Goal: Task Accomplishment & Management: Complete application form

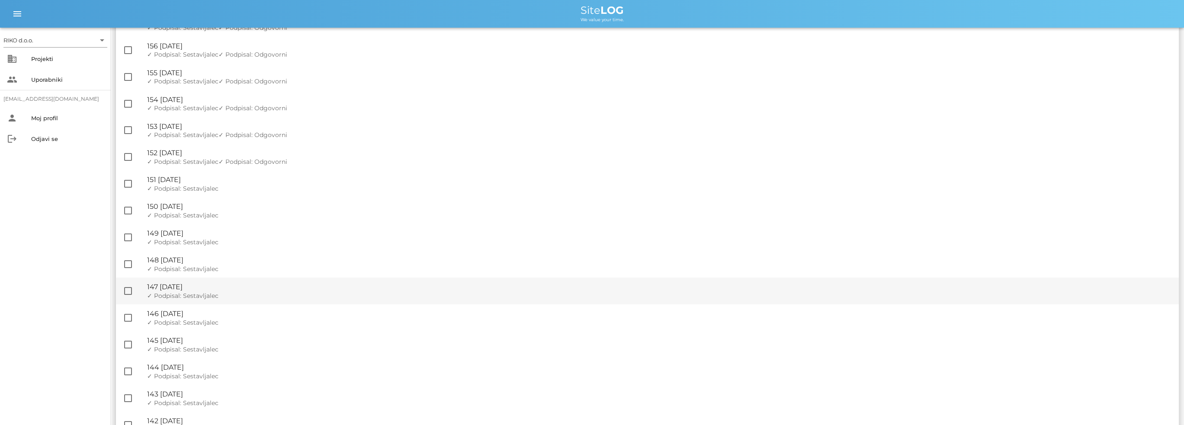
scroll to position [173, 0]
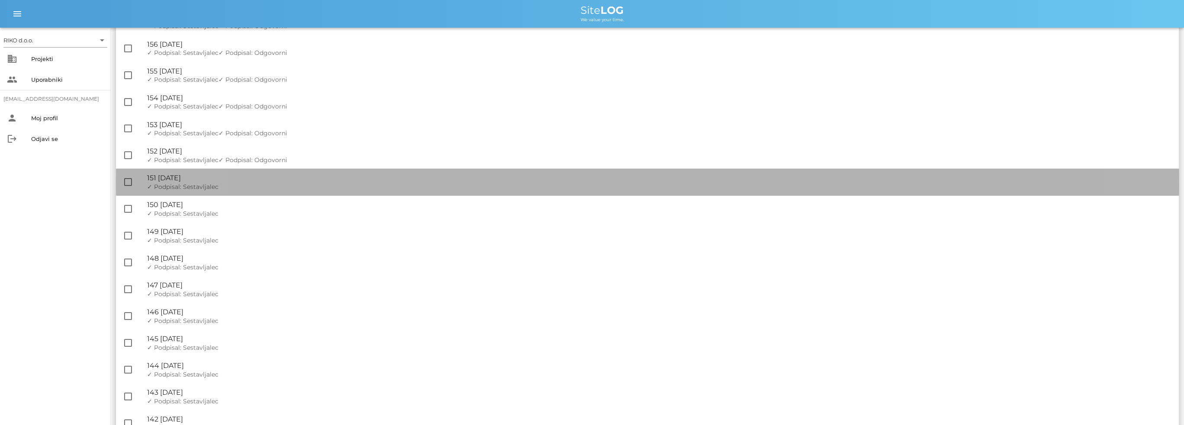
click at [226, 189] on div "✓ Podpisal: Nadzornik ✓ Podpisal: Sestavljalec ✓ Podpisal: Odgovorni" at bounding box center [659, 186] width 1025 height 7
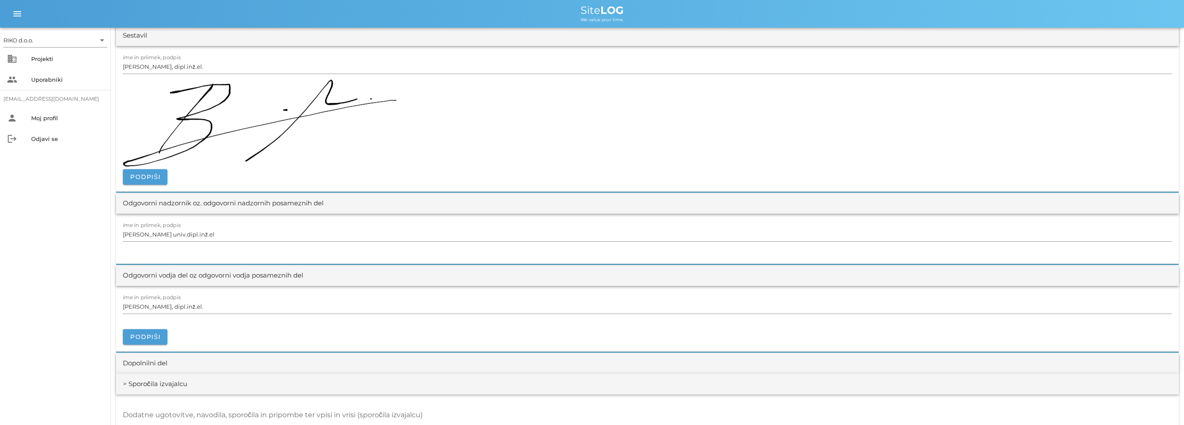
scroll to position [1038, 0]
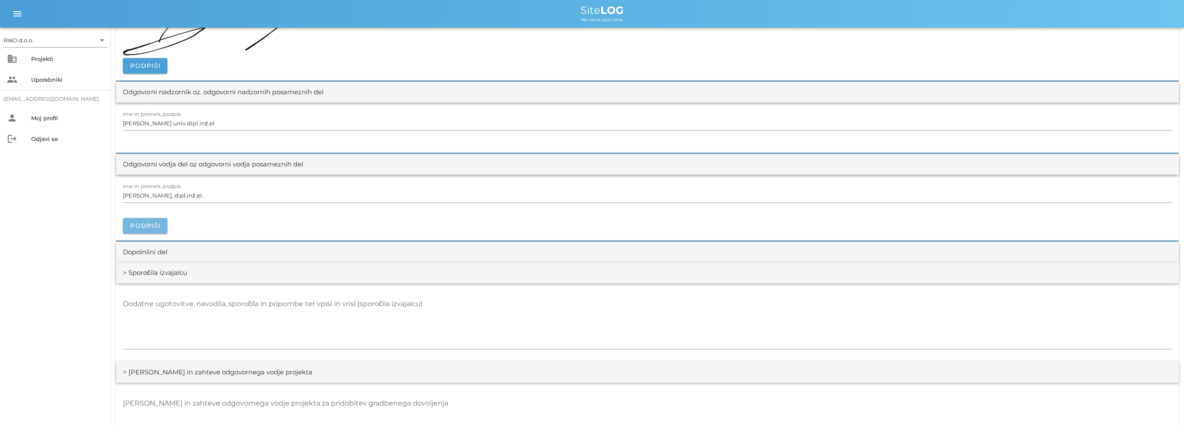
click at [138, 220] on button "Podpiši" at bounding box center [145, 226] width 45 height 16
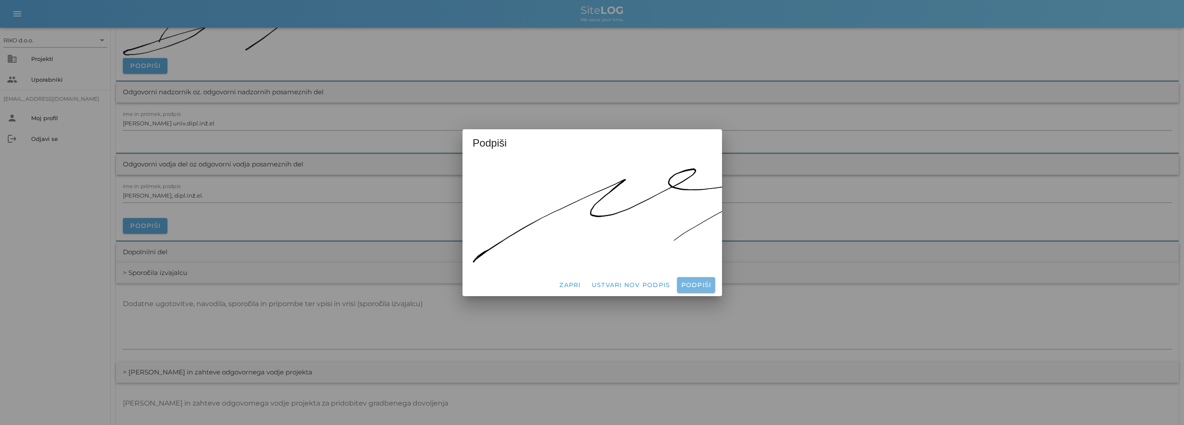
click at [694, 283] on span "Podpiši" at bounding box center [695, 285] width 31 height 8
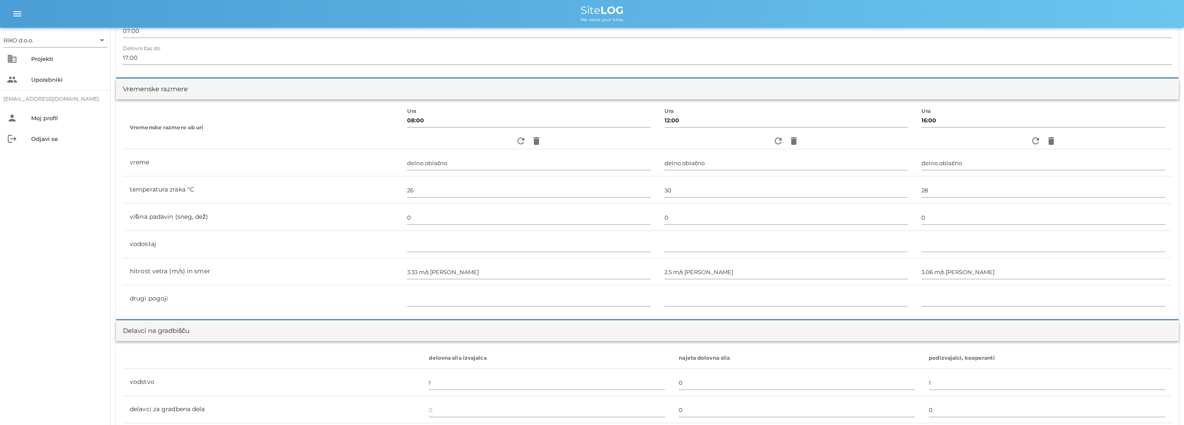
scroll to position [0, 0]
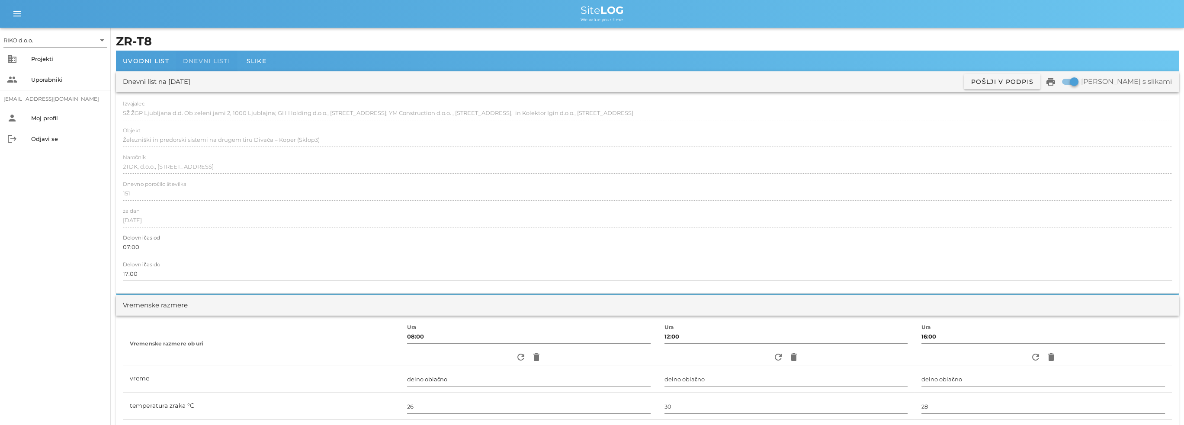
click at [224, 64] on span "Dnevni listi" at bounding box center [206, 61] width 47 height 8
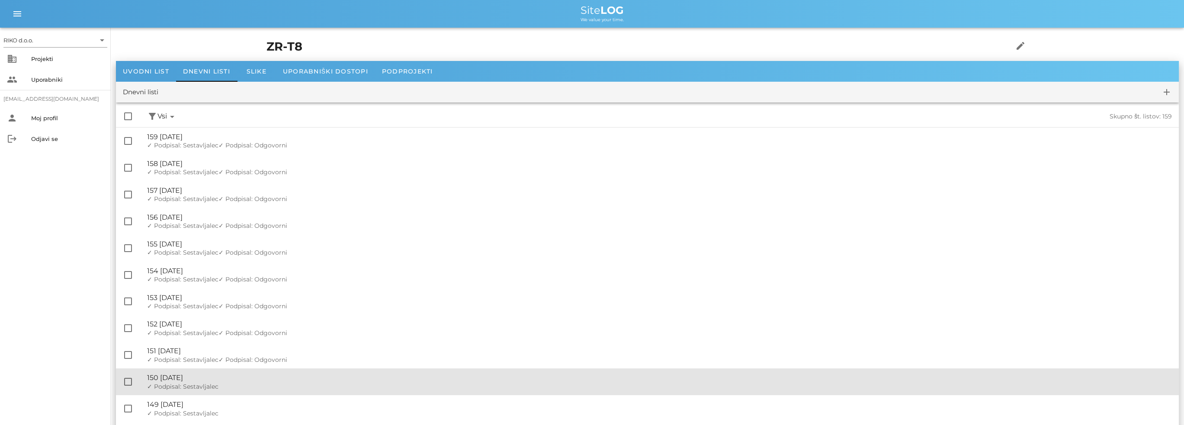
click at [228, 375] on div "🔏 150 [DATE]" at bounding box center [659, 378] width 1025 height 8
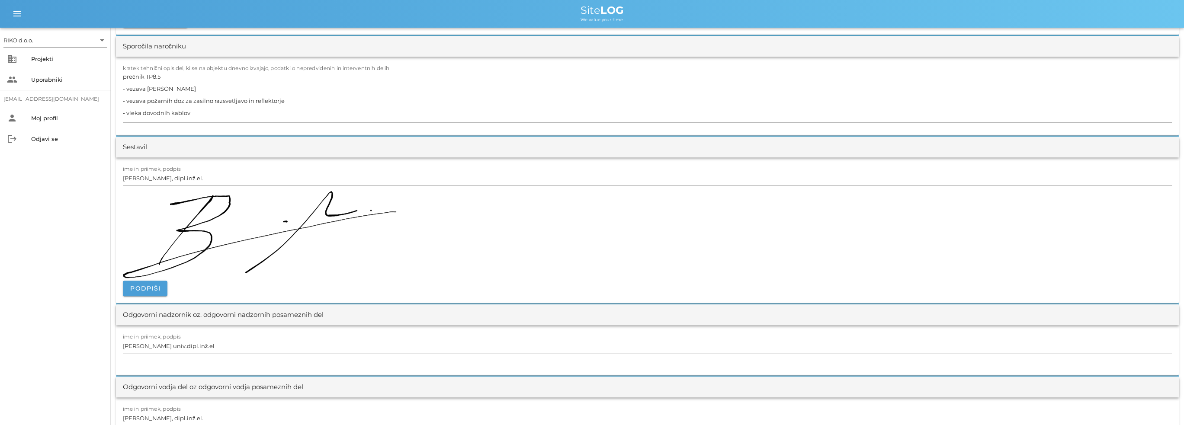
scroll to position [952, 0]
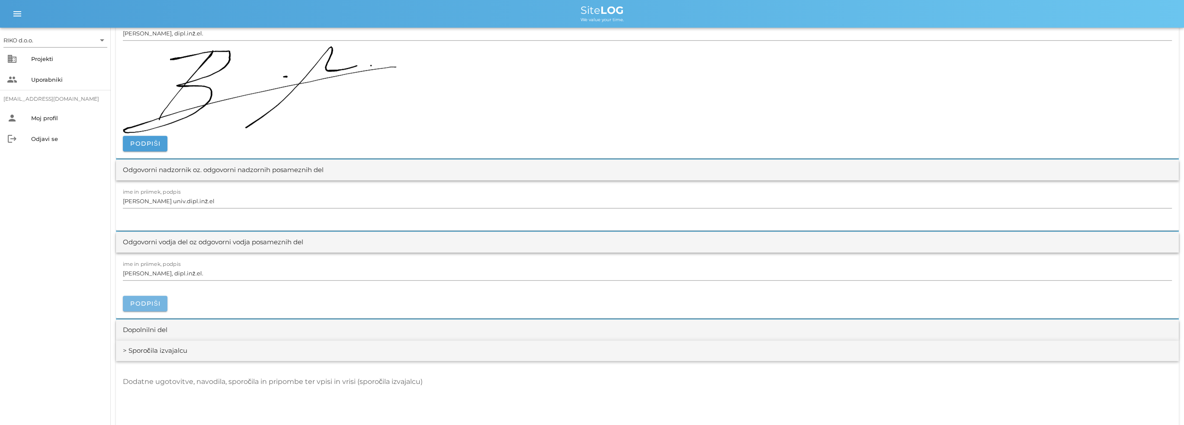
click at [154, 304] on span "Podpiši" at bounding box center [145, 304] width 31 height 8
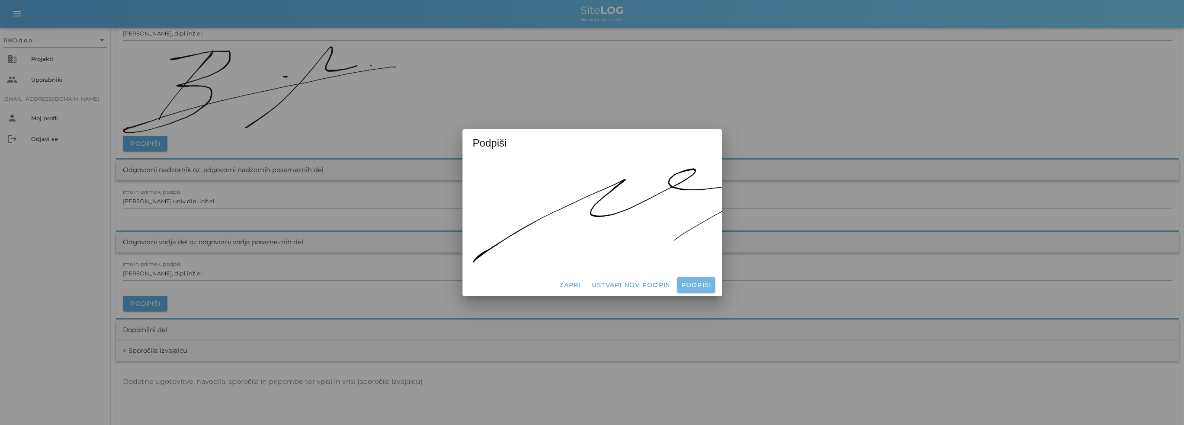
click at [699, 285] on button "Podpiši" at bounding box center [696, 285] width 38 height 16
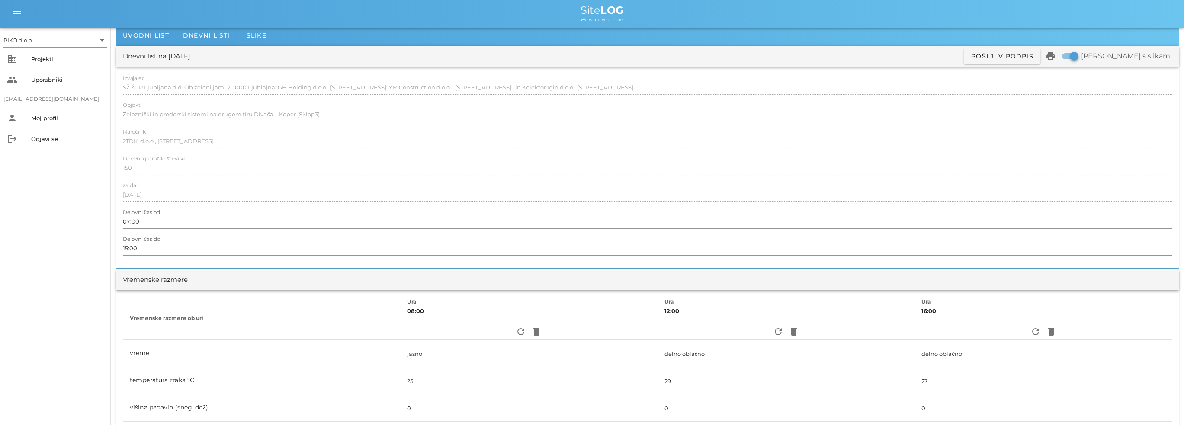
scroll to position [0, 0]
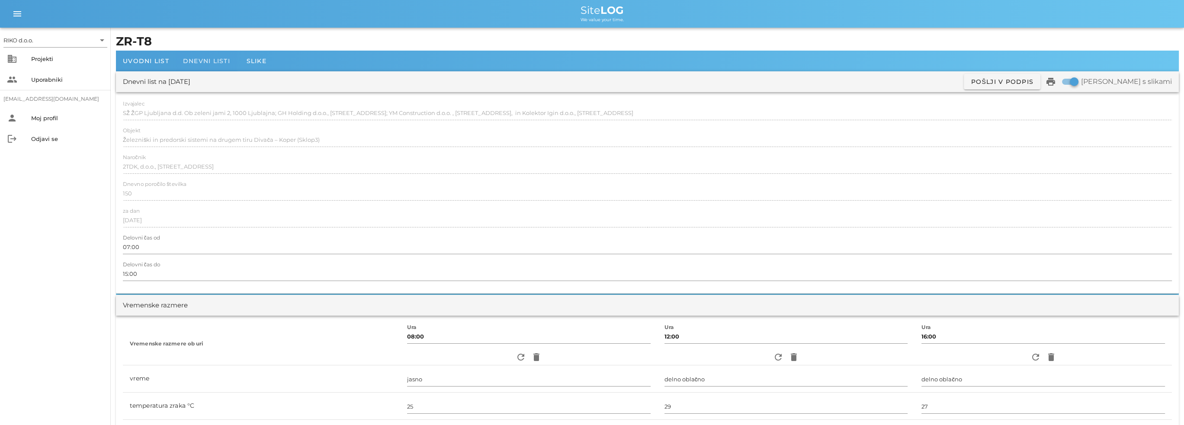
click at [227, 64] on span "Dnevni listi" at bounding box center [206, 61] width 47 height 8
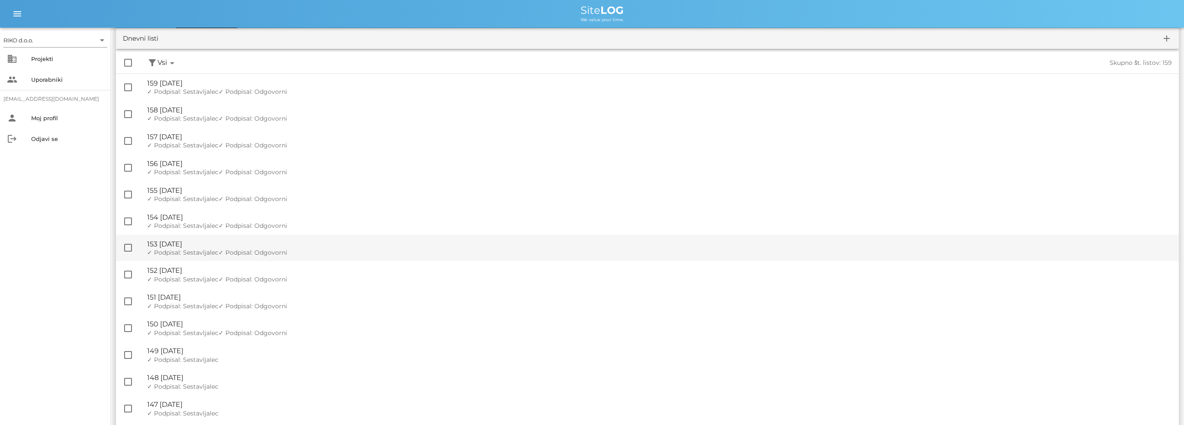
scroll to position [216, 0]
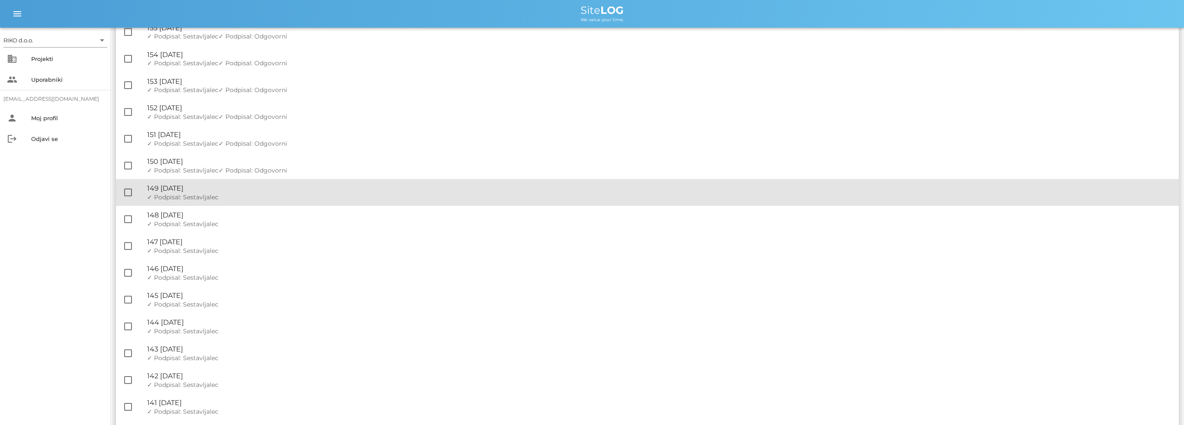
click at [228, 193] on div "🔏 149 [DATE] ✓ Podpisal: Nadzornik ✓ Podpisal: Sestavljalec ✓ Podpisal: Odgovor…" at bounding box center [659, 192] width 1025 height 27
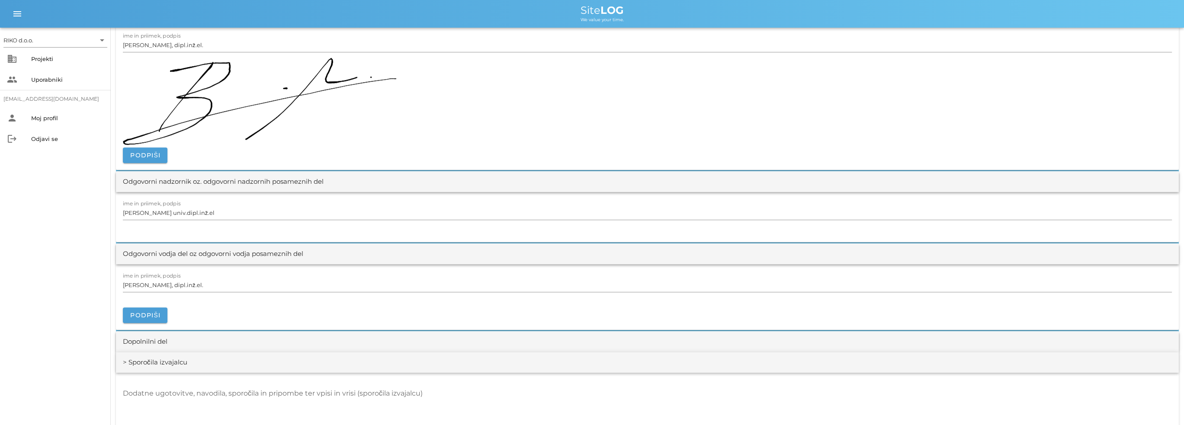
scroll to position [952, 0]
click at [158, 307] on button "Podpiši" at bounding box center [145, 313] width 45 height 16
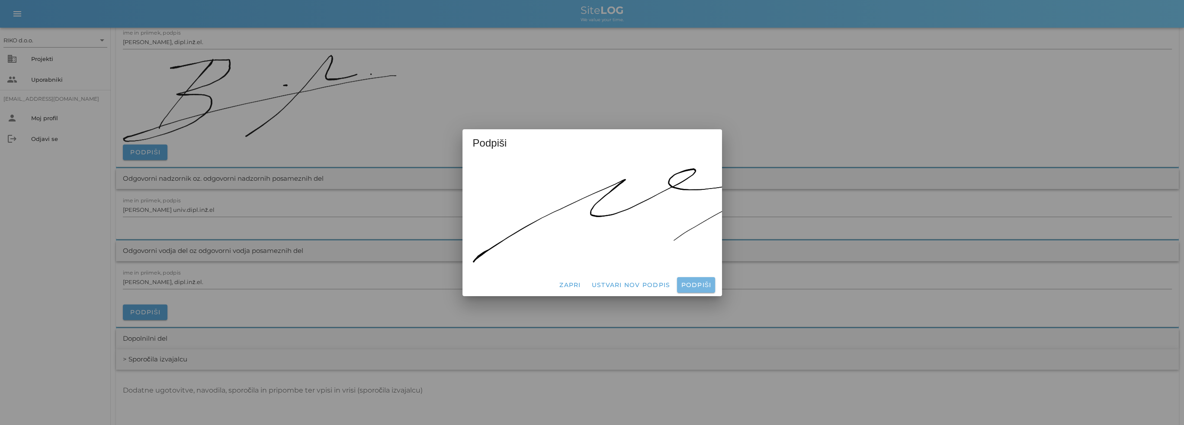
click at [689, 281] on span "Podpiši" at bounding box center [695, 285] width 31 height 8
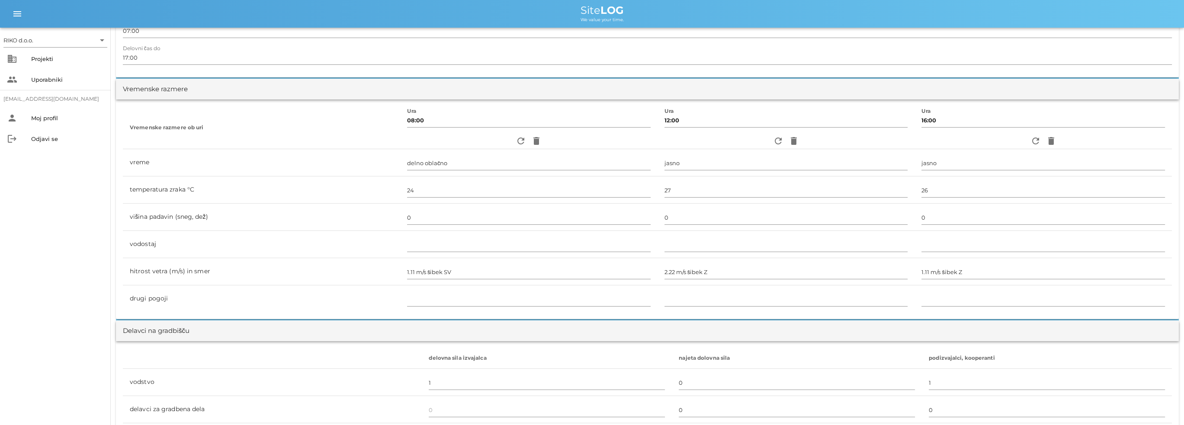
scroll to position [0, 0]
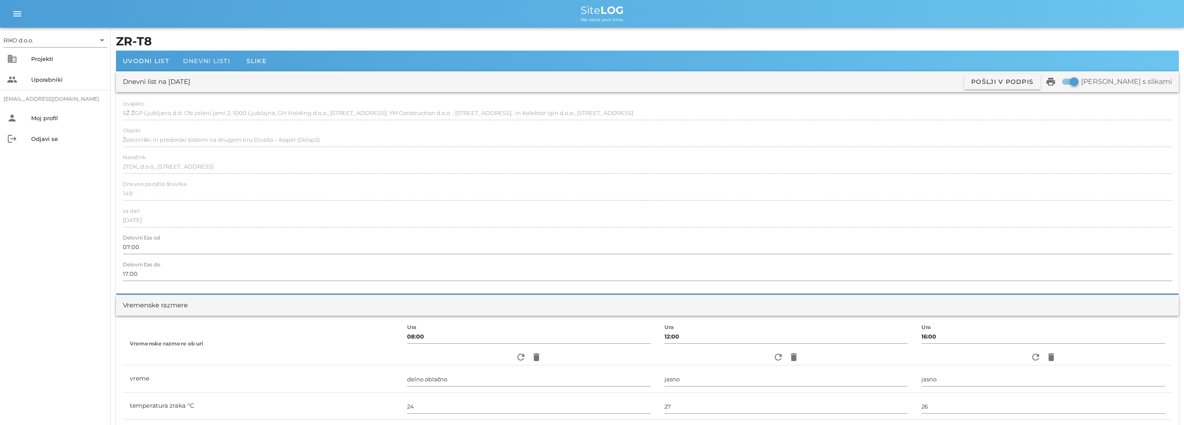
click at [202, 63] on span "Dnevni listi" at bounding box center [206, 61] width 47 height 8
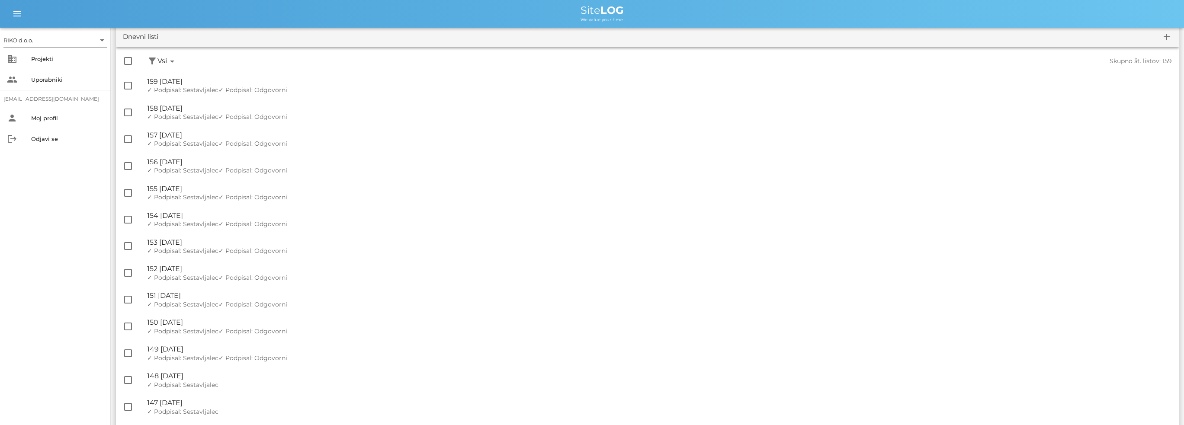
scroll to position [260, 0]
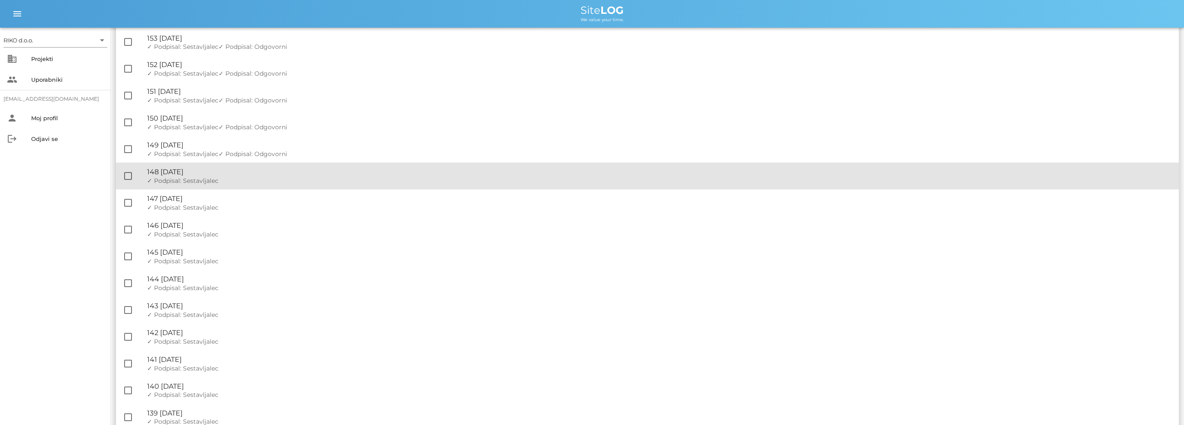
click at [201, 179] on span "✓ Podpisal: Sestavljalec" at bounding box center [182, 181] width 71 height 8
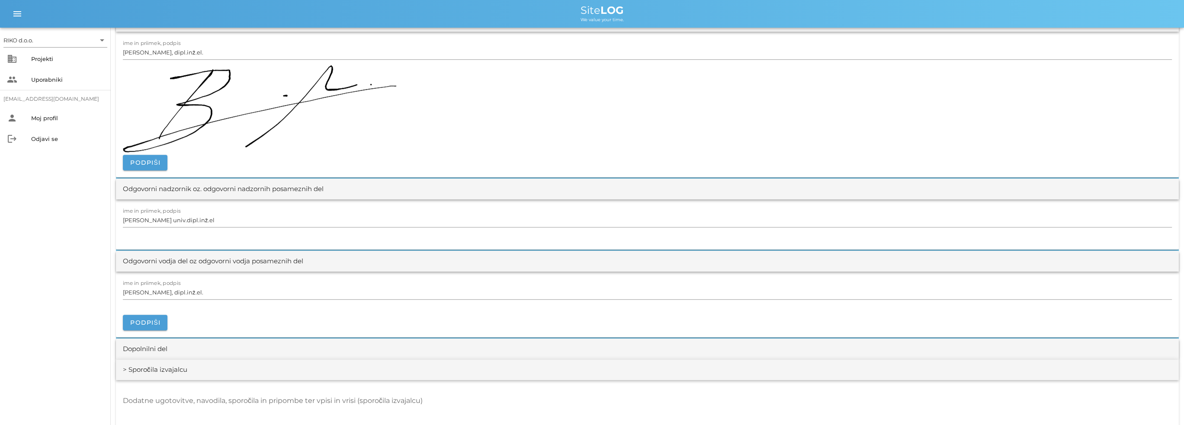
scroll to position [995, 0]
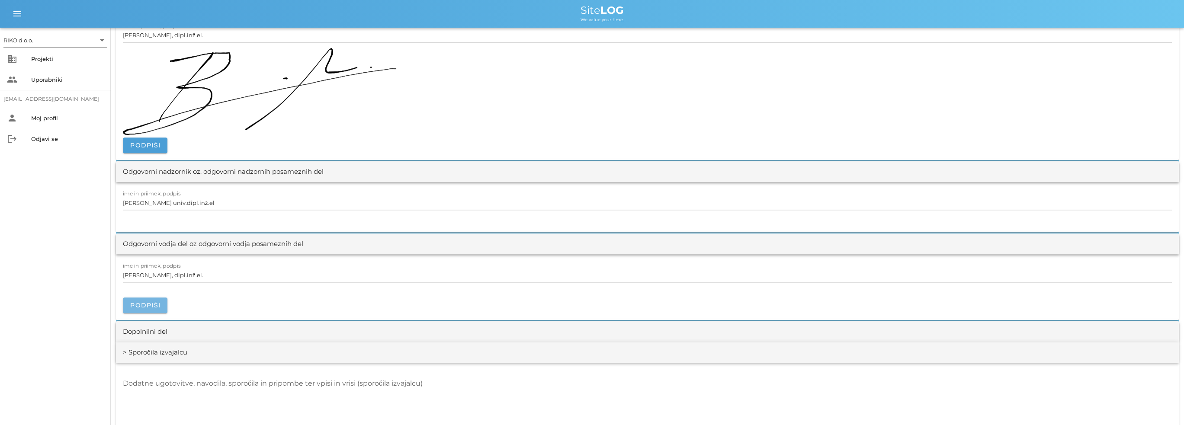
click at [157, 298] on button "Podpiši" at bounding box center [145, 306] width 45 height 16
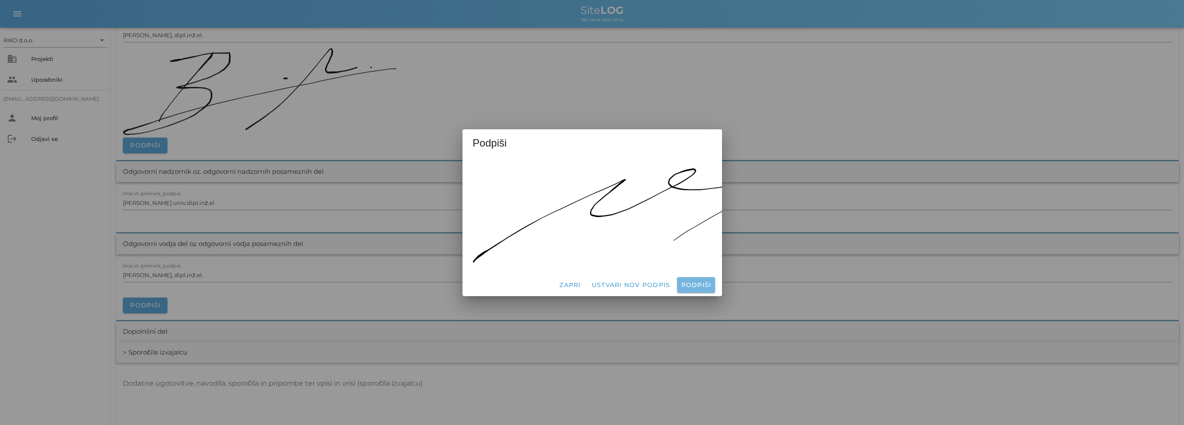
drag, startPoint x: 699, startPoint y: 281, endPoint x: 687, endPoint y: 277, distance: 12.5
click at [699, 282] on span "Podpiši" at bounding box center [695, 285] width 31 height 8
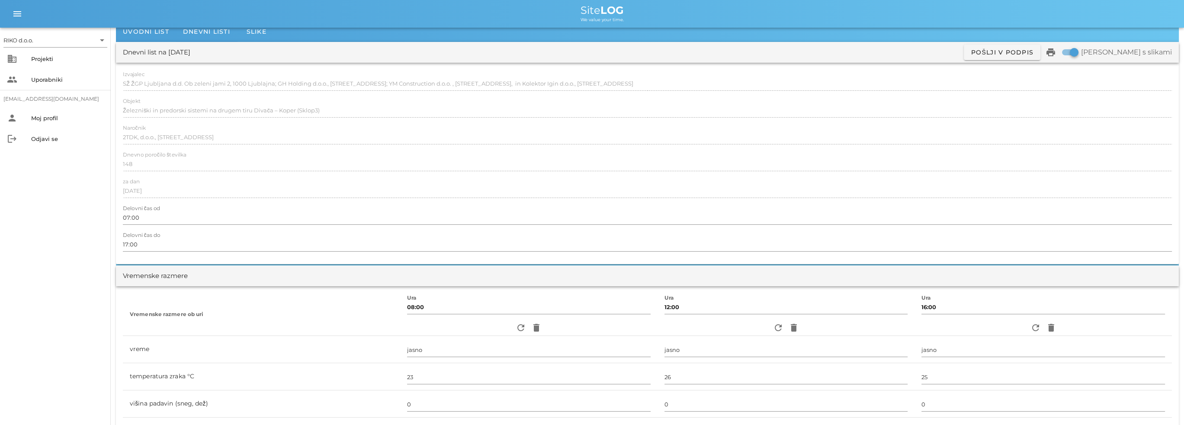
scroll to position [0, 0]
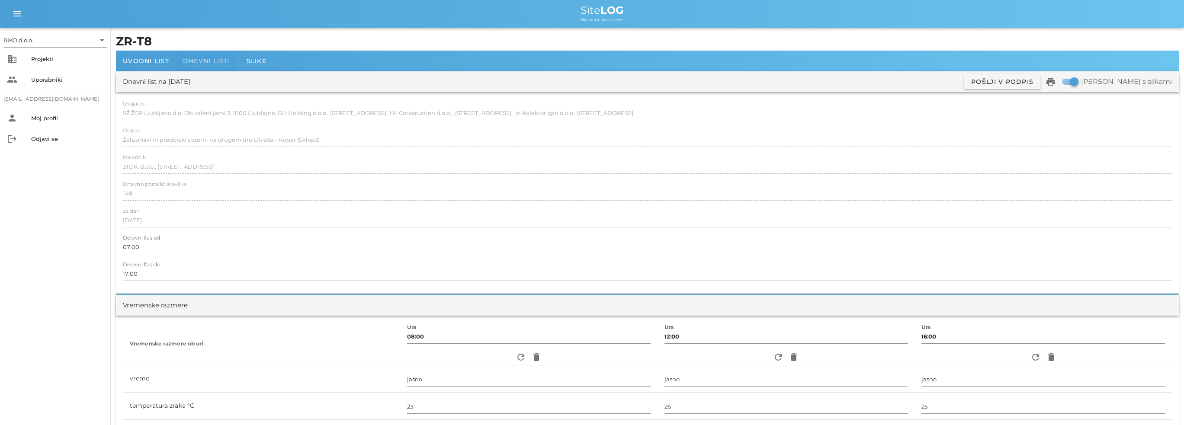
click at [211, 66] on div "Dnevni listi" at bounding box center [206, 61] width 61 height 21
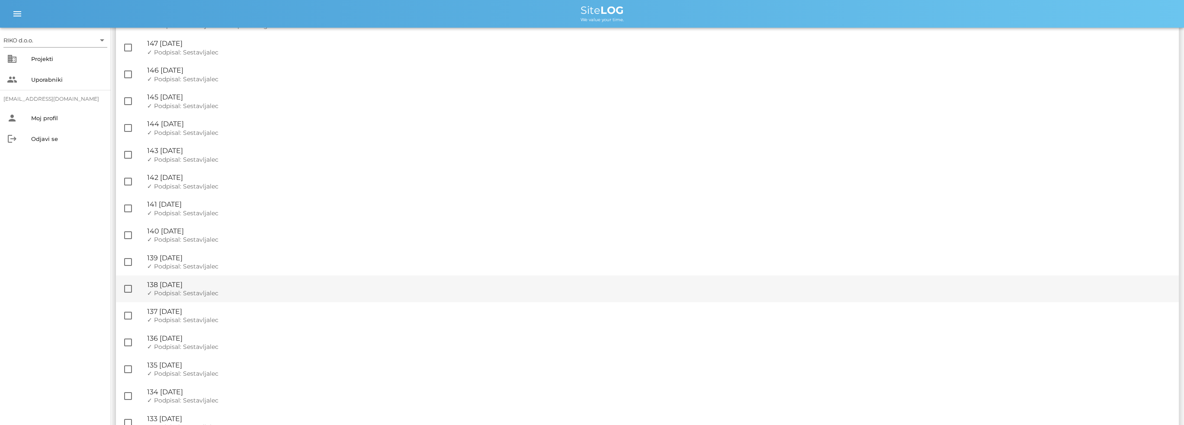
scroll to position [303, 0]
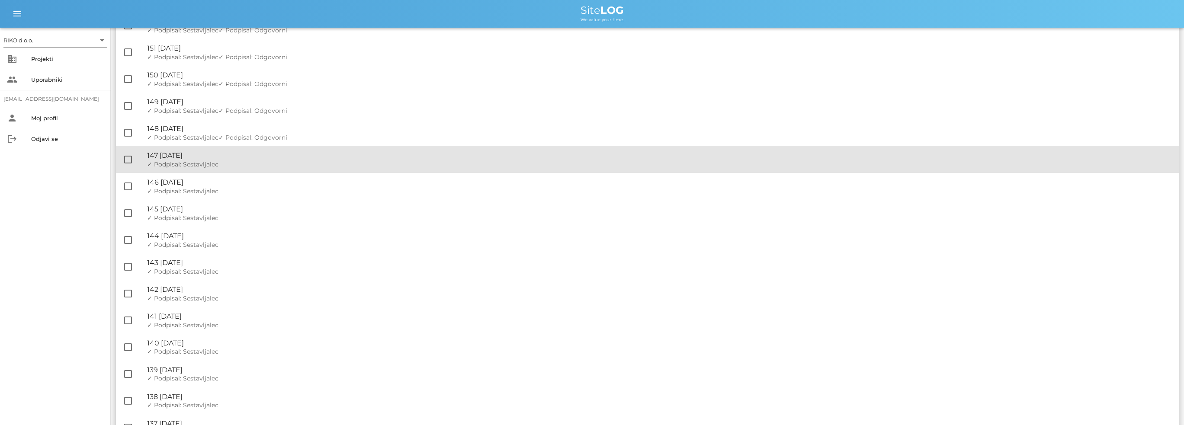
click at [198, 164] on span "✓ Podpisal: Sestavljalec" at bounding box center [182, 164] width 71 height 8
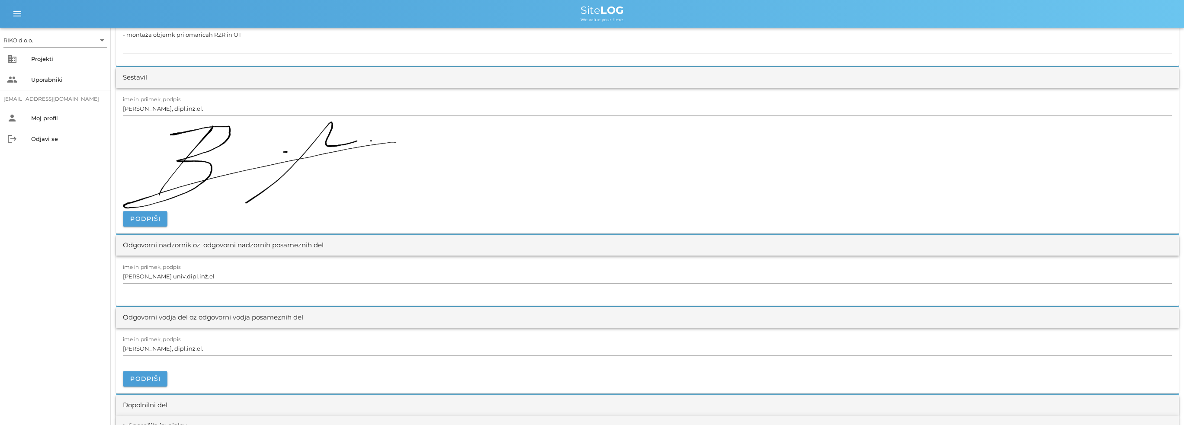
scroll to position [995, 0]
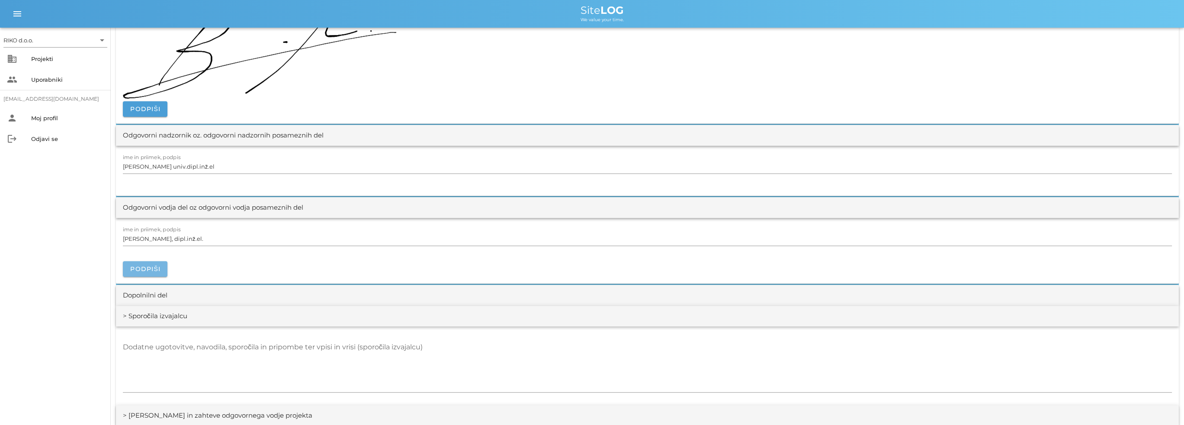
click at [140, 272] on button "Podpiši" at bounding box center [145, 269] width 45 height 16
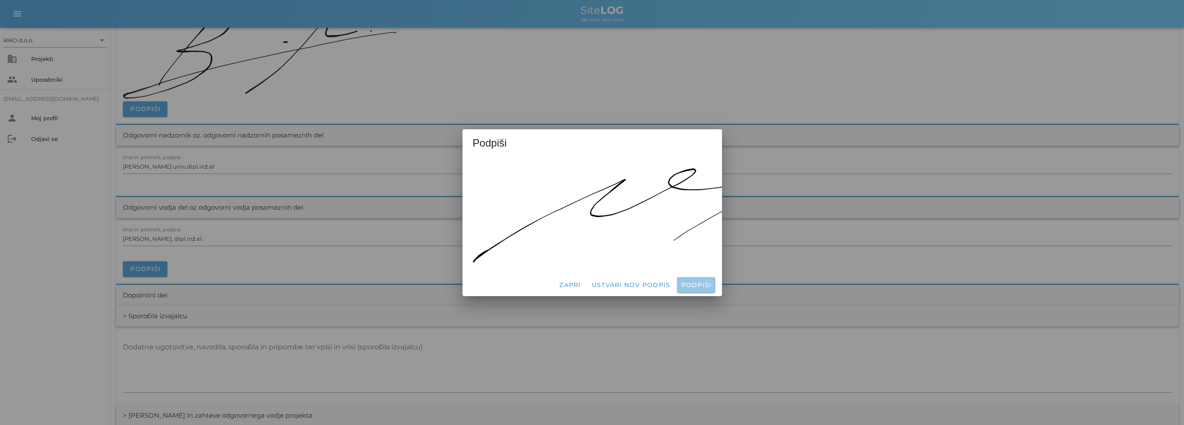
click at [695, 283] on span "Podpiši" at bounding box center [695, 285] width 31 height 8
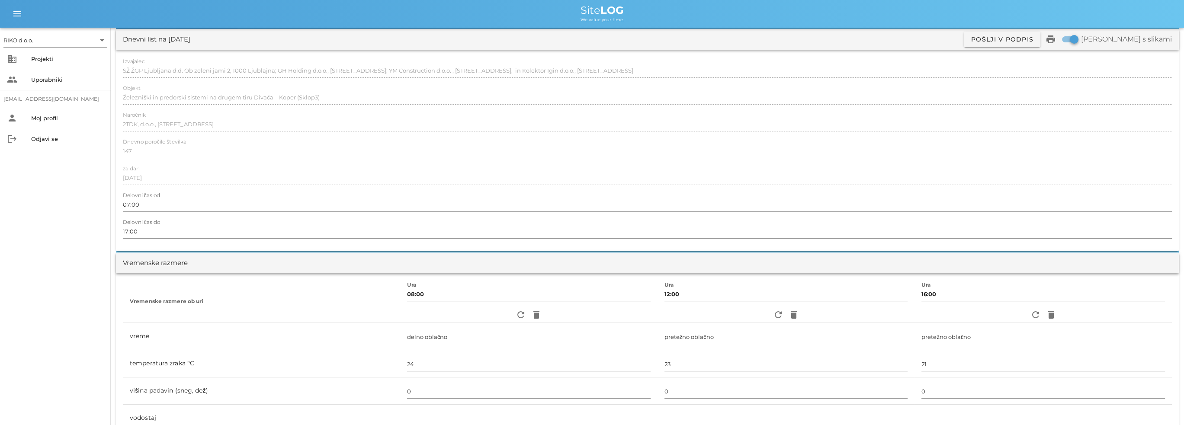
scroll to position [0, 0]
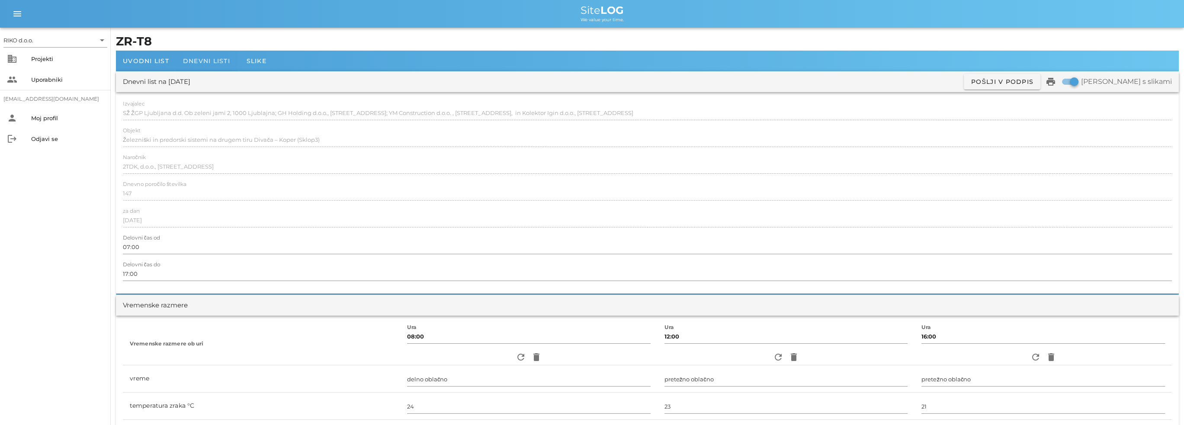
click at [194, 57] on span "Dnevni listi" at bounding box center [206, 61] width 47 height 8
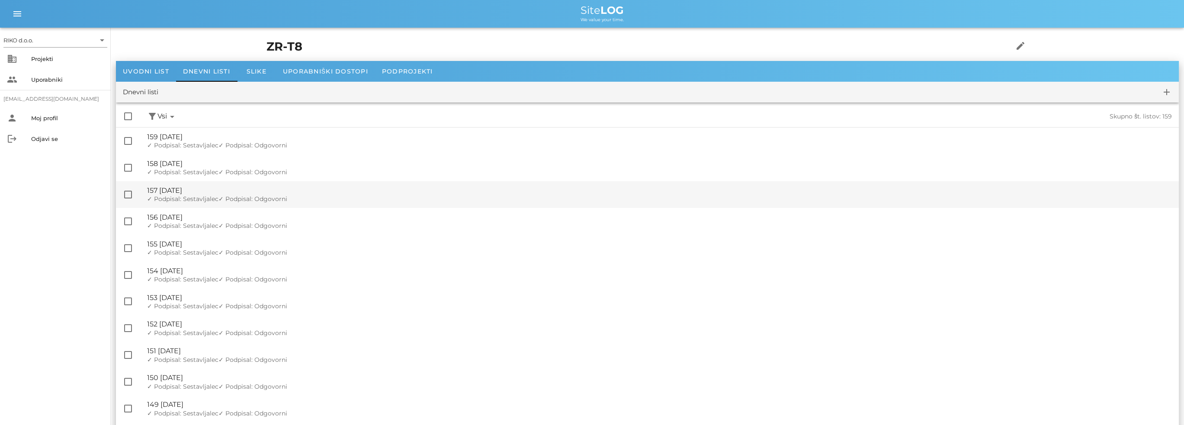
scroll to position [303, 0]
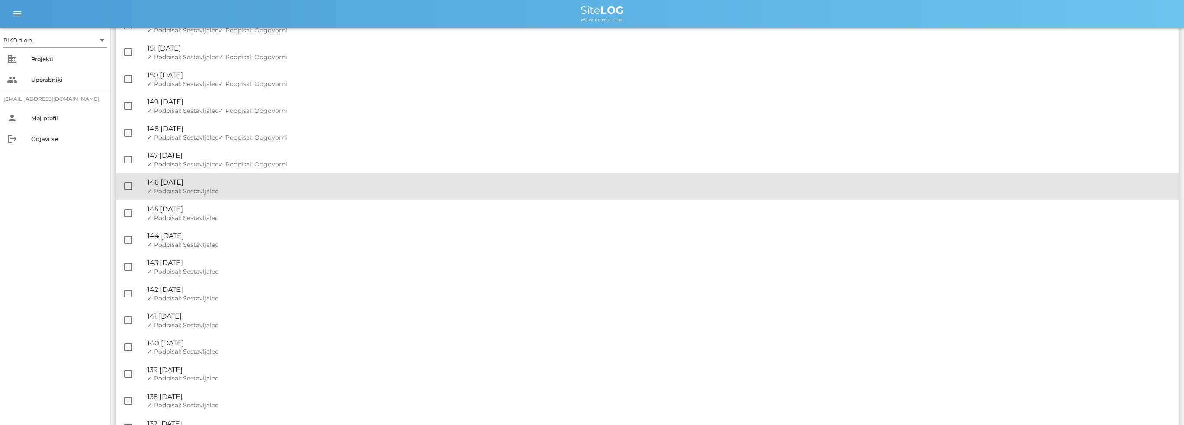
click at [234, 189] on div "✓ Podpisal: Nadzornik ✓ Podpisal: Sestavljalec ✓ Podpisal: Odgovorni" at bounding box center [659, 191] width 1025 height 7
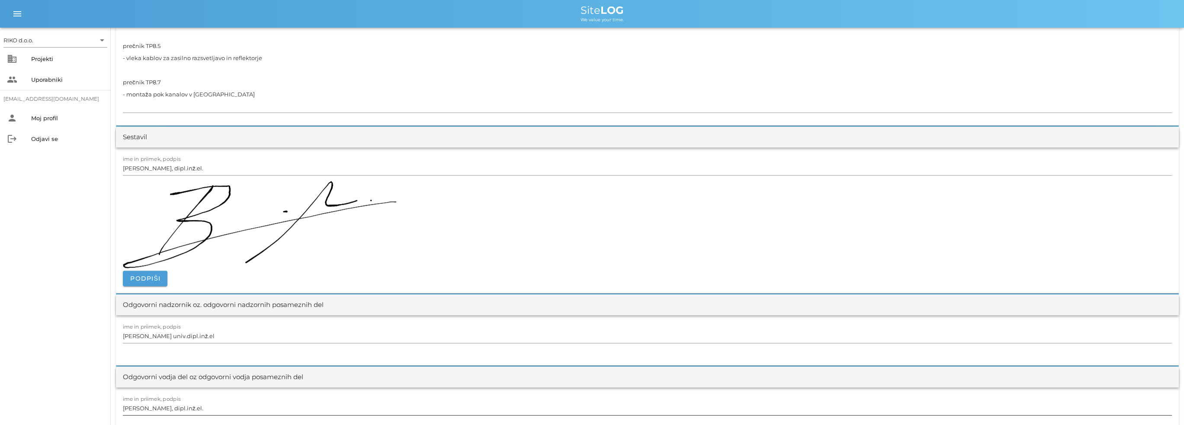
scroll to position [1038, 0]
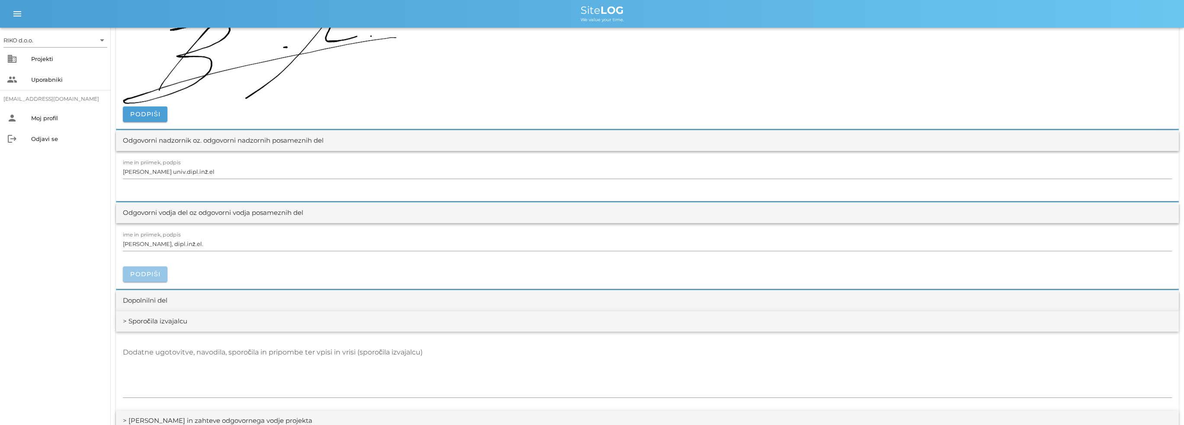
click at [158, 275] on span "Podpiši" at bounding box center [145, 274] width 31 height 8
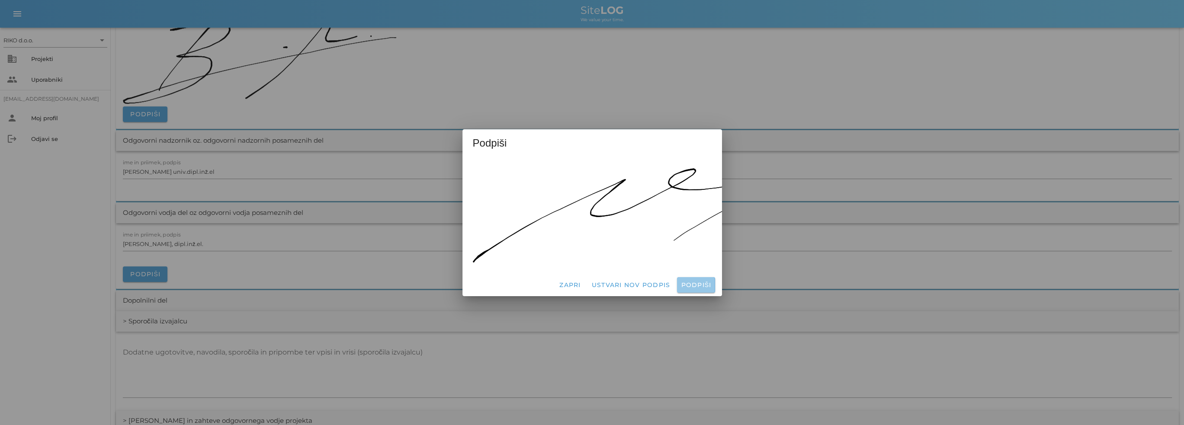
click at [712, 282] on button "Podpiši" at bounding box center [696, 285] width 38 height 16
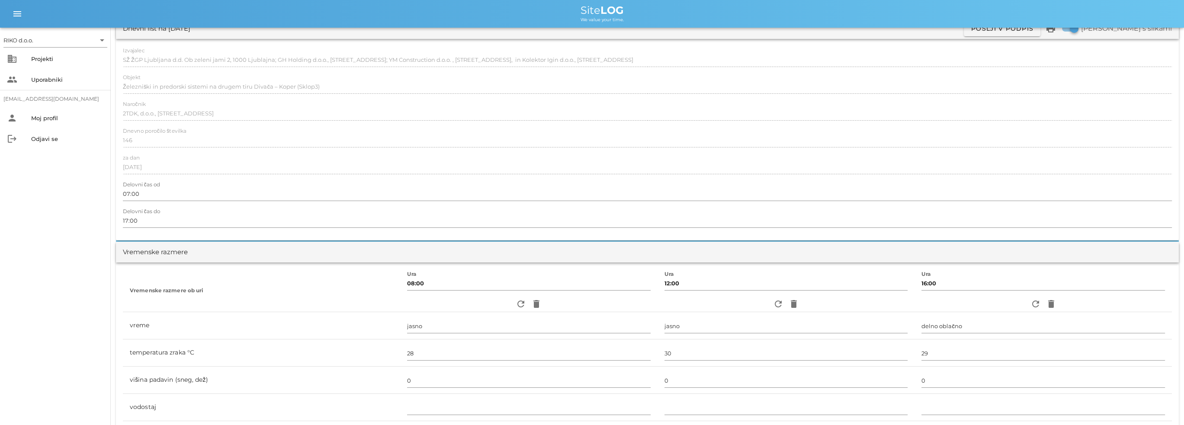
scroll to position [0, 0]
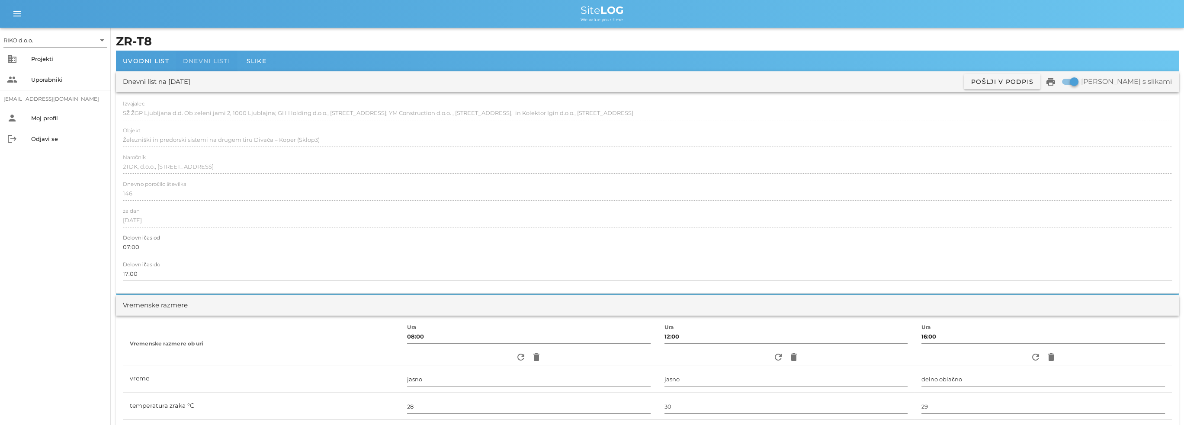
click at [211, 60] on span "Dnevni listi" at bounding box center [206, 61] width 47 height 8
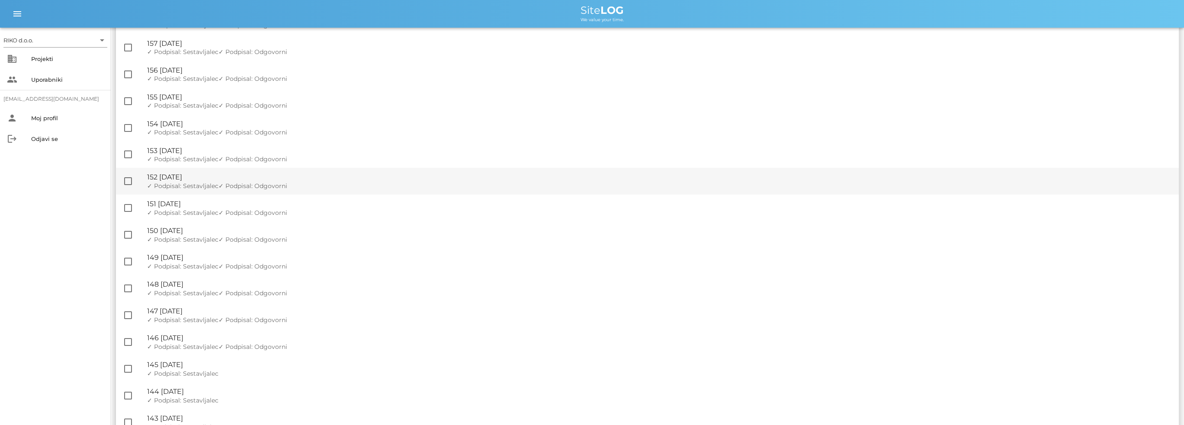
scroll to position [346, 0]
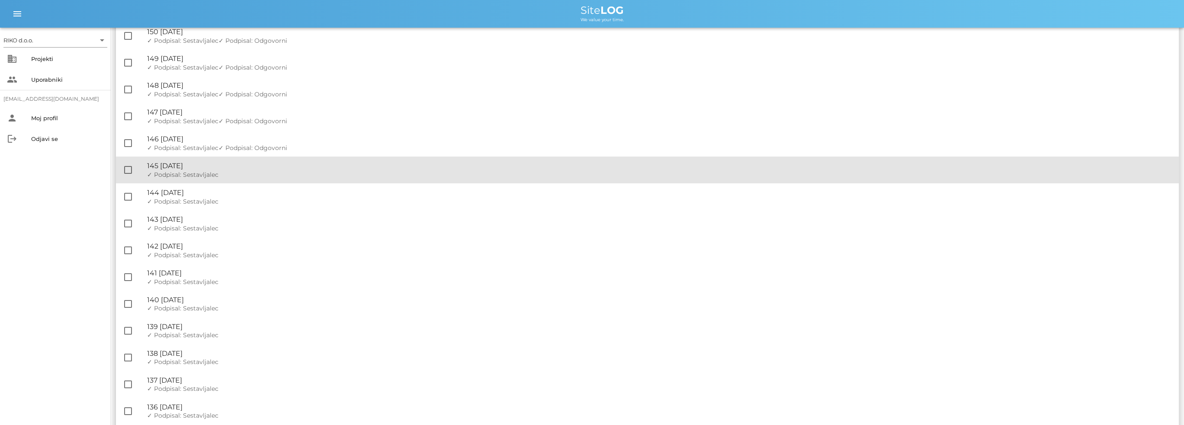
click at [230, 169] on div "🔏 145 [DATE]" at bounding box center [659, 166] width 1025 height 8
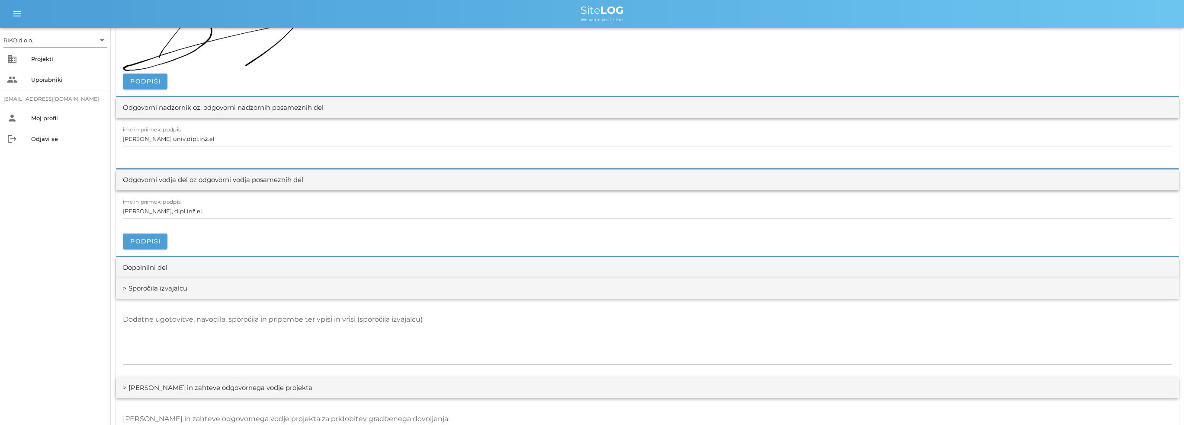
scroll to position [1038, 0]
click at [137, 234] on span "Podpiši" at bounding box center [145, 238] width 31 height 8
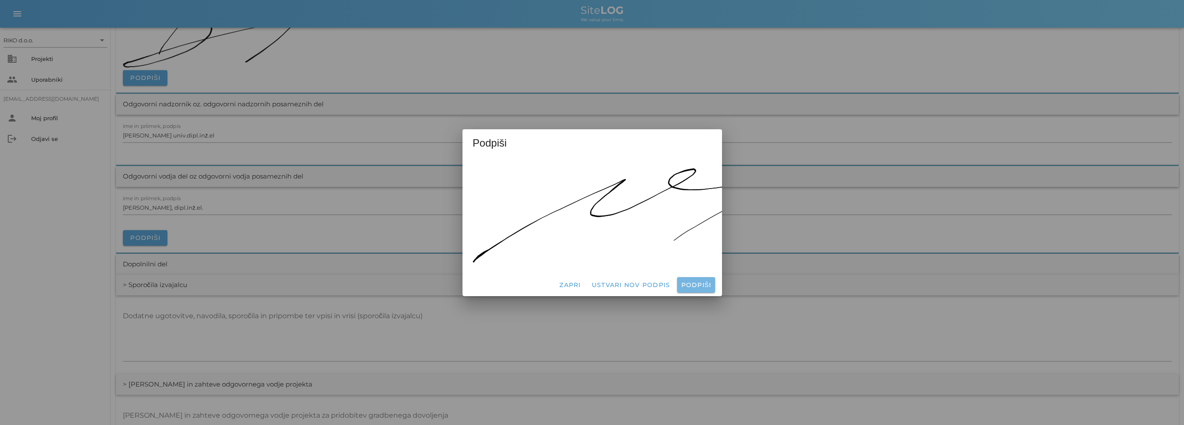
click at [697, 277] on button "Podpiši" at bounding box center [696, 285] width 38 height 16
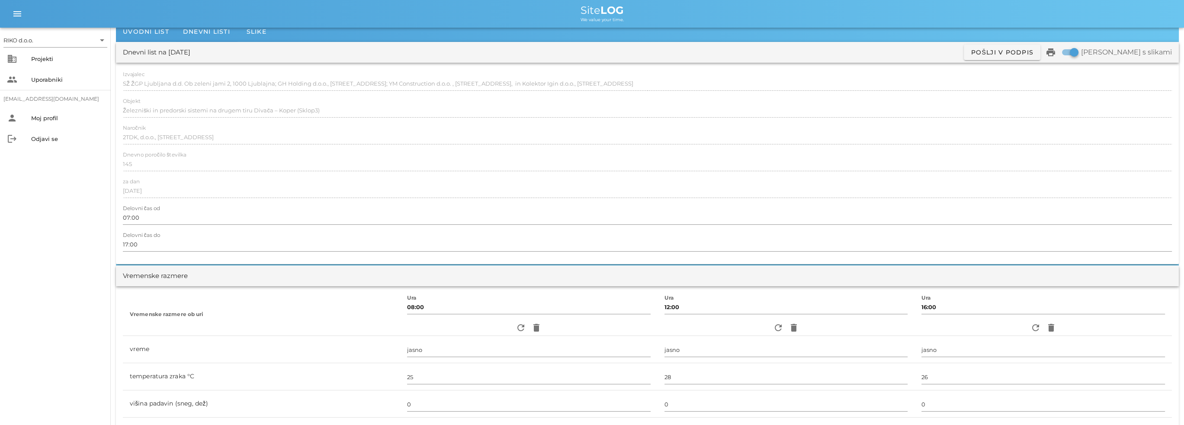
scroll to position [0, 0]
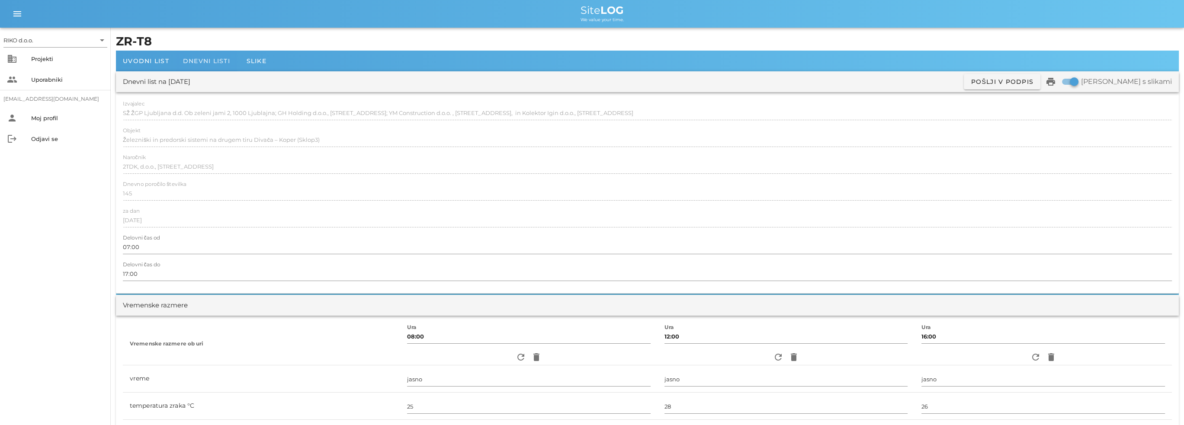
click at [207, 60] on span "Dnevni listi" at bounding box center [206, 61] width 47 height 8
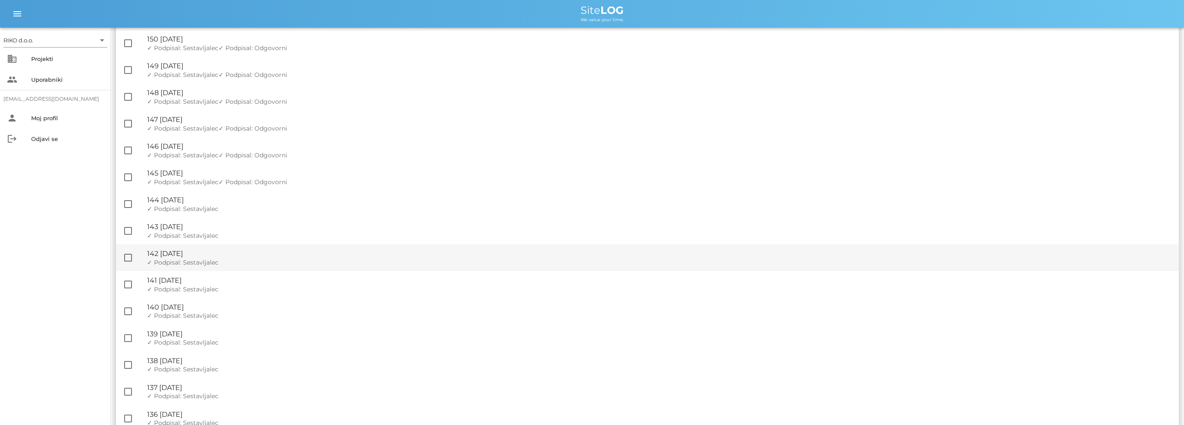
scroll to position [346, 0]
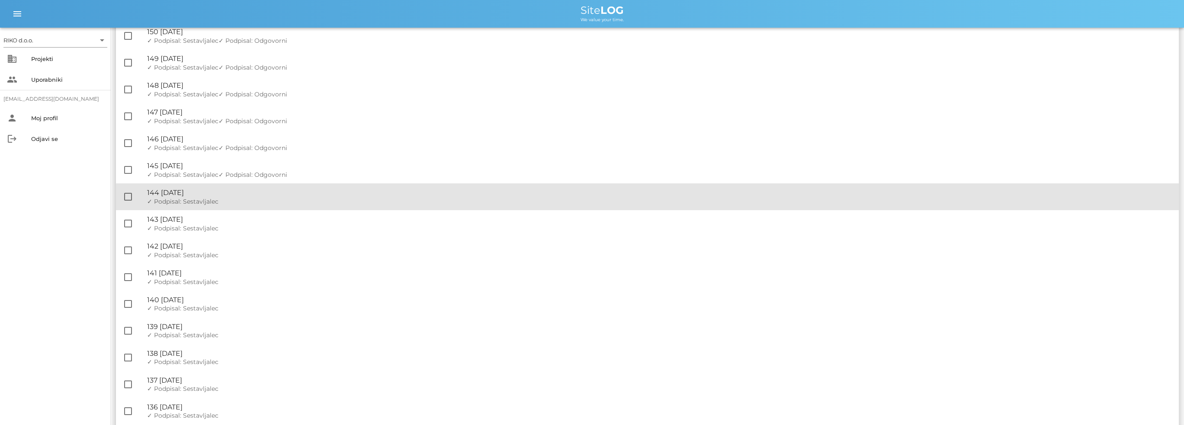
click at [206, 202] on span "✓ Podpisal: Sestavljalec" at bounding box center [182, 202] width 71 height 8
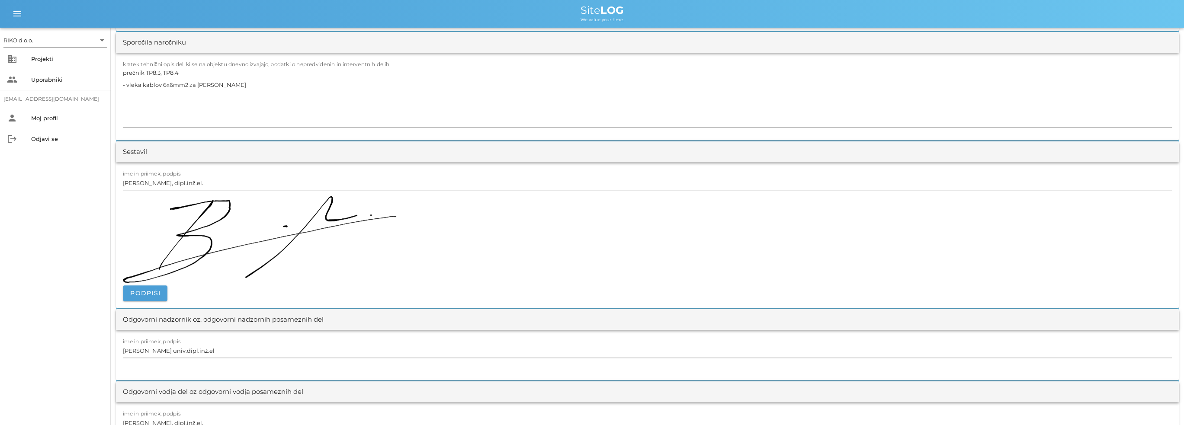
scroll to position [1038, 0]
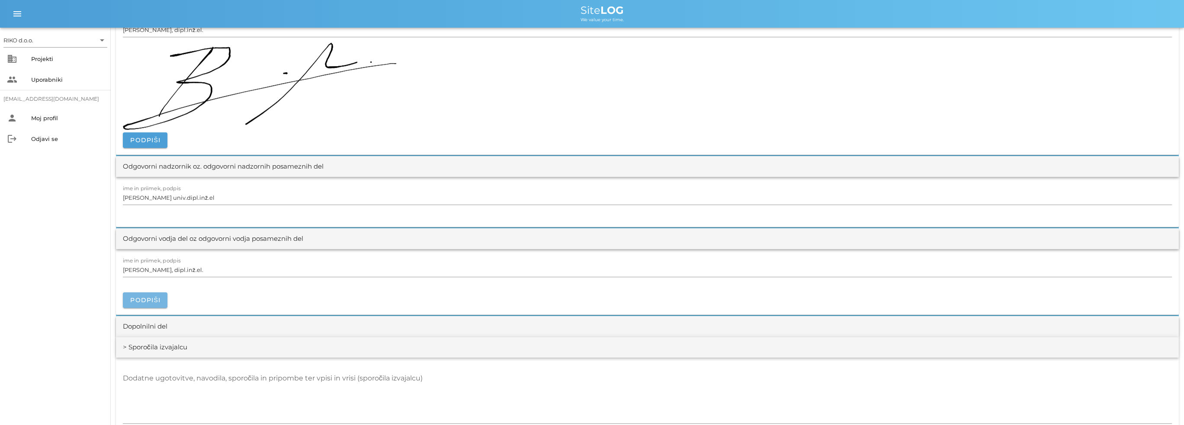
click at [156, 301] on span "Podpiši" at bounding box center [145, 300] width 31 height 8
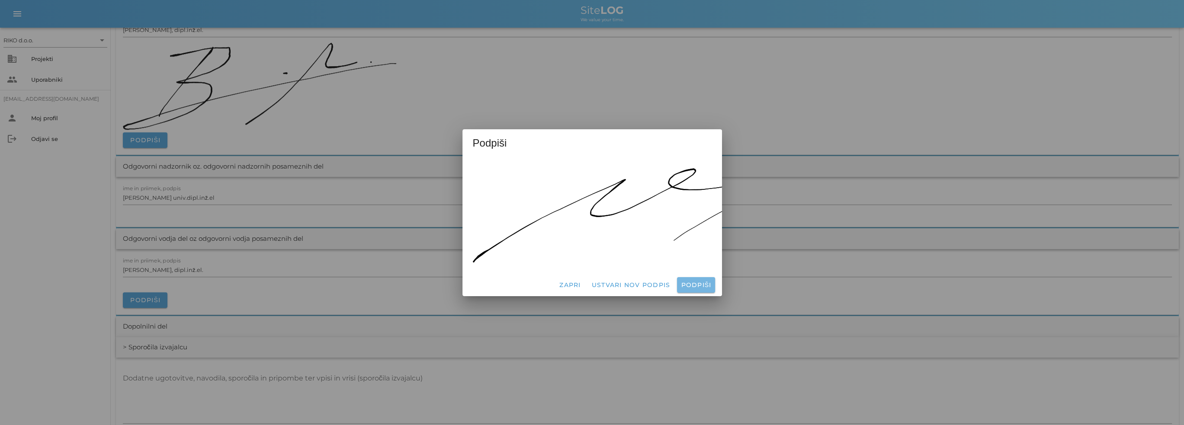
click at [705, 282] on span "Podpiši" at bounding box center [695, 285] width 31 height 8
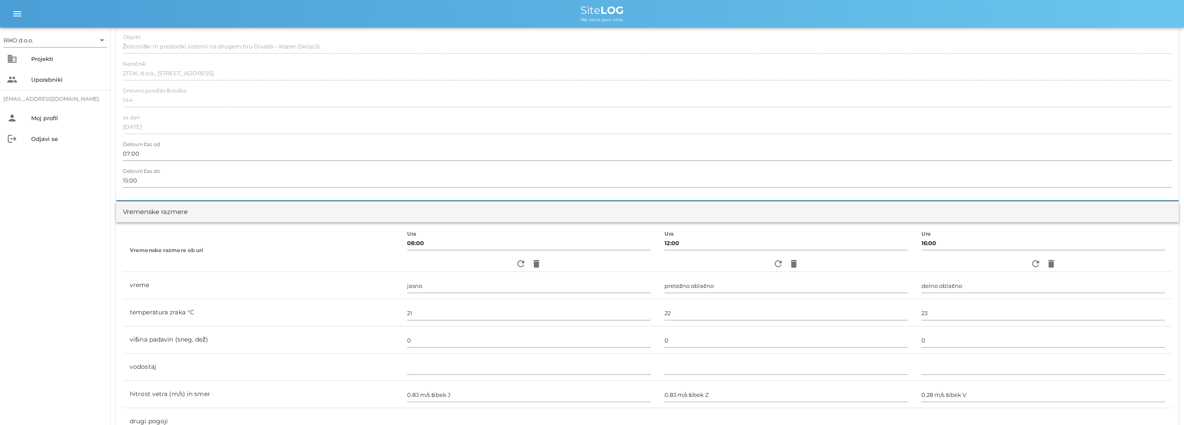
scroll to position [0, 0]
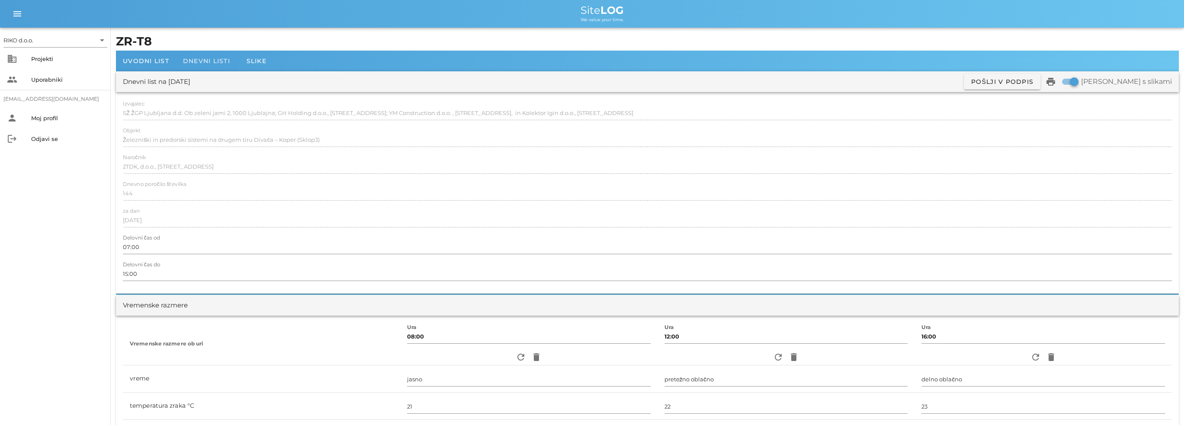
click at [210, 58] on span "Dnevni listi" at bounding box center [206, 61] width 47 height 8
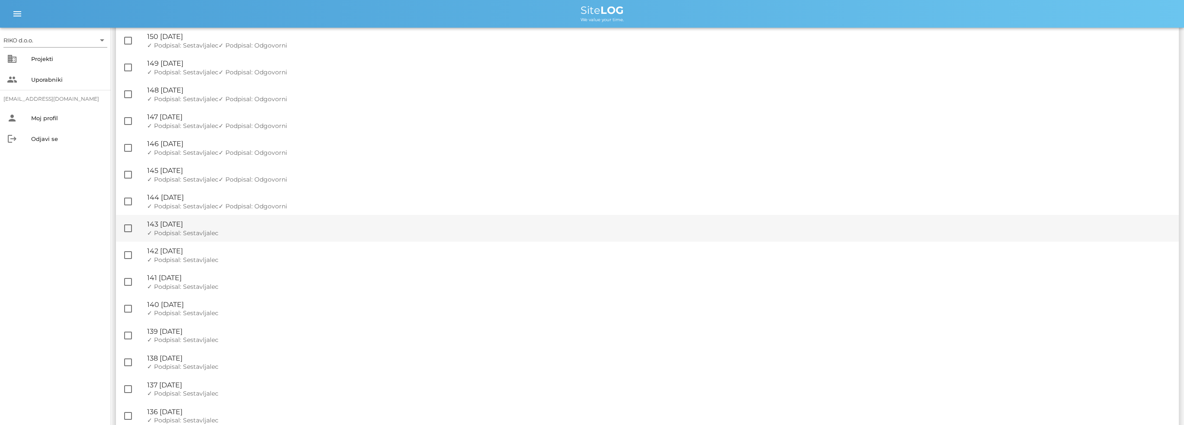
scroll to position [346, 0]
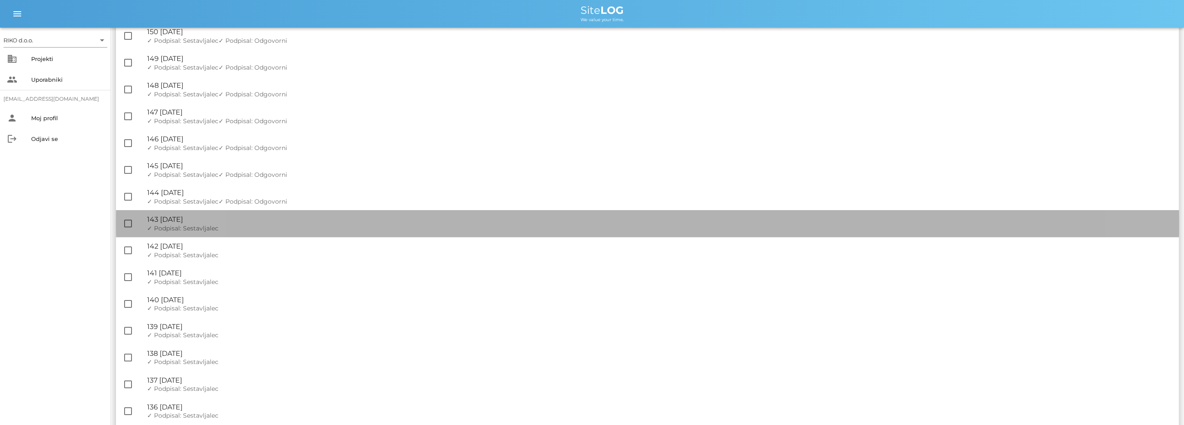
click at [228, 223] on div "🔏 143 [DATE]" at bounding box center [659, 219] width 1025 height 8
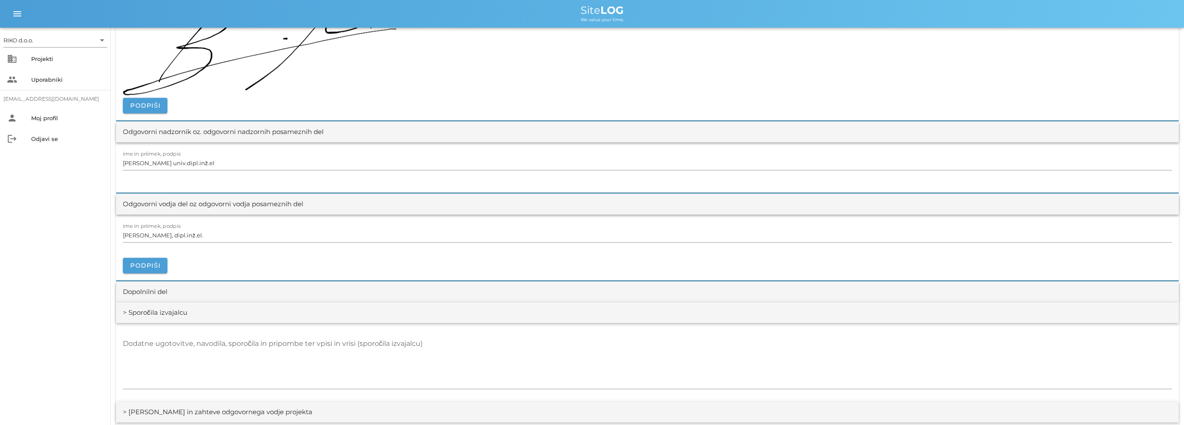
scroll to position [1125, 0]
click at [160, 266] on button "Podpiši" at bounding box center [145, 262] width 45 height 16
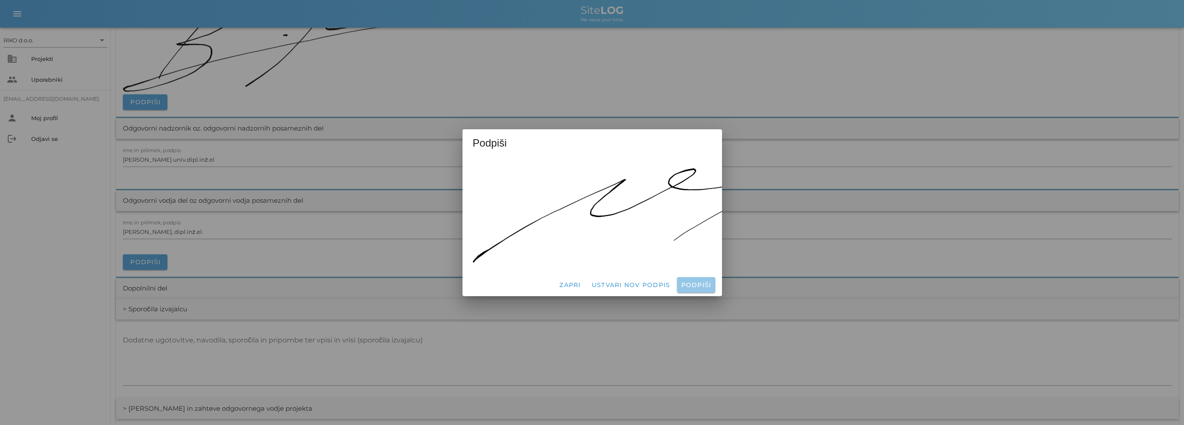
click at [686, 281] on span "Podpiši" at bounding box center [695, 285] width 31 height 8
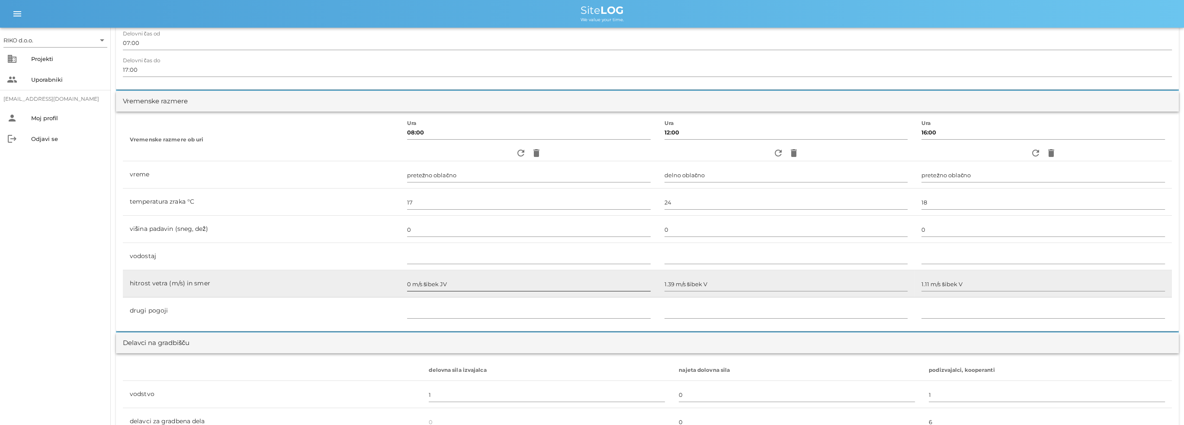
scroll to position [0, 0]
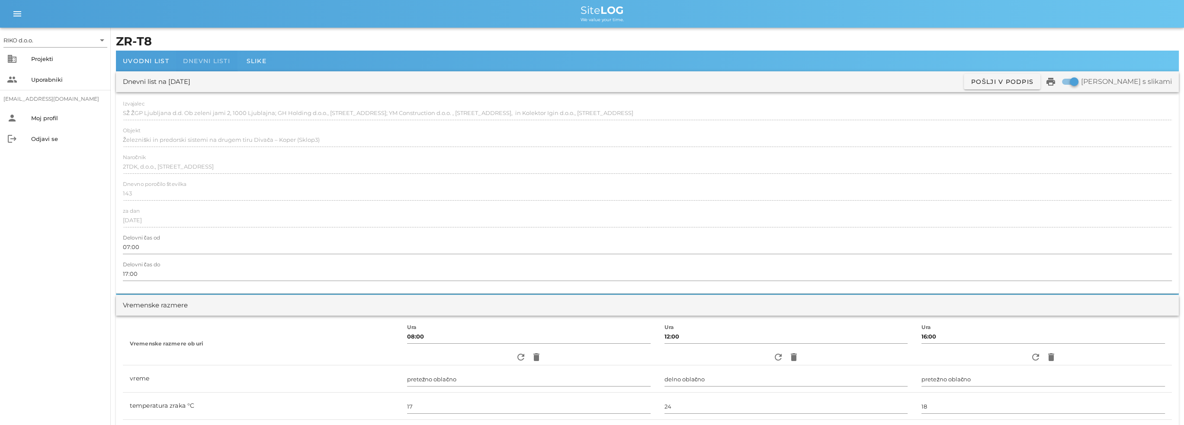
click at [215, 64] on span "Dnevni listi" at bounding box center [206, 61] width 47 height 8
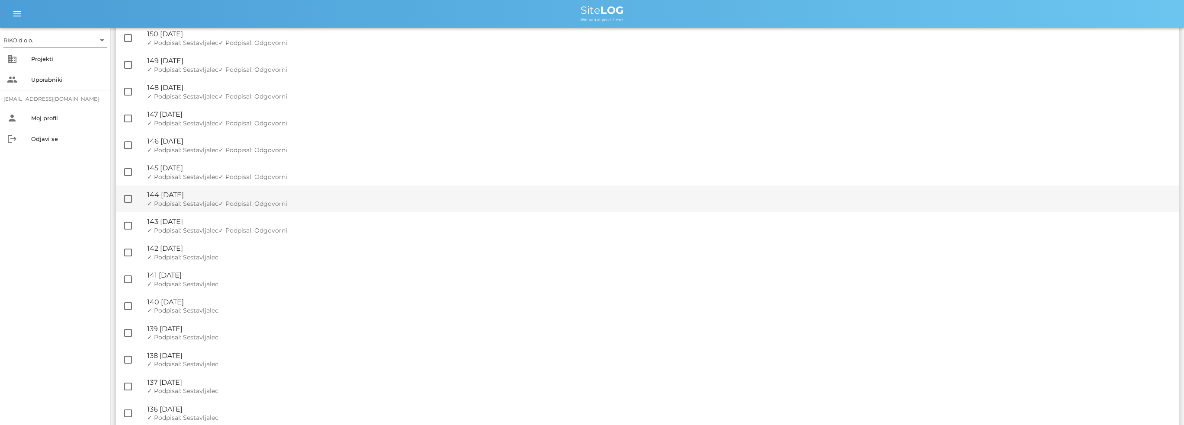
scroll to position [346, 0]
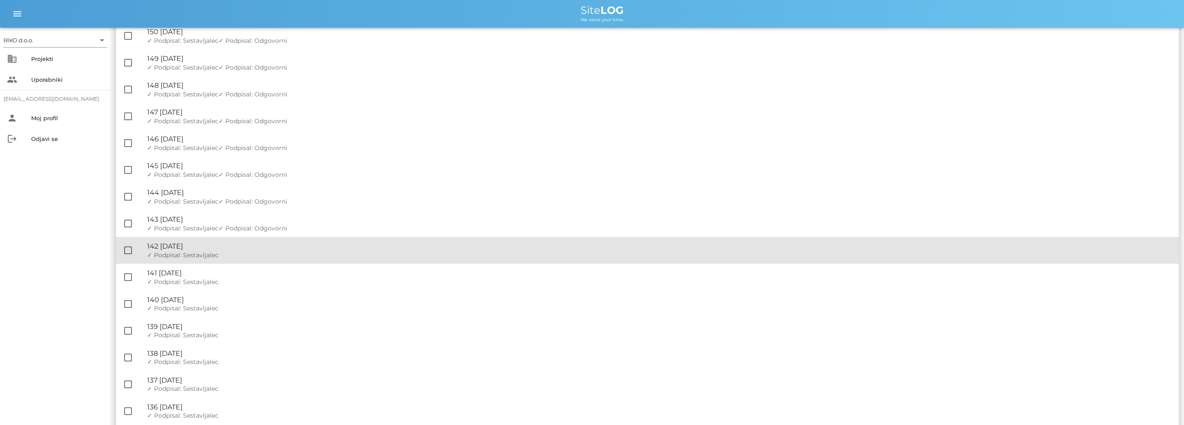
click at [200, 252] on span "✓ Podpisal: Sestavljalec" at bounding box center [182, 255] width 71 height 8
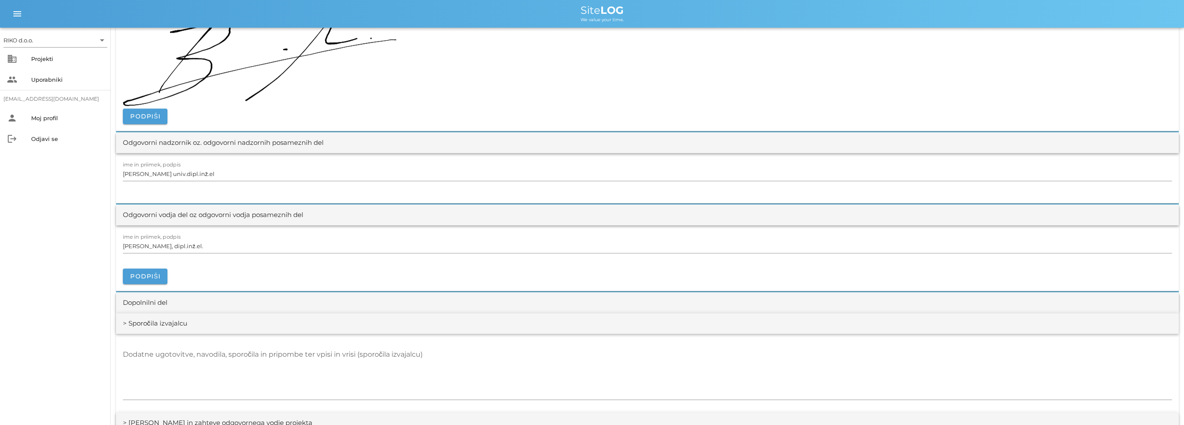
scroll to position [1125, 0]
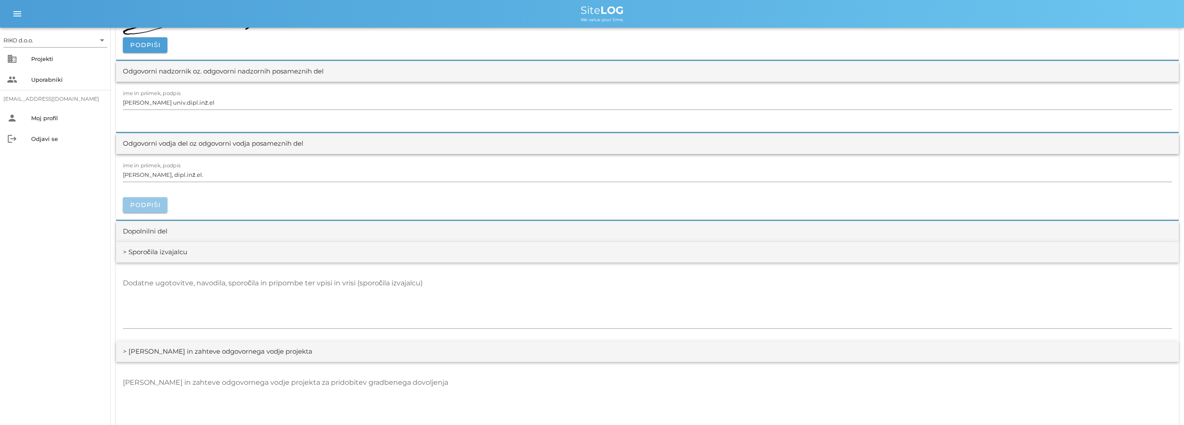
click at [159, 202] on span "Podpiši" at bounding box center [145, 205] width 31 height 8
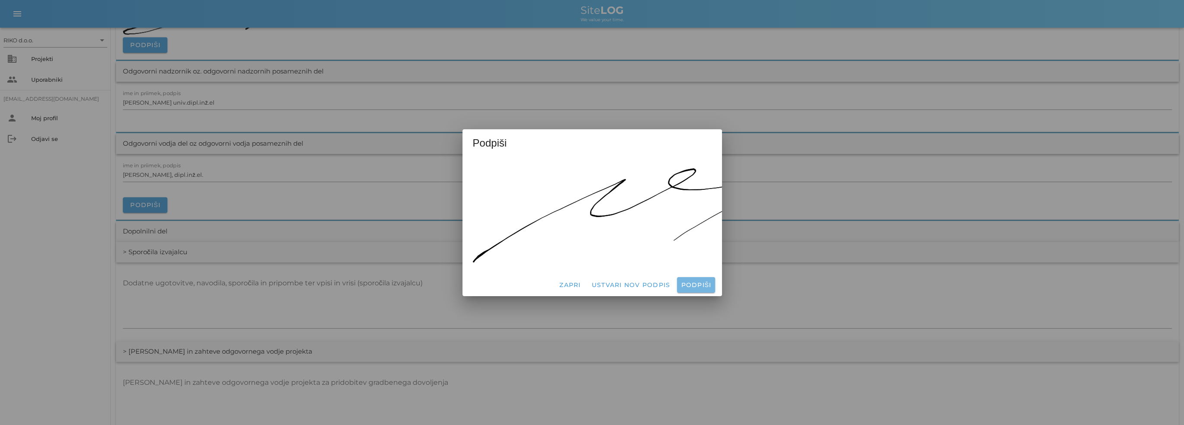
click at [701, 277] on button "Podpiši" at bounding box center [696, 285] width 38 height 16
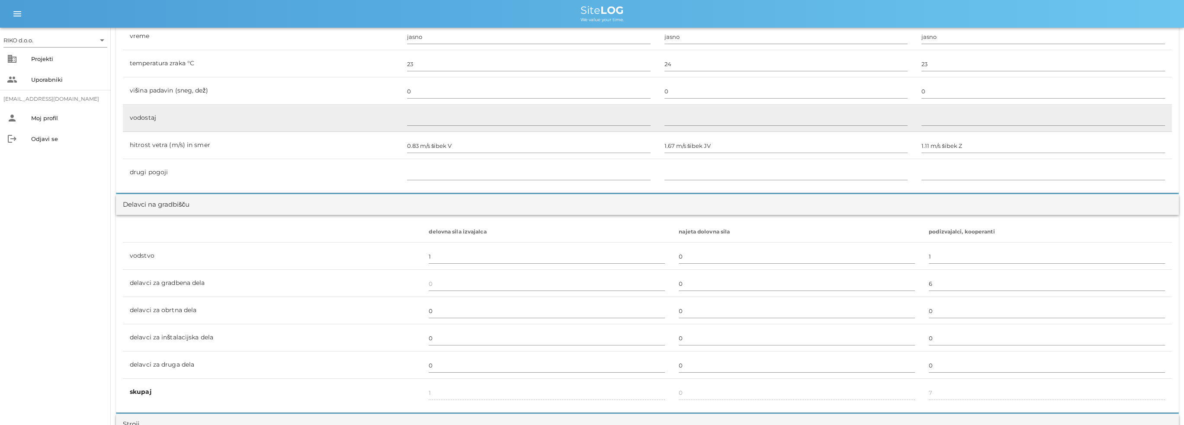
scroll to position [0, 0]
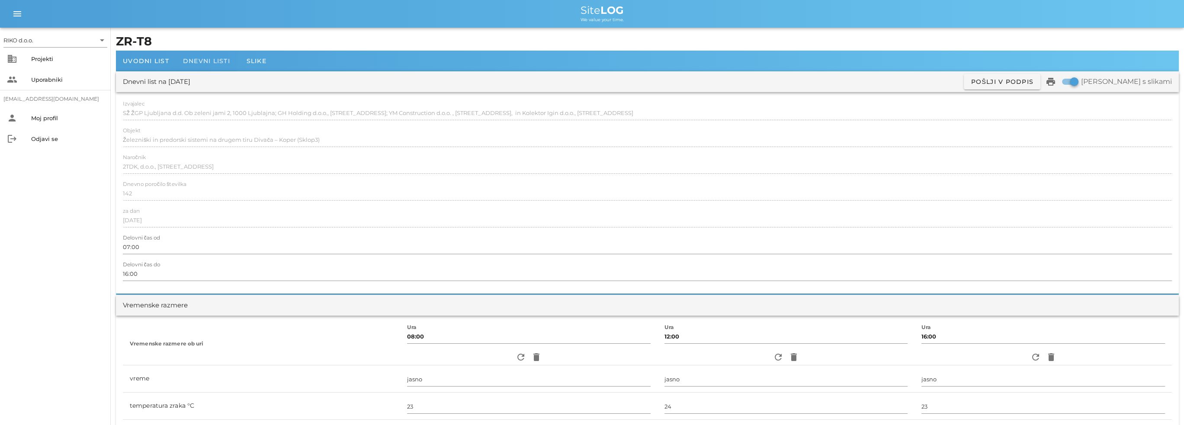
click at [222, 63] on span "Dnevni listi" at bounding box center [206, 61] width 47 height 8
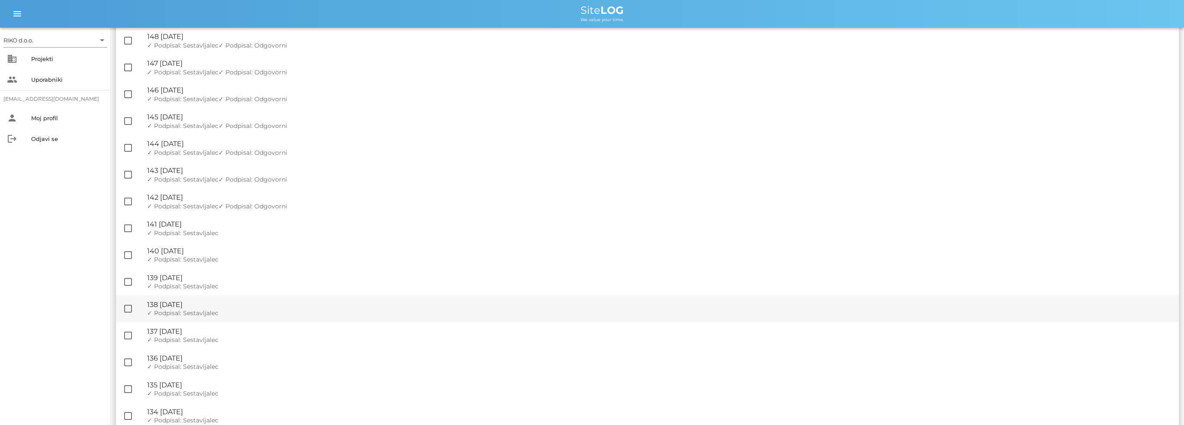
scroll to position [433, 0]
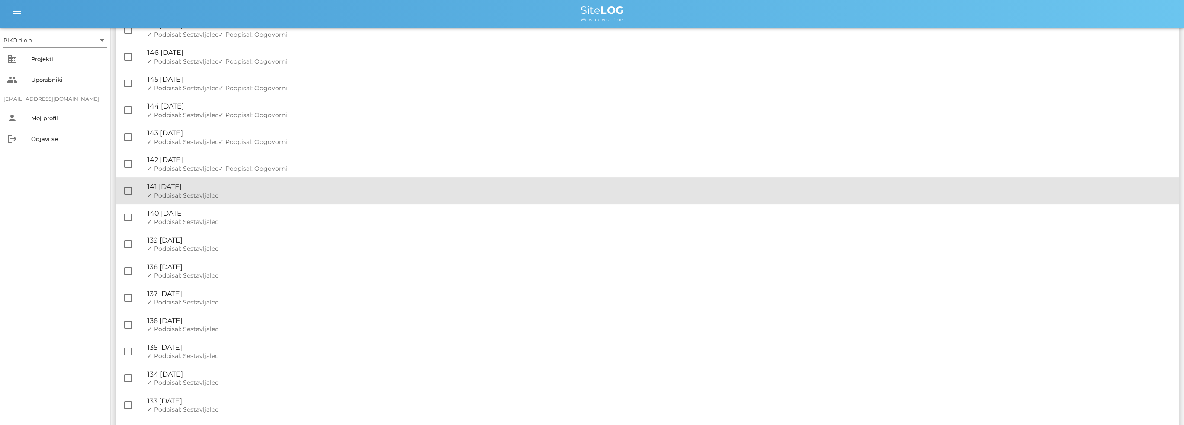
click at [209, 195] on span "✓ Podpisal: Sestavljalec" at bounding box center [182, 196] width 71 height 8
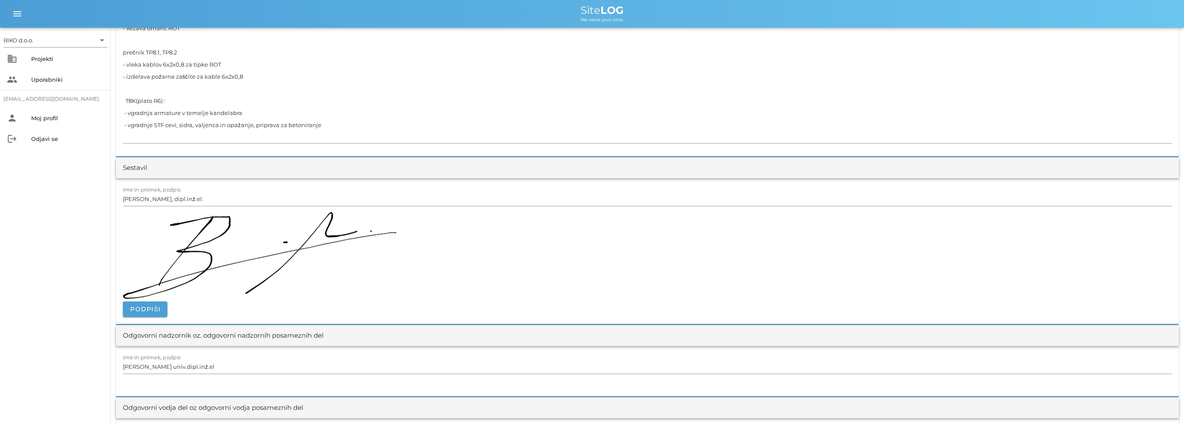
scroll to position [1081, 0]
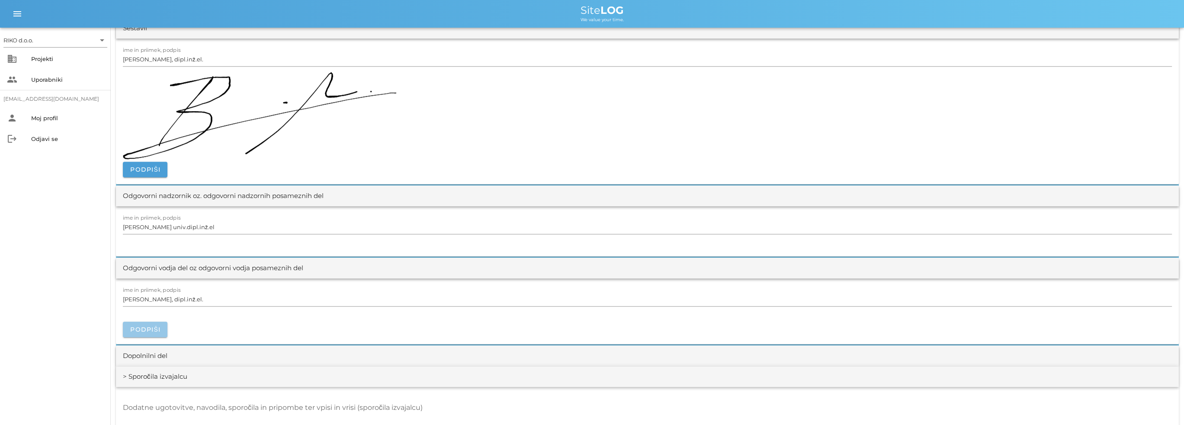
click at [154, 326] on span "Podpiši" at bounding box center [145, 330] width 31 height 8
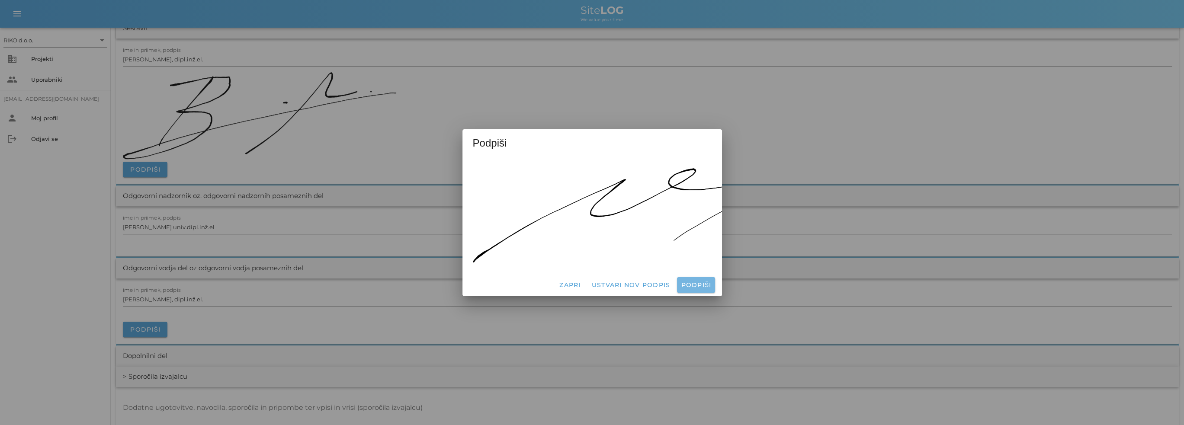
click at [695, 277] on button "Podpiši" at bounding box center [696, 285] width 38 height 16
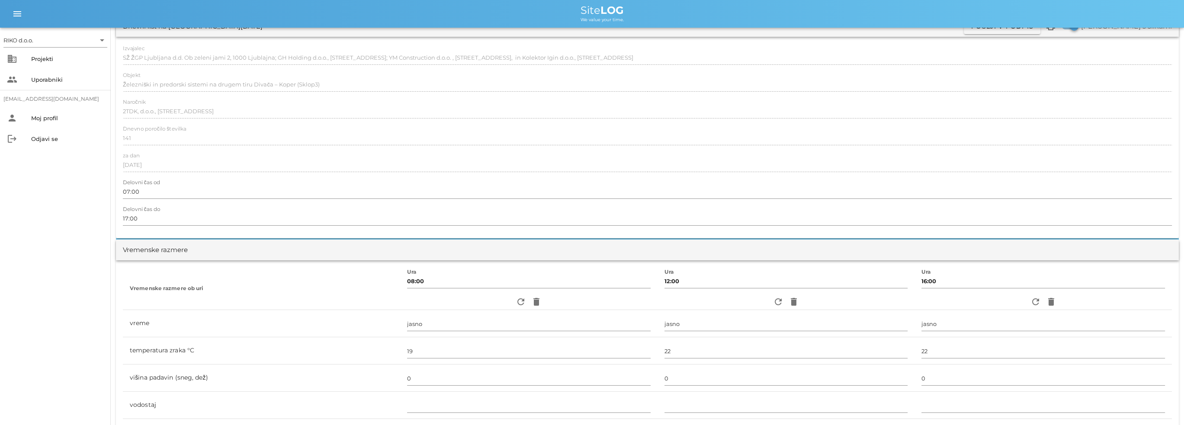
scroll to position [0, 0]
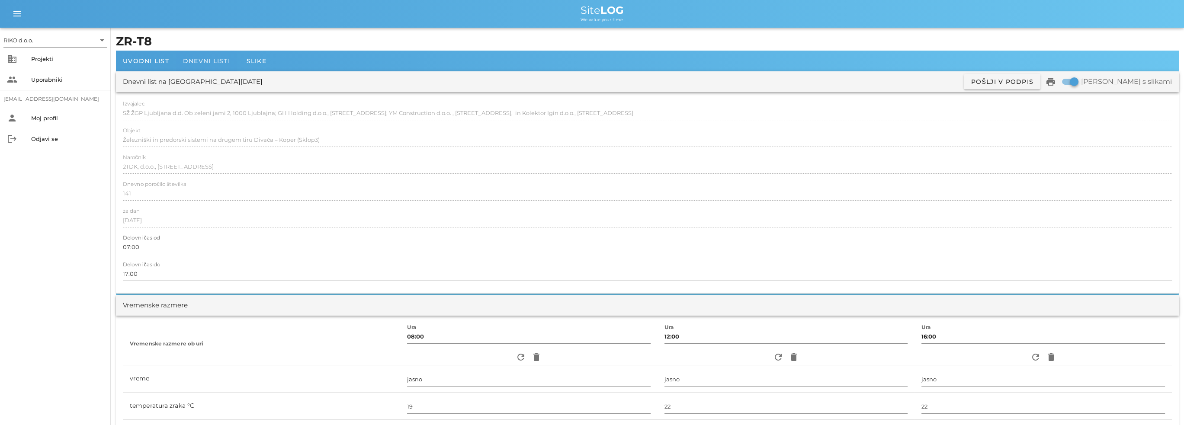
click at [208, 56] on div "Dnevni listi" at bounding box center [206, 61] width 61 height 21
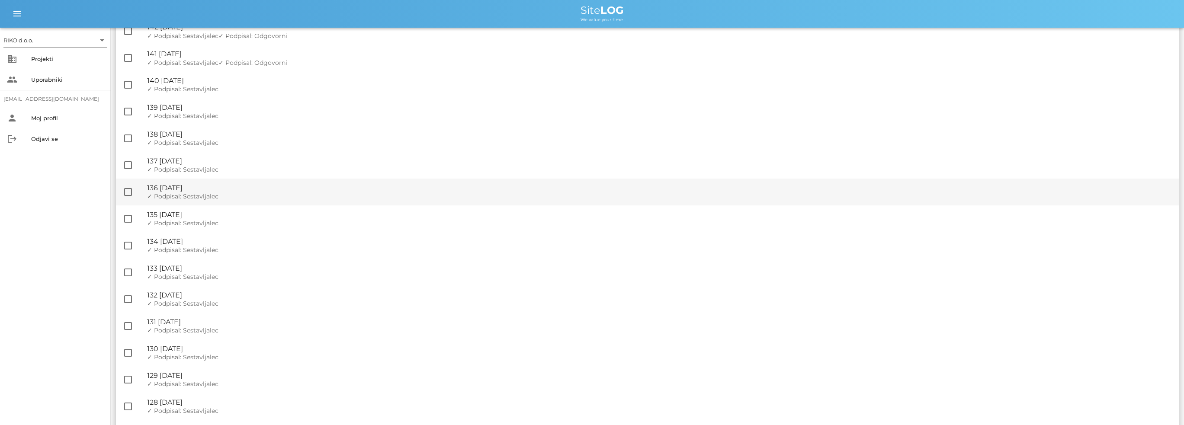
scroll to position [519, 0]
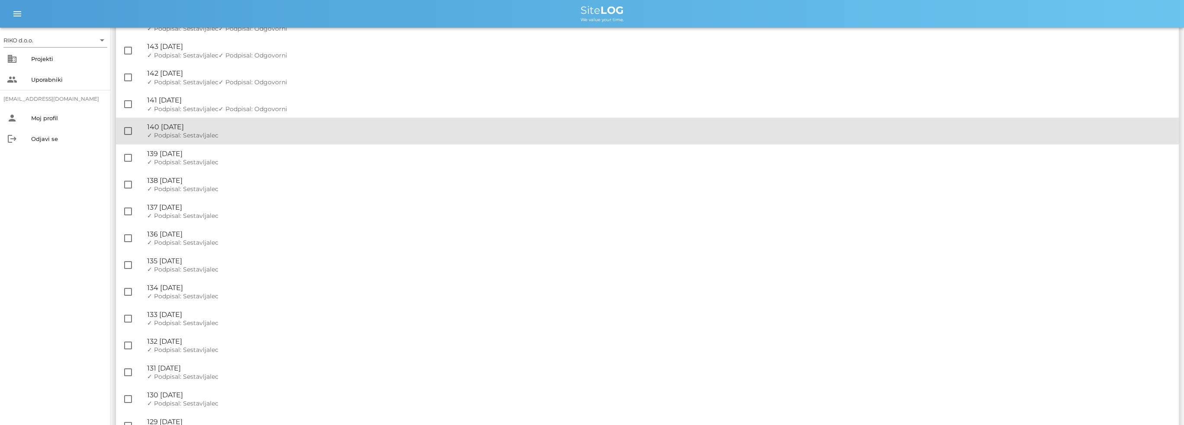
click at [211, 135] on span "✓ Podpisal: Sestavljalec" at bounding box center [182, 135] width 71 height 8
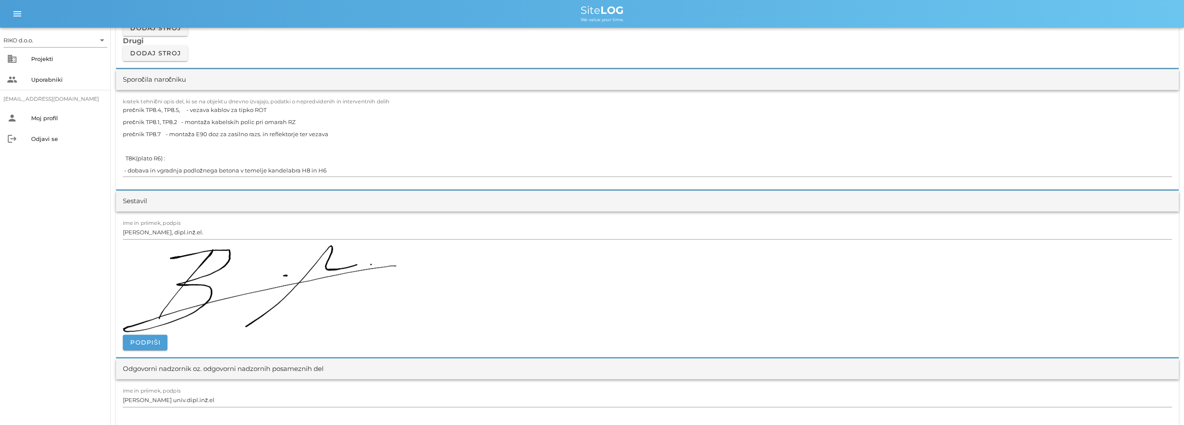
scroll to position [952, 0]
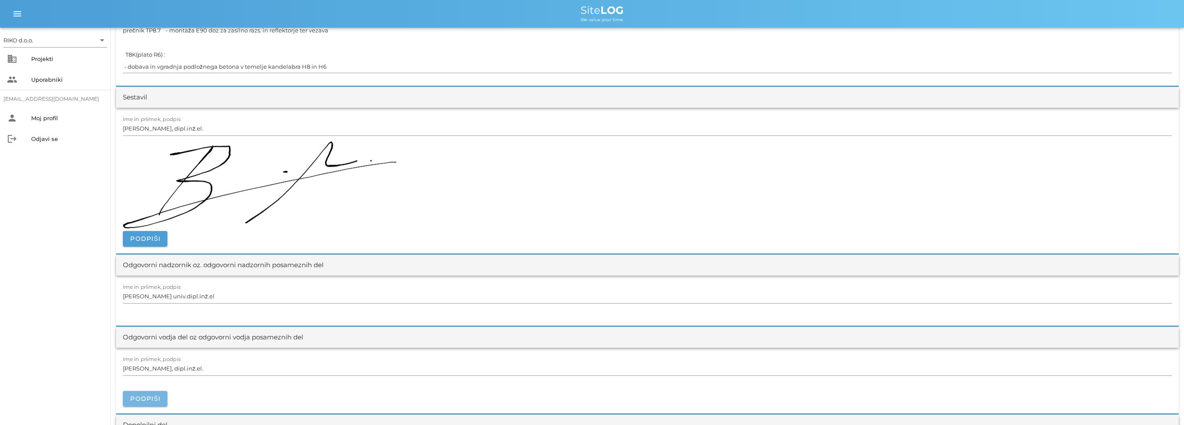
click at [160, 401] on button "Podpiši" at bounding box center [145, 399] width 45 height 16
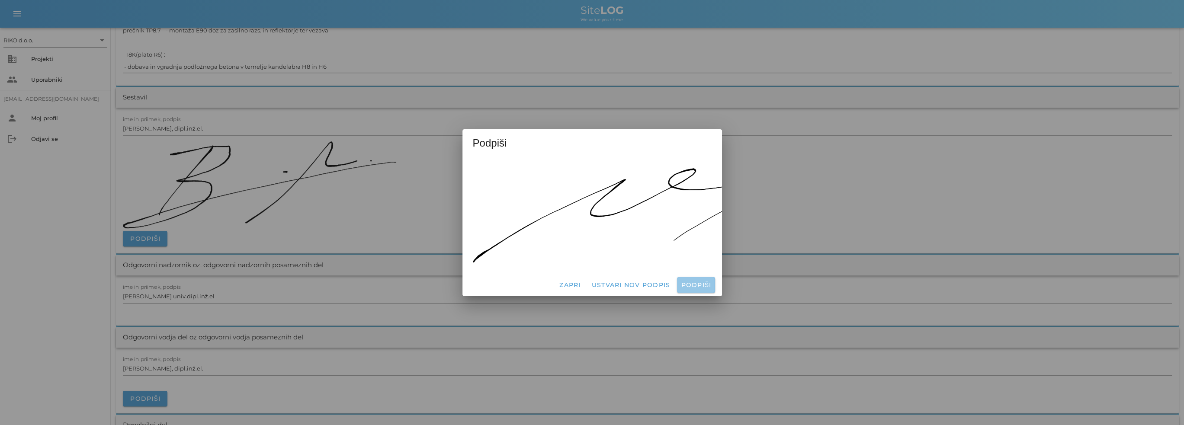
click at [708, 283] on span "Podpiši" at bounding box center [695, 285] width 31 height 8
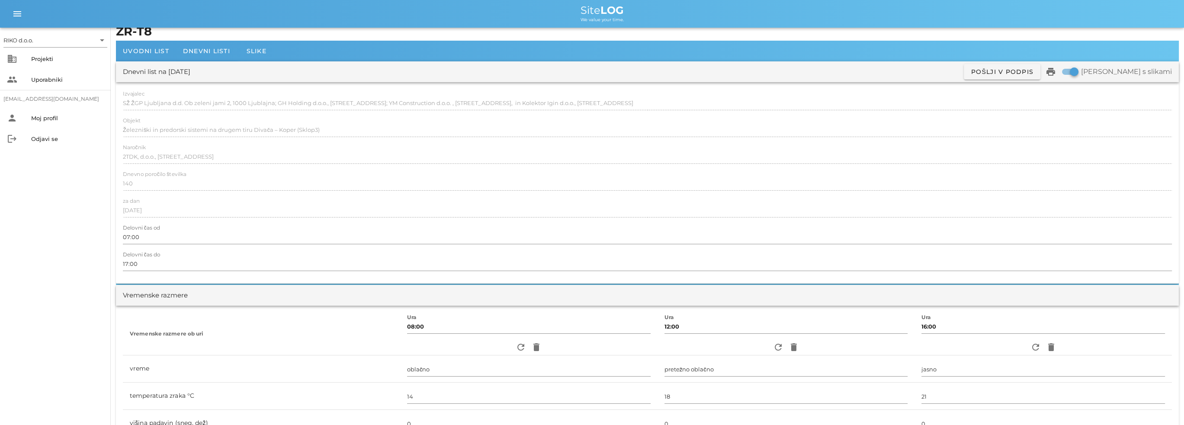
scroll to position [0, 0]
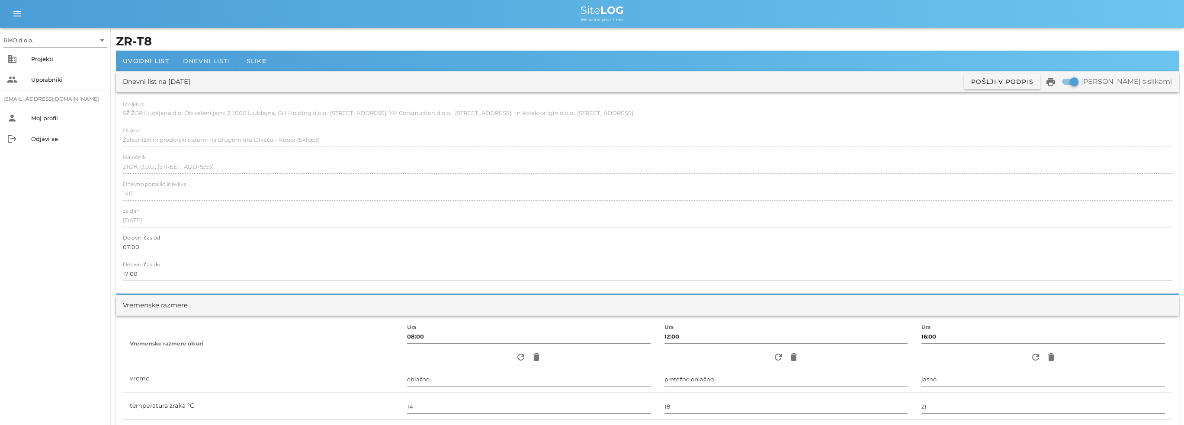
click at [208, 64] on span "Dnevni listi" at bounding box center [206, 61] width 47 height 8
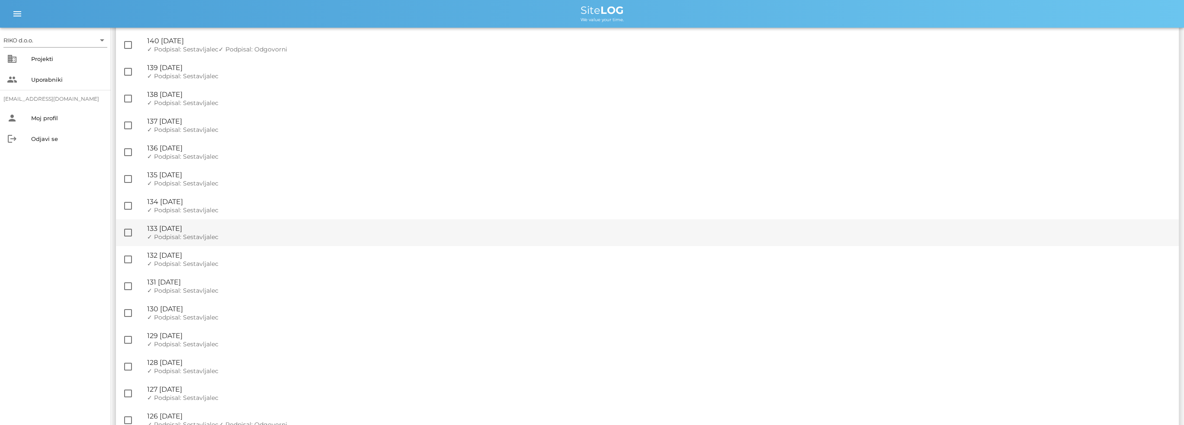
scroll to position [606, 0]
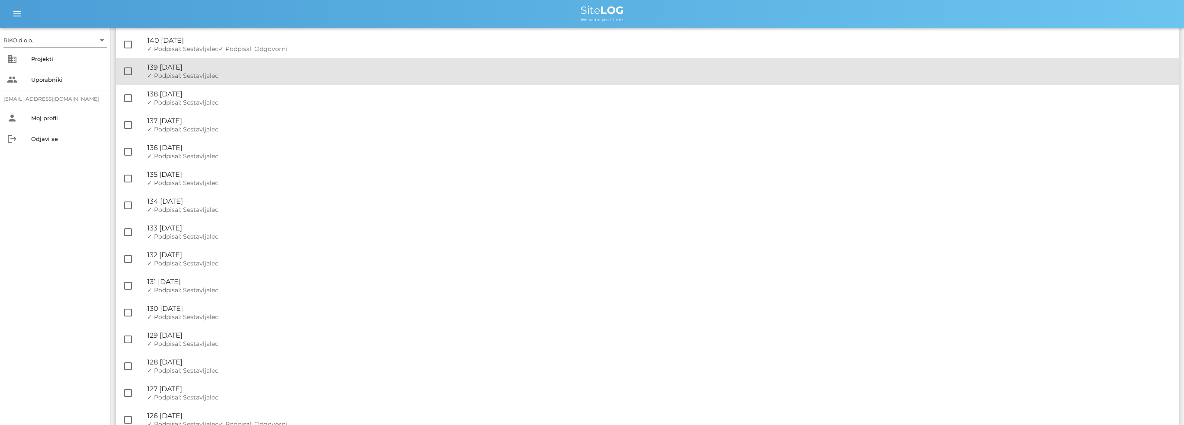
click at [218, 75] on div "✓ Podpisal: Nadzornik ✓ Podpisal: Sestavljalec ✓ Podpisal: Odgovorni" at bounding box center [659, 75] width 1025 height 7
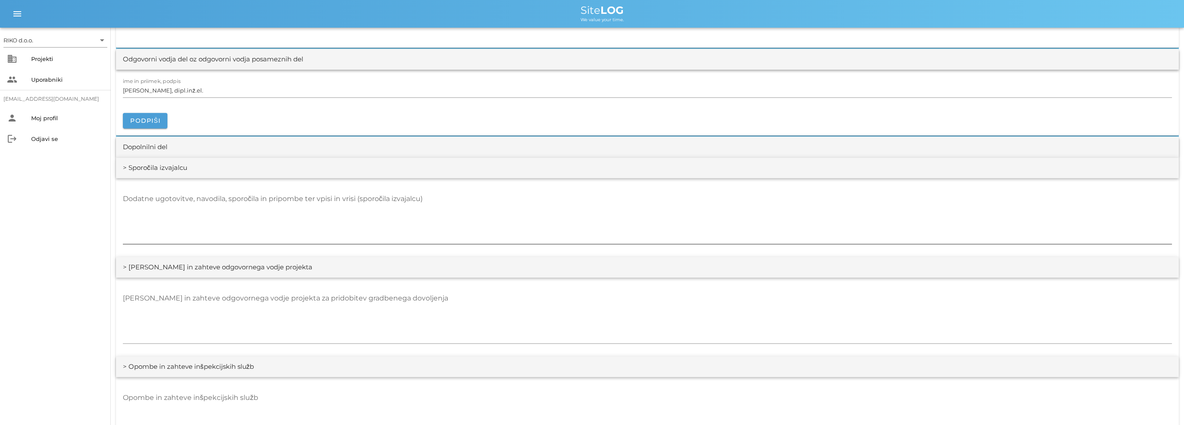
scroll to position [1254, 0]
click at [159, 116] on span "Podpiši" at bounding box center [145, 120] width 31 height 8
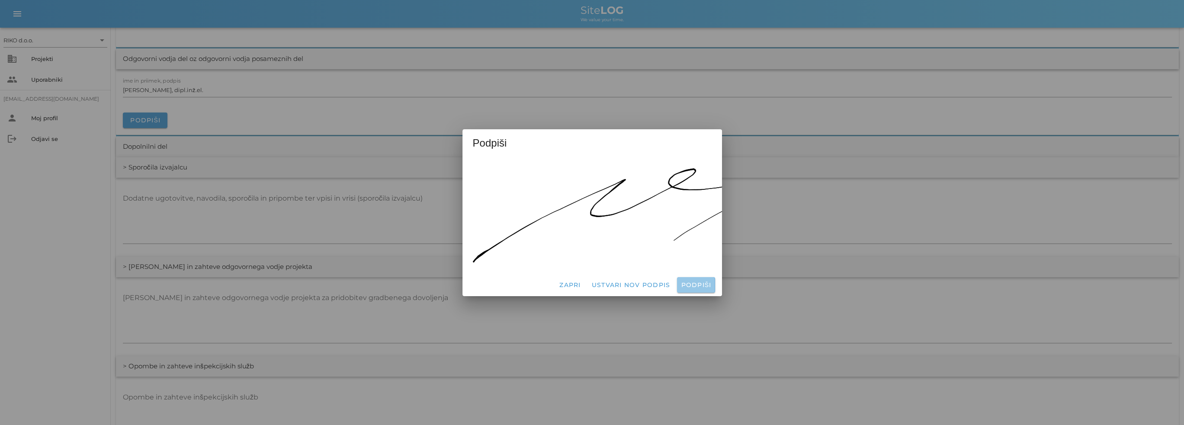
click at [688, 281] on span "Podpiši" at bounding box center [695, 285] width 31 height 8
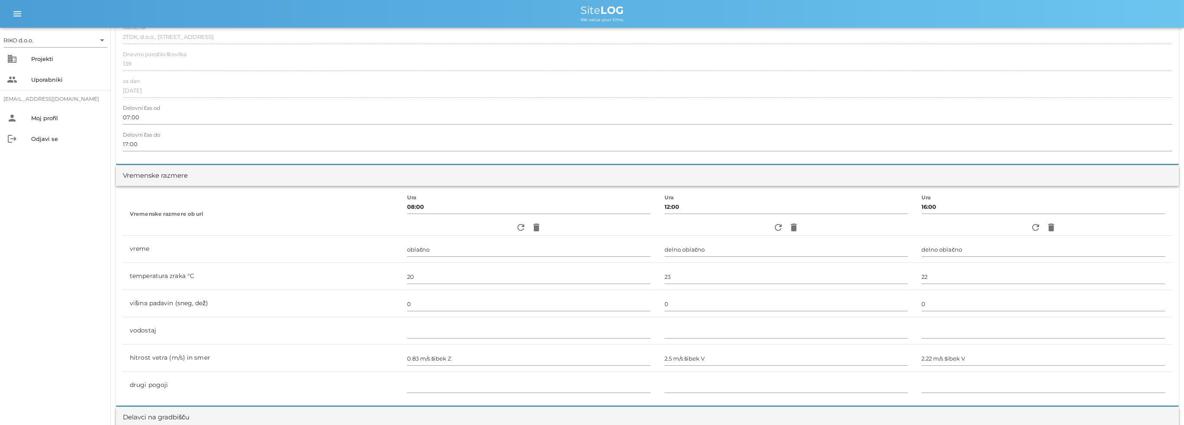
scroll to position [0, 0]
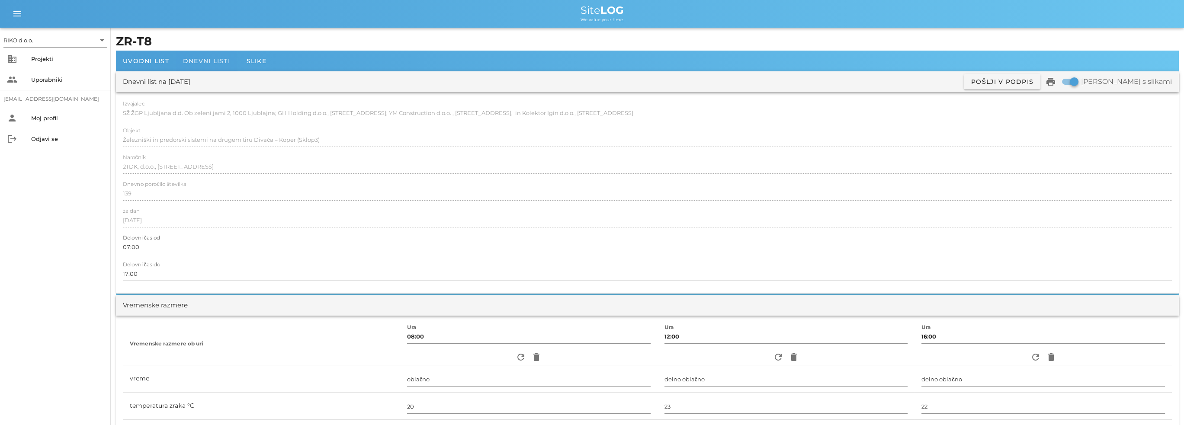
click at [204, 65] on div "Dnevni listi" at bounding box center [206, 61] width 61 height 21
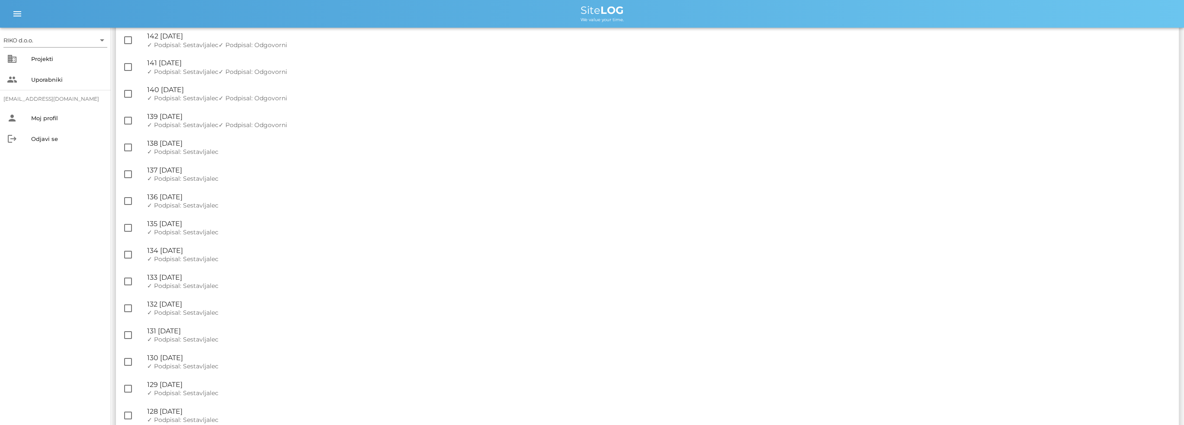
scroll to position [562, 0]
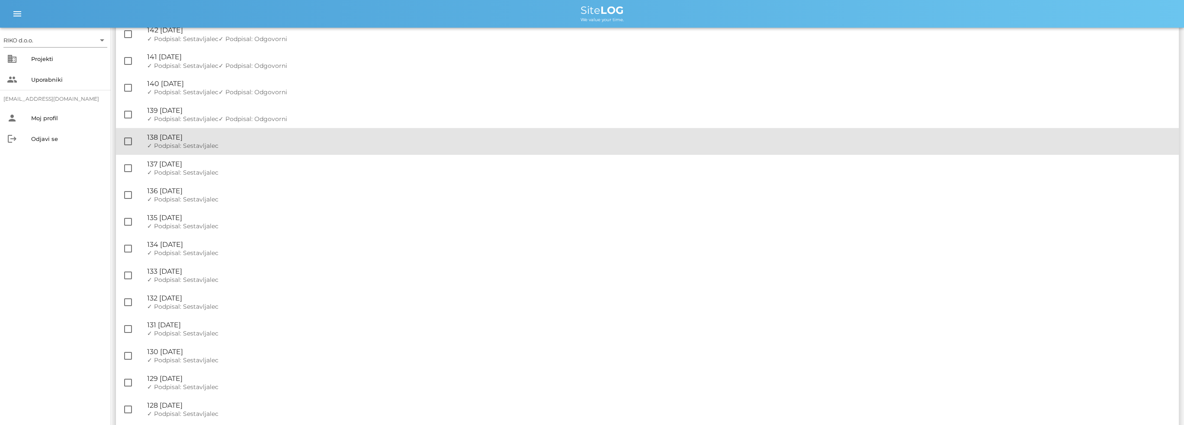
click at [199, 149] on span "✓ Podpisal: Sestavljalec" at bounding box center [182, 146] width 71 height 8
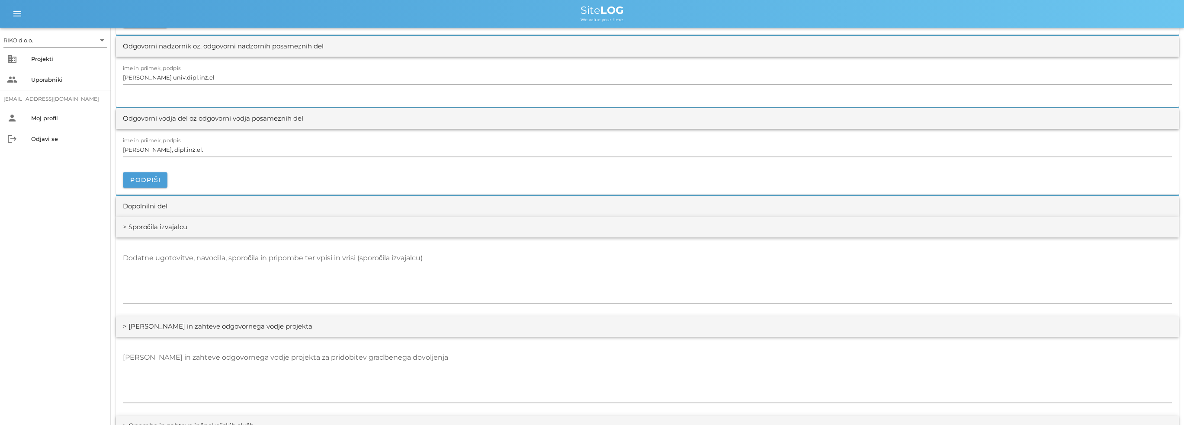
scroll to position [1211, 0]
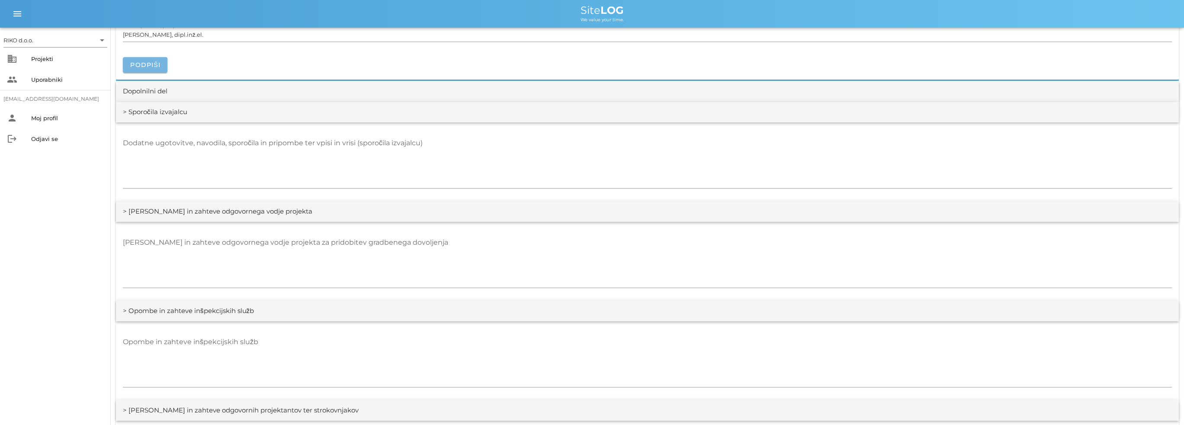
click at [160, 69] on button "Podpiši" at bounding box center [145, 65] width 45 height 16
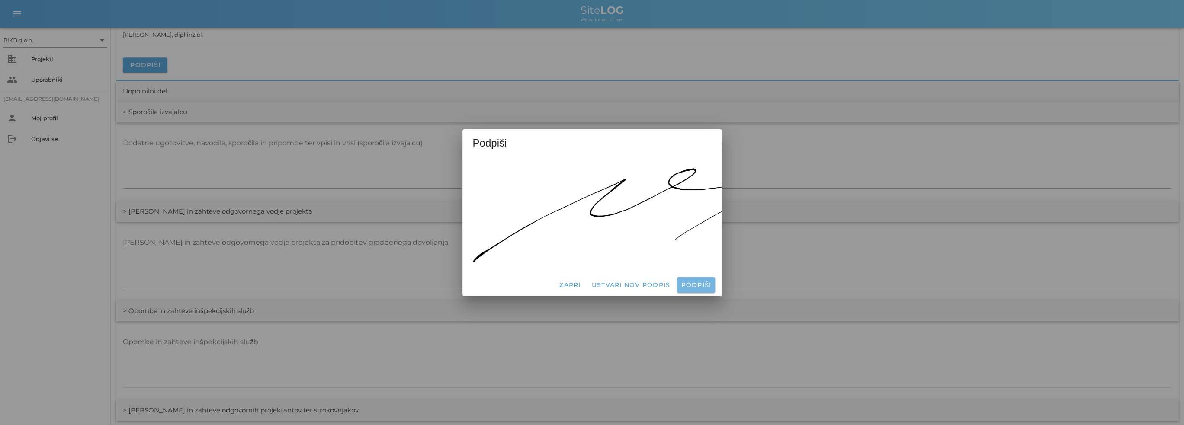
click at [690, 281] on span "Podpiši" at bounding box center [695, 285] width 31 height 8
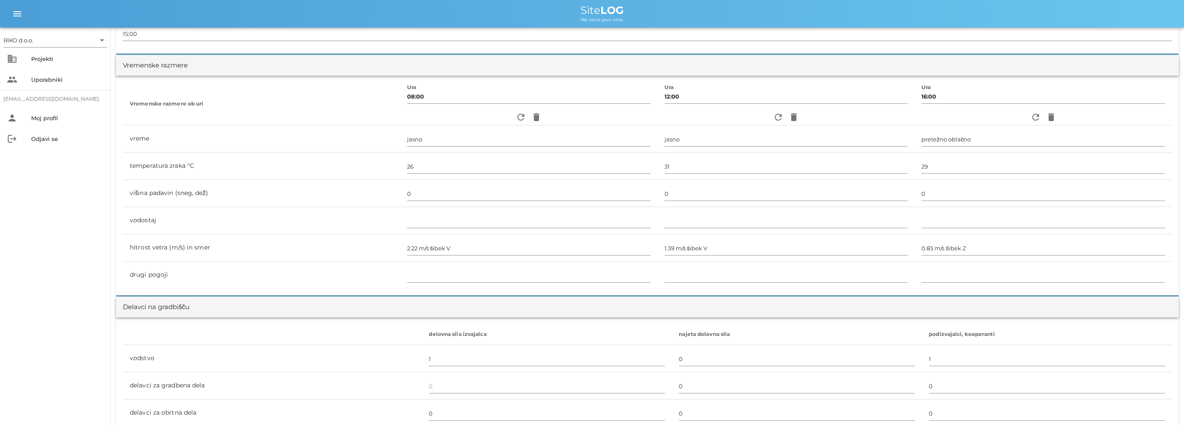
scroll to position [0, 0]
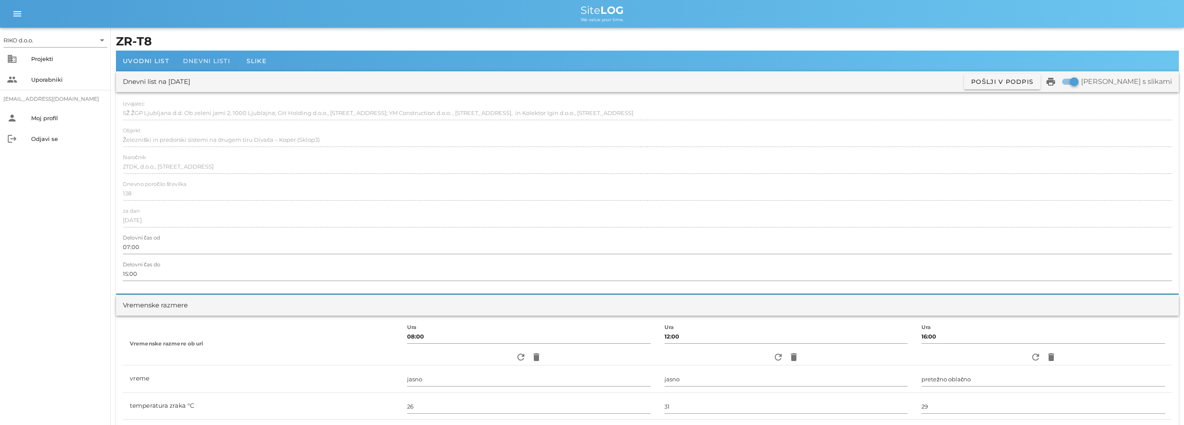
click at [216, 63] on span "Dnevni listi" at bounding box center [206, 61] width 47 height 8
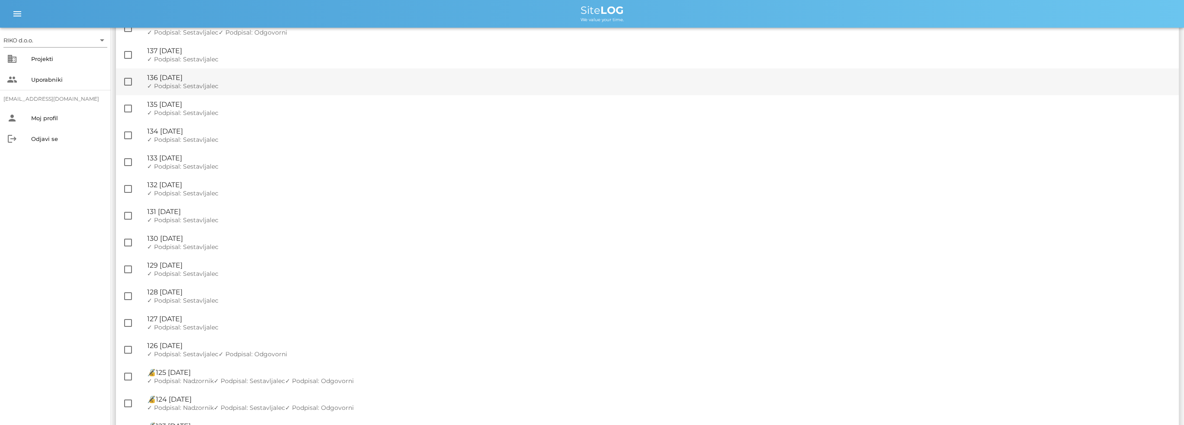
scroll to position [606, 0]
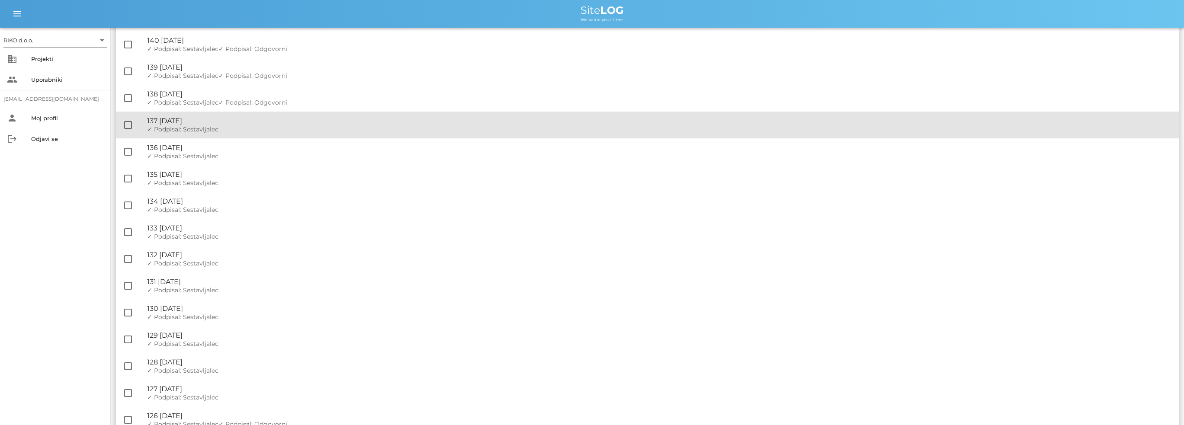
click at [222, 126] on div "🔏 137 [DATE] ✓ Podpisal: Nadzornik ✓ Podpisal: Sestavljalec ✓ Podpisal: Odgovor…" at bounding box center [659, 125] width 1025 height 27
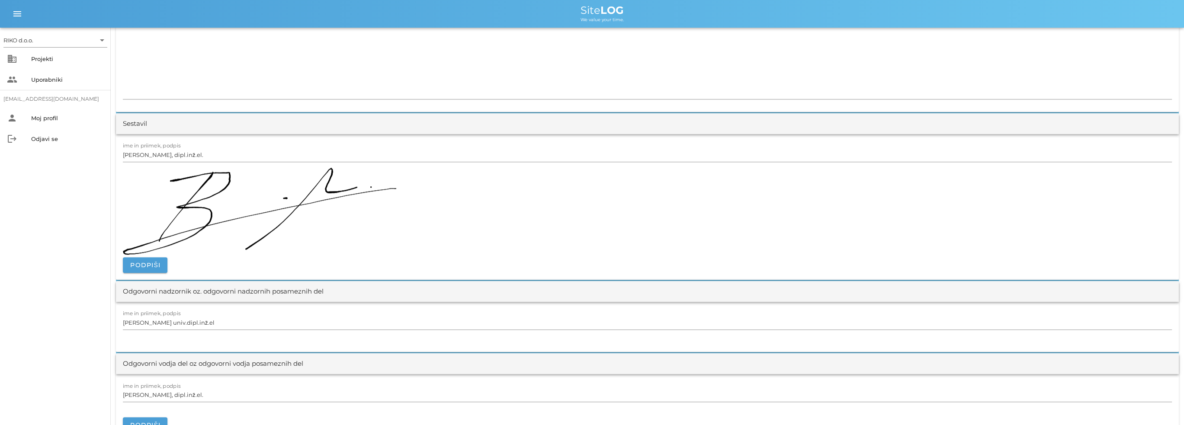
scroll to position [1211, 0]
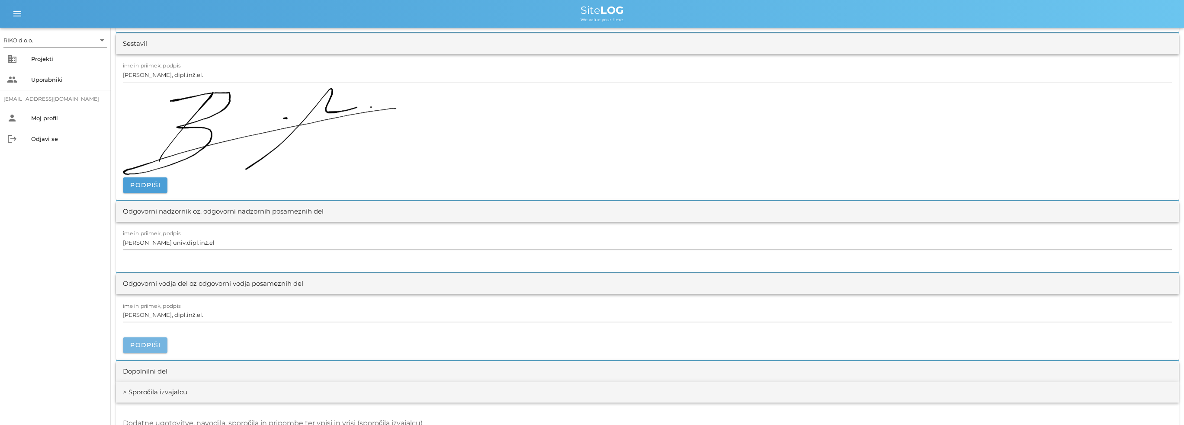
click at [161, 338] on button "Podpiši" at bounding box center [145, 345] width 45 height 16
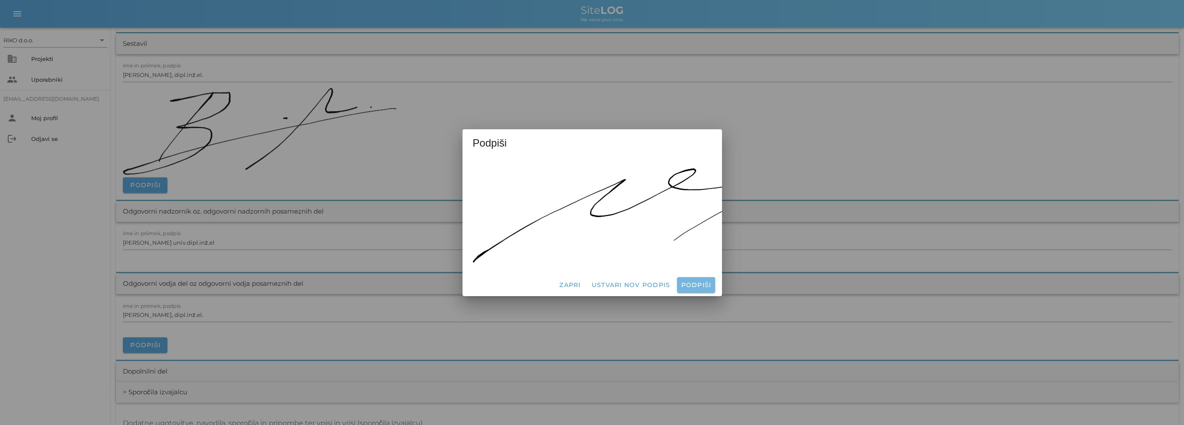
click at [688, 281] on span "Podpiši" at bounding box center [695, 285] width 31 height 8
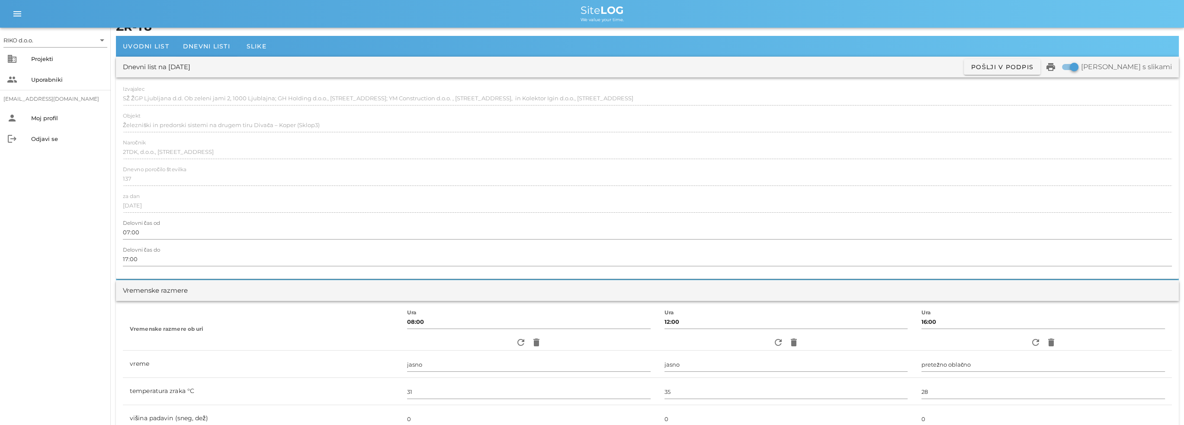
scroll to position [0, 0]
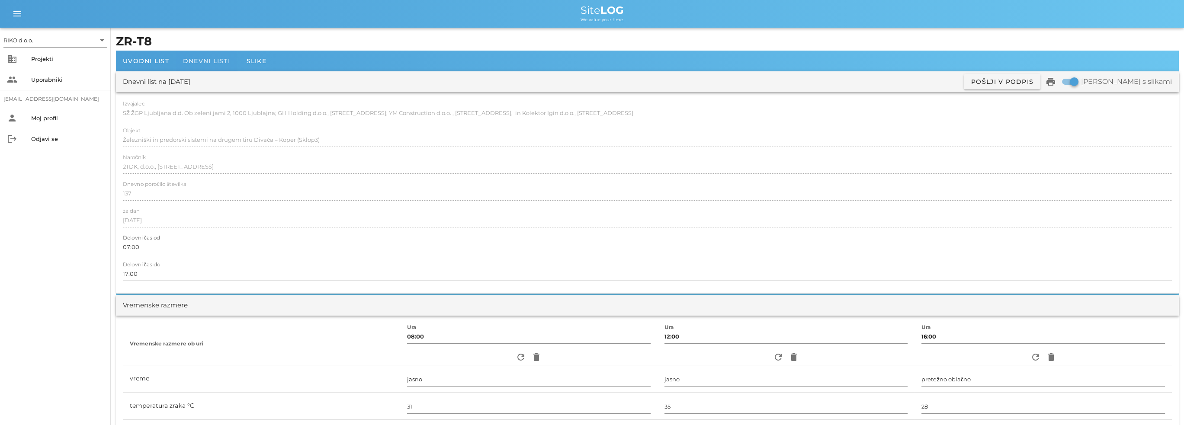
click at [215, 58] on span "Dnevni listi" at bounding box center [206, 61] width 47 height 8
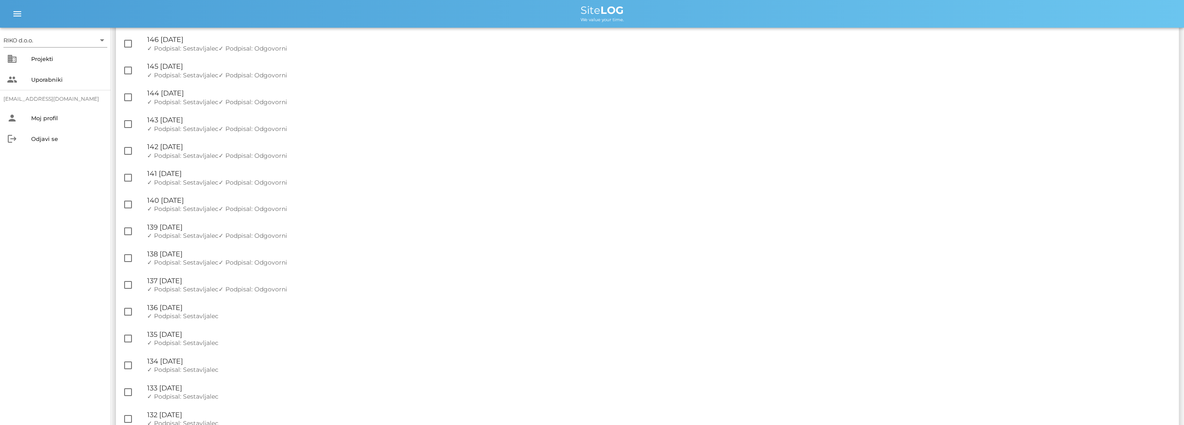
scroll to position [606, 0]
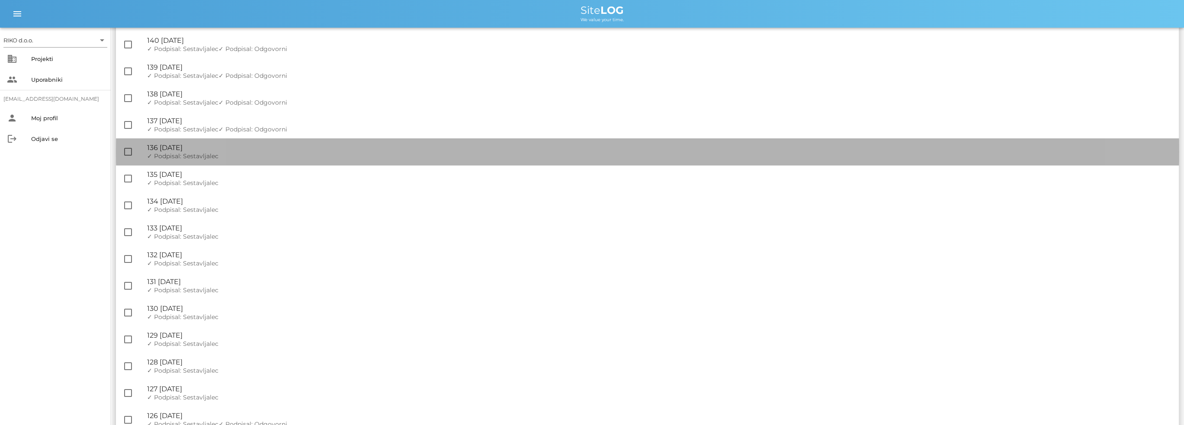
click at [208, 158] on span "✓ Podpisal: Sestavljalec" at bounding box center [182, 156] width 71 height 8
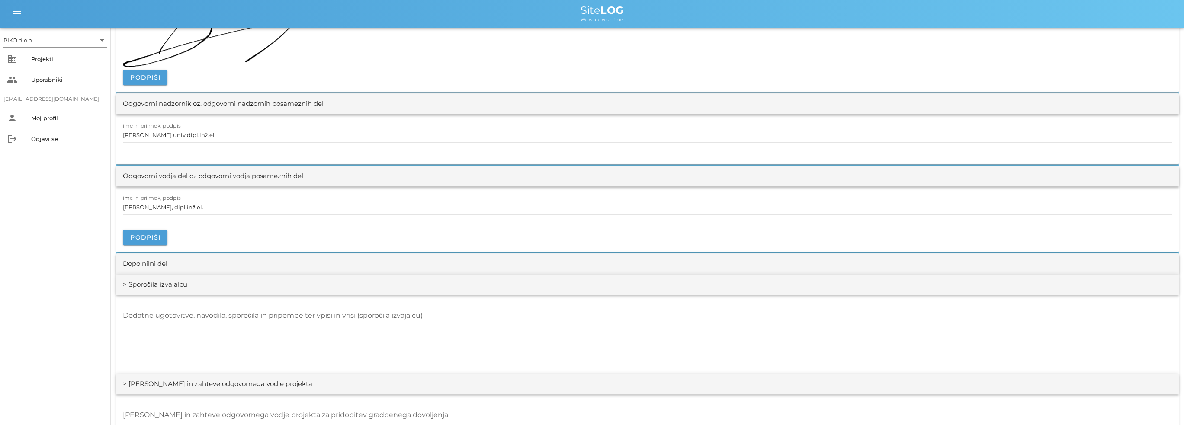
scroll to position [1211, 0]
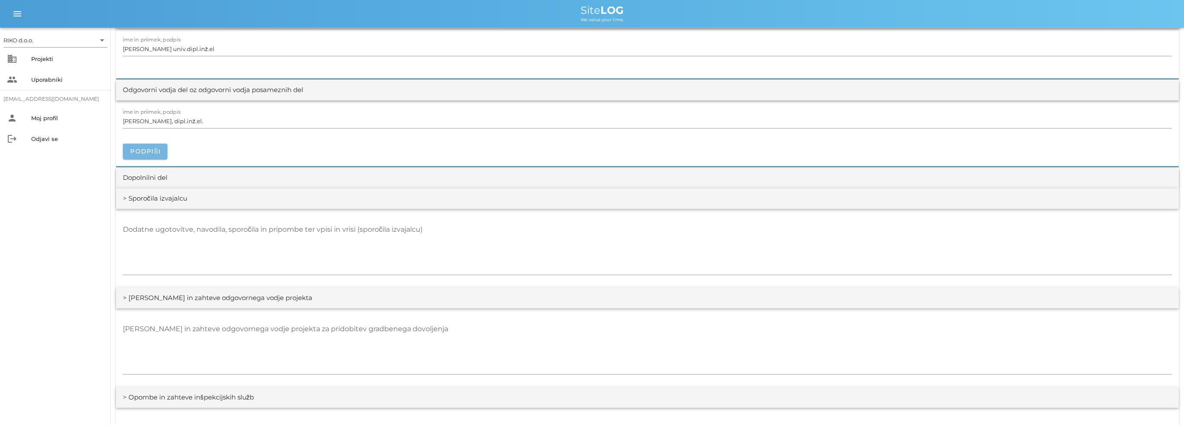
click at [163, 149] on button "Podpiši" at bounding box center [145, 152] width 45 height 16
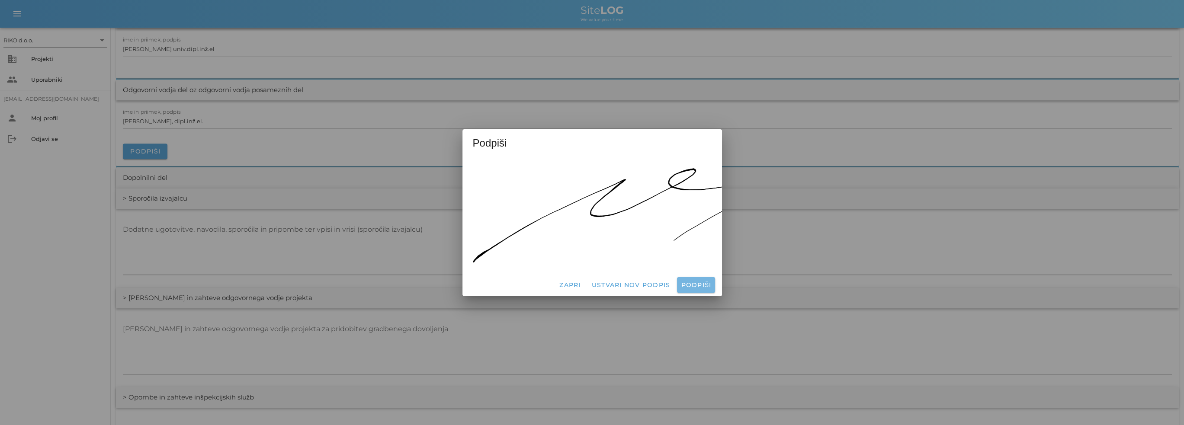
click at [694, 283] on span "Podpiši" at bounding box center [695, 285] width 31 height 8
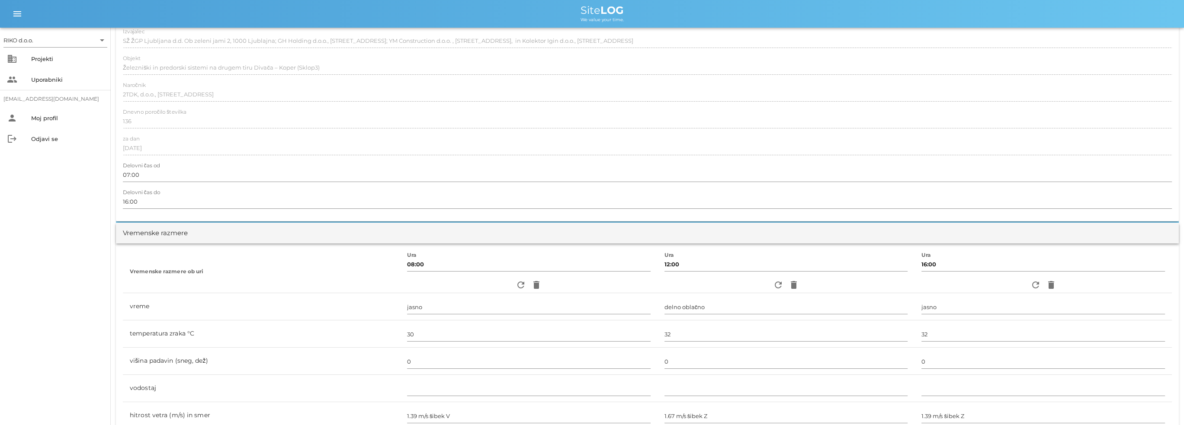
scroll to position [0, 0]
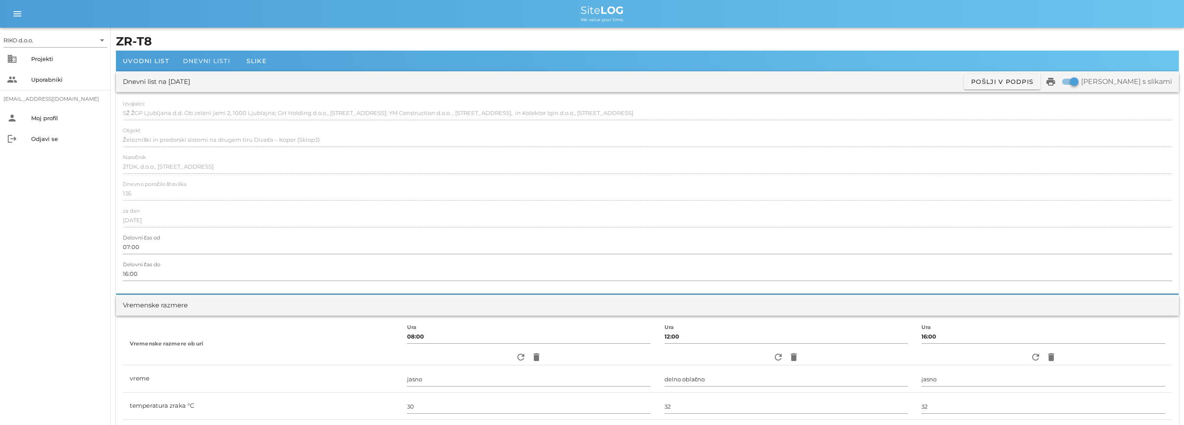
click at [225, 56] on div "Dnevni listi" at bounding box center [206, 61] width 61 height 21
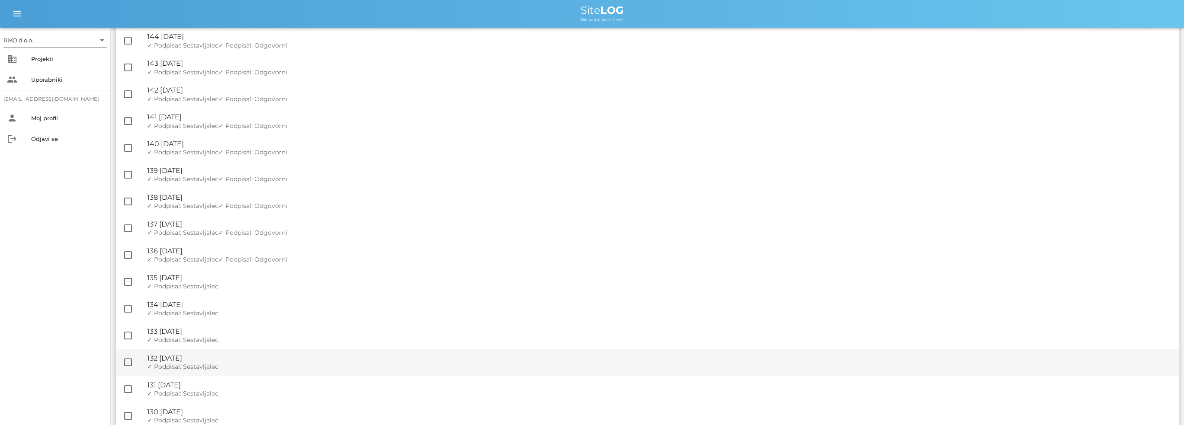
scroll to position [606, 0]
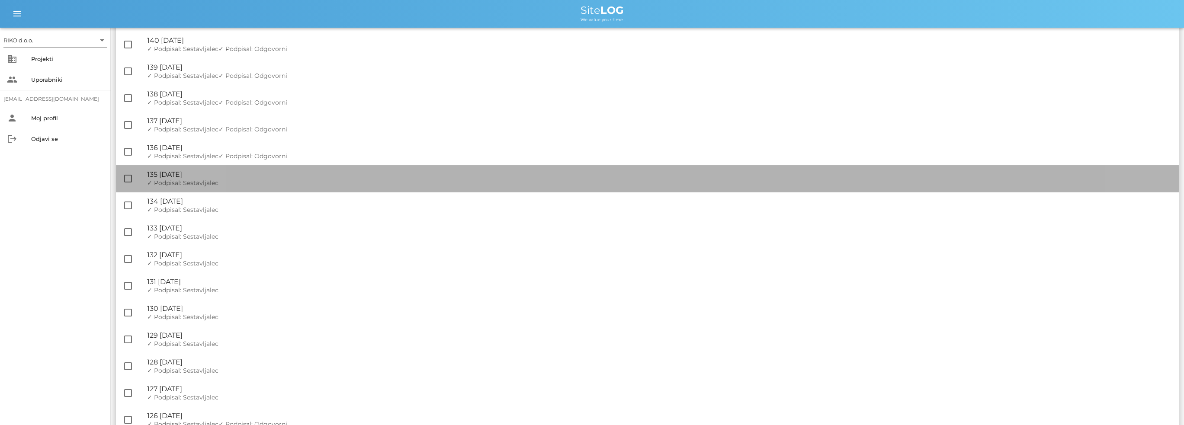
click at [198, 169] on div "🔏 135 [DATE] ✓ Podpisal: Nadzornik ✓ Podpisal: Sestavljalec ✓ Podpisal: Odgovor…" at bounding box center [659, 178] width 1025 height 27
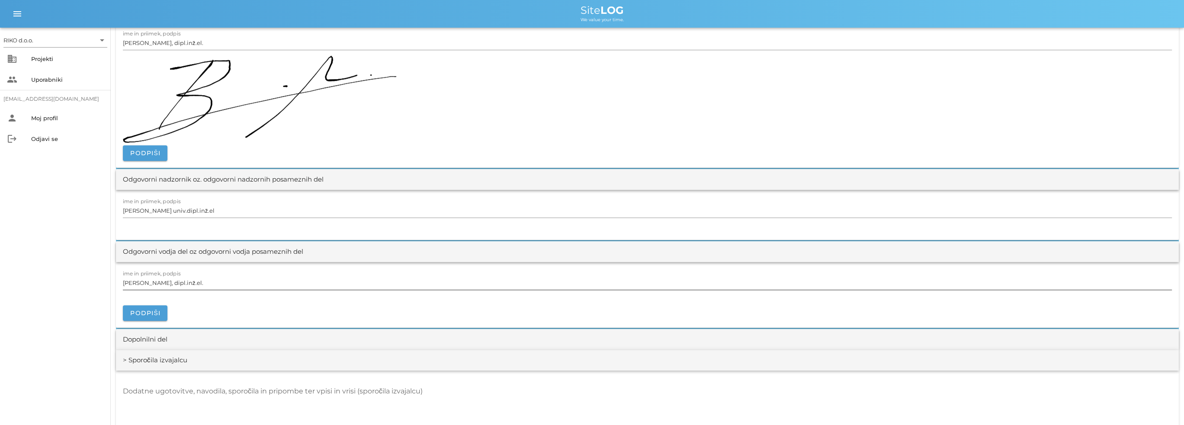
scroll to position [1081, 0]
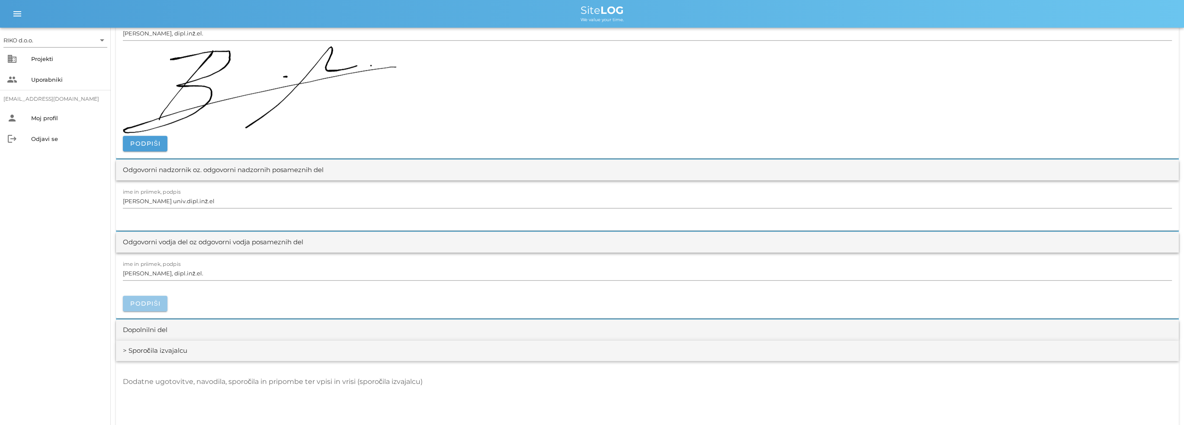
click at [145, 296] on button "Podpiši" at bounding box center [145, 304] width 45 height 16
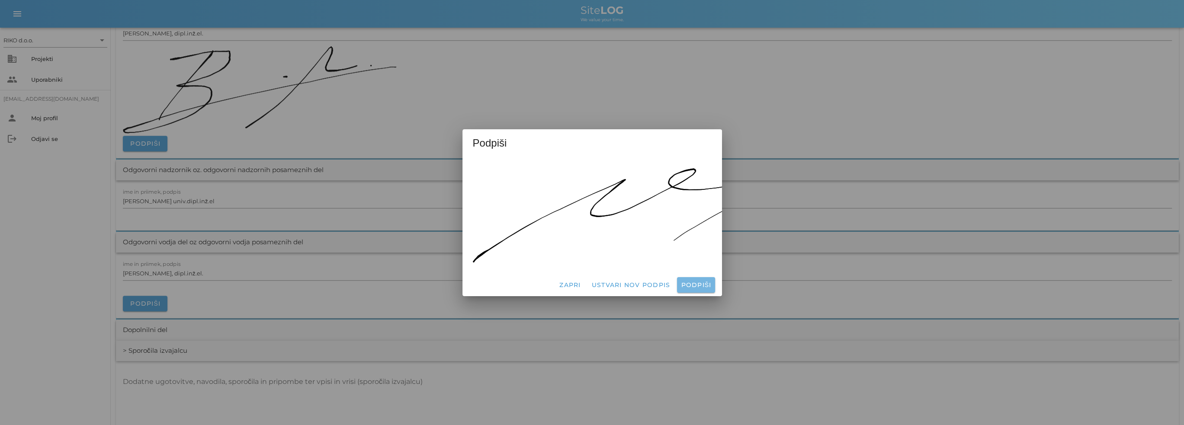
click at [692, 277] on button "Podpiši" at bounding box center [696, 285] width 38 height 16
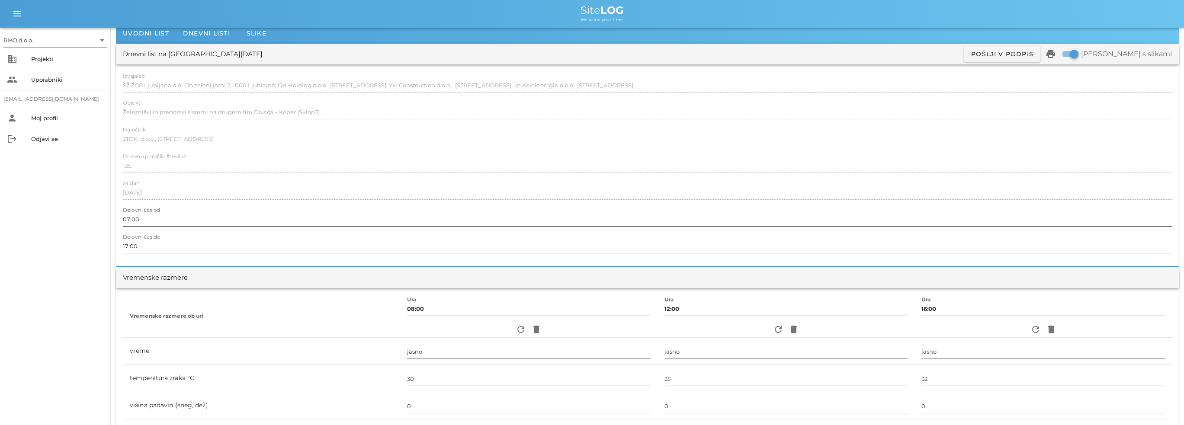
scroll to position [0, 0]
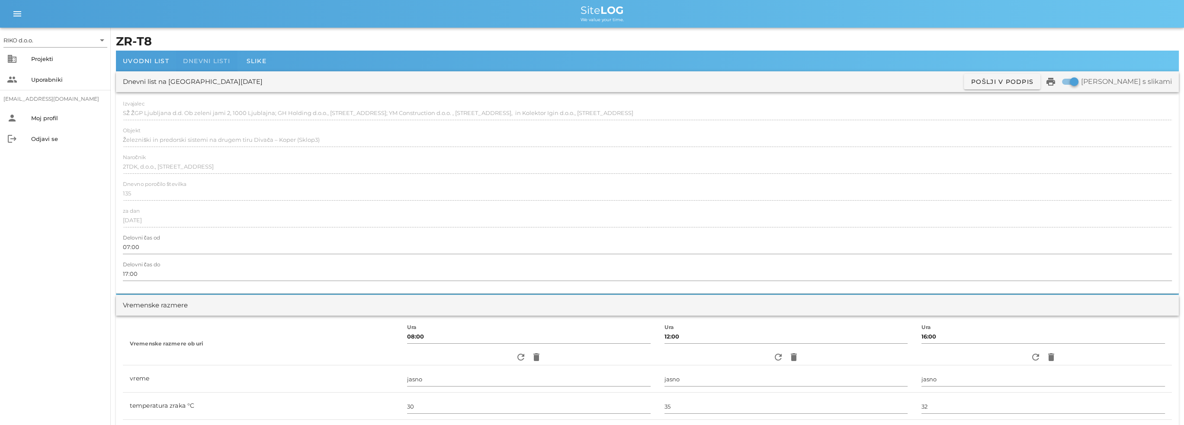
click at [225, 64] on span "Dnevni listi" at bounding box center [206, 61] width 47 height 8
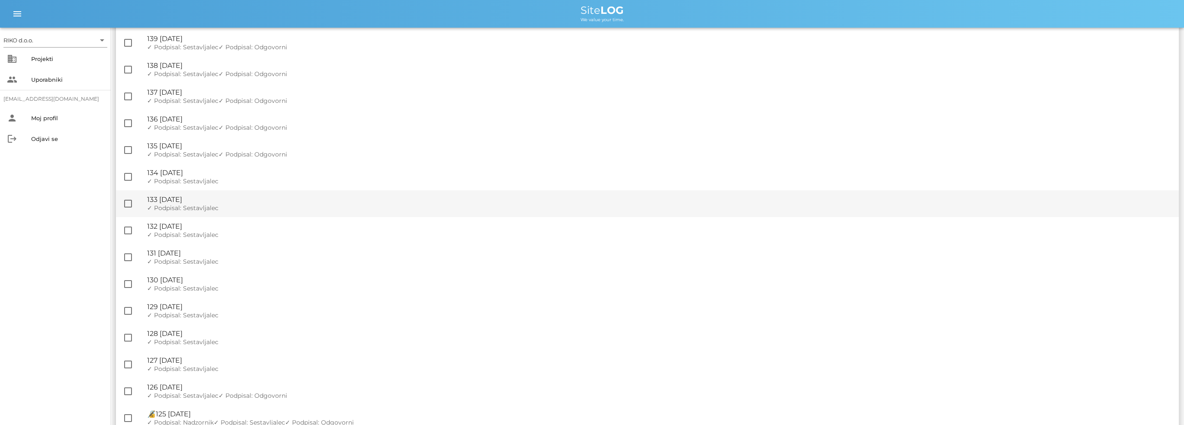
scroll to position [649, 0]
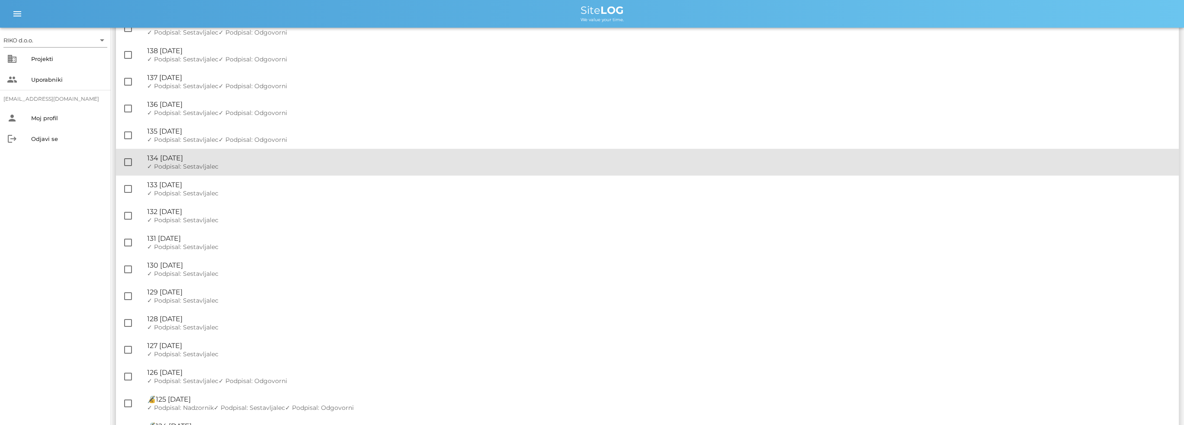
click at [215, 163] on div "🔏 134 [DATE] ✓ Podpisal: Nadzornik ✓ Podpisal: Sestavljalec ✓ Podpisal: Odgovor…" at bounding box center [659, 162] width 1025 height 27
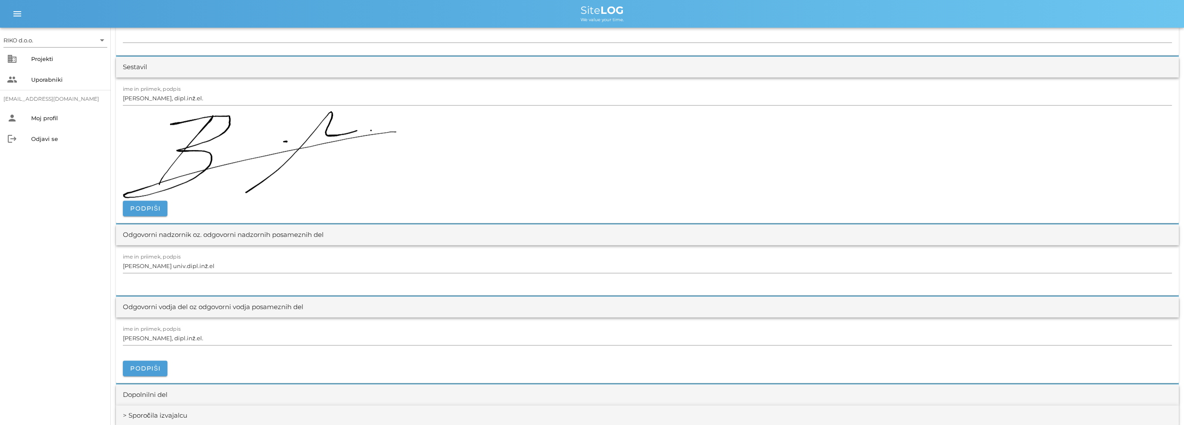
scroll to position [1081, 0]
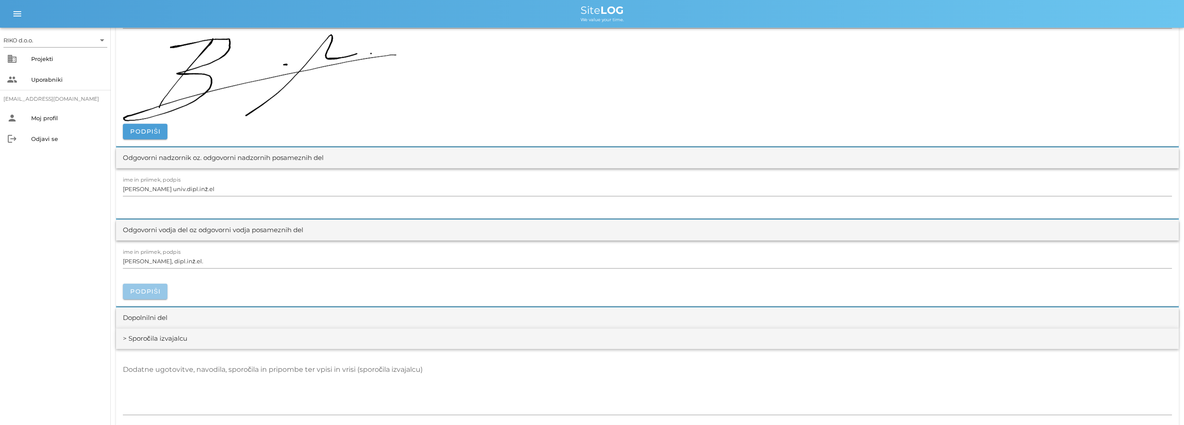
click at [155, 292] on span "Podpiši" at bounding box center [145, 292] width 31 height 8
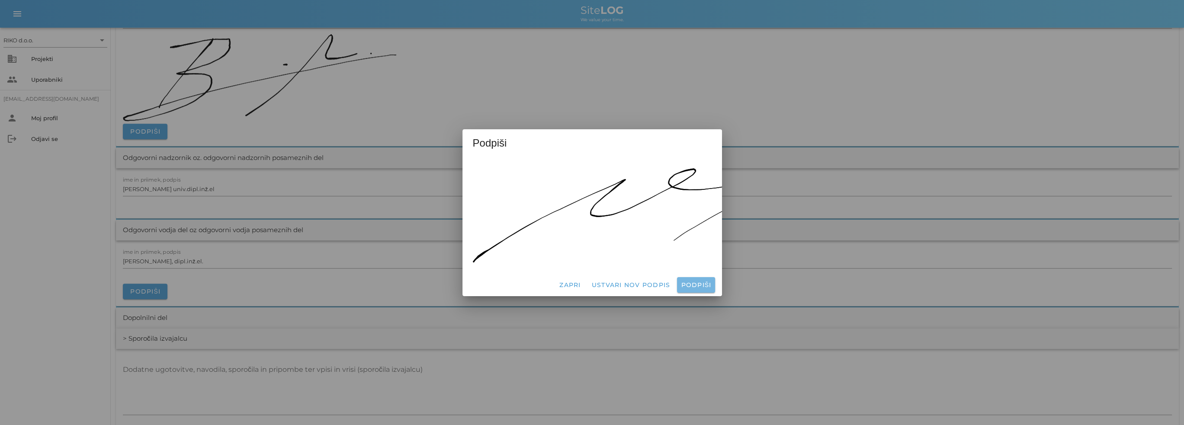
click at [700, 277] on button "Podpiši" at bounding box center [696, 285] width 38 height 16
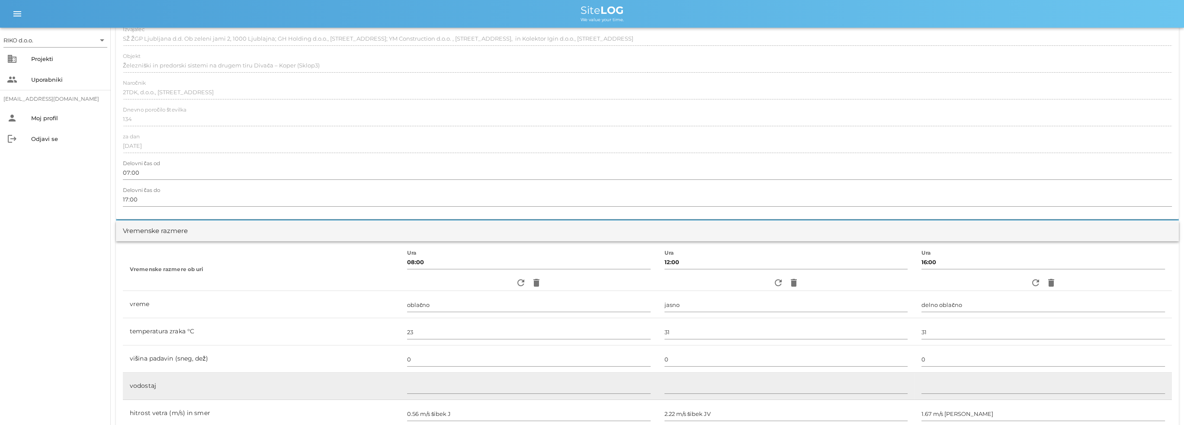
scroll to position [0, 0]
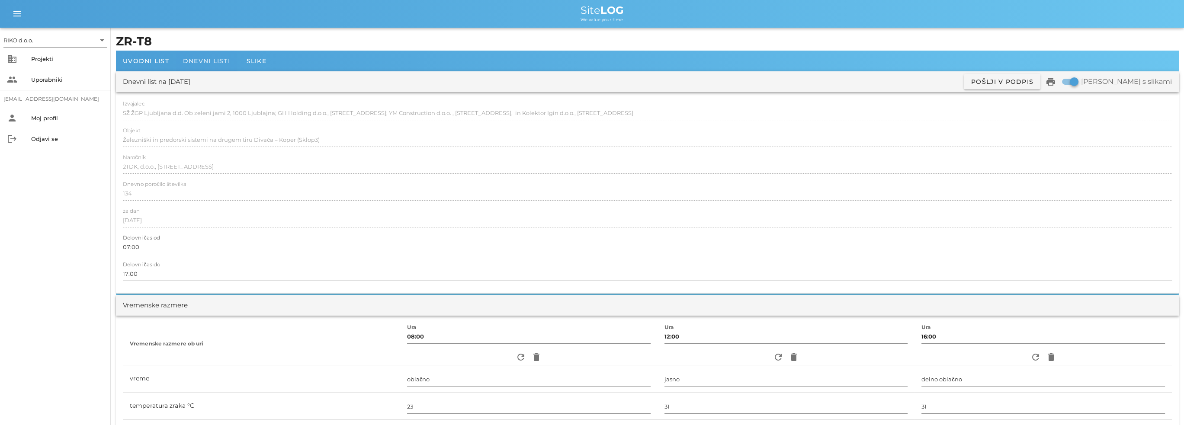
click at [213, 59] on span "Dnevni listi" at bounding box center [206, 61] width 47 height 8
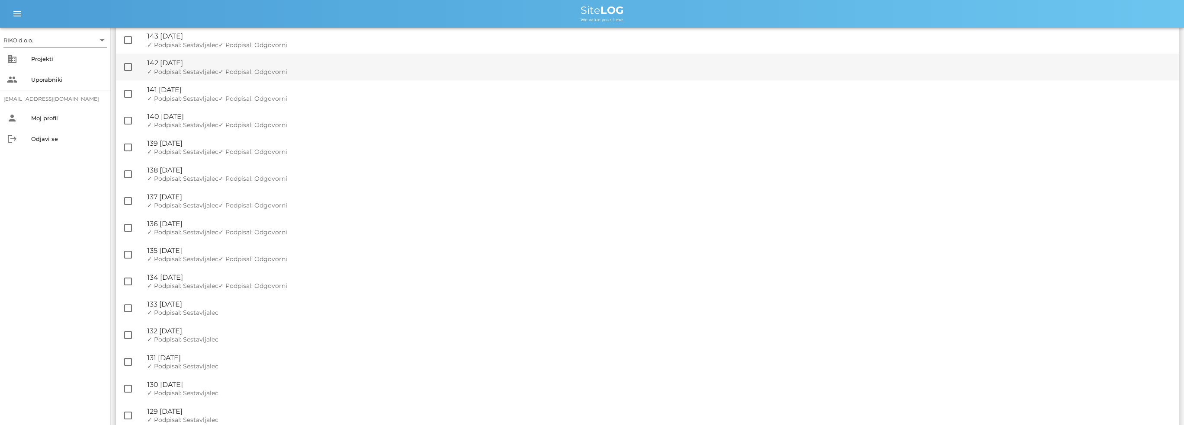
scroll to position [606, 0]
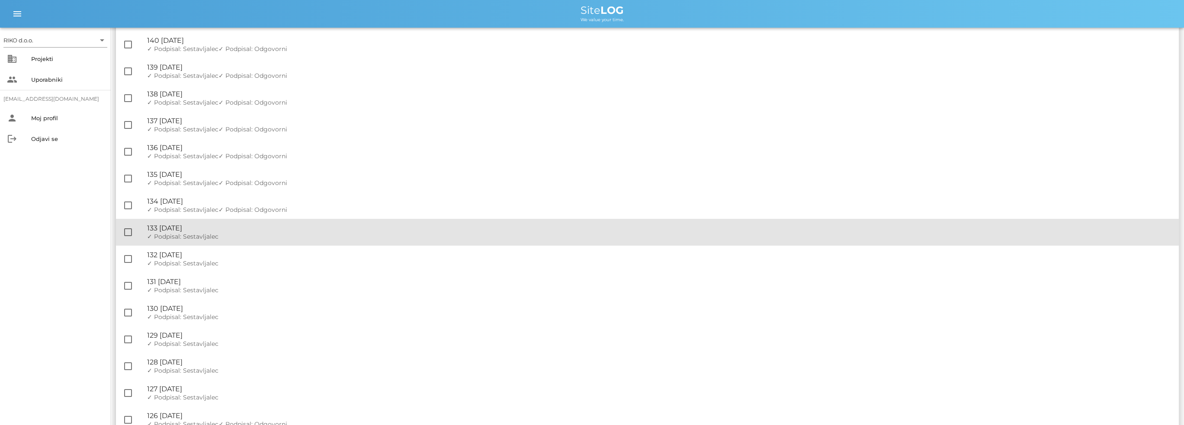
click at [225, 235] on div "✓ Podpisal: Nadzornik ✓ Podpisal: Sestavljalec ✓ Podpisal: Odgovorni" at bounding box center [659, 236] width 1025 height 7
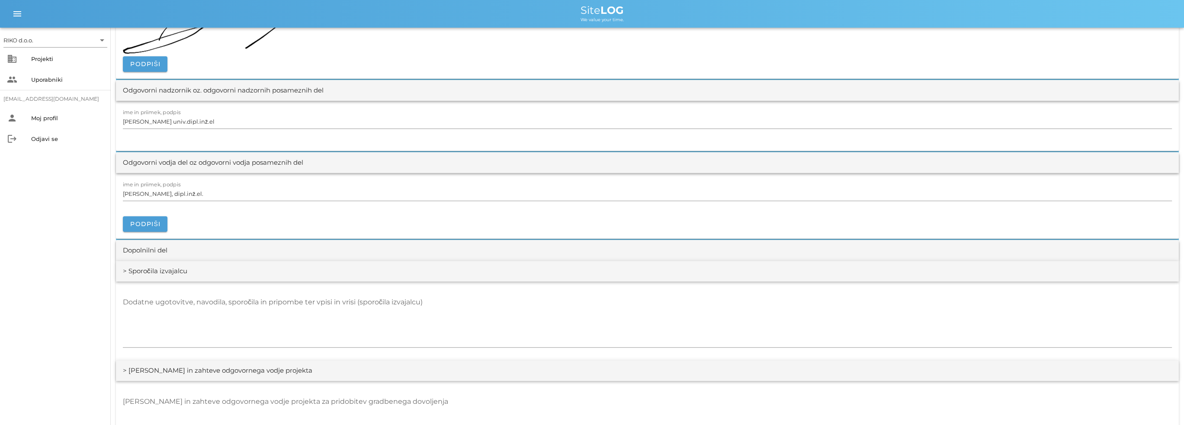
scroll to position [1254, 0]
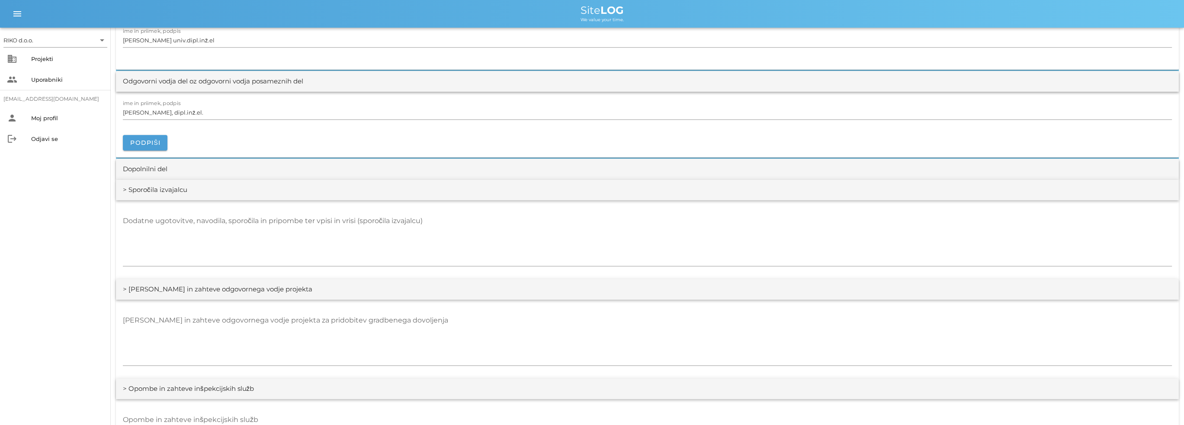
click at [149, 154] on div "ime in priimek, podpis [PERSON_NAME], dipl.inž.el. [GEOGRAPHIC_DATA]" at bounding box center [647, 125] width 1063 height 66
click at [150, 147] on button "Podpiši" at bounding box center [145, 143] width 45 height 16
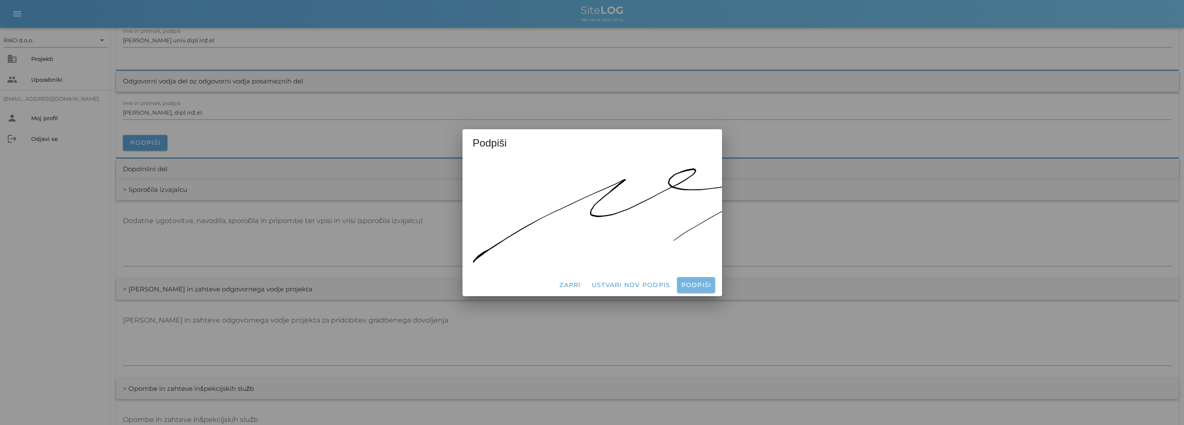
click at [693, 282] on span "Podpiši" at bounding box center [695, 285] width 31 height 8
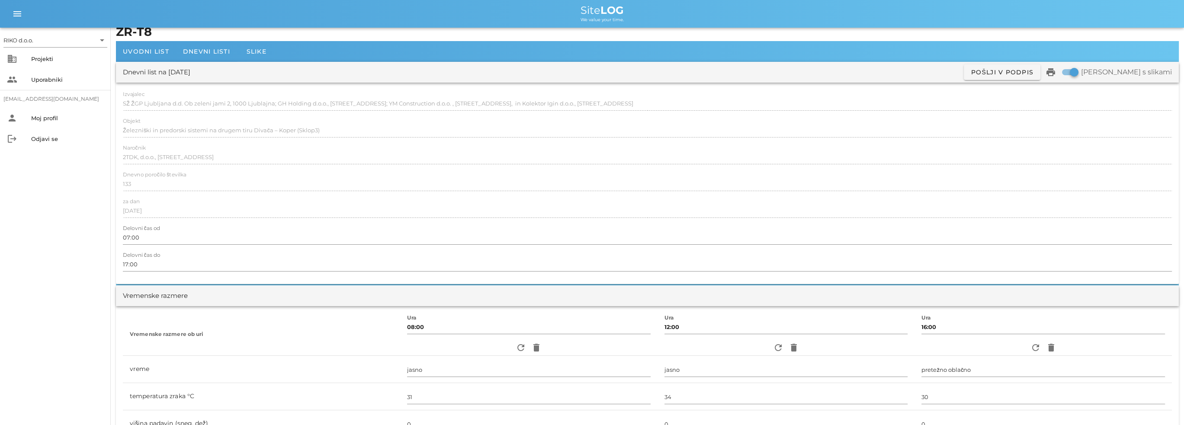
scroll to position [0, 0]
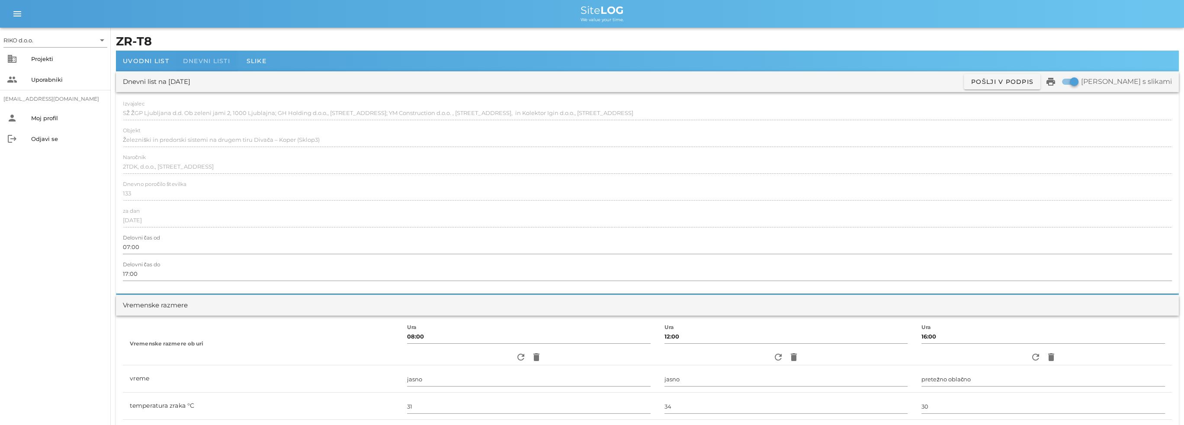
click at [198, 58] on span "Dnevni listi" at bounding box center [206, 61] width 47 height 8
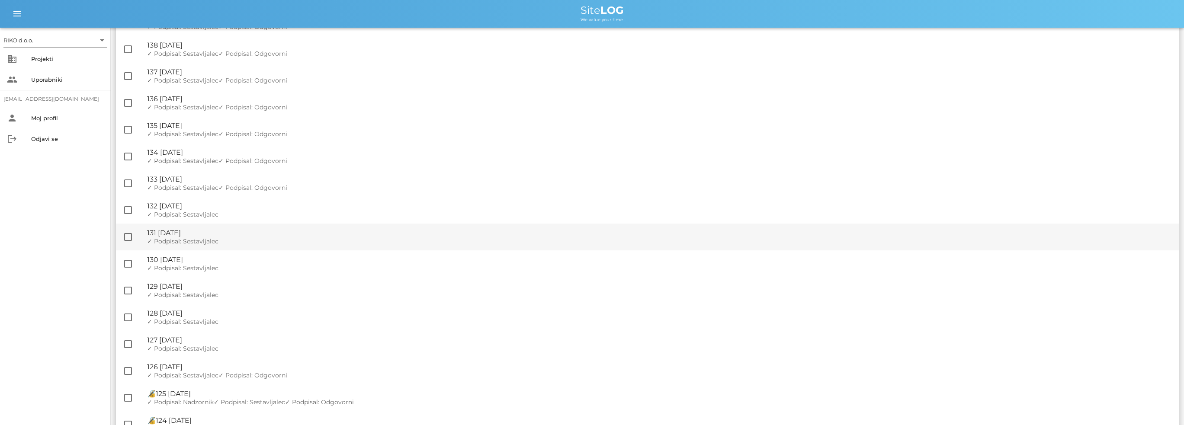
scroll to position [735, 0]
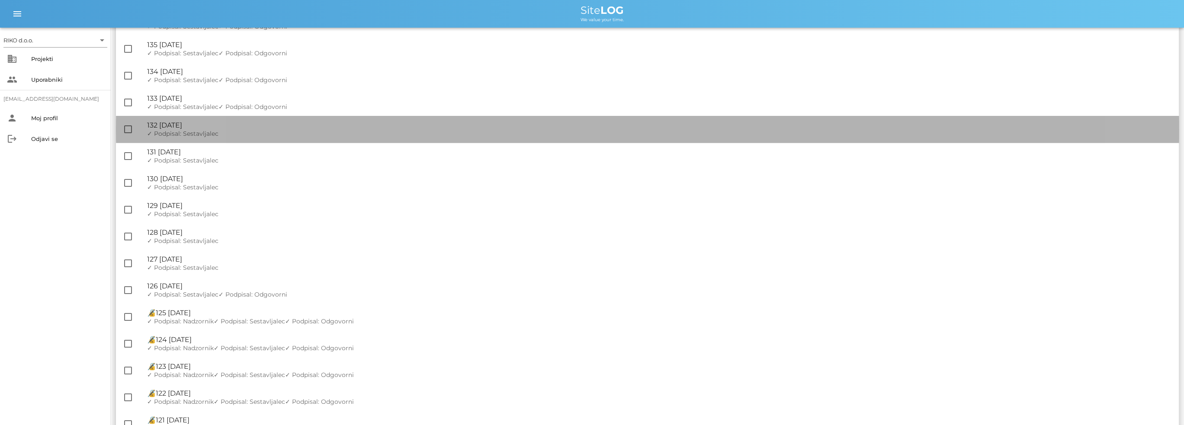
click at [210, 131] on span "✓ Podpisal: Sestavljalec" at bounding box center [182, 134] width 71 height 8
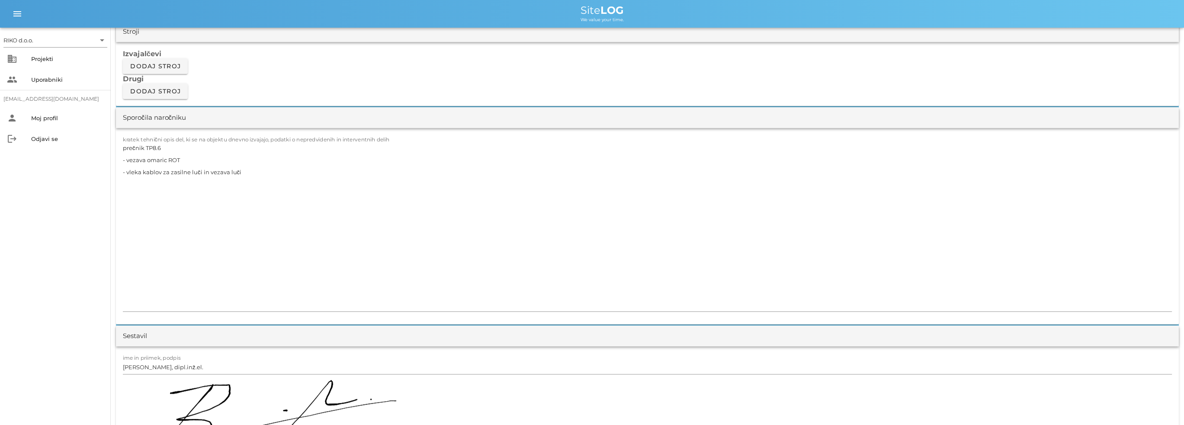
scroll to position [1081, 0]
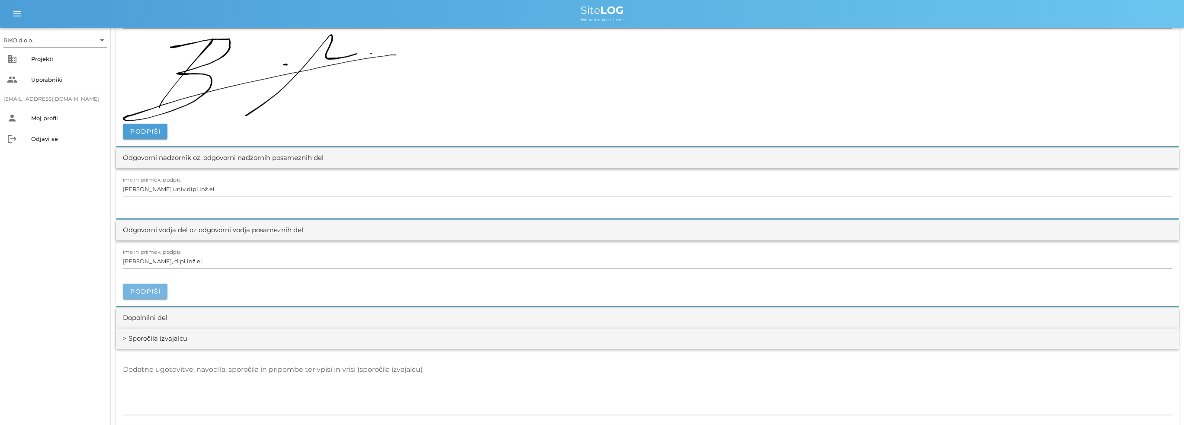
click at [157, 290] on span "Podpiši" at bounding box center [145, 292] width 31 height 8
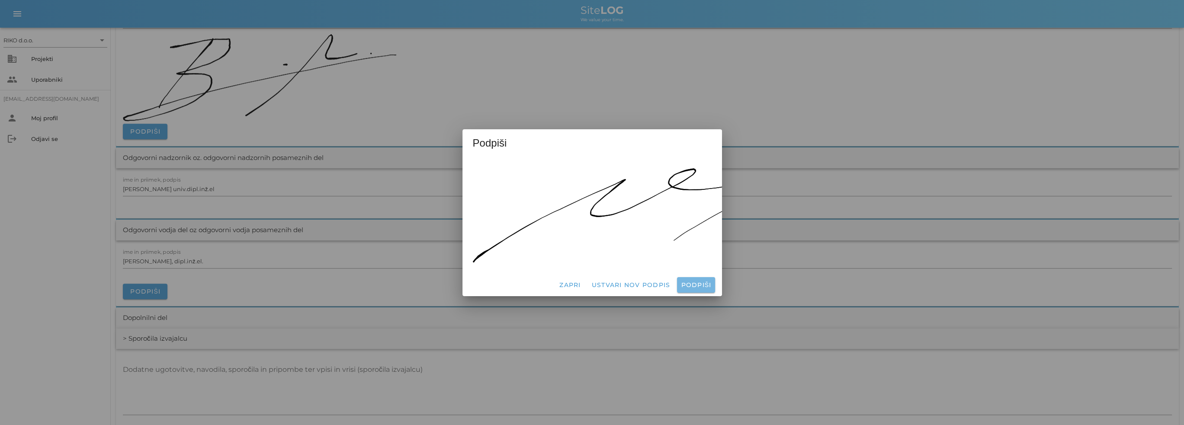
click at [698, 281] on span "Podpiši" at bounding box center [695, 285] width 31 height 8
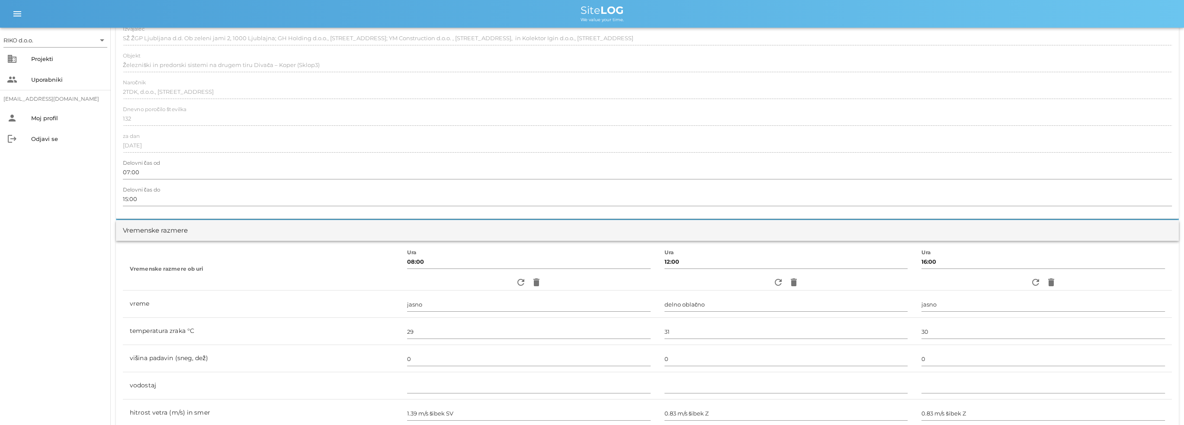
scroll to position [0, 0]
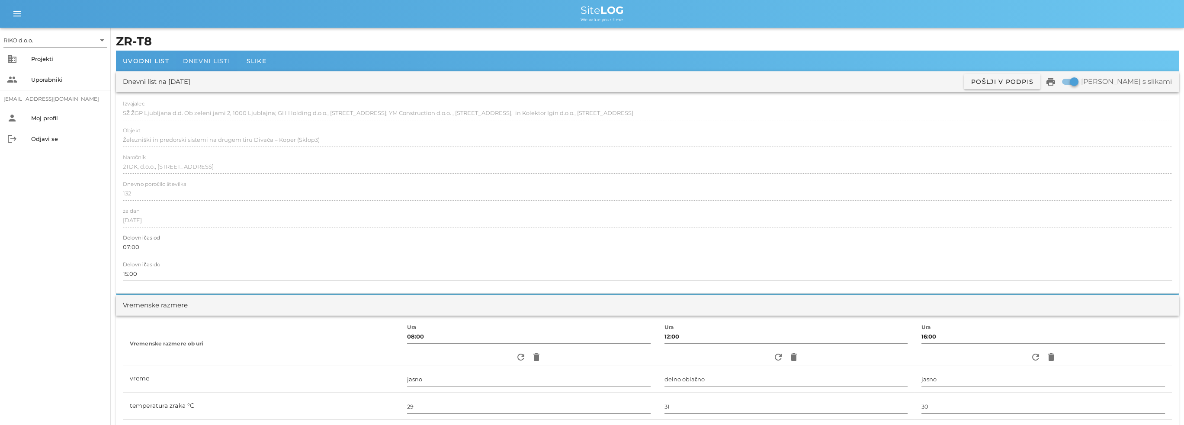
click at [218, 66] on div "Dnevni listi" at bounding box center [206, 61] width 61 height 21
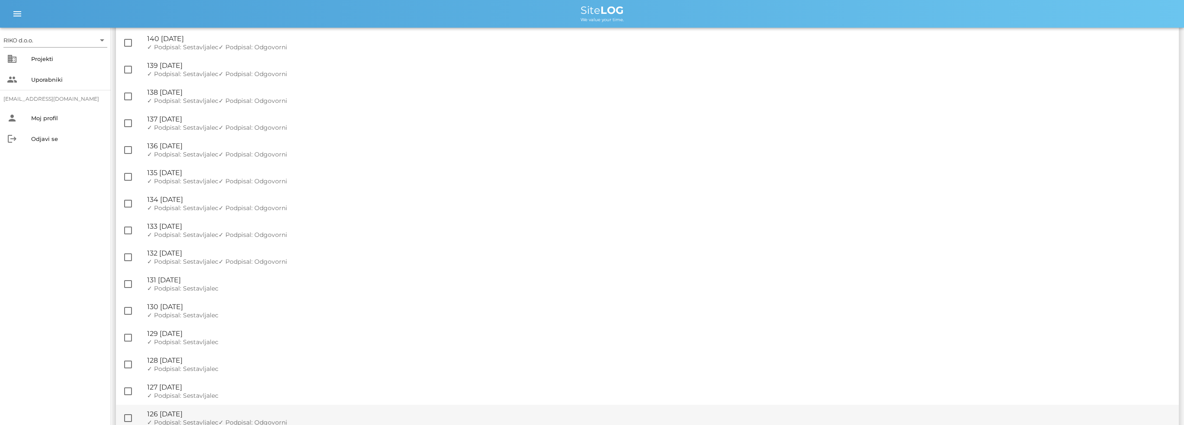
scroll to position [779, 0]
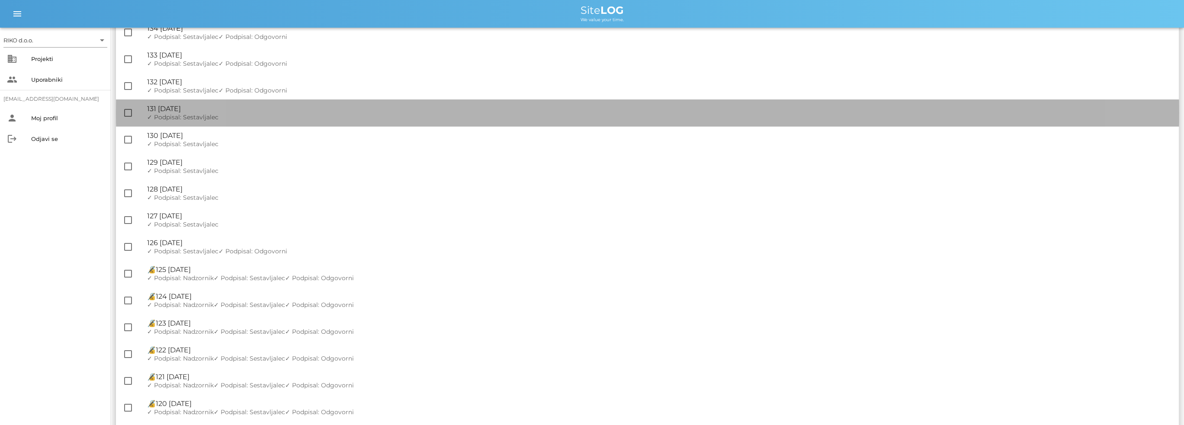
click at [204, 115] on span "✓ Podpisal: Sestavljalec" at bounding box center [182, 117] width 71 height 8
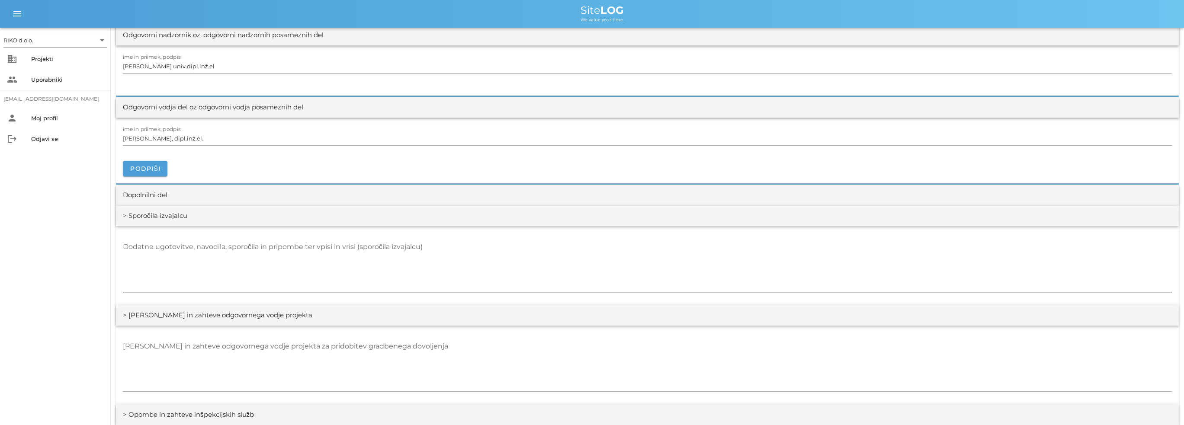
scroll to position [1254, 0]
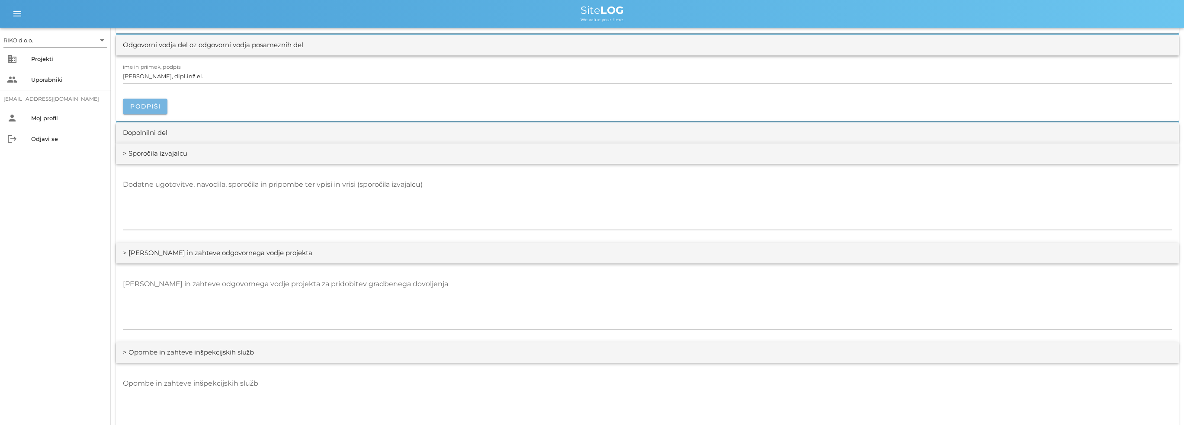
click at [151, 110] on button "Podpiši" at bounding box center [145, 107] width 45 height 16
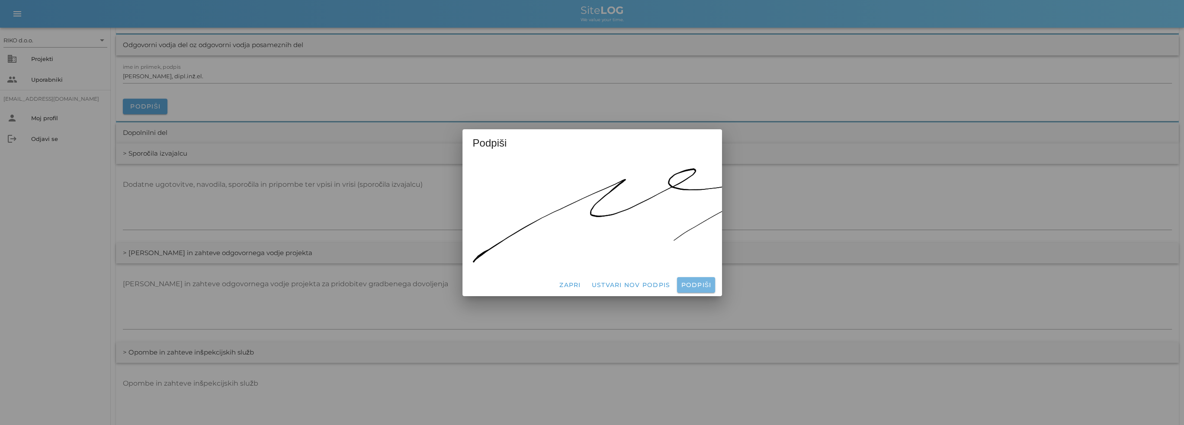
click at [689, 282] on span "Podpiši" at bounding box center [695, 285] width 31 height 8
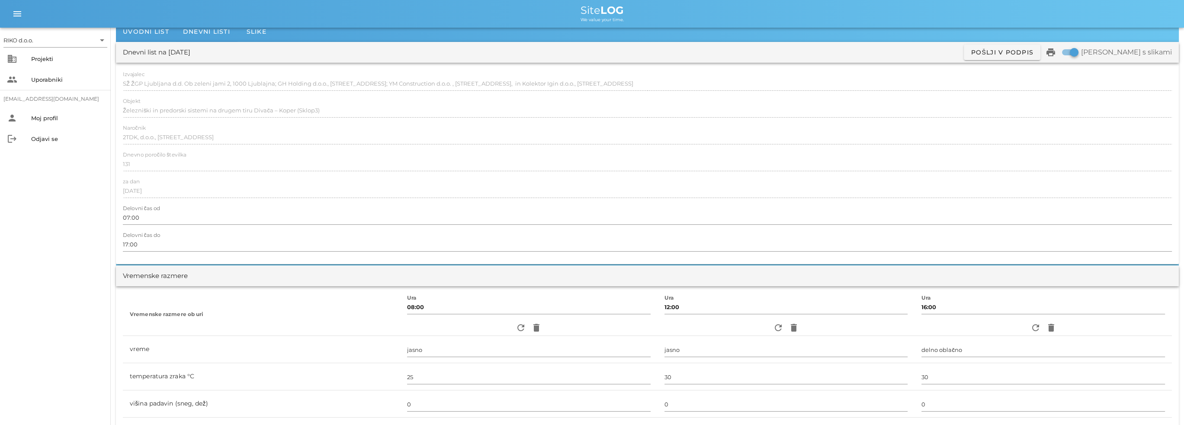
scroll to position [0, 0]
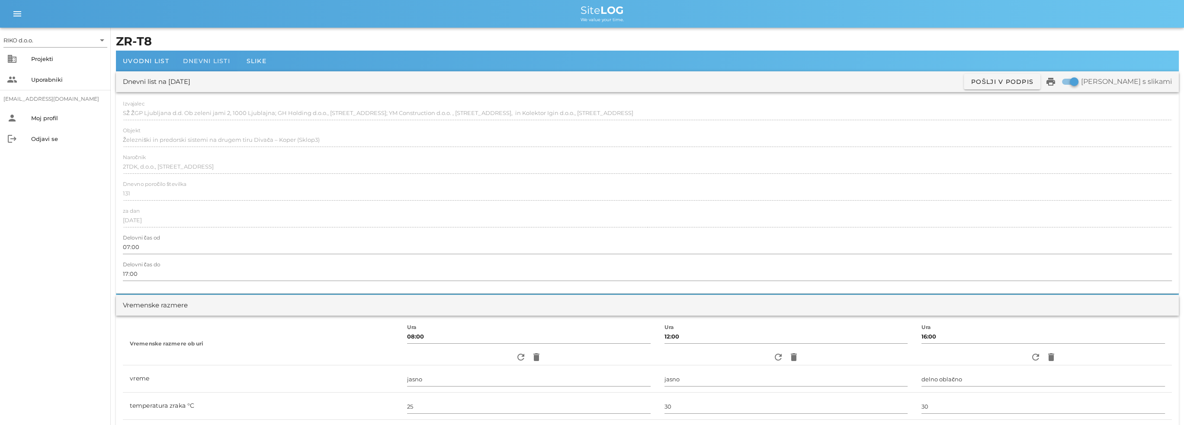
click at [222, 55] on div "Dnevni listi" at bounding box center [206, 61] width 61 height 21
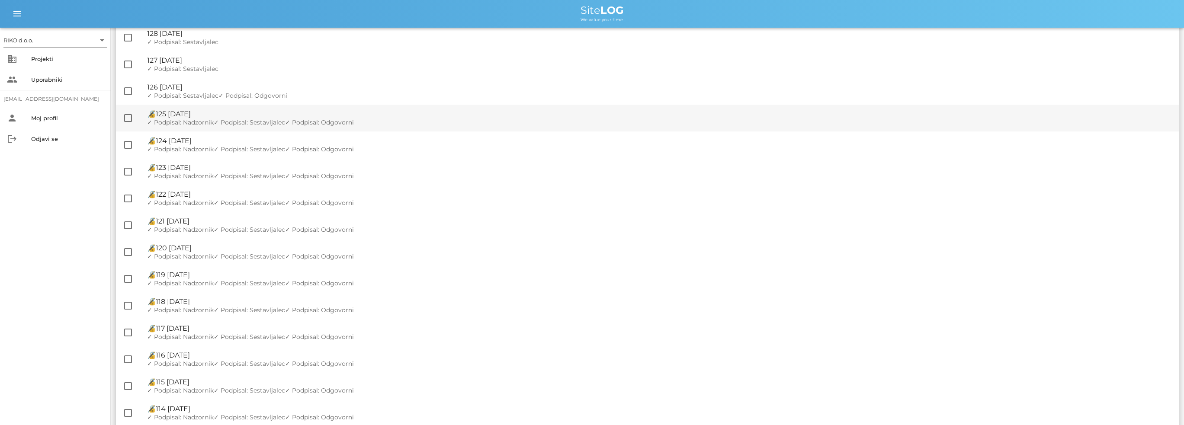
scroll to position [822, 0]
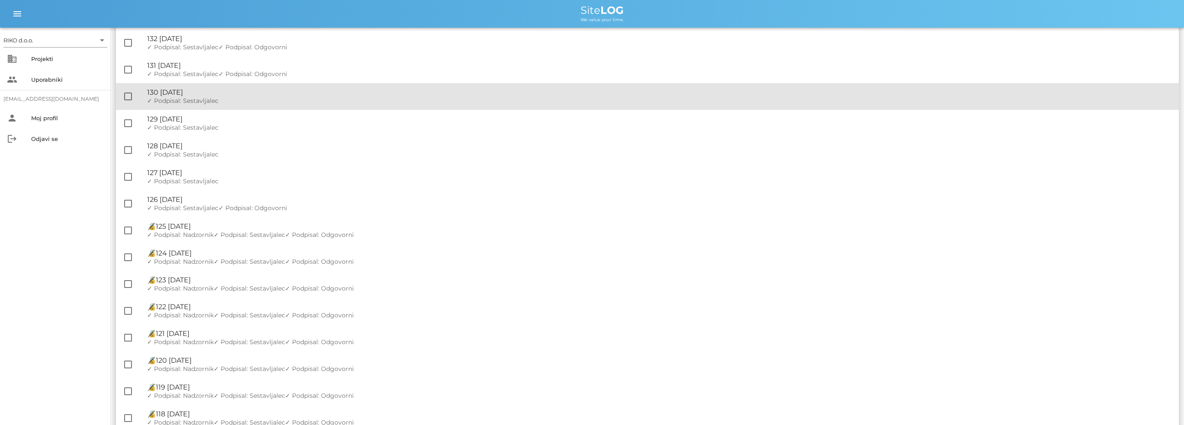
click at [213, 101] on span "✓ Podpisal: Sestavljalec" at bounding box center [182, 101] width 71 height 8
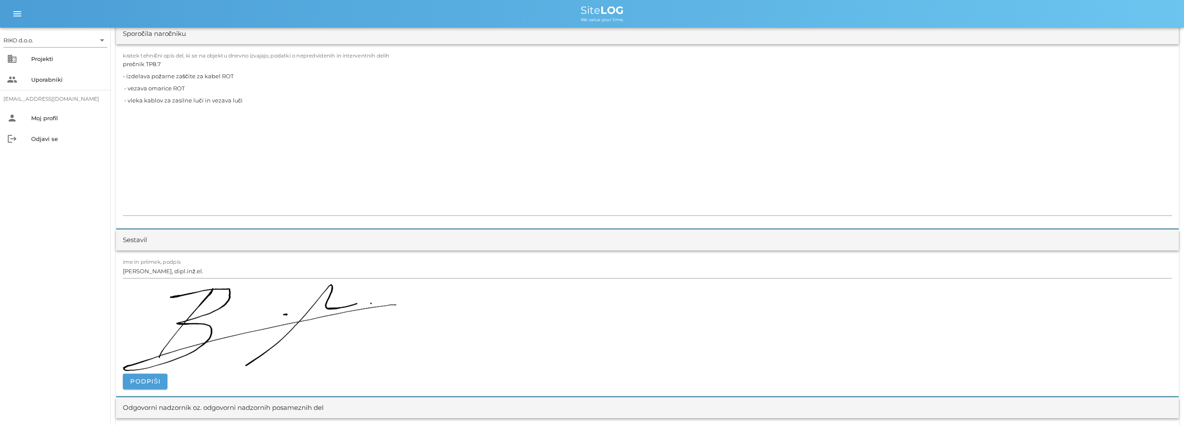
scroll to position [1038, 0]
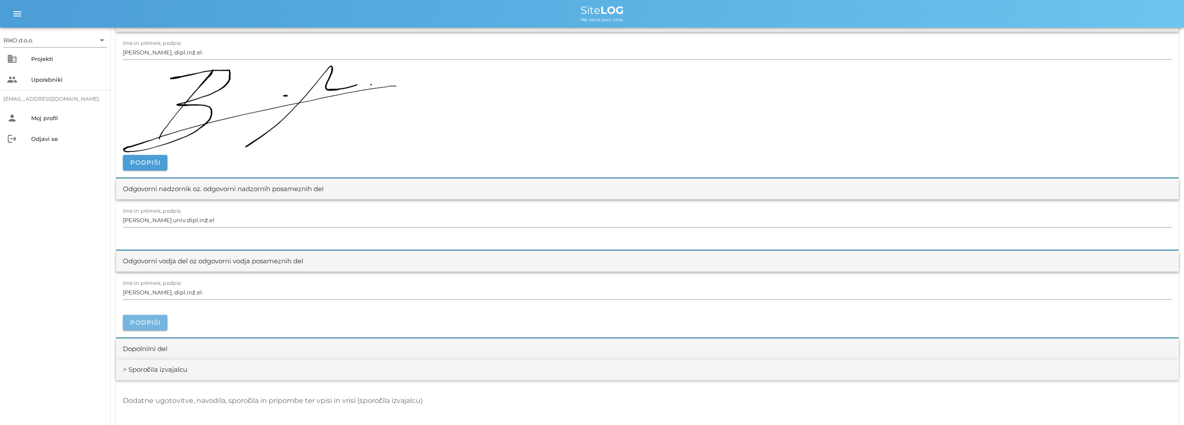
click at [149, 325] on button "Podpiši" at bounding box center [145, 323] width 45 height 16
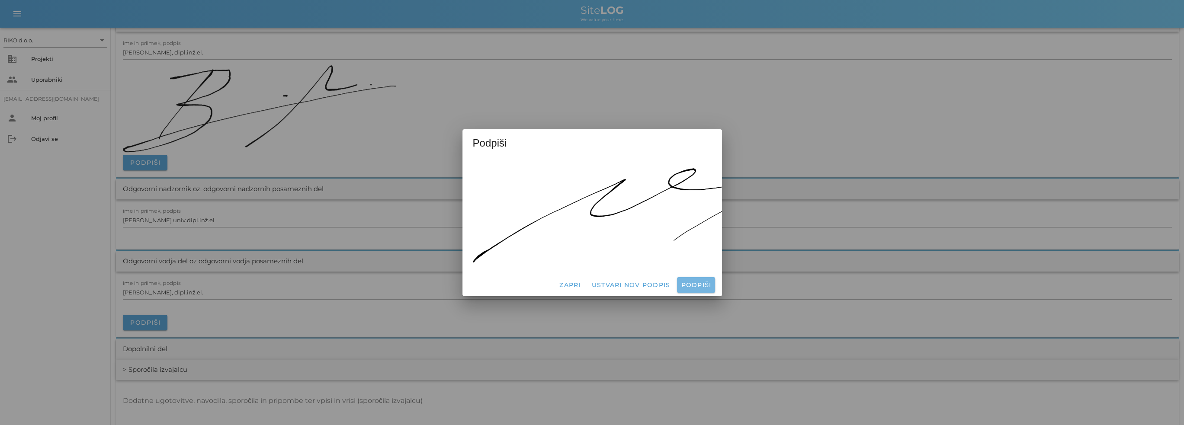
click at [694, 288] on button "Podpiši" at bounding box center [696, 285] width 38 height 16
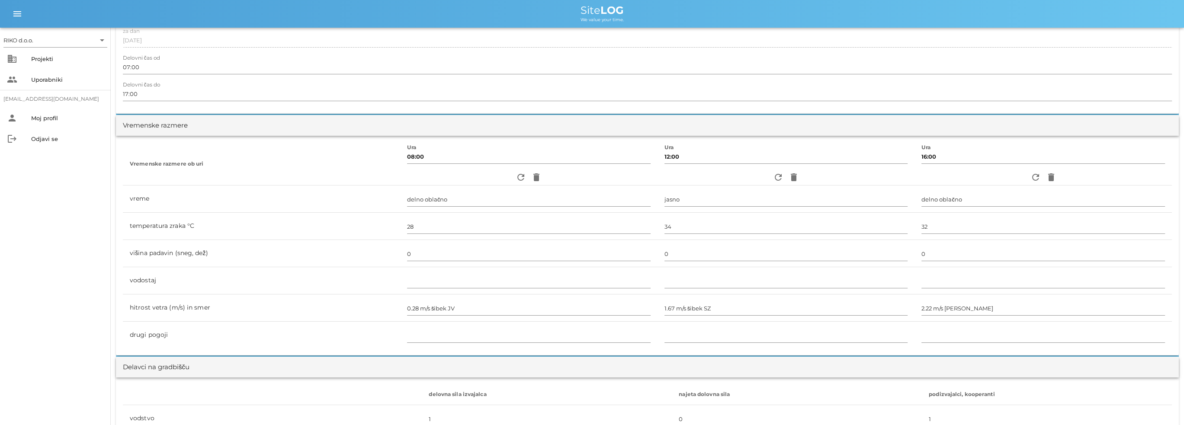
scroll to position [0, 0]
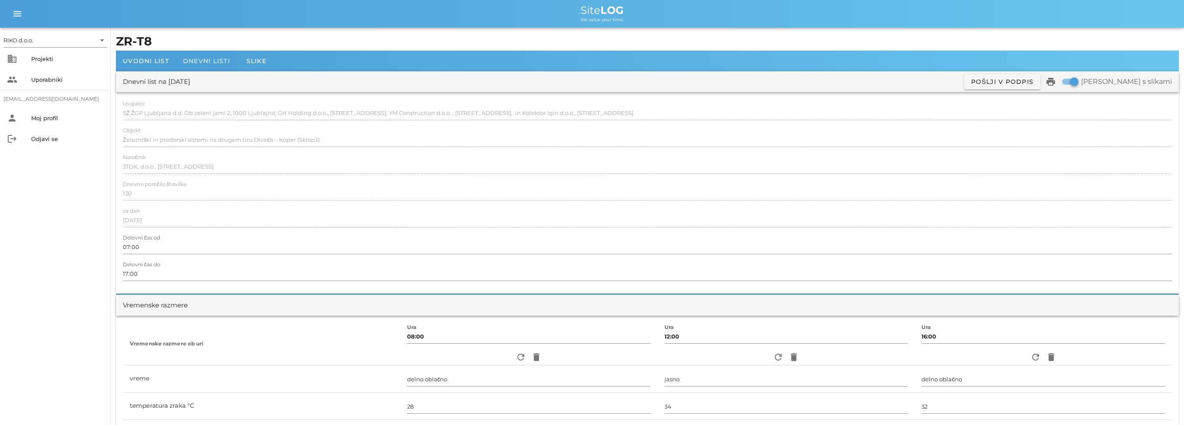
click at [213, 62] on span "Dnevni listi" at bounding box center [206, 61] width 47 height 8
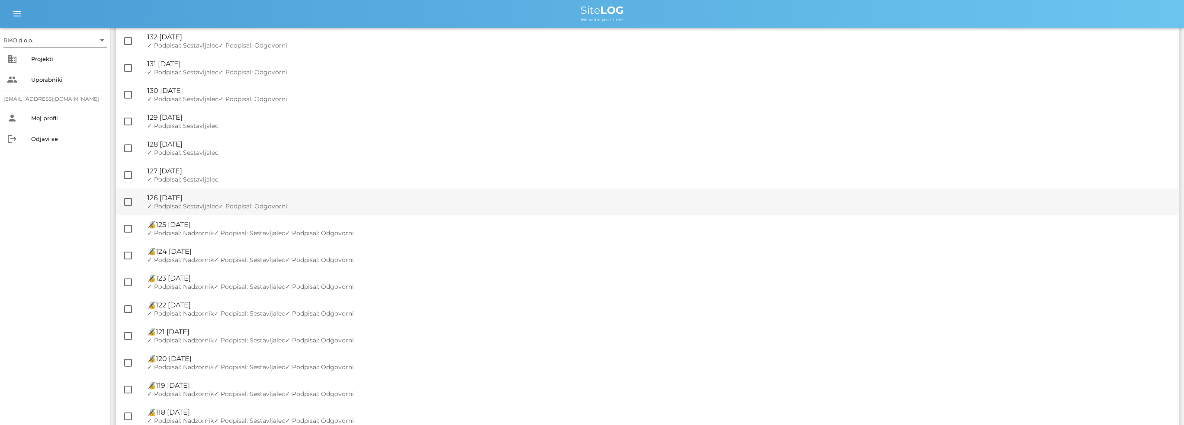
scroll to position [822, 0]
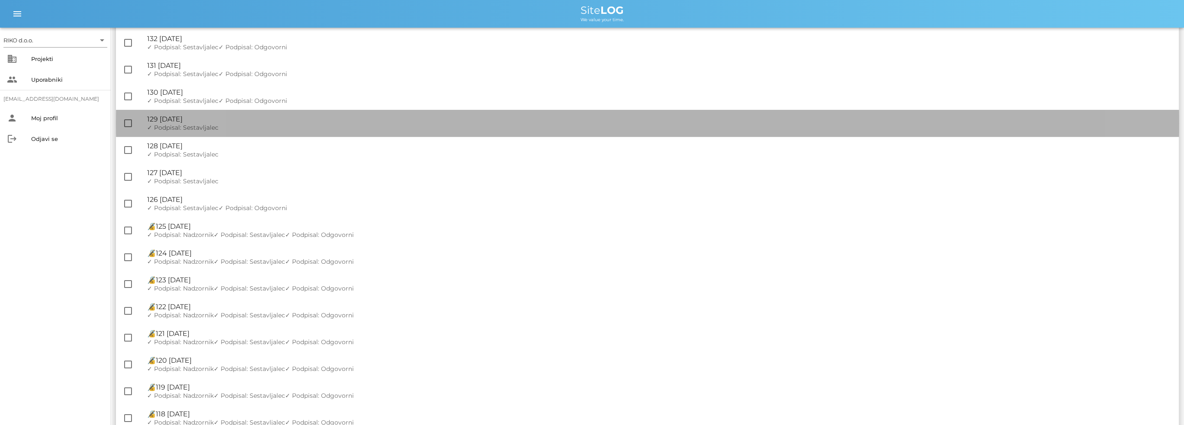
click at [207, 126] on span "✓ Podpisal: Sestavljalec" at bounding box center [182, 128] width 71 height 8
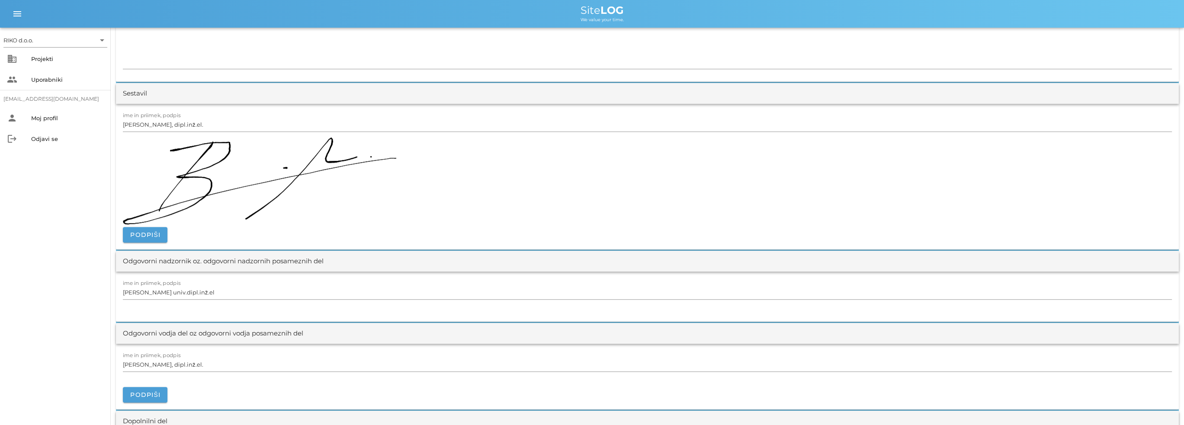
scroll to position [1038, 0]
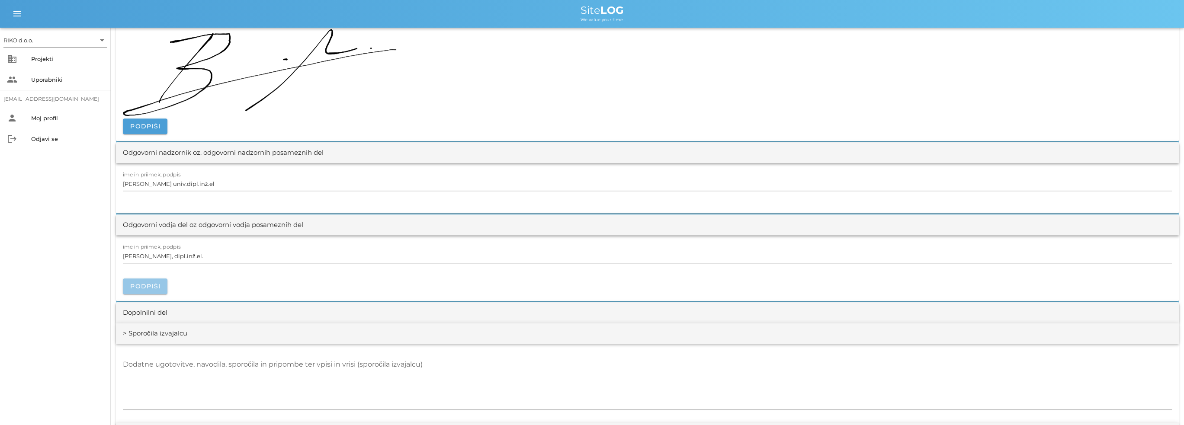
click at [154, 289] on button "Podpiši" at bounding box center [145, 287] width 45 height 16
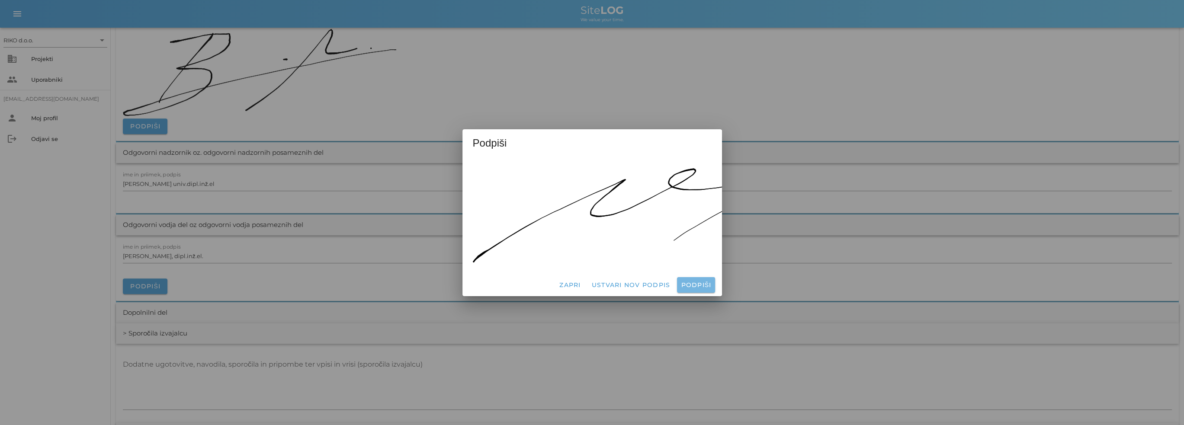
click at [696, 281] on span "Podpiši" at bounding box center [695, 285] width 31 height 8
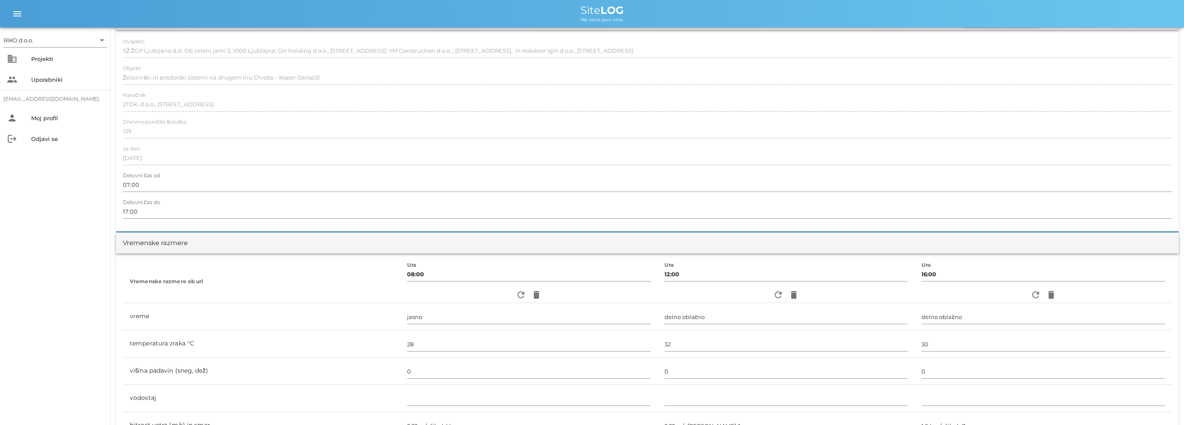
scroll to position [0, 0]
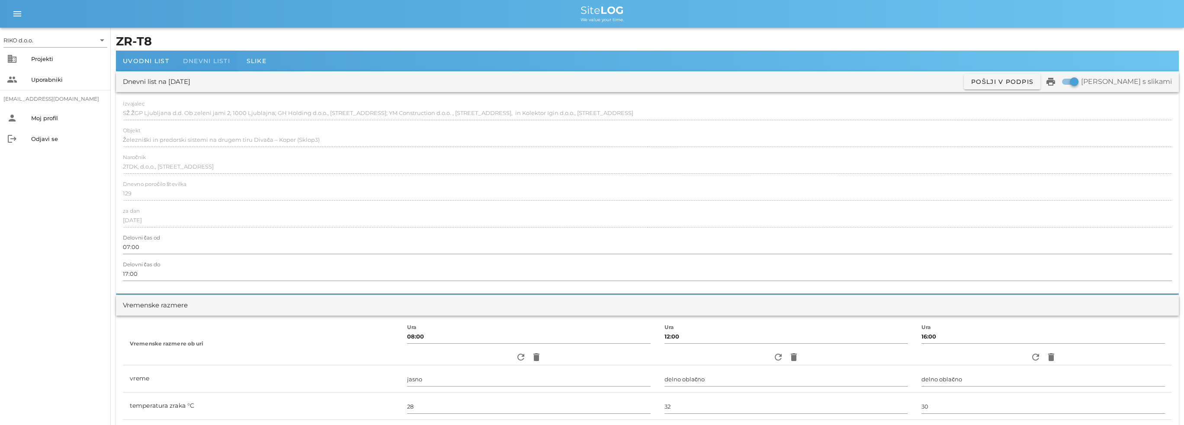
click at [211, 62] on span "Dnevni listi" at bounding box center [206, 61] width 47 height 8
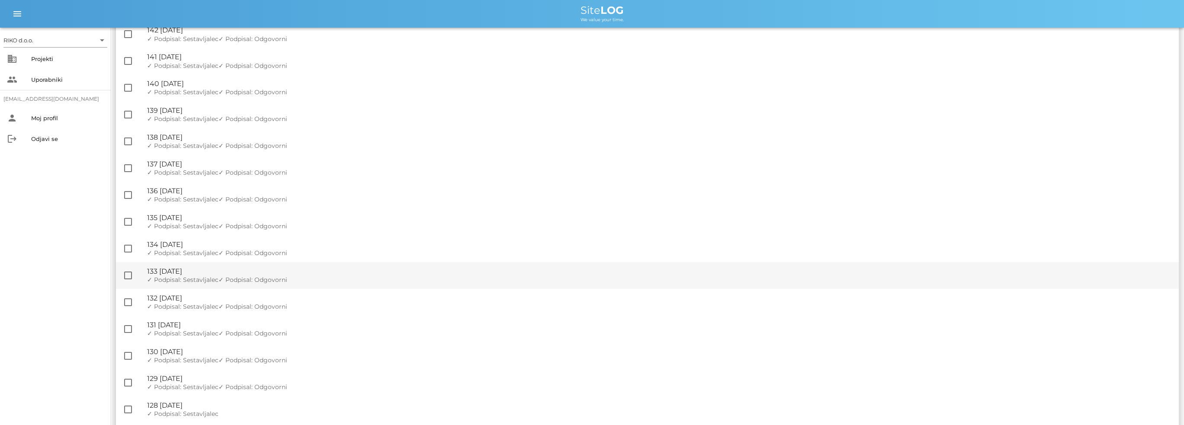
scroll to position [822, 0]
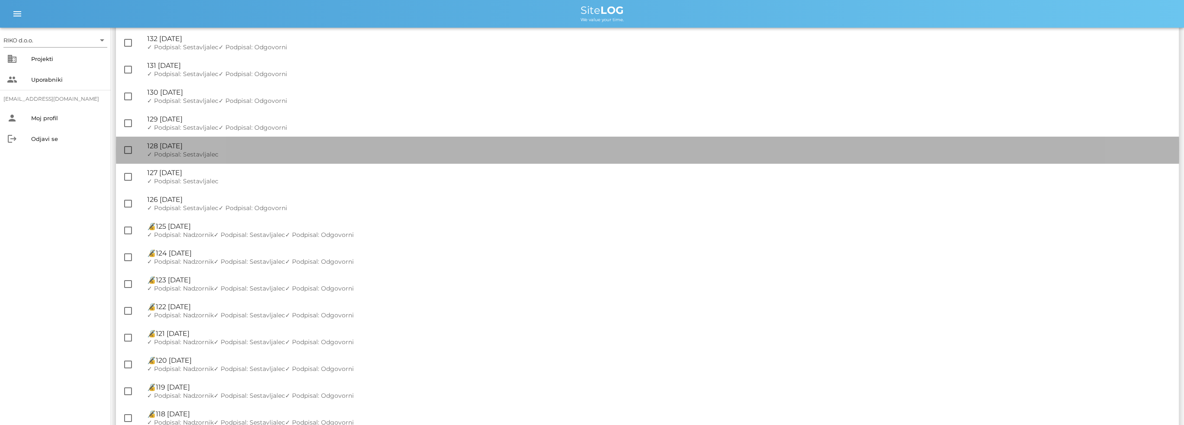
click at [215, 152] on span "✓ Podpisal: Sestavljalec" at bounding box center [182, 155] width 71 height 8
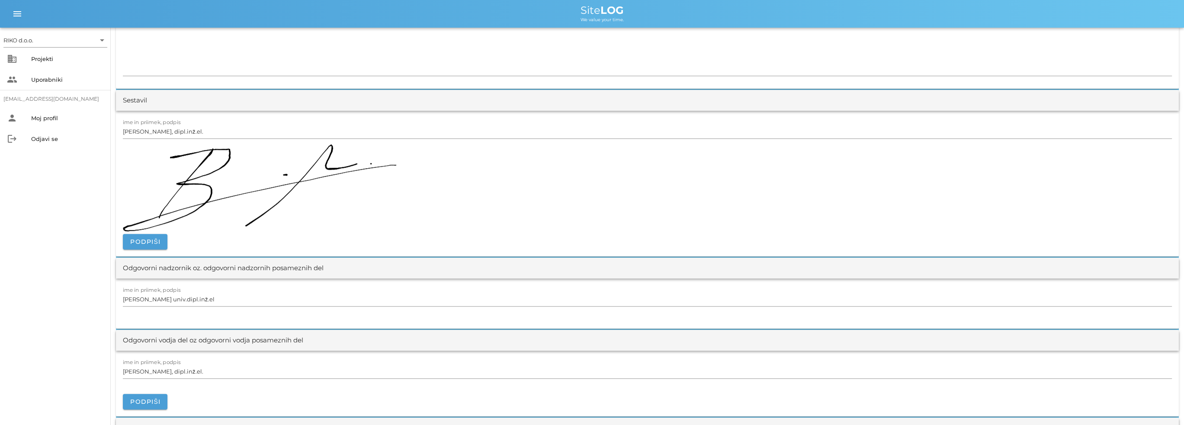
scroll to position [1081, 0]
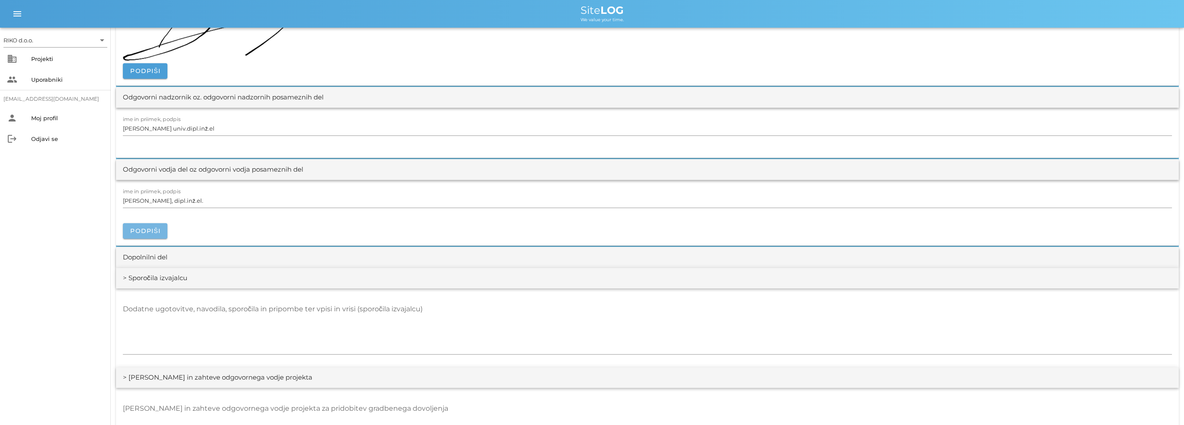
click at [141, 229] on span "Podpiši" at bounding box center [145, 231] width 31 height 8
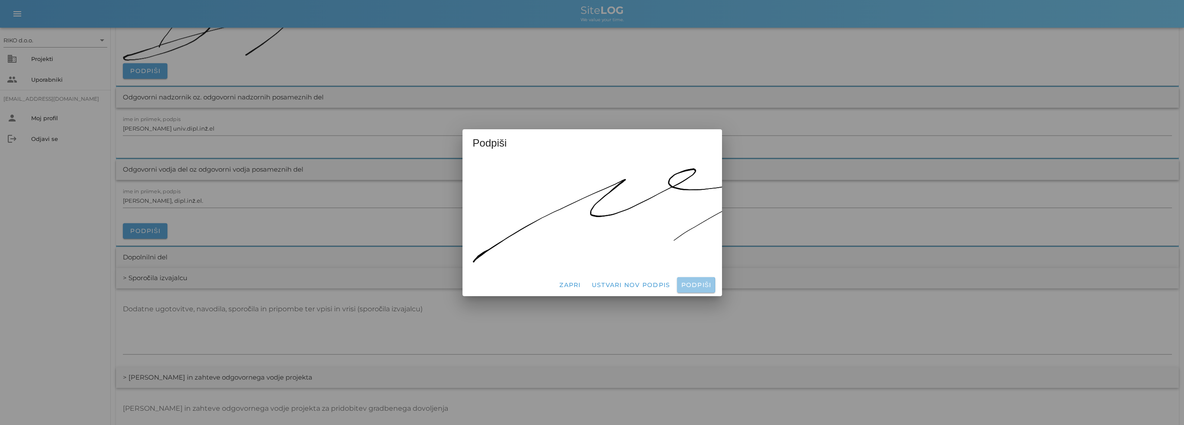
click at [689, 282] on span "Podpiši" at bounding box center [695, 285] width 31 height 8
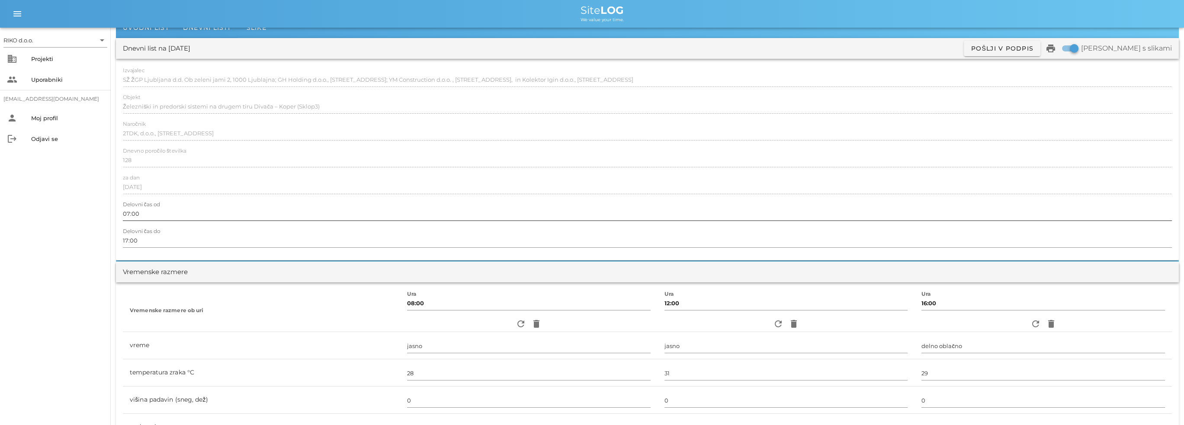
scroll to position [0, 0]
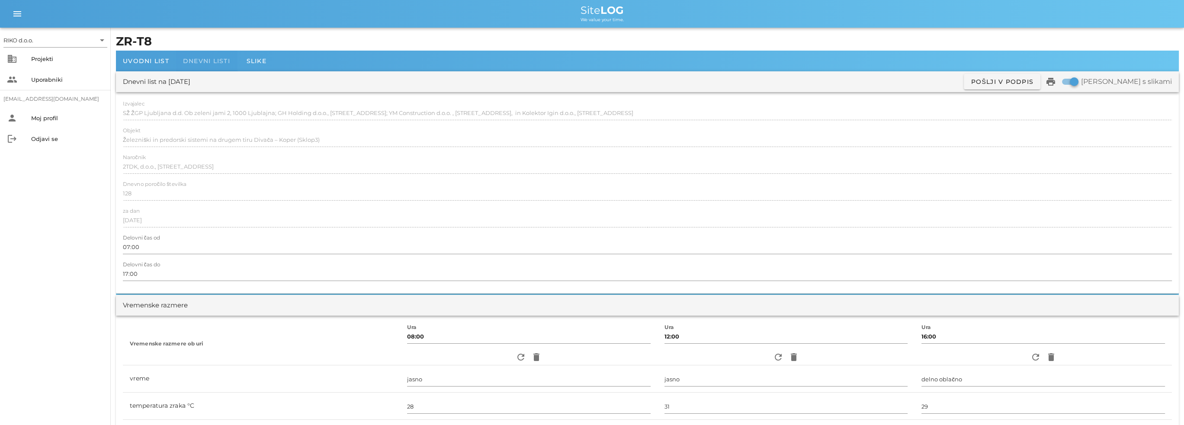
click at [221, 65] on div "Dnevni listi" at bounding box center [206, 61] width 61 height 21
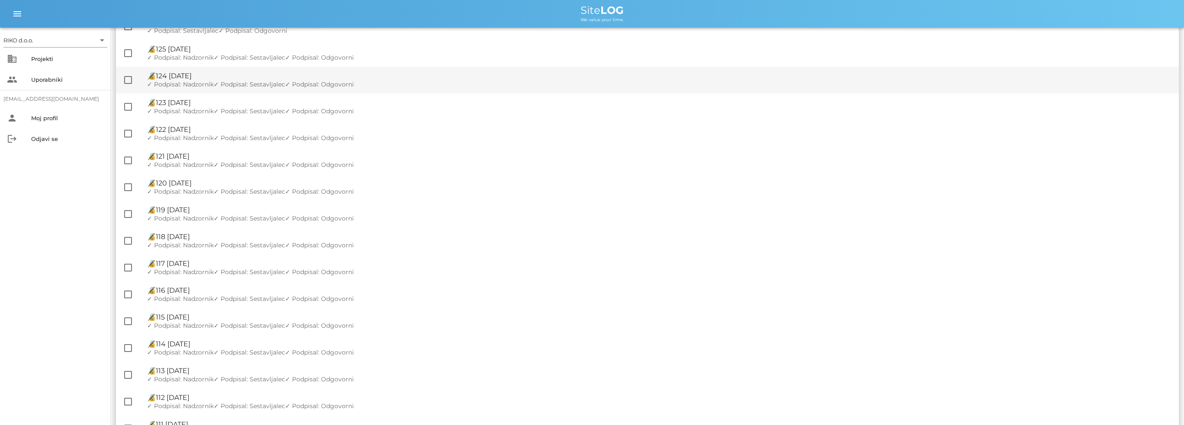
scroll to position [865, 0]
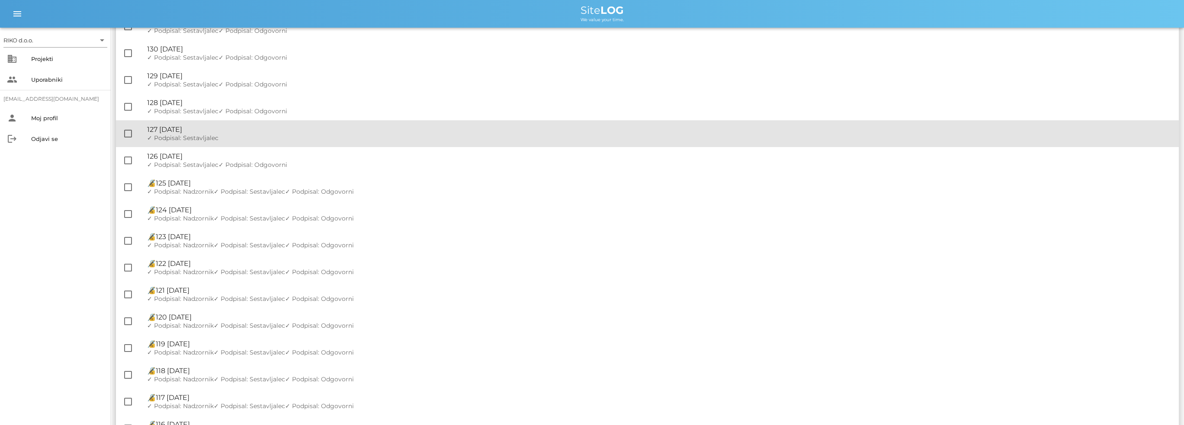
click at [234, 128] on div "🔏 127 [DATE]" at bounding box center [659, 129] width 1025 height 8
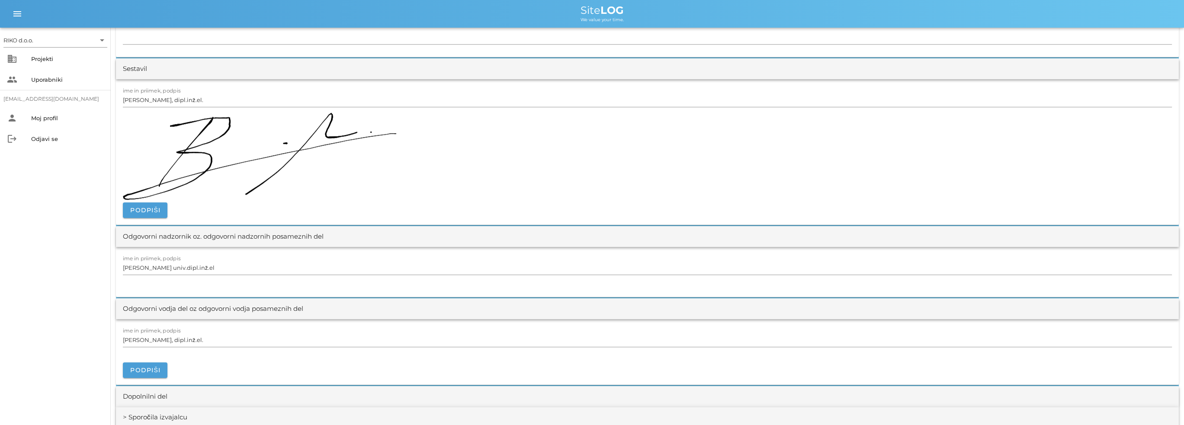
scroll to position [1211, 0]
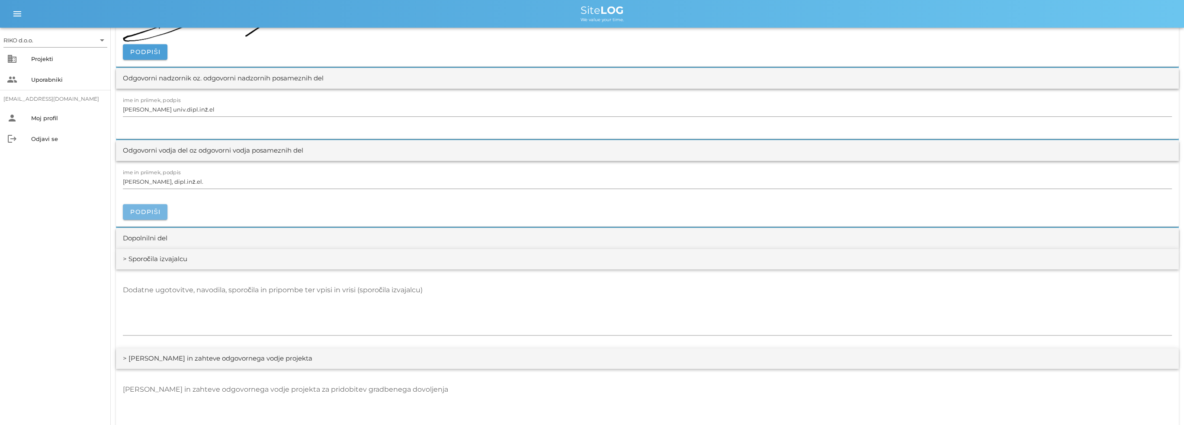
click at [158, 209] on span "Podpiši" at bounding box center [145, 212] width 31 height 8
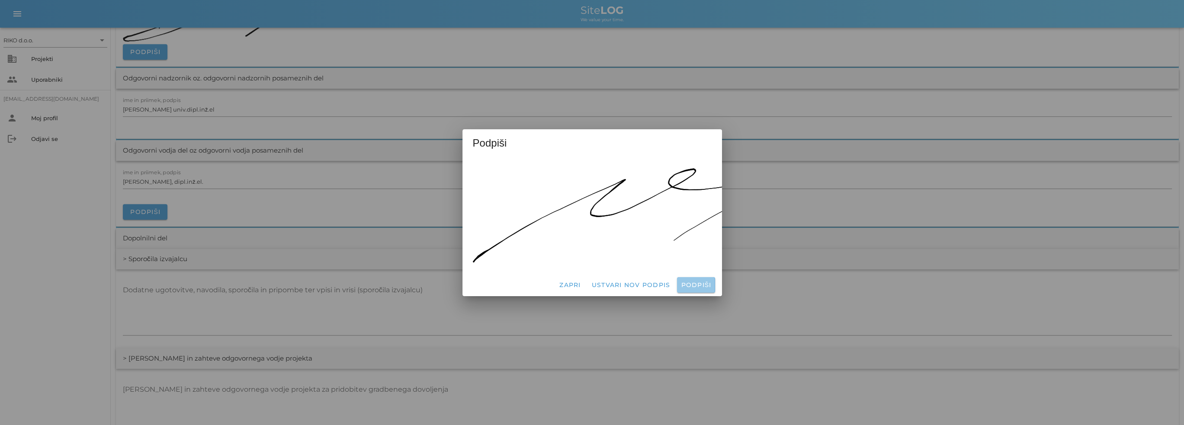
click at [682, 281] on span "Podpiši" at bounding box center [695, 285] width 31 height 8
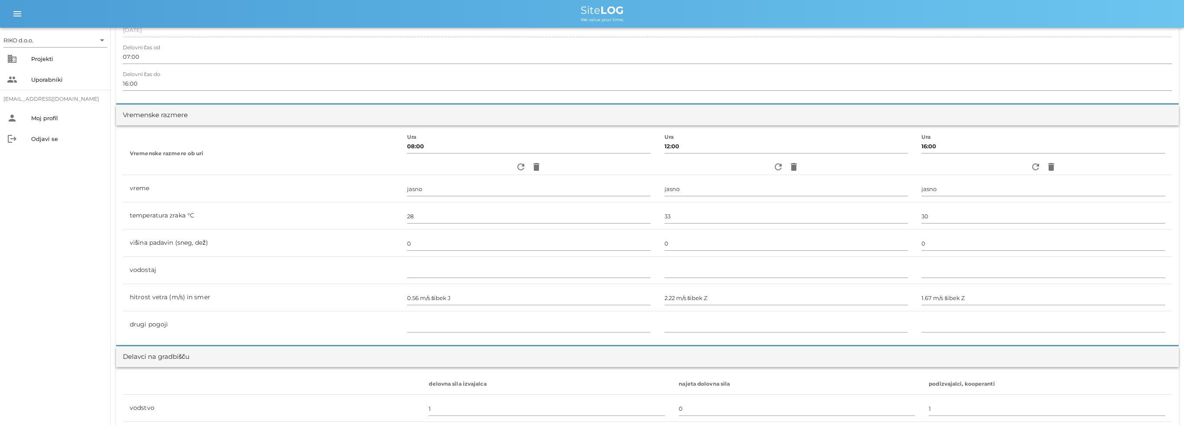
scroll to position [0, 0]
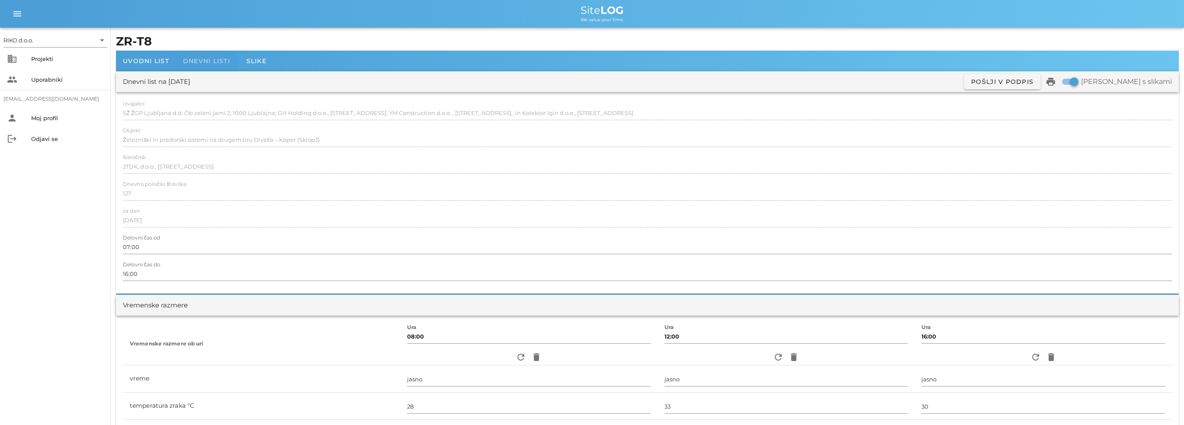
click at [211, 64] on div "Dnevni listi" at bounding box center [206, 61] width 61 height 21
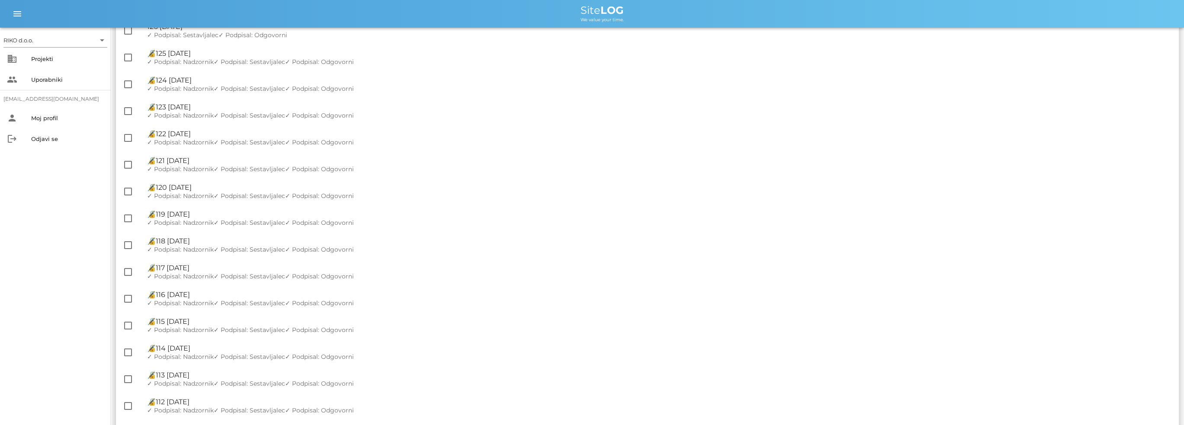
scroll to position [735, 0]
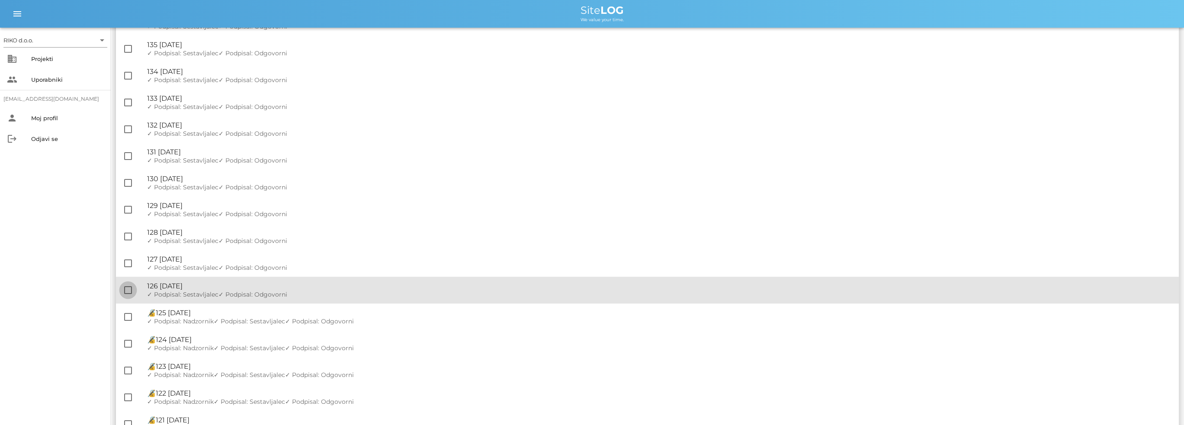
click at [126, 289] on div at bounding box center [128, 290] width 15 height 15
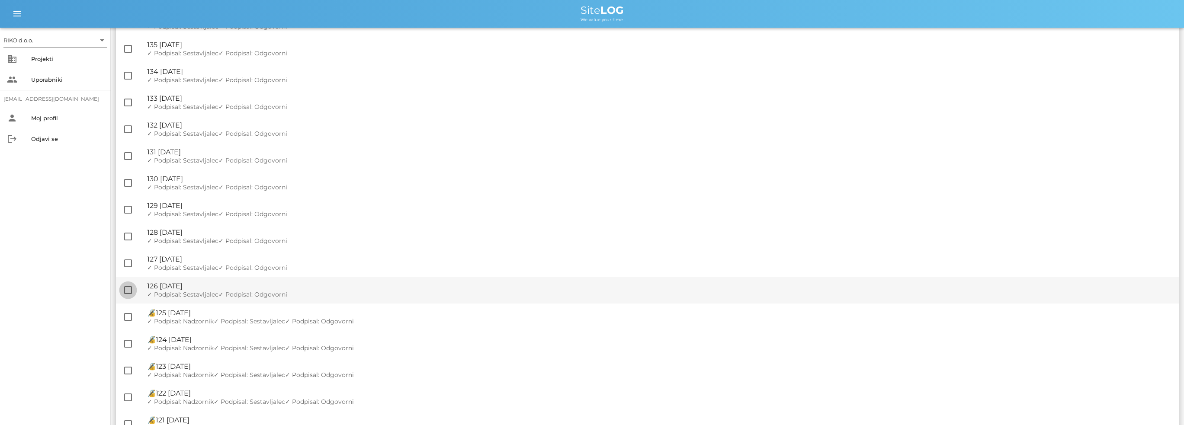
checkbox input "true"
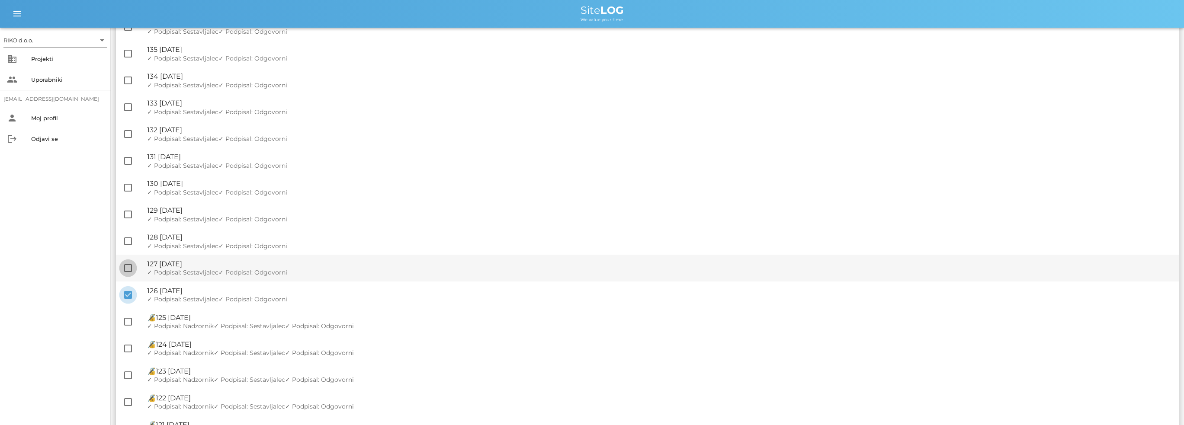
scroll to position [740, 0]
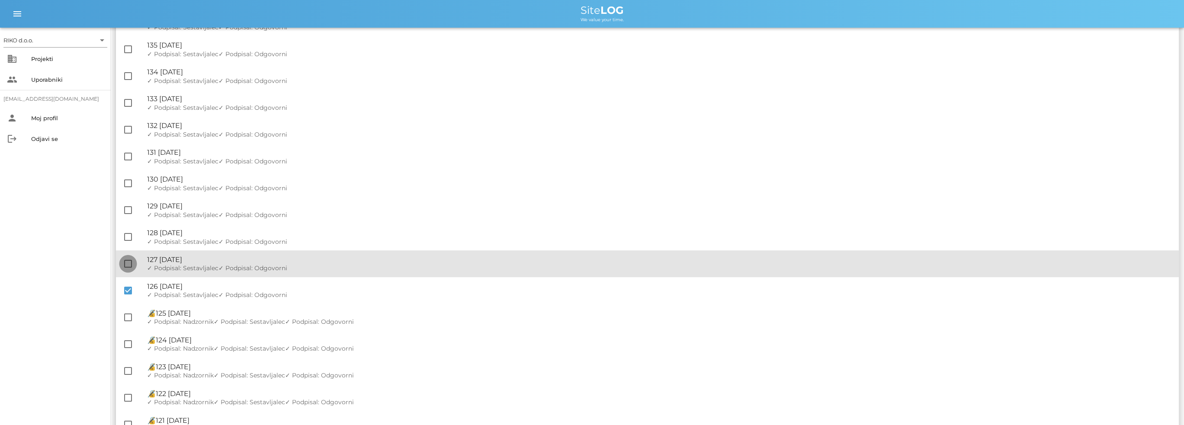
click at [125, 265] on div at bounding box center [128, 263] width 15 height 15
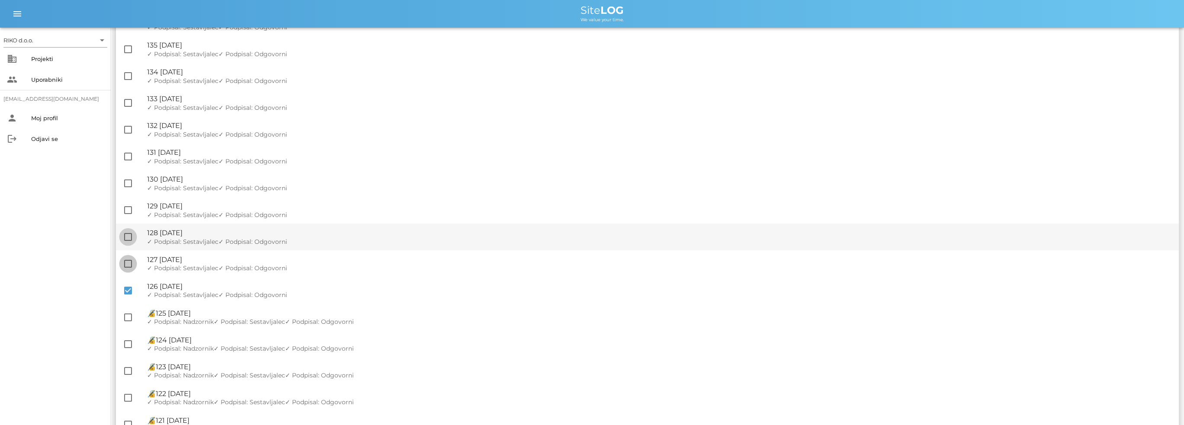
checkbox input "true"
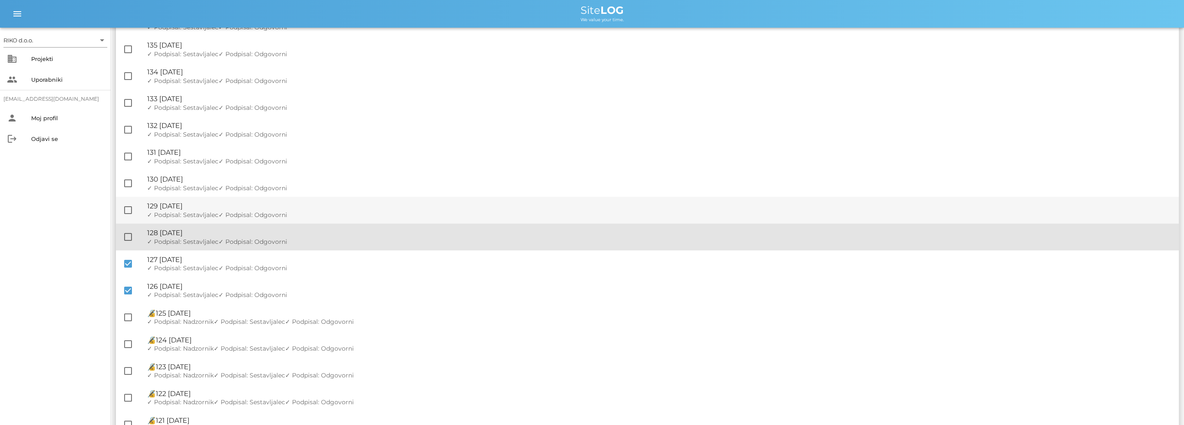
drag, startPoint x: 128, startPoint y: 237, endPoint x: 128, endPoint y: 218, distance: 18.2
click at [128, 237] on div at bounding box center [128, 237] width 15 height 15
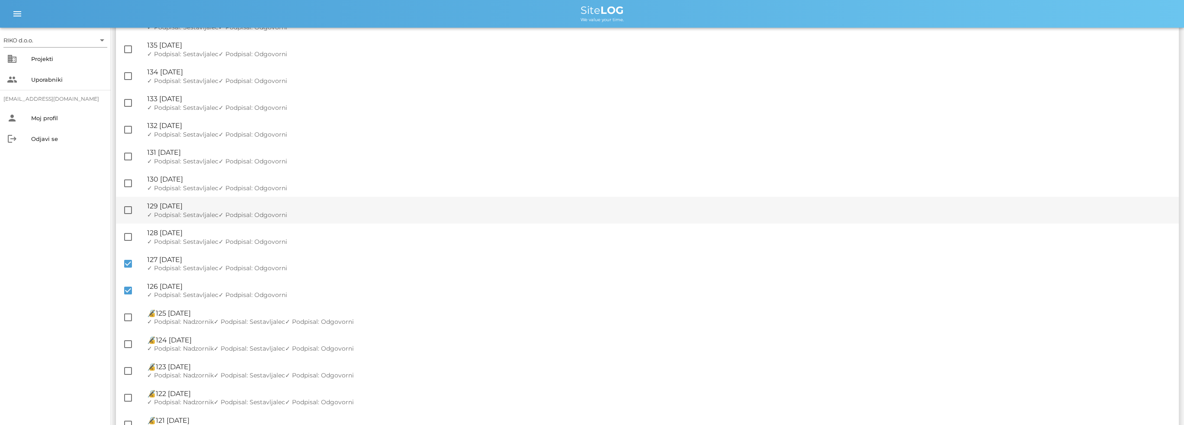
checkbox input "true"
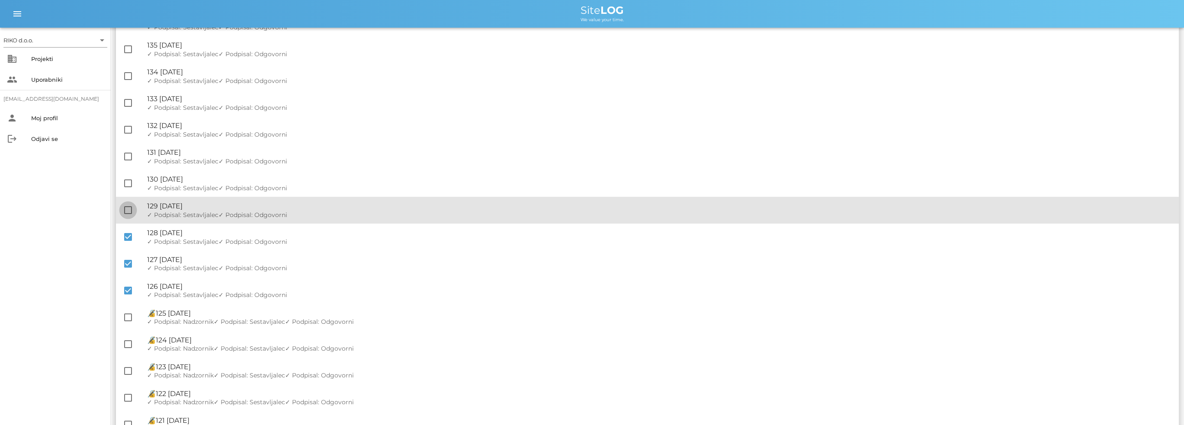
click at [129, 210] on div at bounding box center [128, 210] width 15 height 15
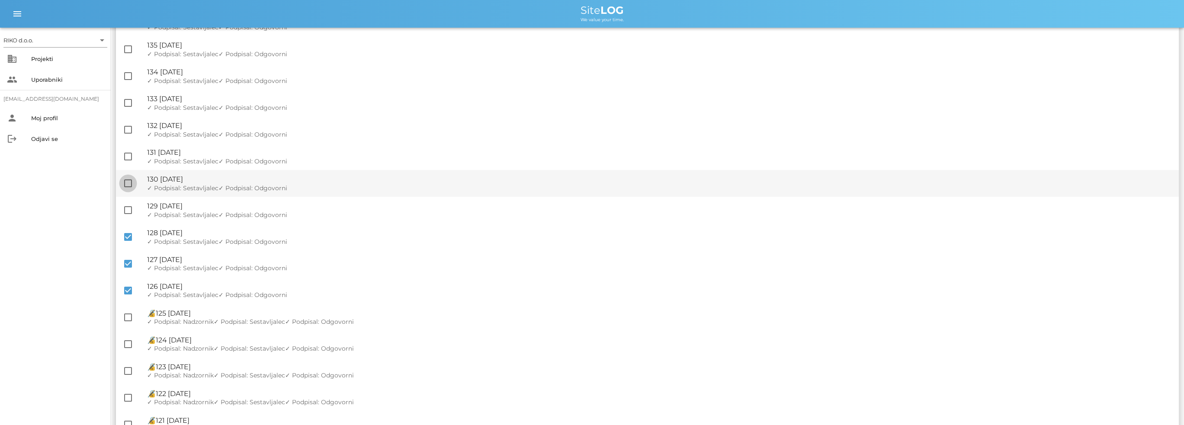
checkbox input "true"
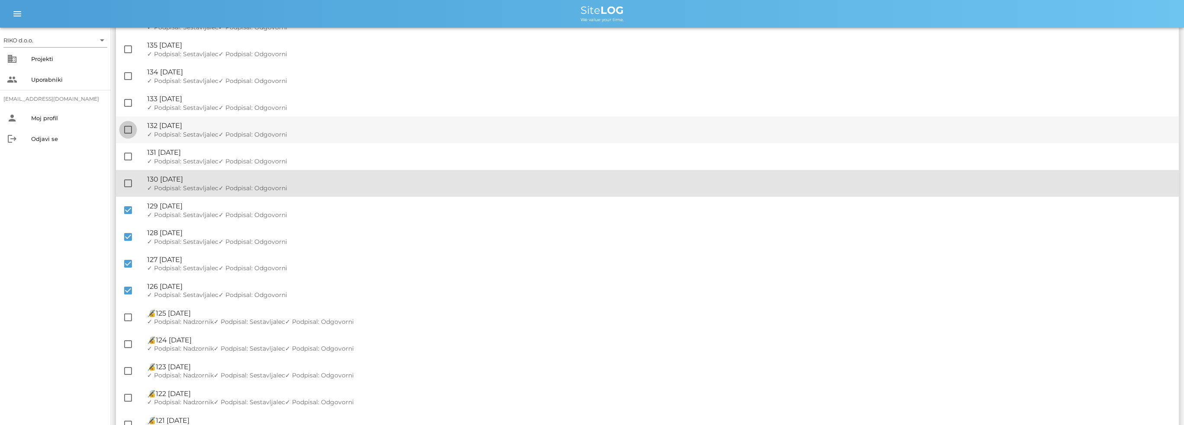
click at [126, 181] on div at bounding box center [128, 183] width 15 height 15
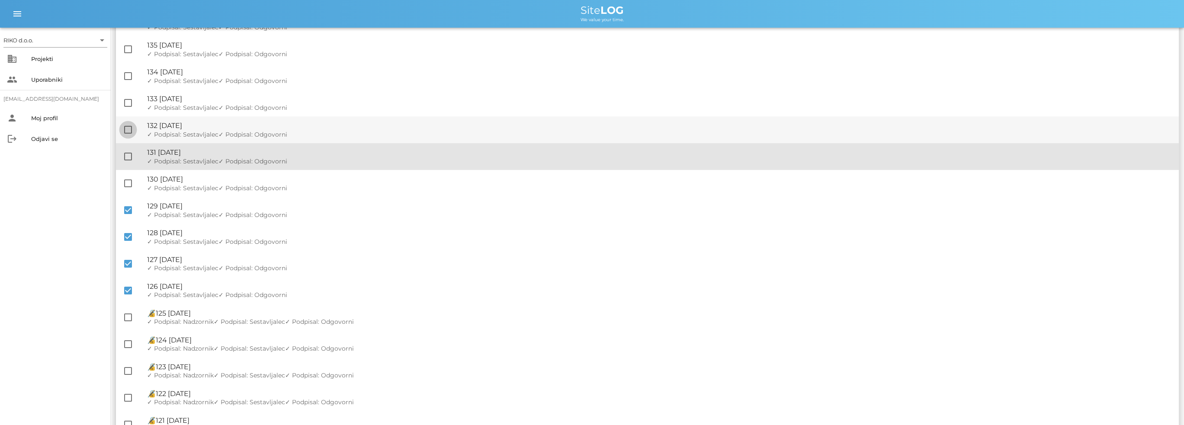
click at [130, 157] on div at bounding box center [128, 156] width 15 height 15
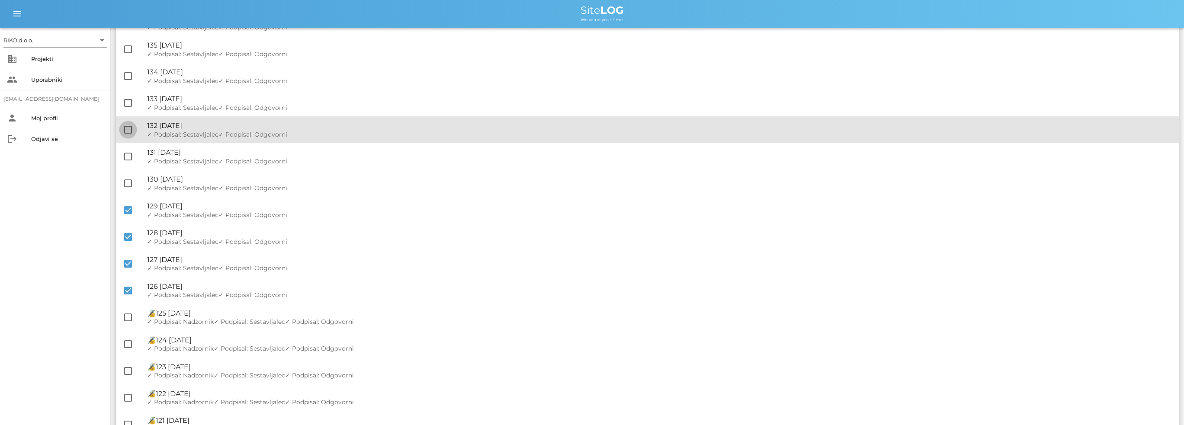
checkbox input "true"
click at [126, 129] on div at bounding box center [128, 129] width 15 height 15
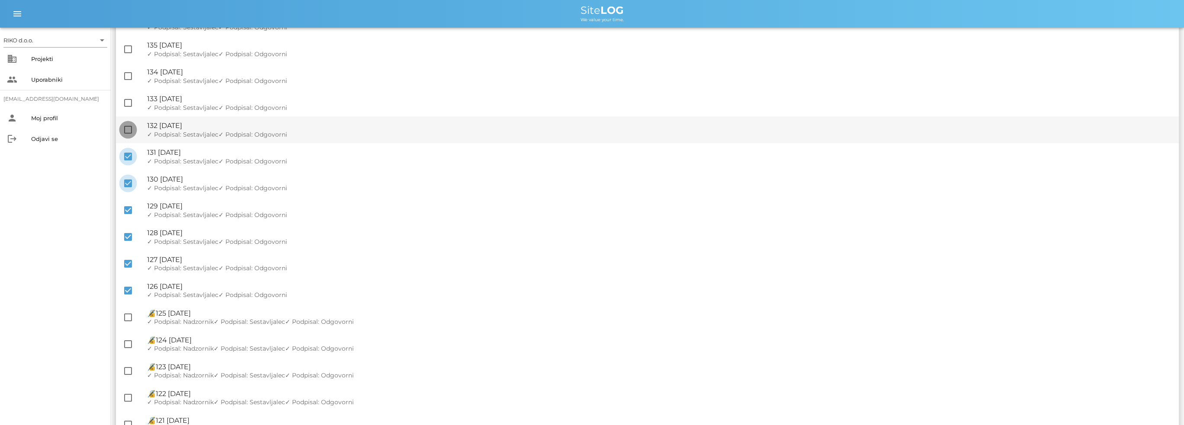
checkbox input "true"
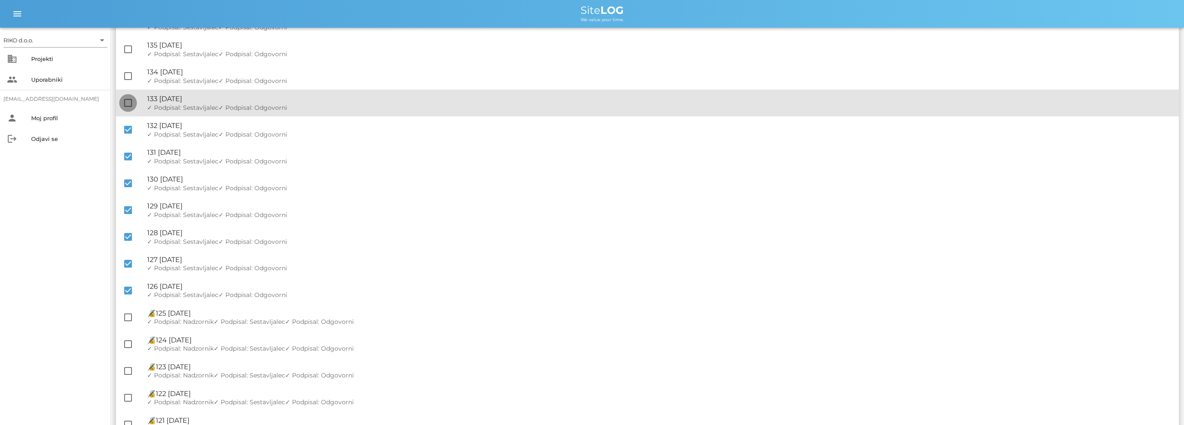
click at [130, 101] on div at bounding box center [128, 103] width 15 height 15
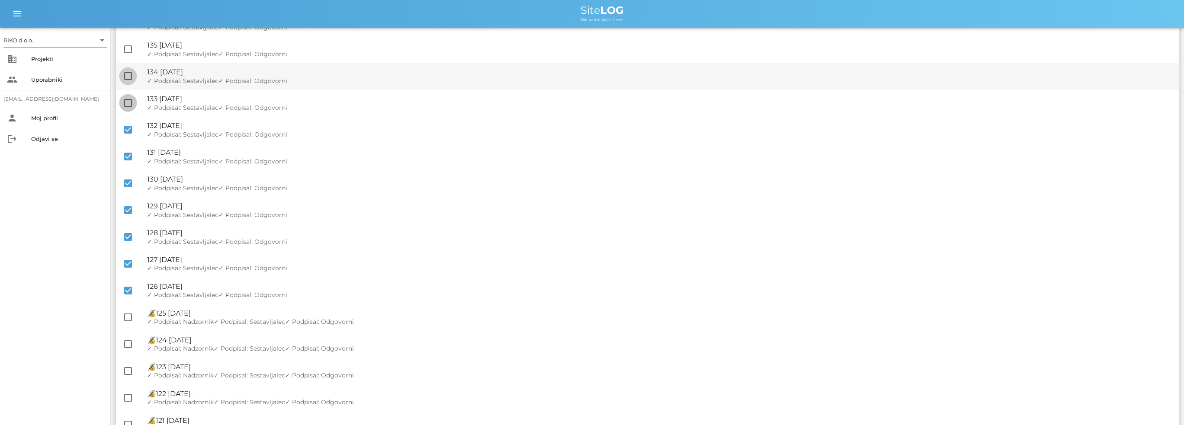
checkbox input "true"
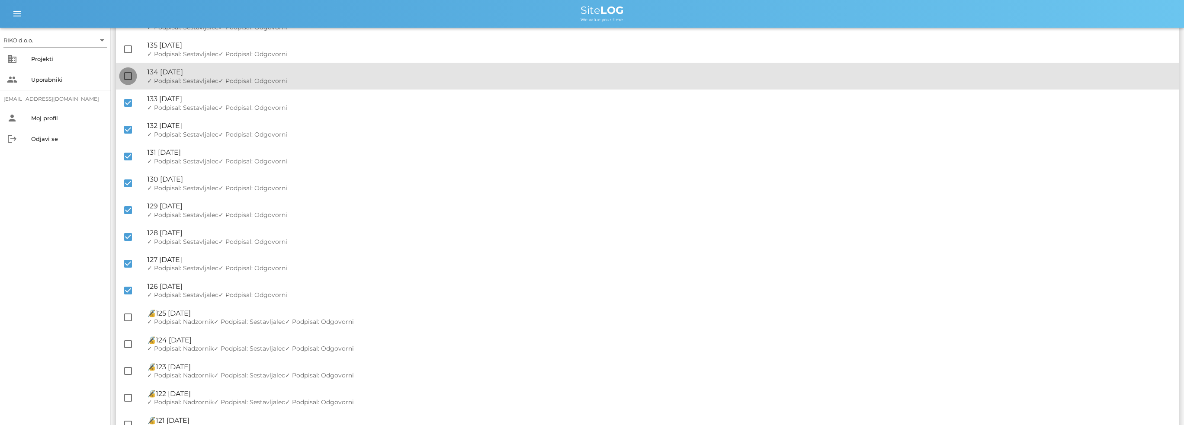
click at [131, 76] on div at bounding box center [128, 76] width 15 height 15
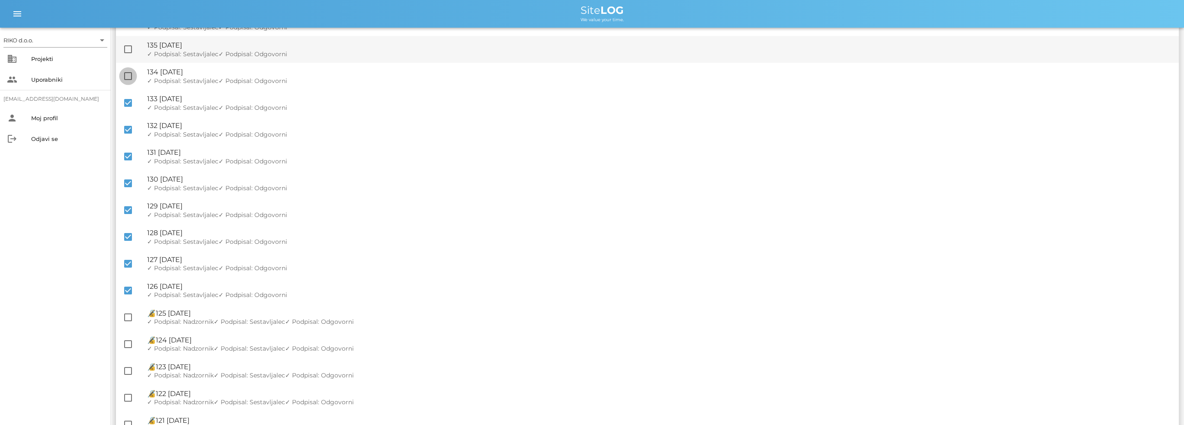
checkbox input "true"
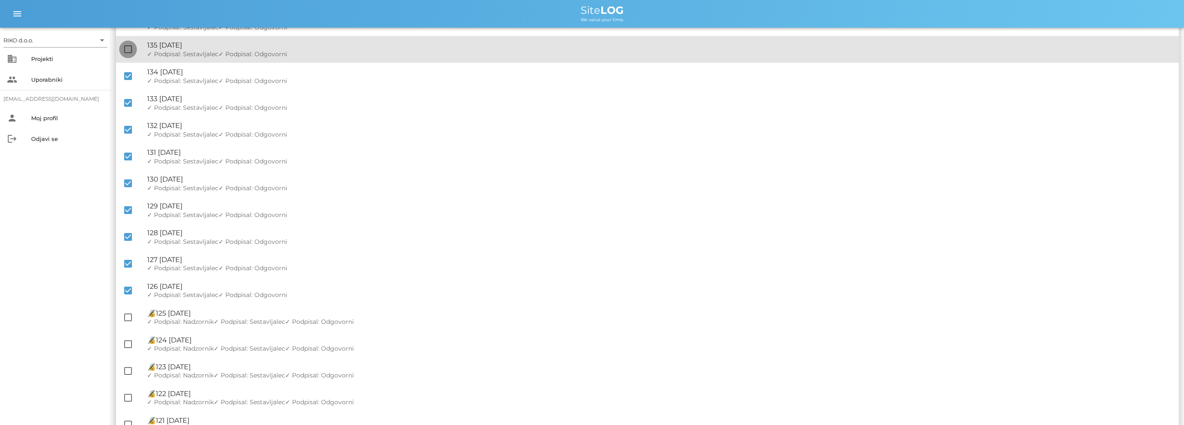
click at [126, 46] on div at bounding box center [128, 49] width 15 height 15
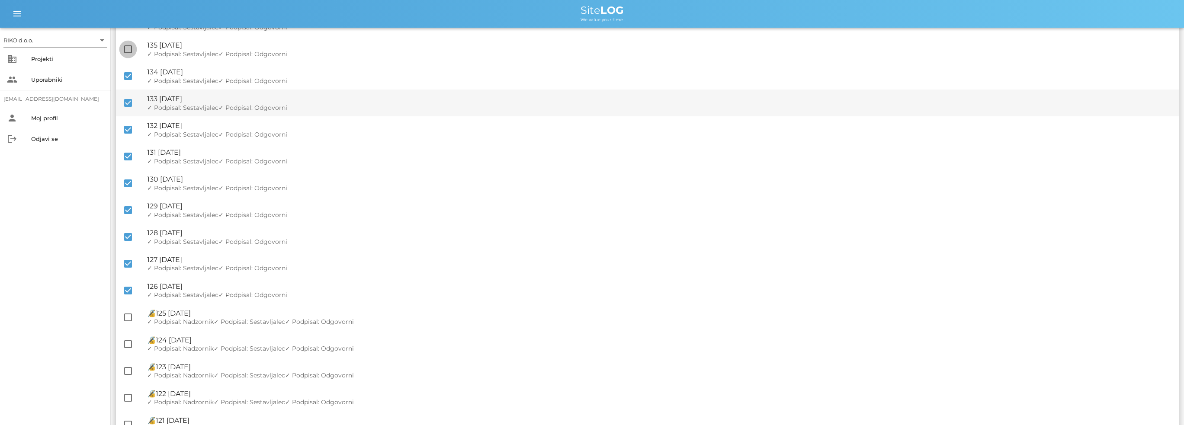
checkbox input "true"
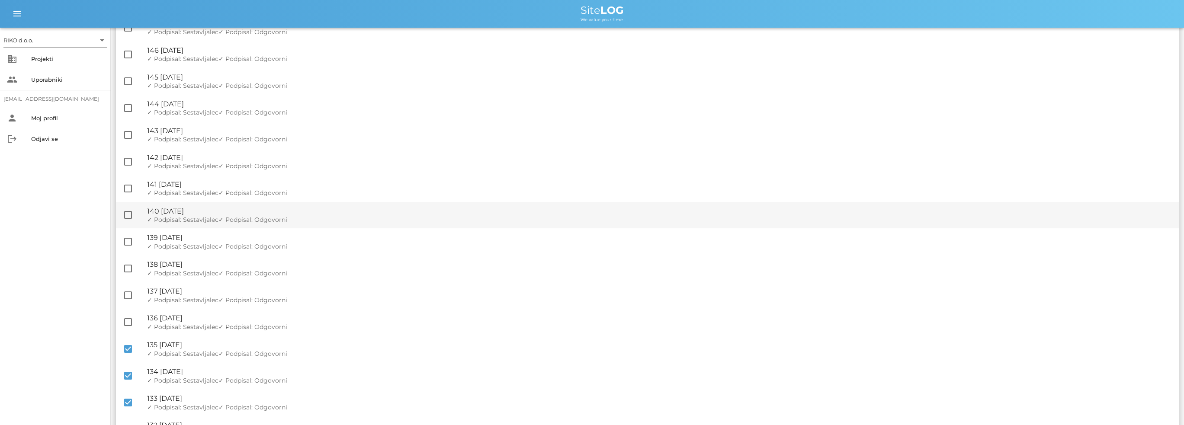
scroll to position [437, 0]
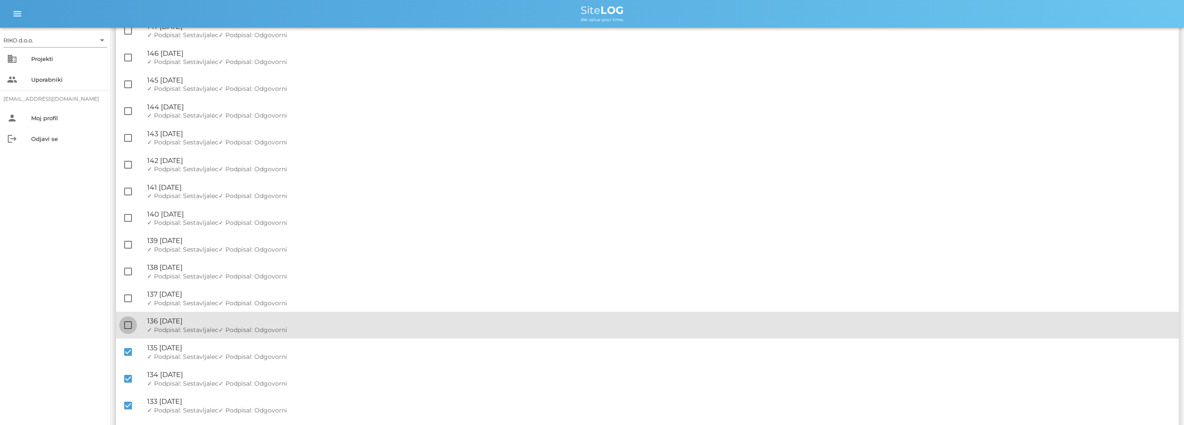
click at [131, 325] on div at bounding box center [128, 325] width 15 height 15
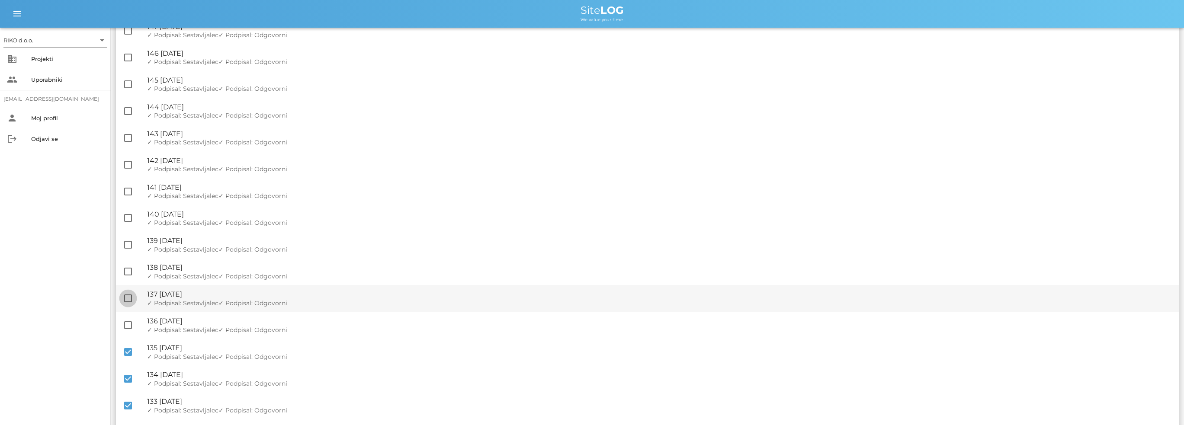
checkbox input "true"
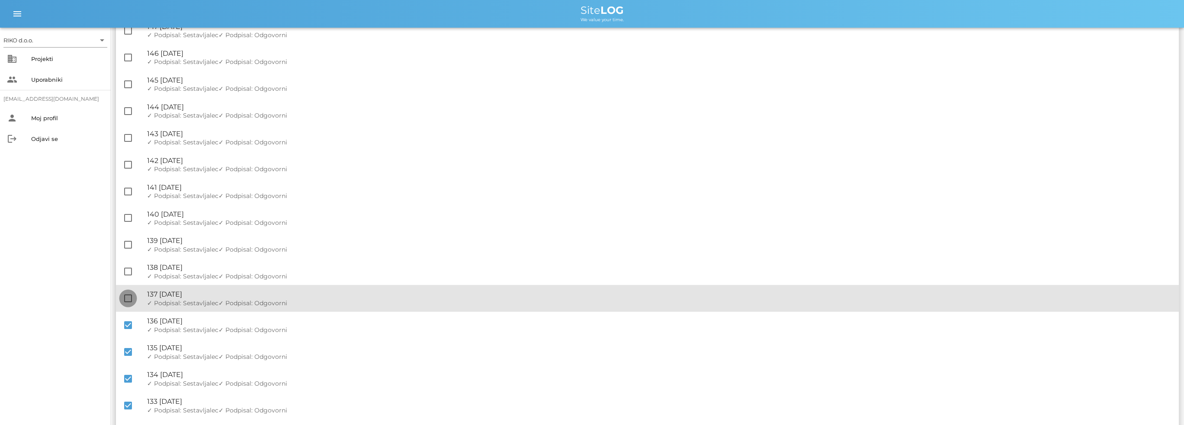
click at [129, 299] on div at bounding box center [128, 298] width 15 height 15
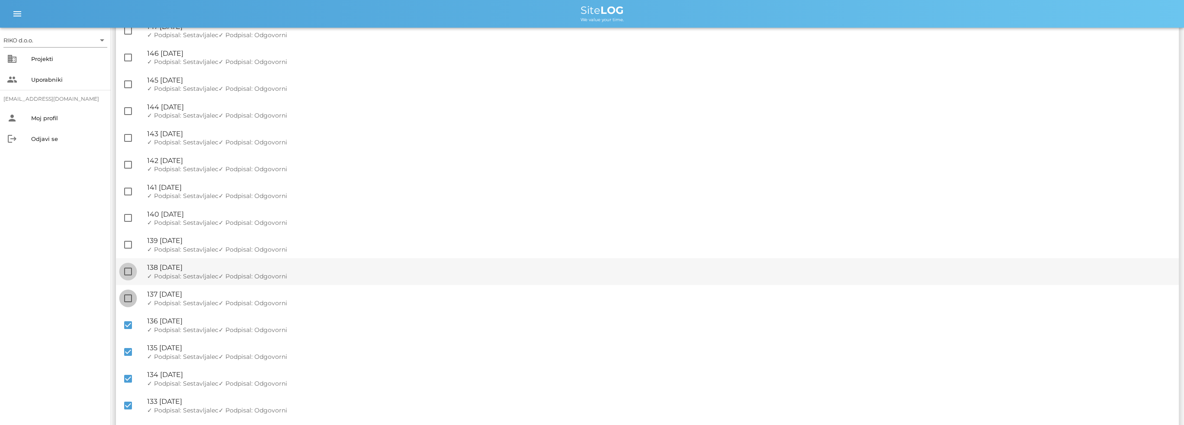
checkbox input "true"
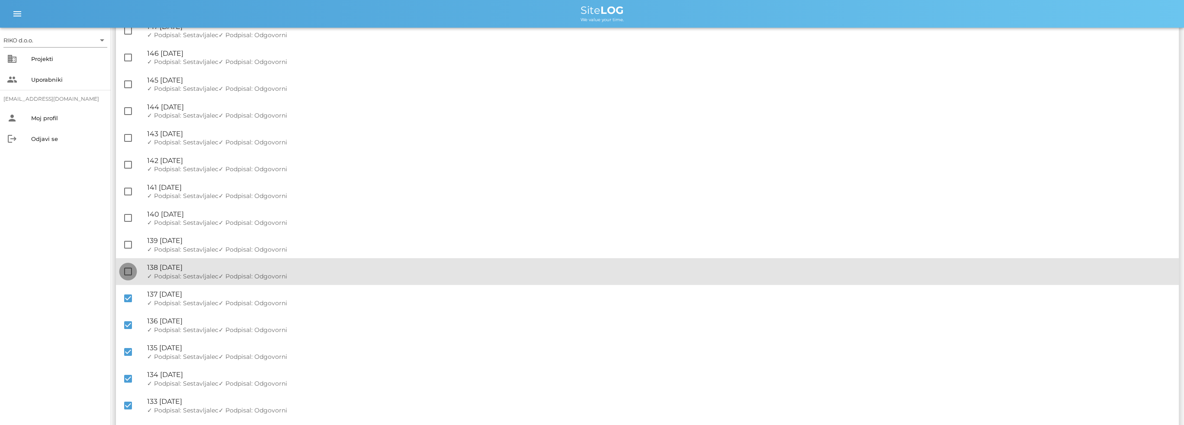
click at [133, 268] on div at bounding box center [128, 271] width 15 height 15
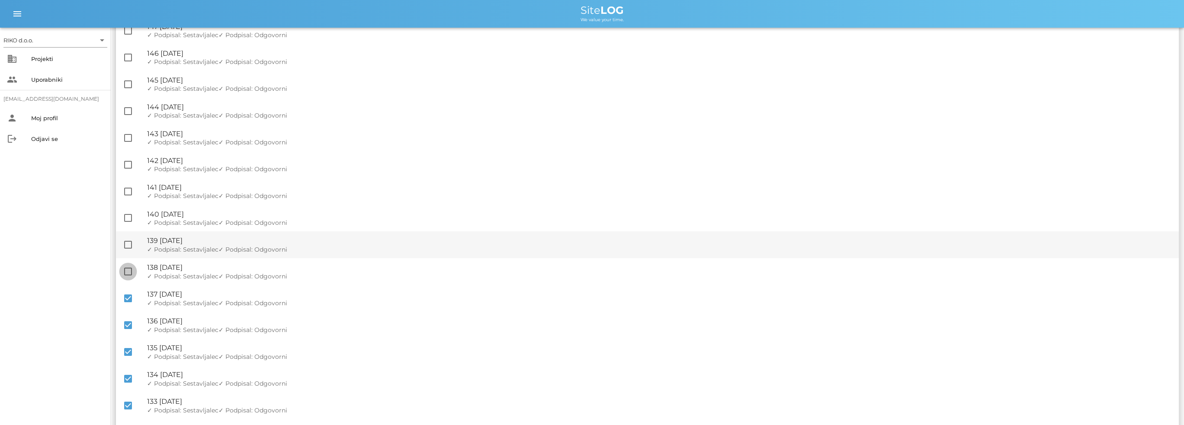
checkbox input "true"
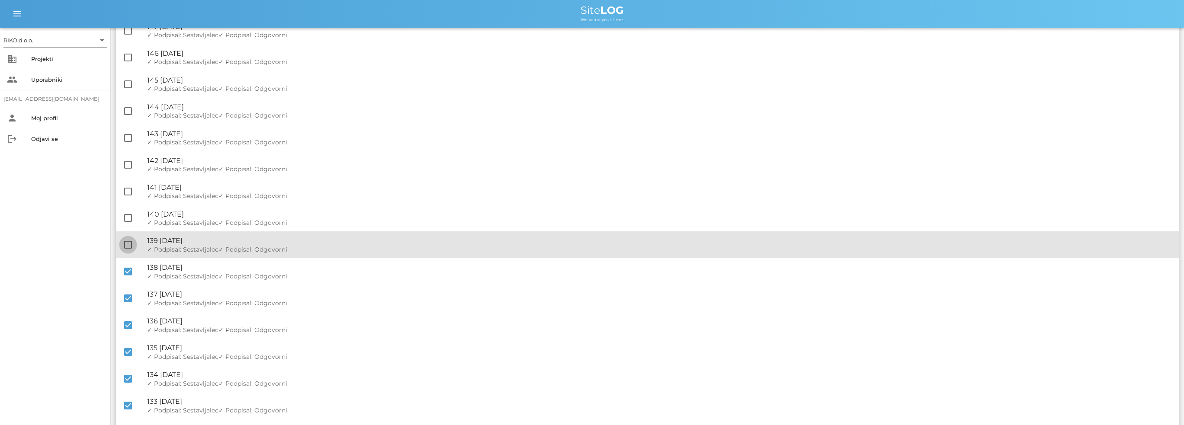
click at [129, 247] on div at bounding box center [128, 244] width 15 height 15
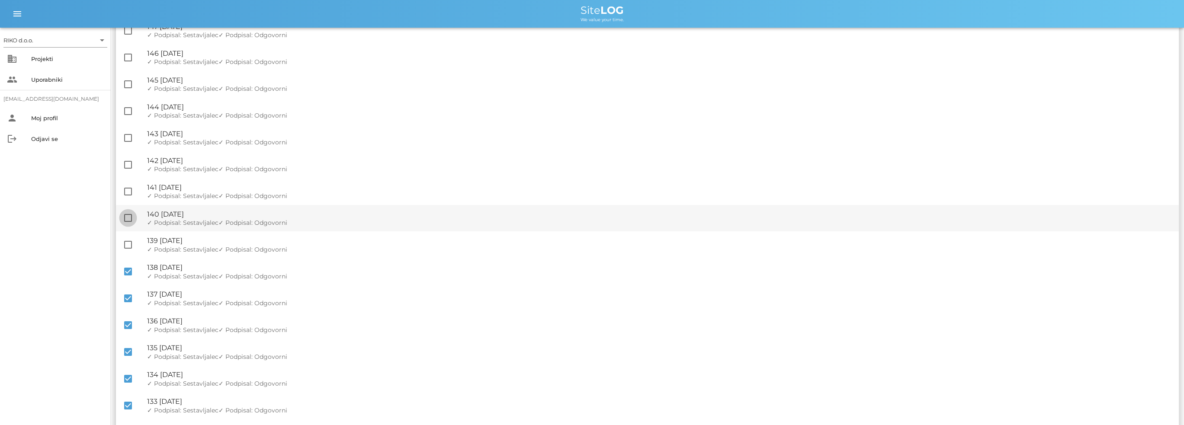
checkbox input "true"
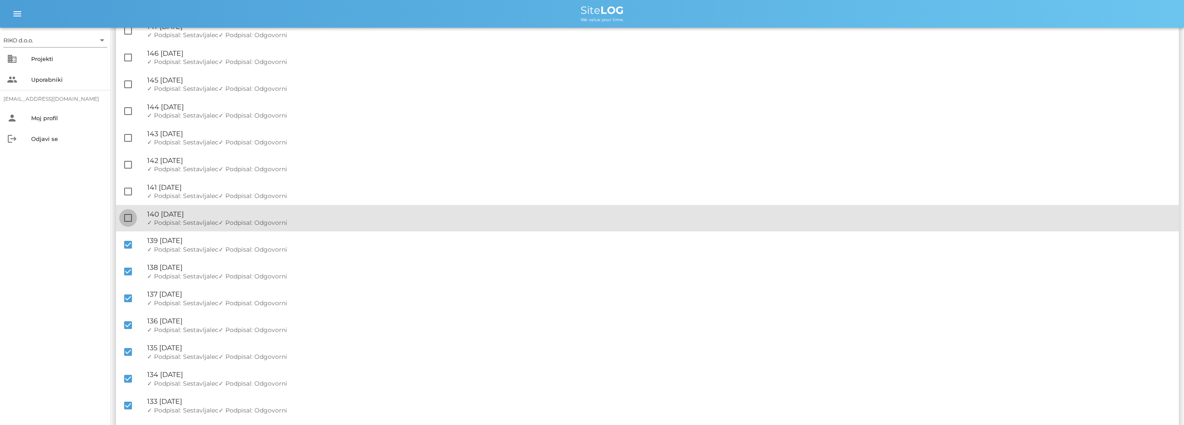
click at [128, 215] on div at bounding box center [128, 218] width 15 height 15
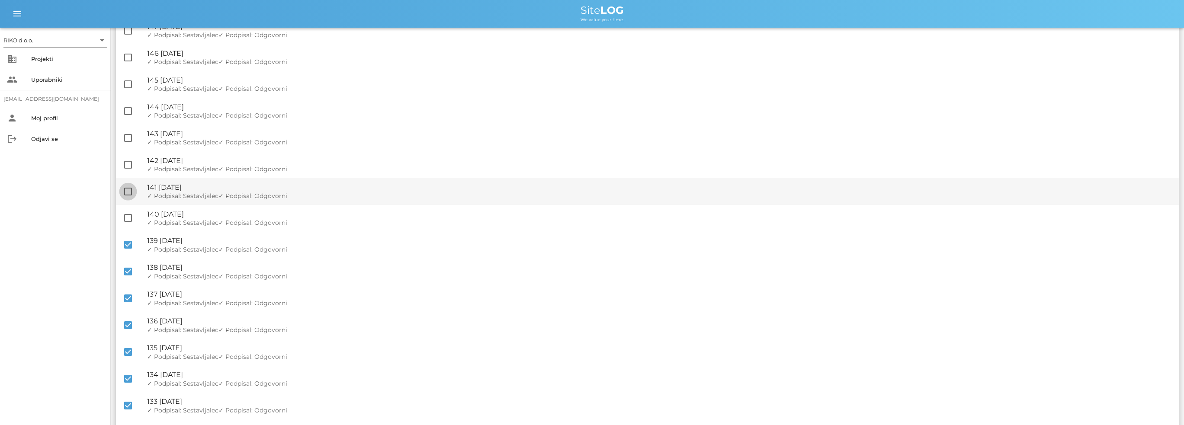
checkbox input "true"
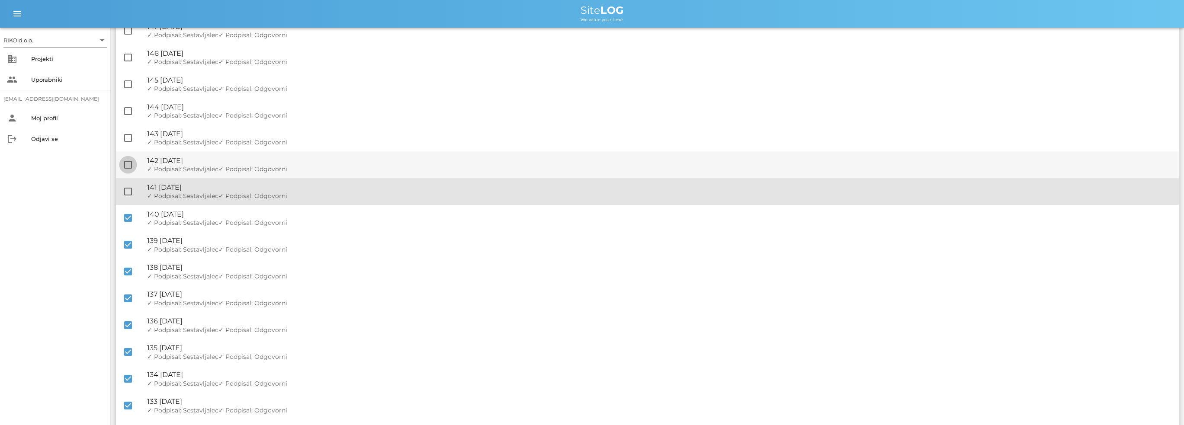
click at [128, 191] on div at bounding box center [128, 191] width 15 height 15
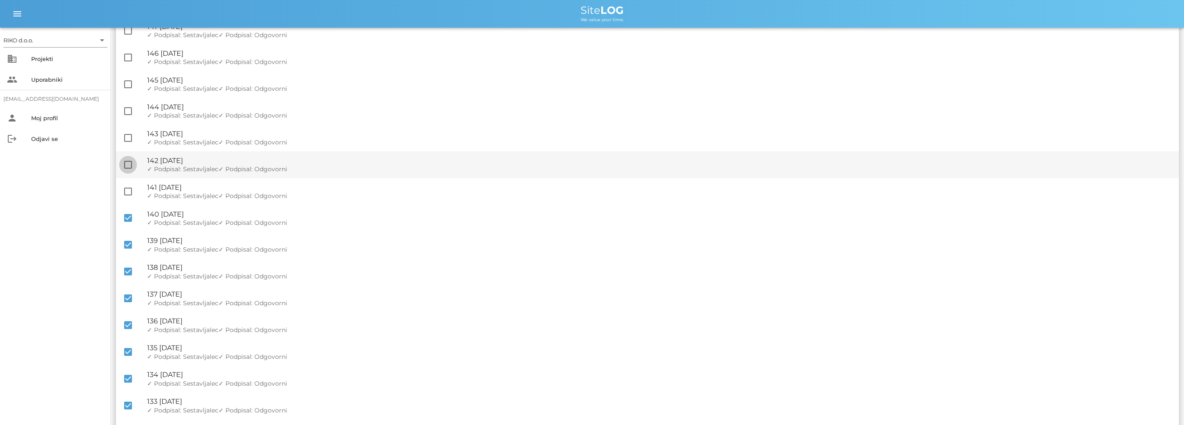
checkbox input "true"
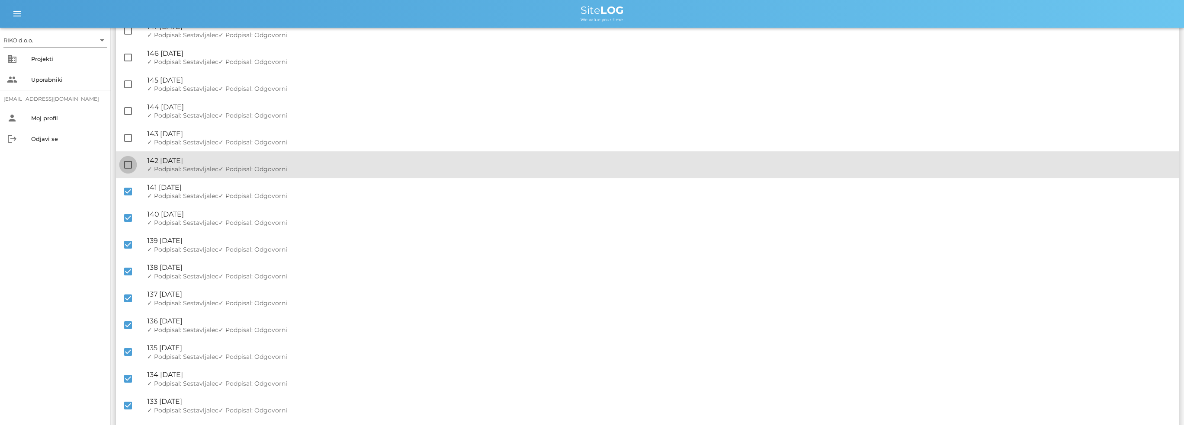
click at [125, 164] on div at bounding box center [128, 164] width 15 height 15
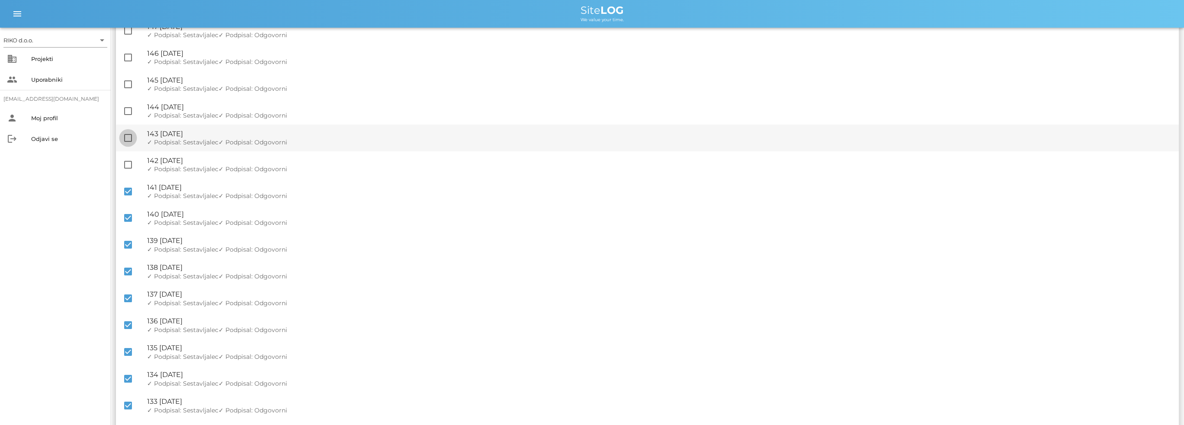
checkbox input "true"
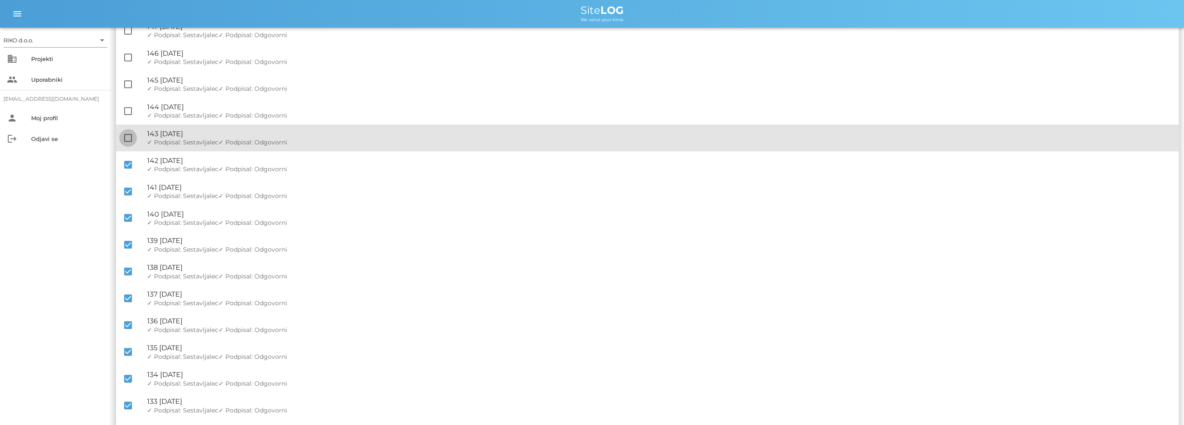
click at [124, 136] on div at bounding box center [128, 138] width 15 height 15
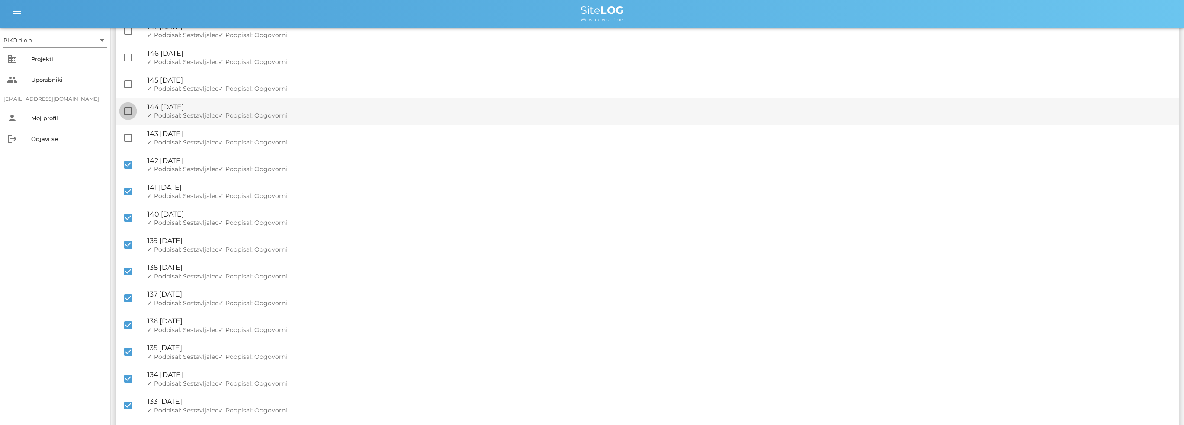
checkbox input "true"
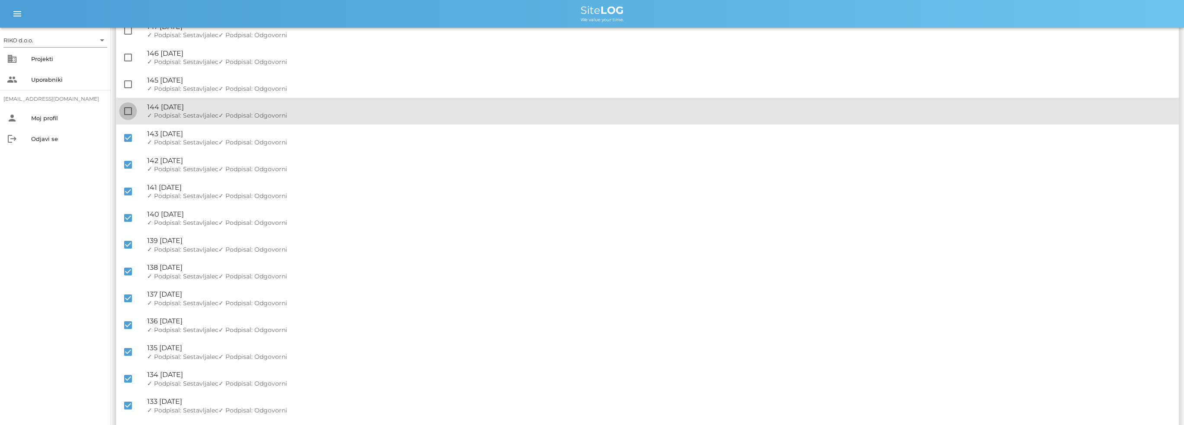
click at [125, 112] on div at bounding box center [128, 111] width 15 height 15
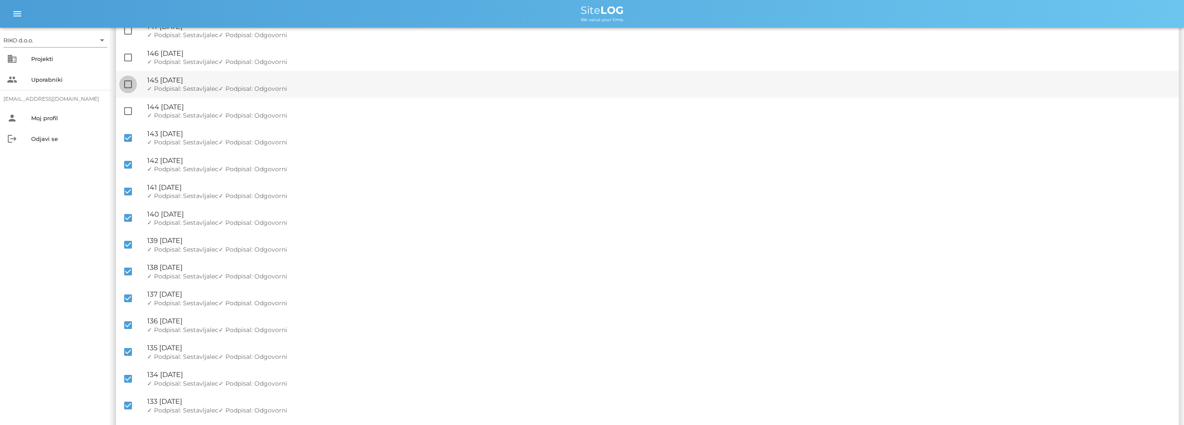
checkbox input "true"
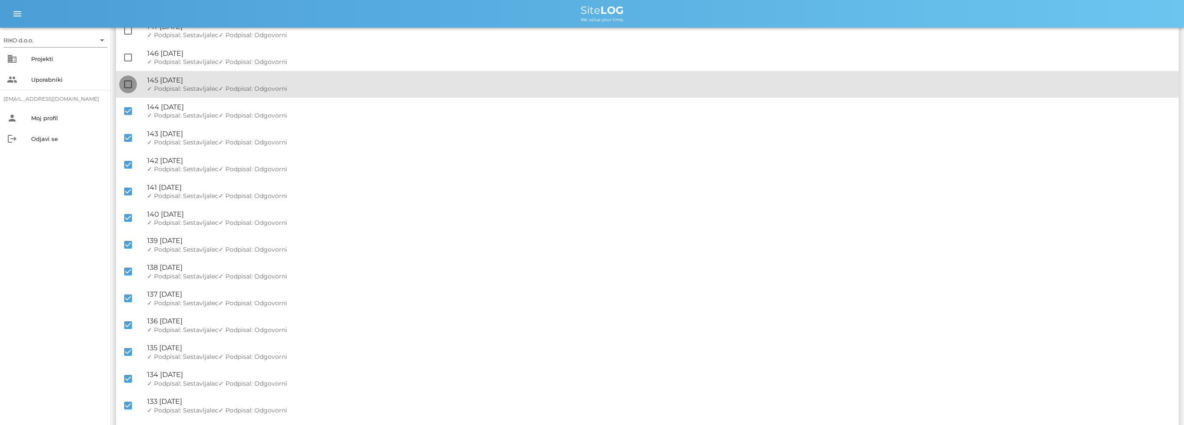
click at [130, 78] on div at bounding box center [128, 84] width 15 height 15
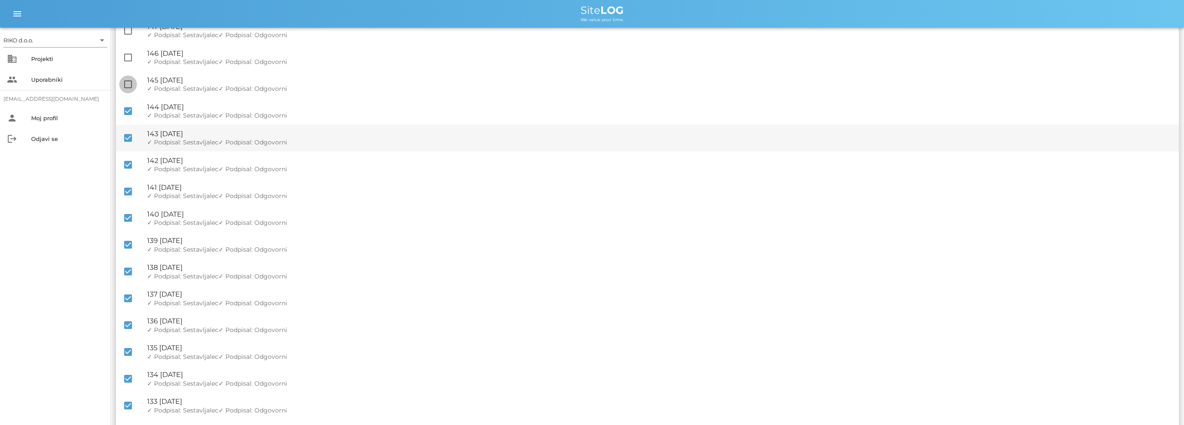
checkbox input "true"
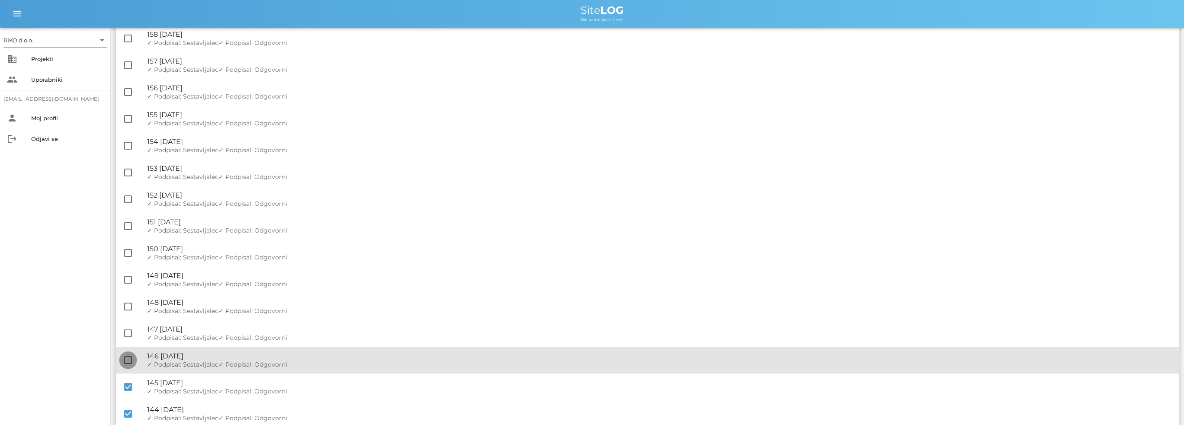
click at [127, 357] on div at bounding box center [128, 360] width 15 height 15
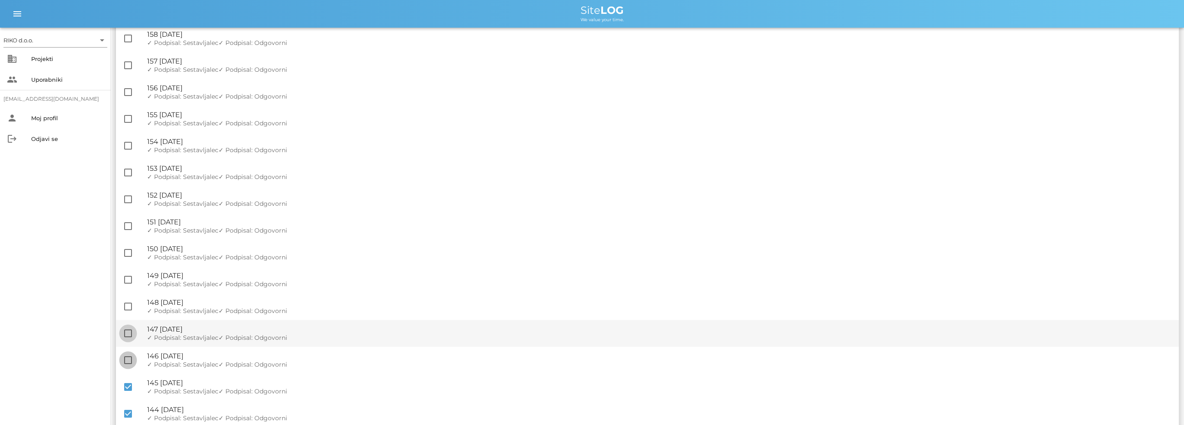
checkbox input "true"
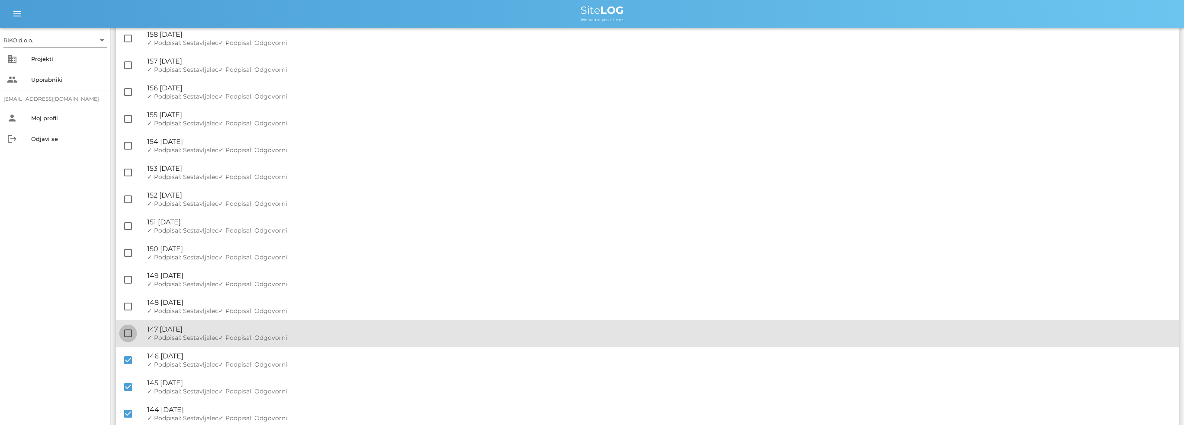
click at [128, 337] on div at bounding box center [128, 333] width 15 height 15
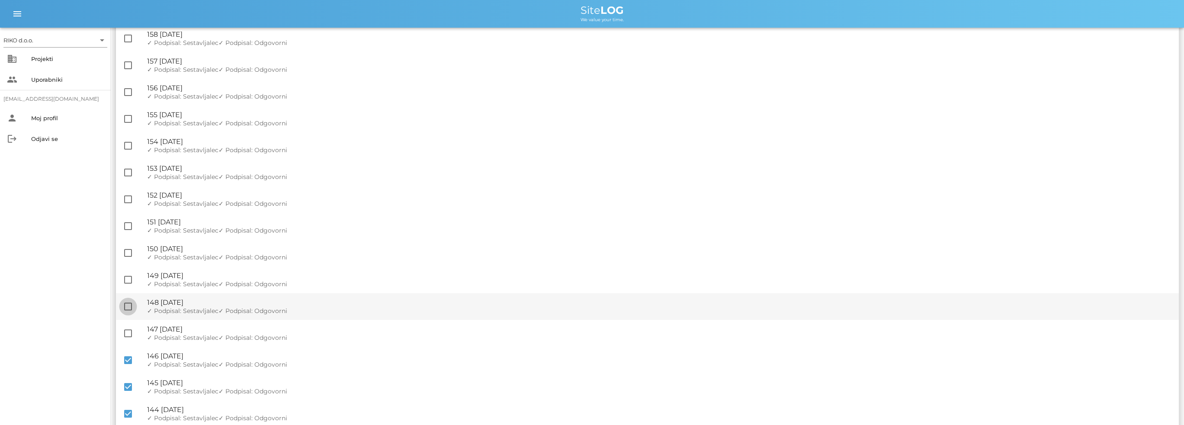
checkbox input "true"
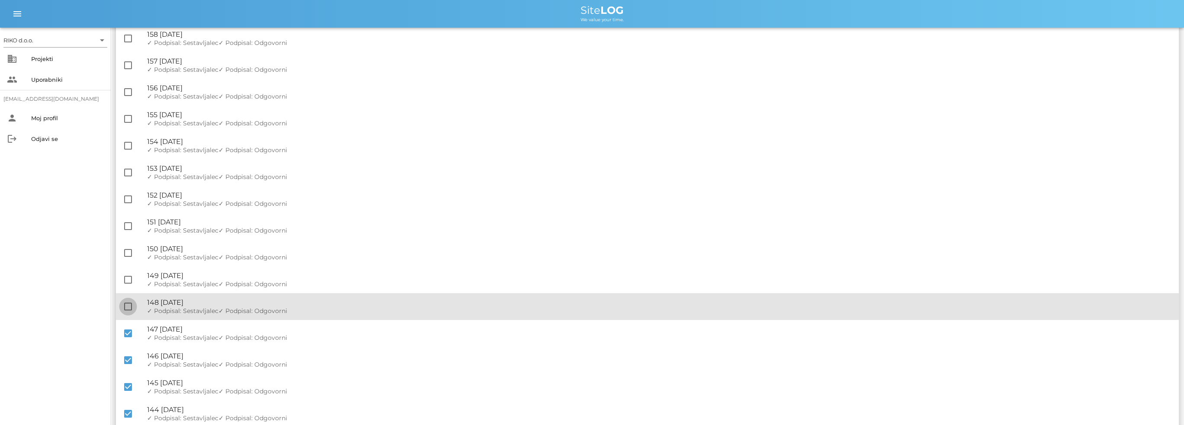
click at [131, 303] on div at bounding box center [128, 306] width 15 height 15
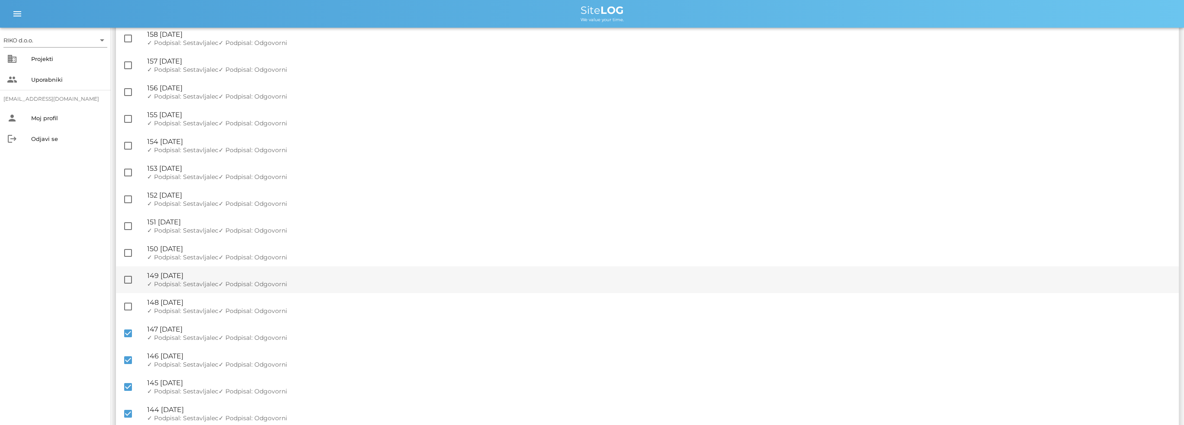
checkbox input "true"
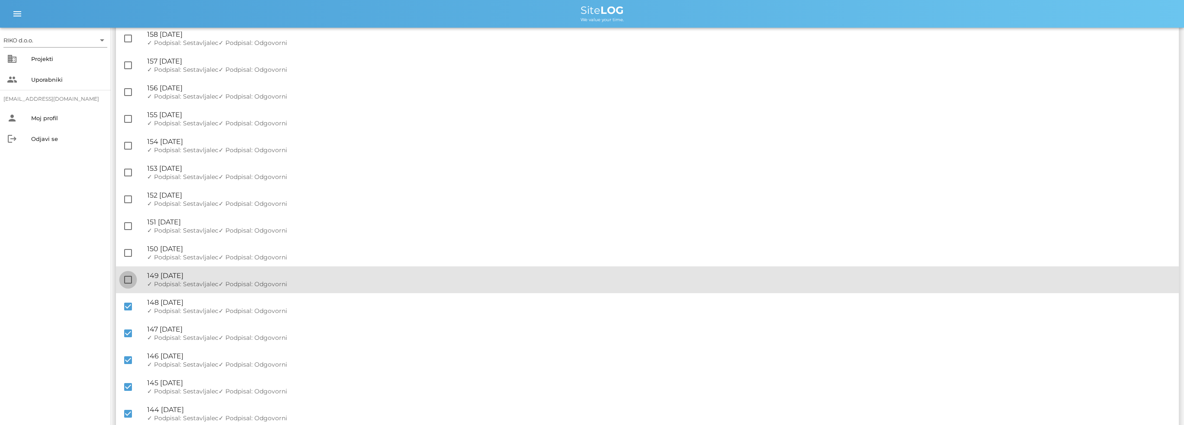
click at [131, 281] on div at bounding box center [128, 279] width 15 height 15
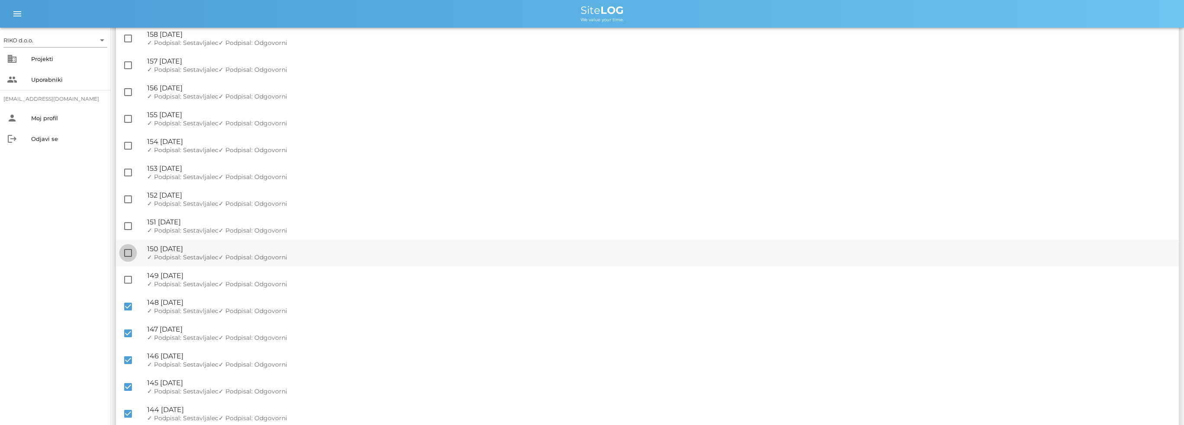
checkbox input "true"
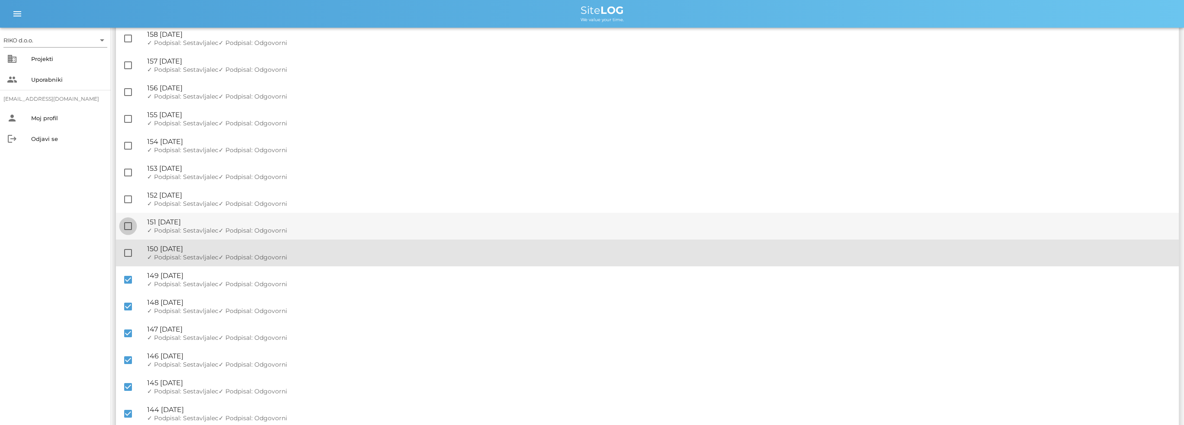
click at [129, 250] on div at bounding box center [128, 253] width 15 height 15
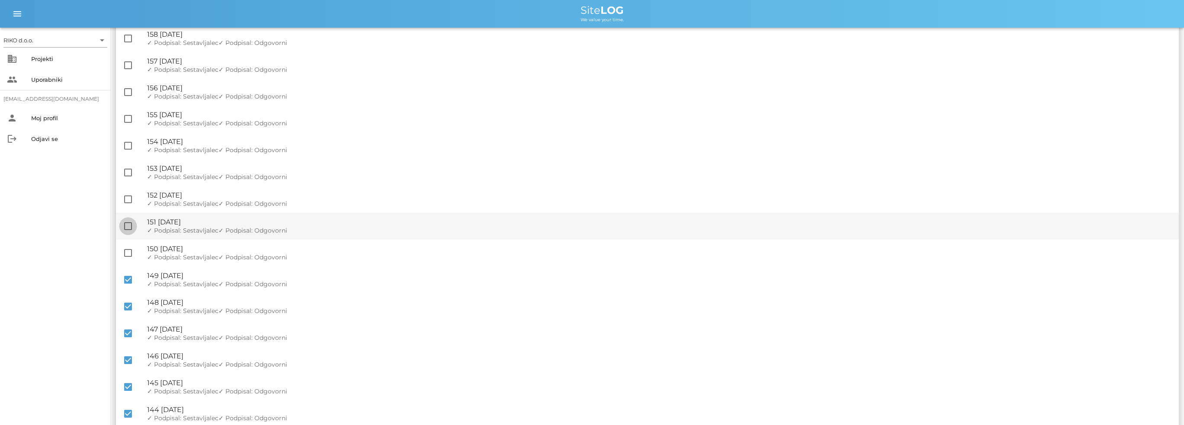
checkbox input "true"
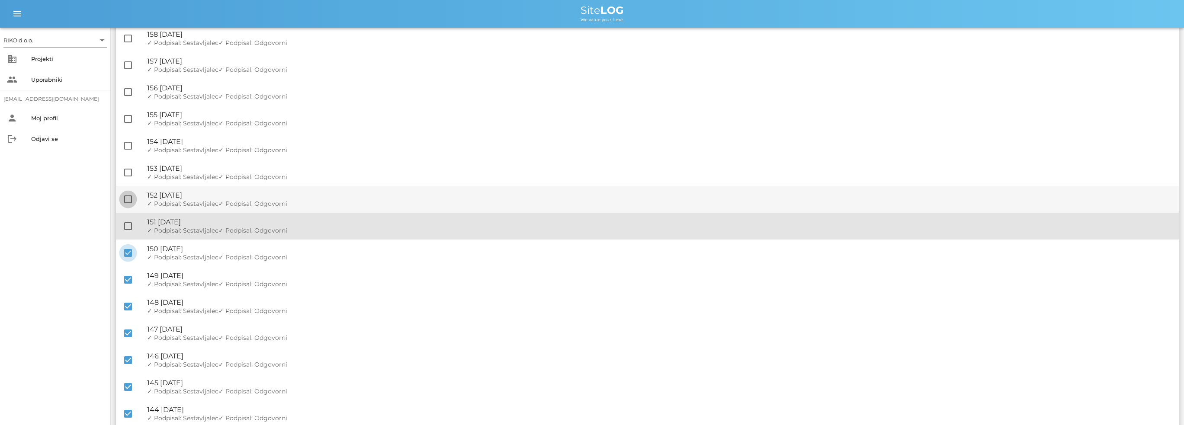
click at [129, 224] on div at bounding box center [128, 226] width 15 height 15
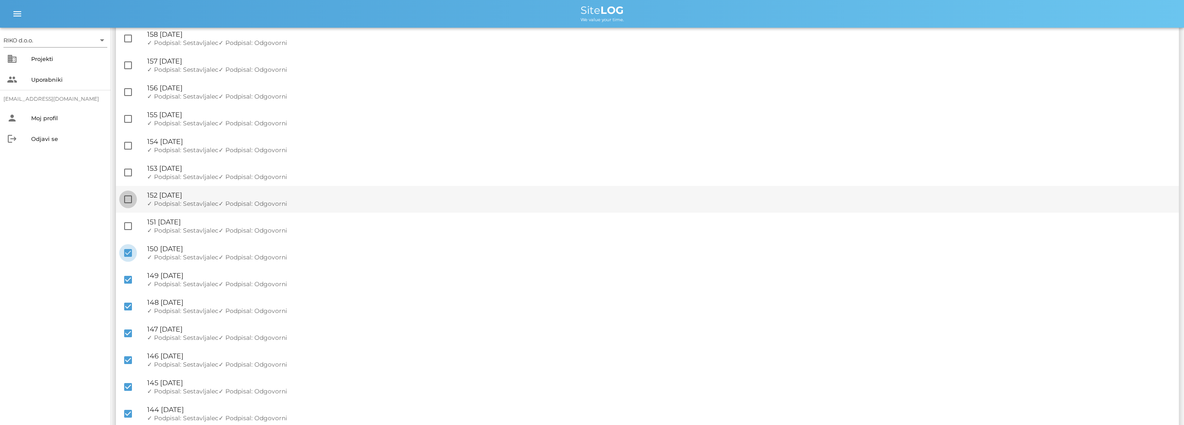
checkbox input "true"
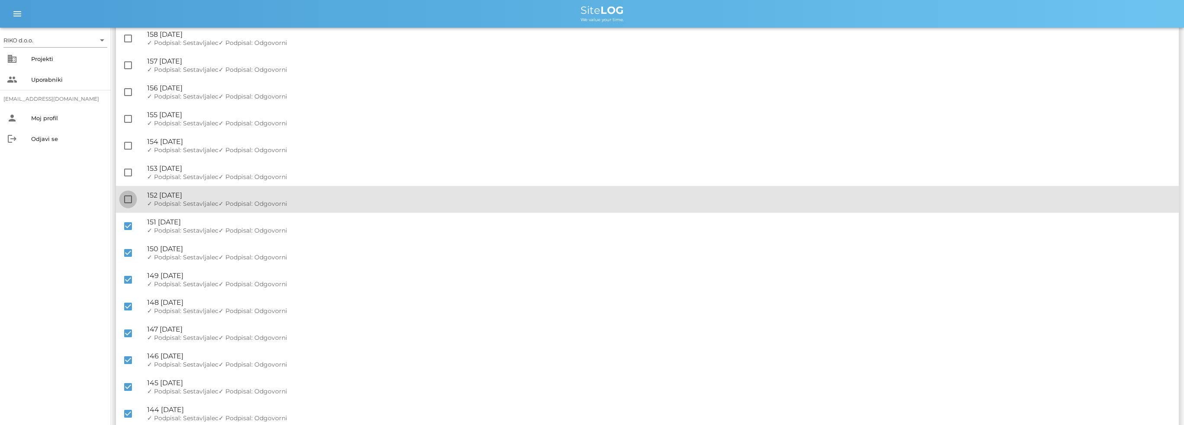
click at [128, 202] on div at bounding box center [128, 199] width 15 height 15
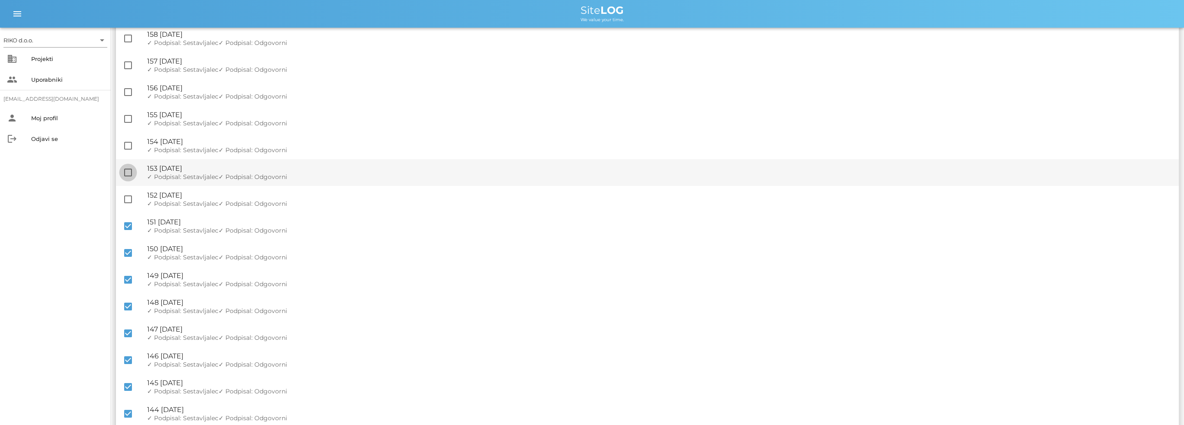
checkbox input "true"
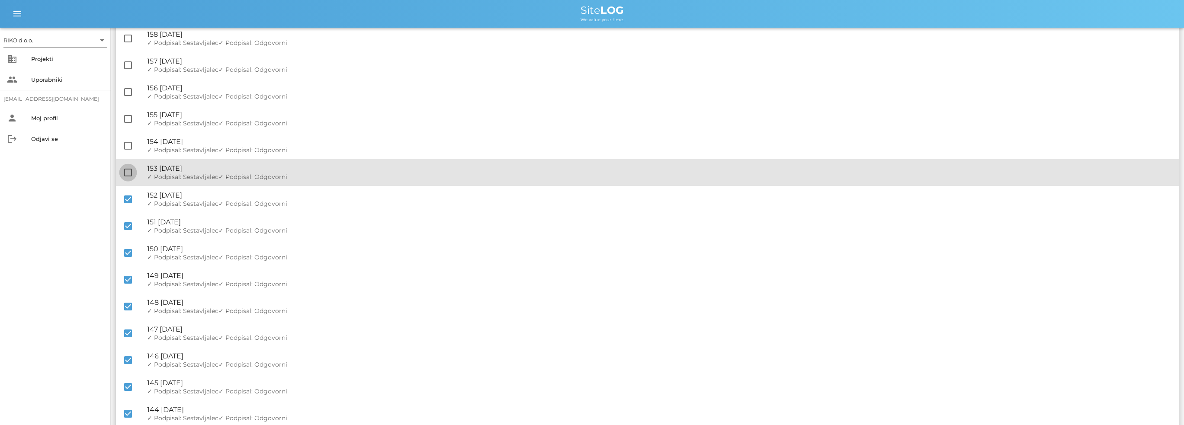
click at [132, 168] on div at bounding box center [128, 172] width 15 height 15
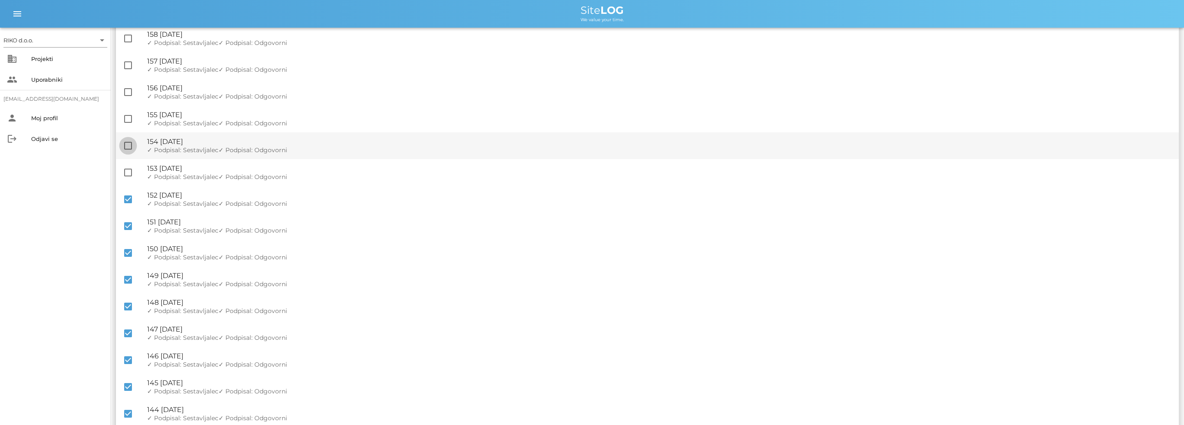
checkbox input "true"
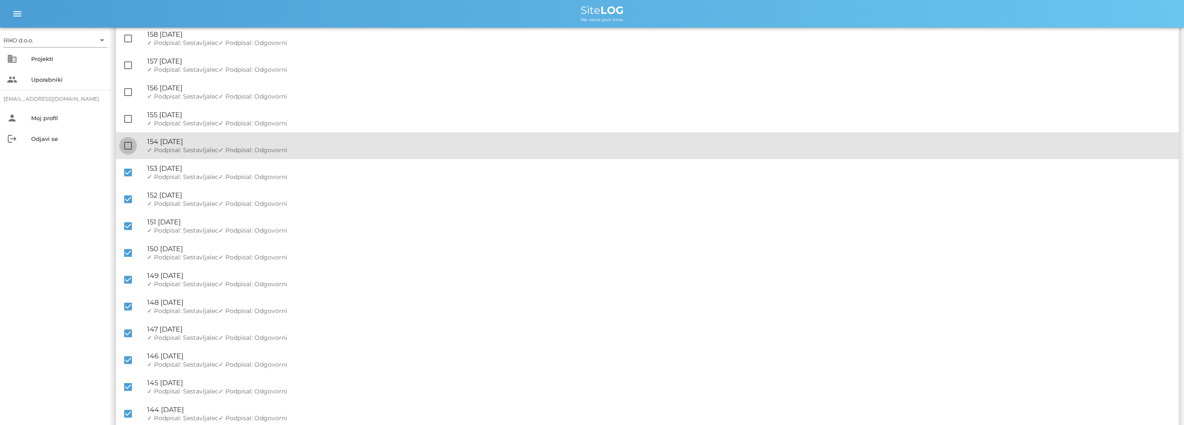
click at [130, 147] on div at bounding box center [128, 145] width 15 height 15
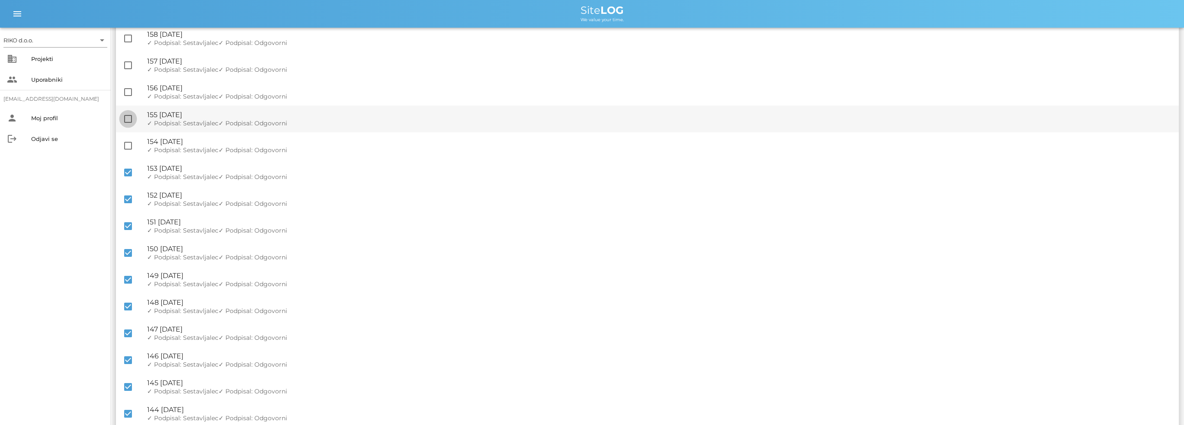
checkbox input "true"
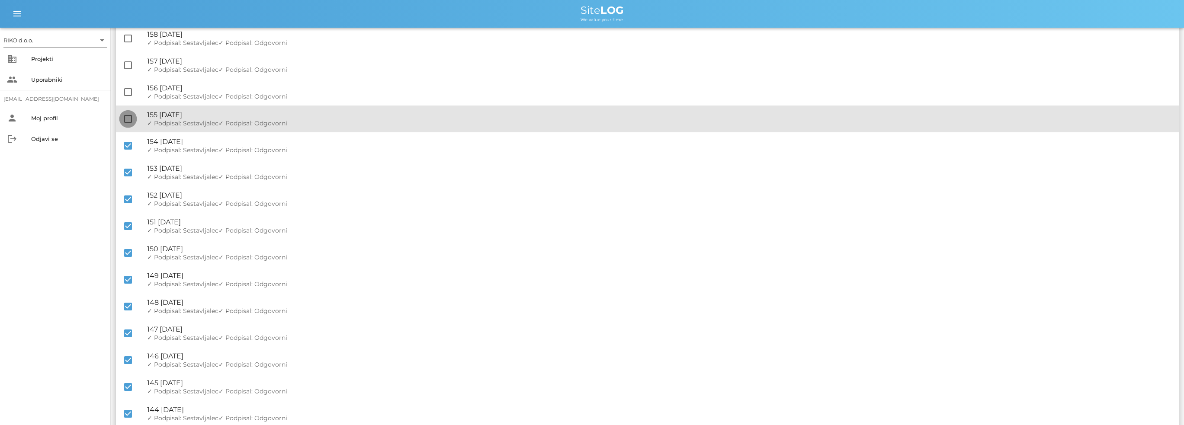
click at [131, 115] on div at bounding box center [128, 119] width 15 height 15
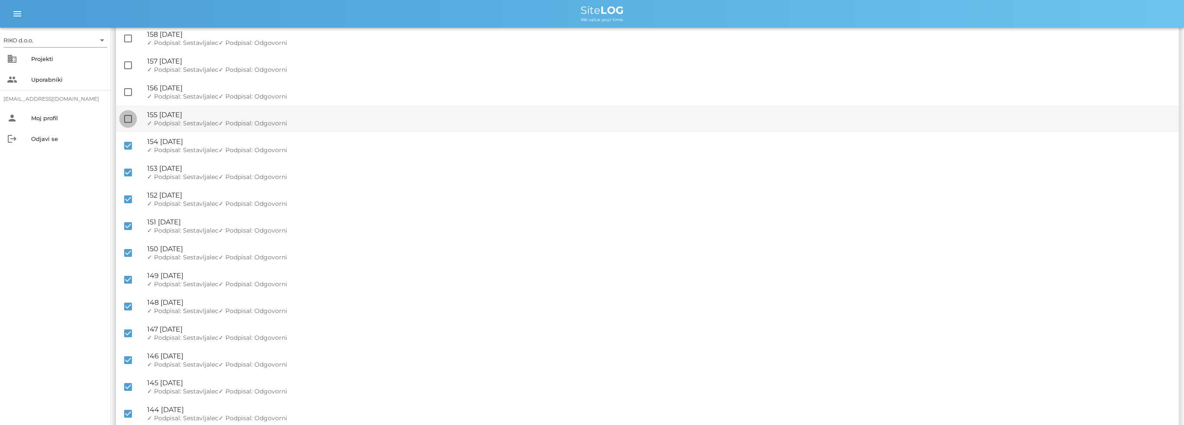
checkbox input "true"
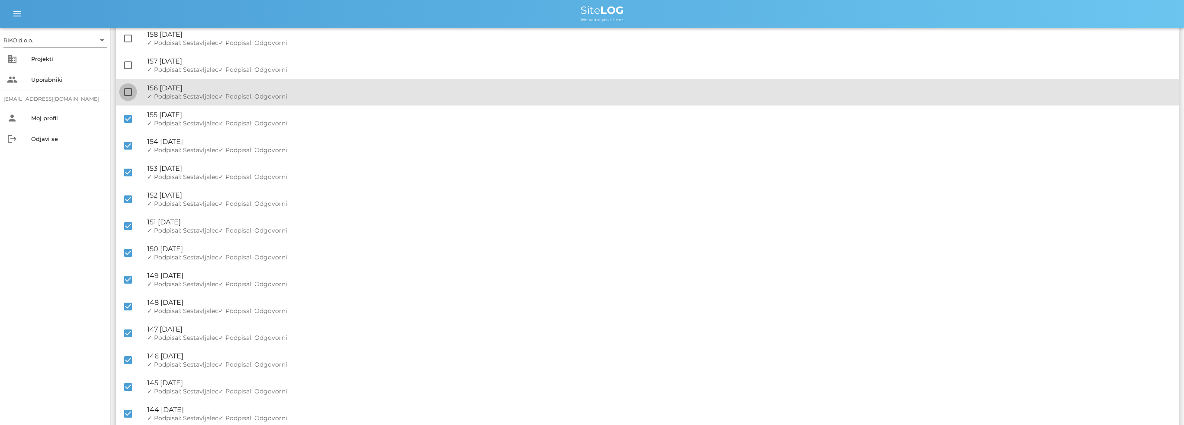
drag, startPoint x: 128, startPoint y: 92, endPoint x: 128, endPoint y: 87, distance: 5.2
click at [128, 91] on div at bounding box center [128, 92] width 15 height 15
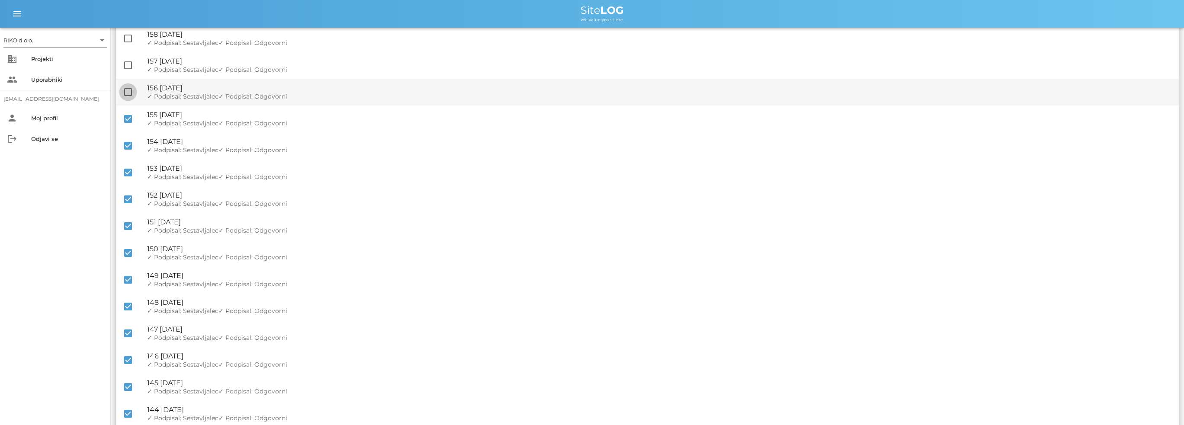
checkbox input "true"
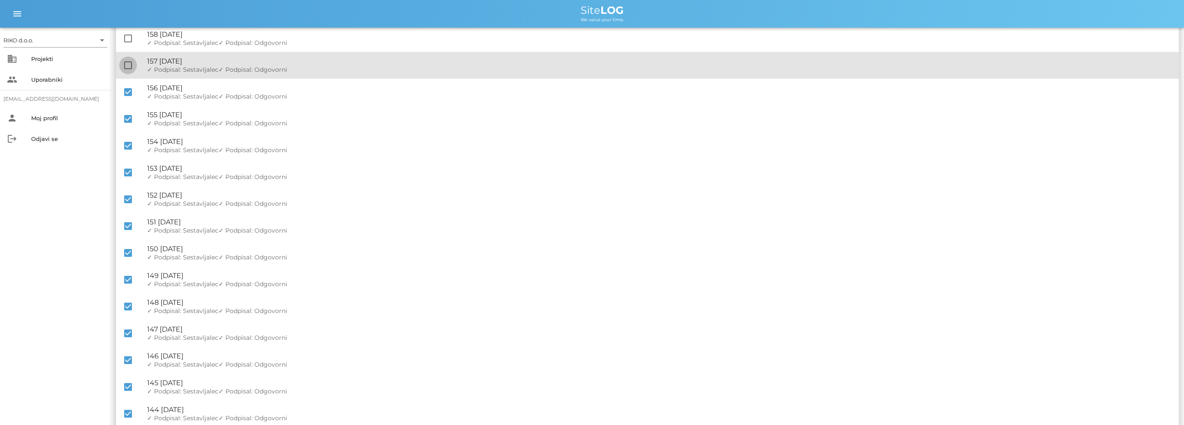
click at [126, 67] on div at bounding box center [128, 65] width 15 height 15
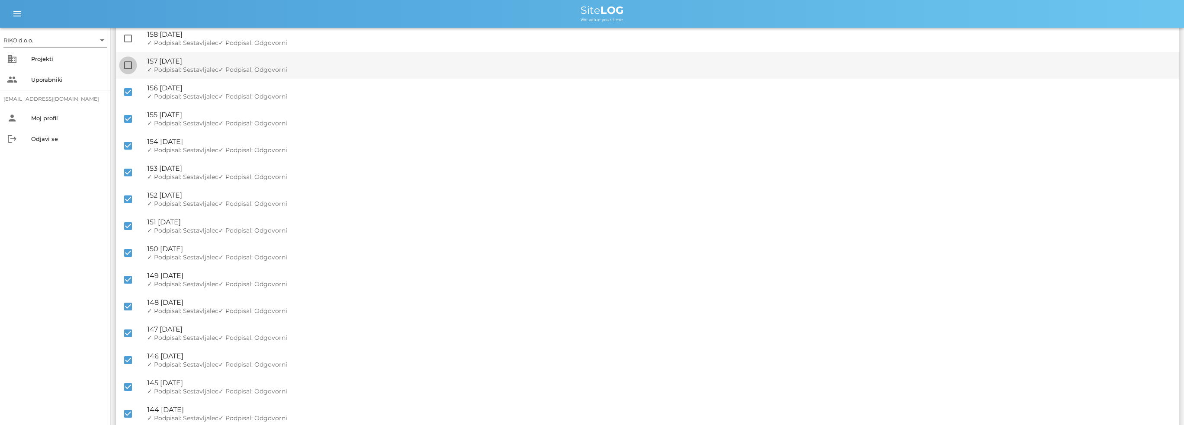
checkbox input "true"
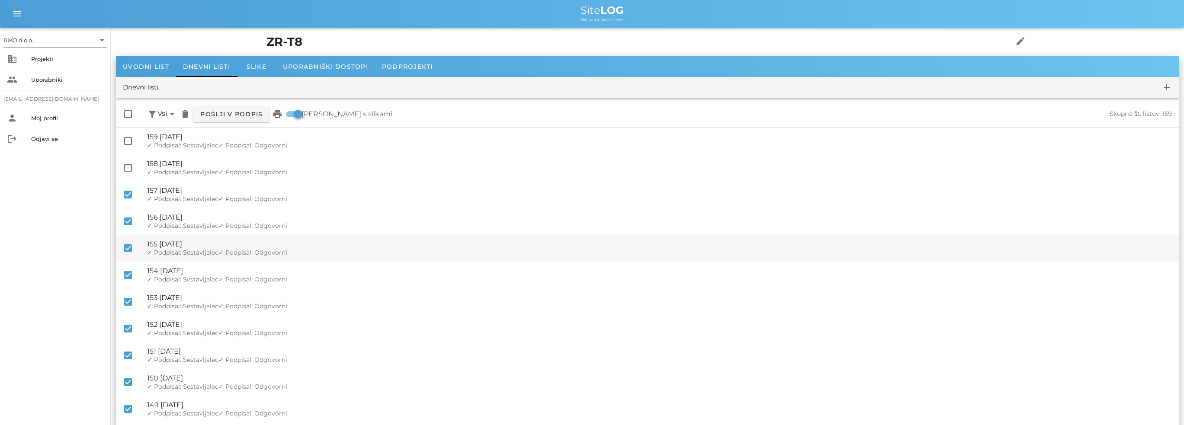
scroll to position [0, 0]
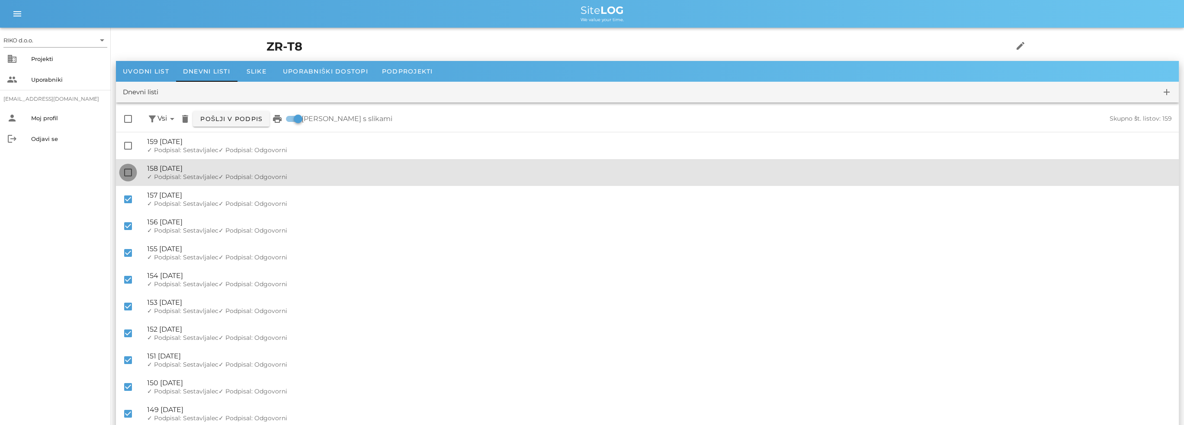
click at [125, 170] on div at bounding box center [128, 172] width 15 height 15
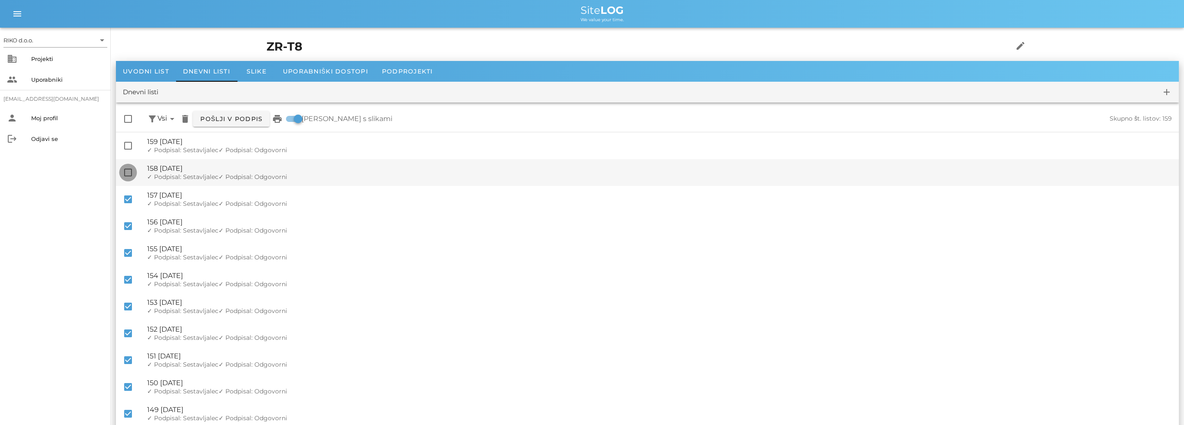
checkbox input "true"
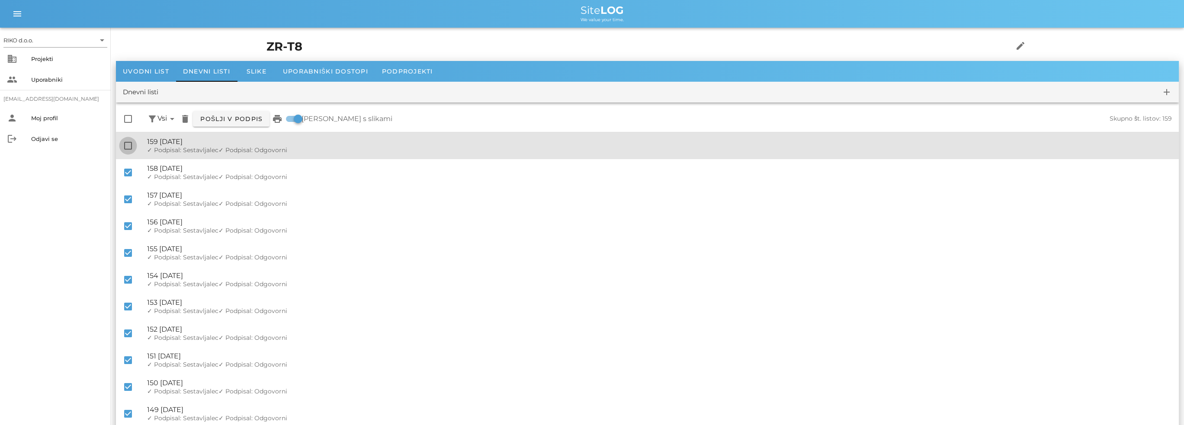
click at [129, 147] on div at bounding box center [128, 145] width 15 height 15
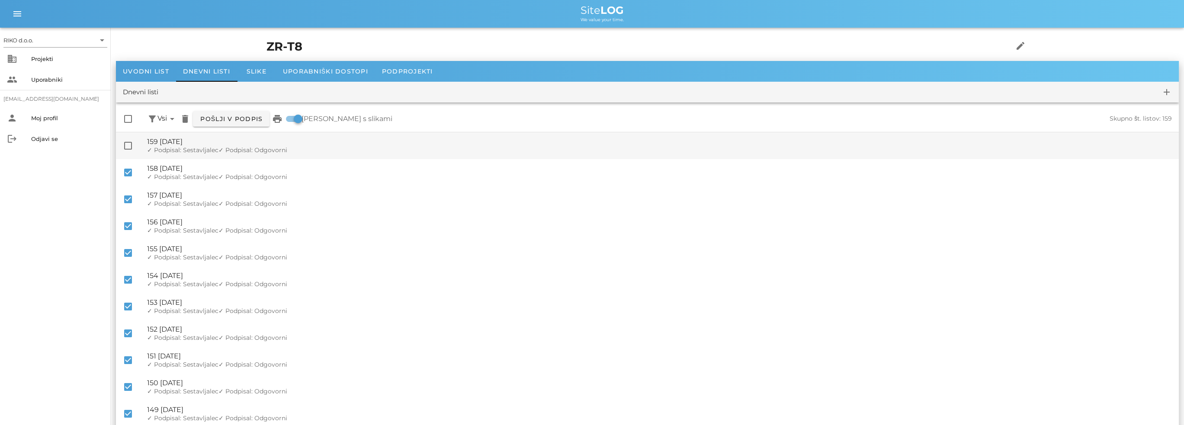
checkbox input "true"
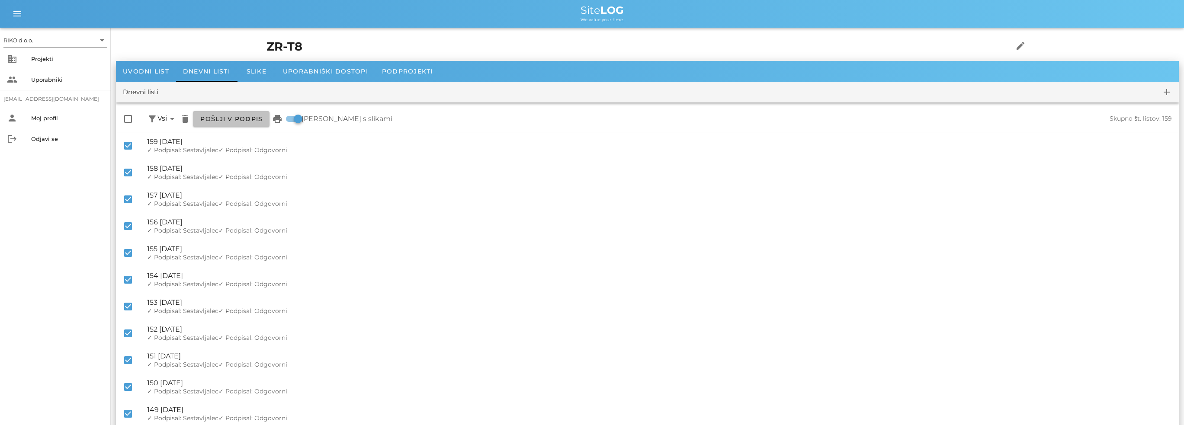
click at [252, 122] on span "Pošlji v podpis" at bounding box center [231, 119] width 63 height 8
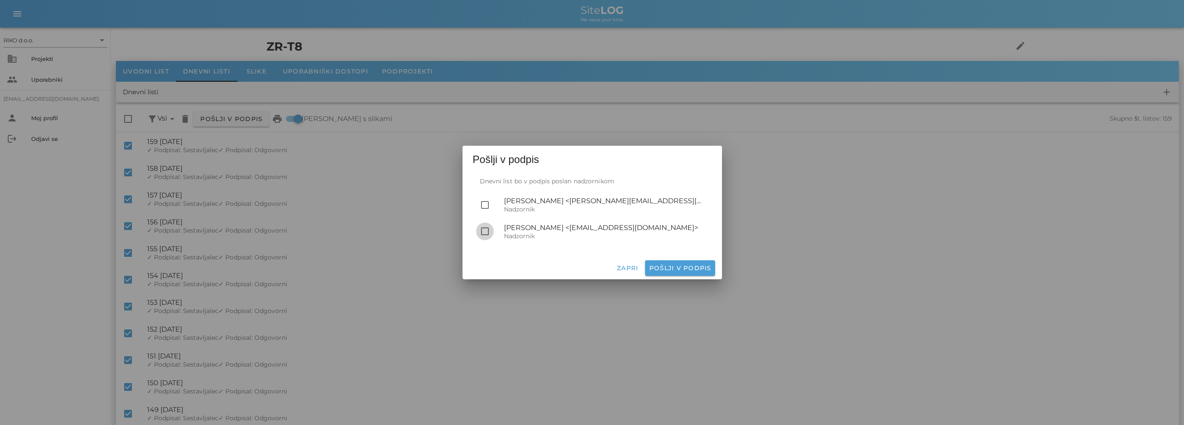
click at [484, 233] on div at bounding box center [485, 231] width 15 height 15
click at [693, 269] on span "Pošlji v podpis" at bounding box center [679, 268] width 63 height 8
checkbox input "false"
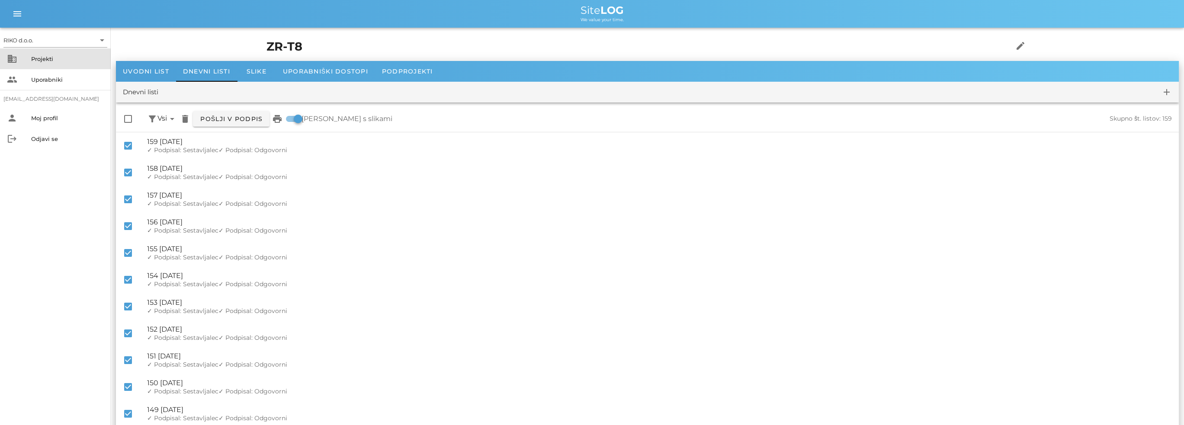
drag, startPoint x: 46, startPoint y: 59, endPoint x: 52, endPoint y: 59, distance: 6.1
click at [46, 59] on div "Projekti" at bounding box center [67, 58] width 73 height 7
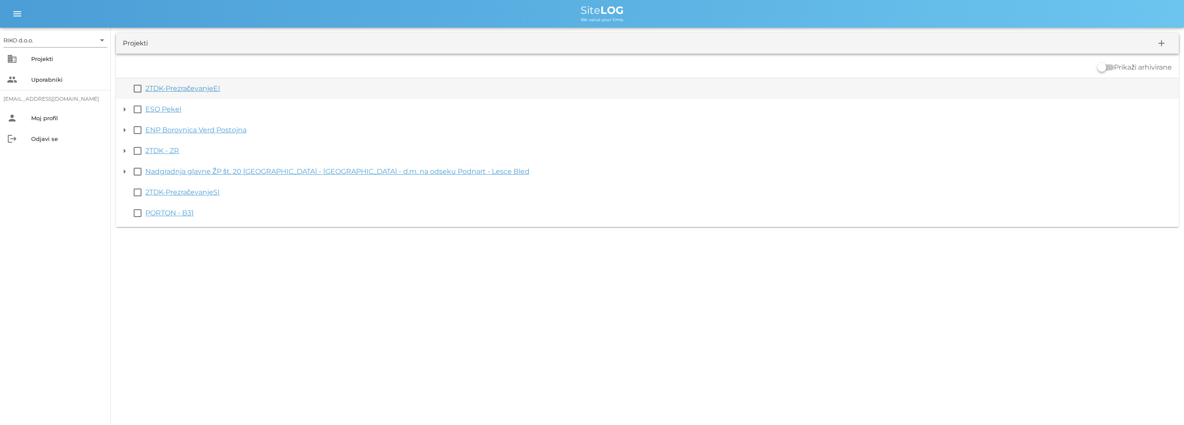
click at [166, 92] on link "2TDK-PrezračevanjeEI" at bounding box center [182, 88] width 75 height 8
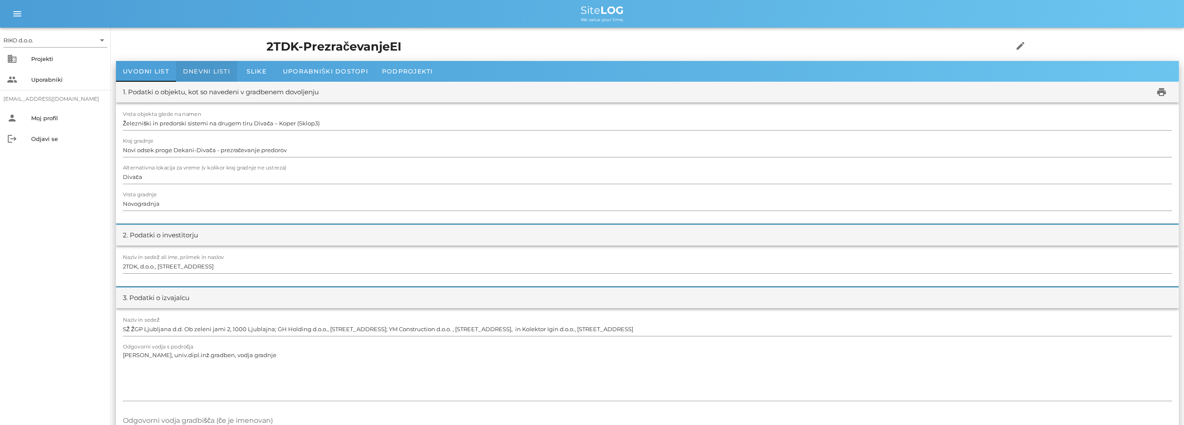
click at [218, 68] on span "Dnevni listi" at bounding box center [206, 71] width 47 height 8
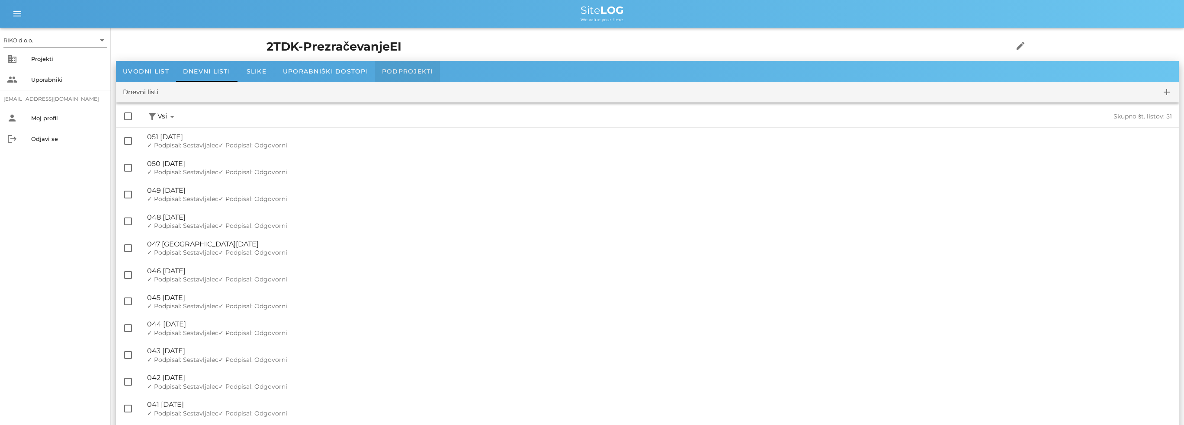
click at [422, 72] on span "Podprojekti" at bounding box center [407, 71] width 51 height 8
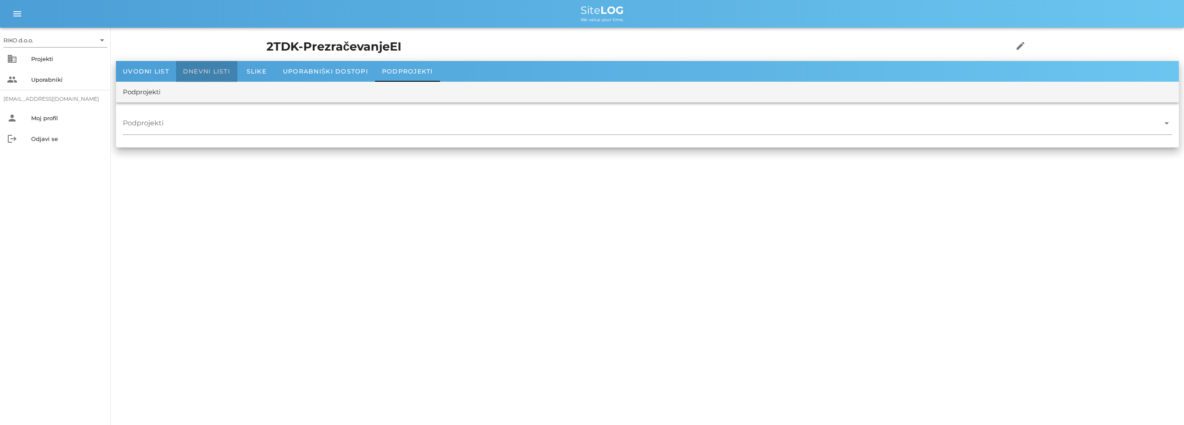
click at [216, 74] on span "Dnevni listi" at bounding box center [206, 71] width 47 height 8
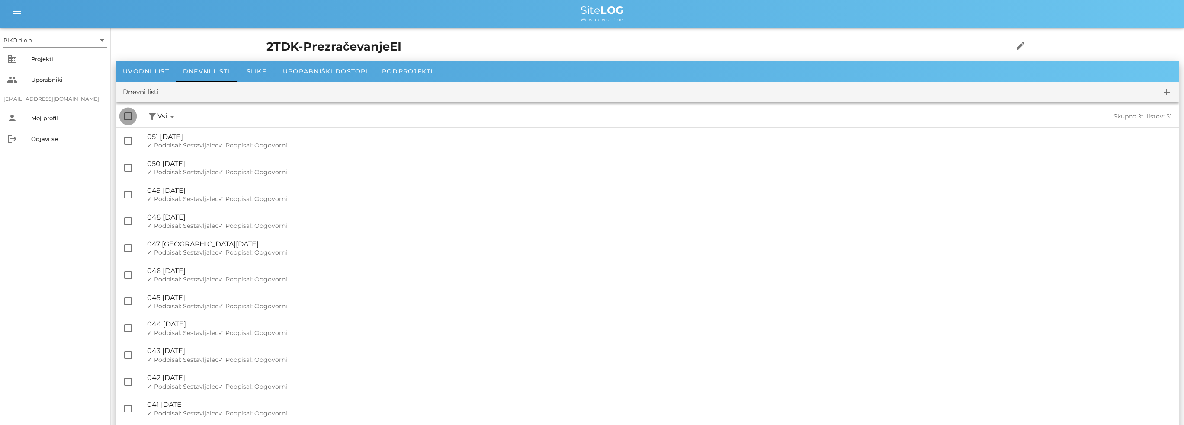
click at [128, 119] on div at bounding box center [128, 116] width 15 height 15
checkbox input "true"
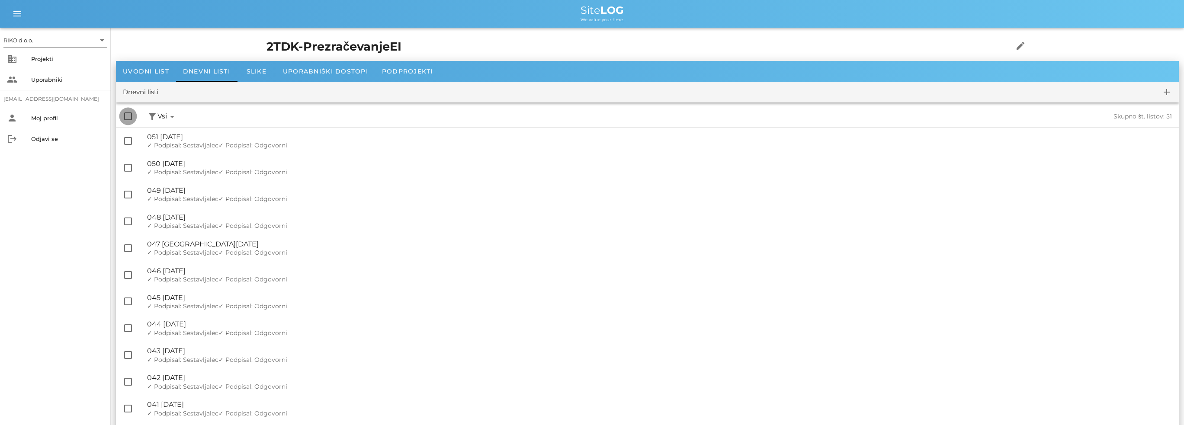
checkbox input "true"
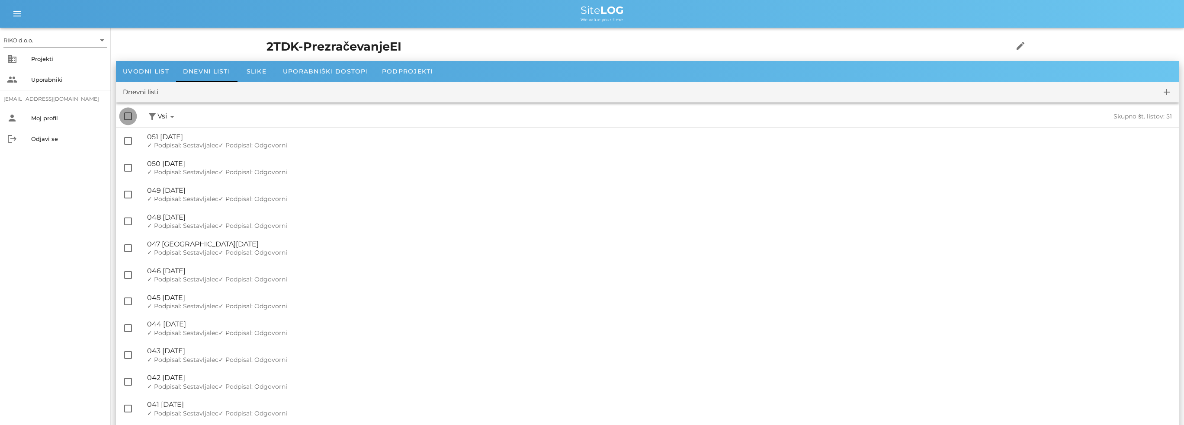
checkbox input "true"
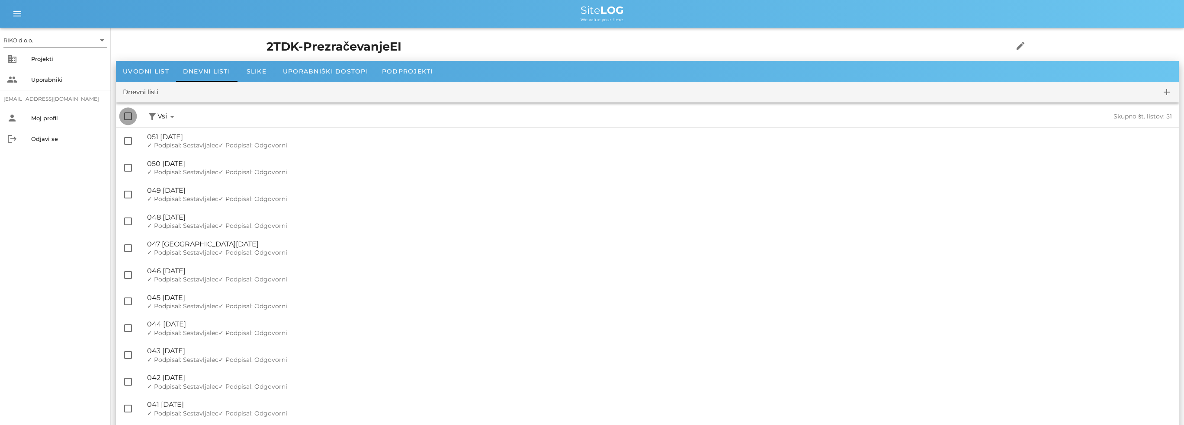
checkbox input "true"
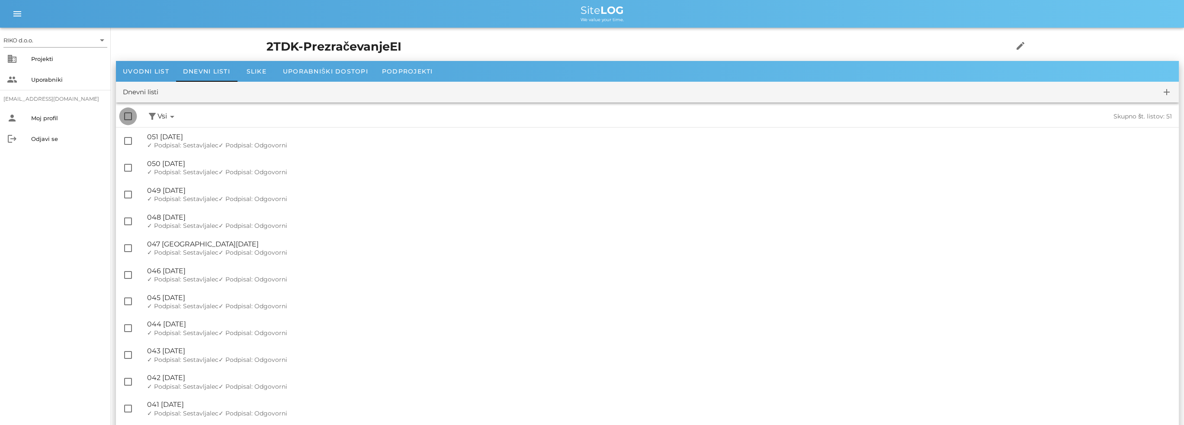
checkbox input "true"
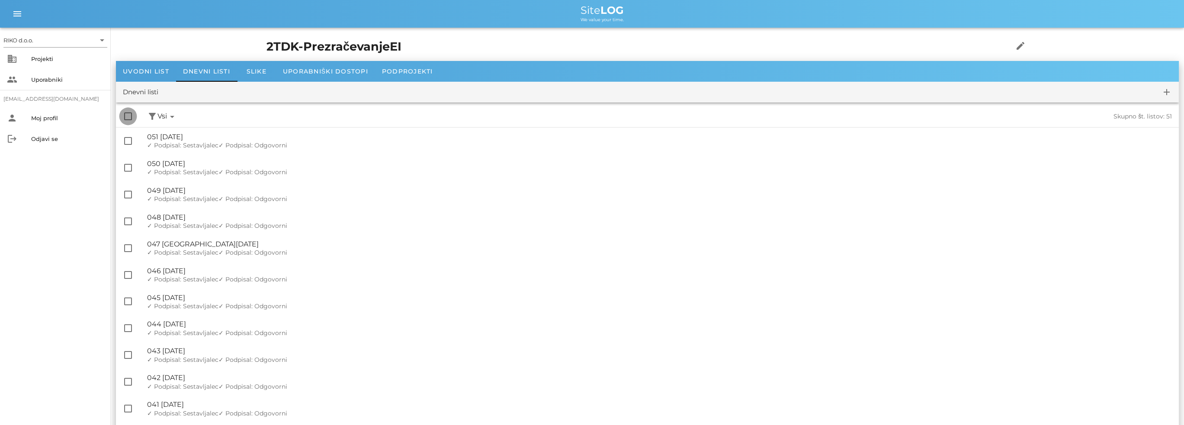
checkbox input "true"
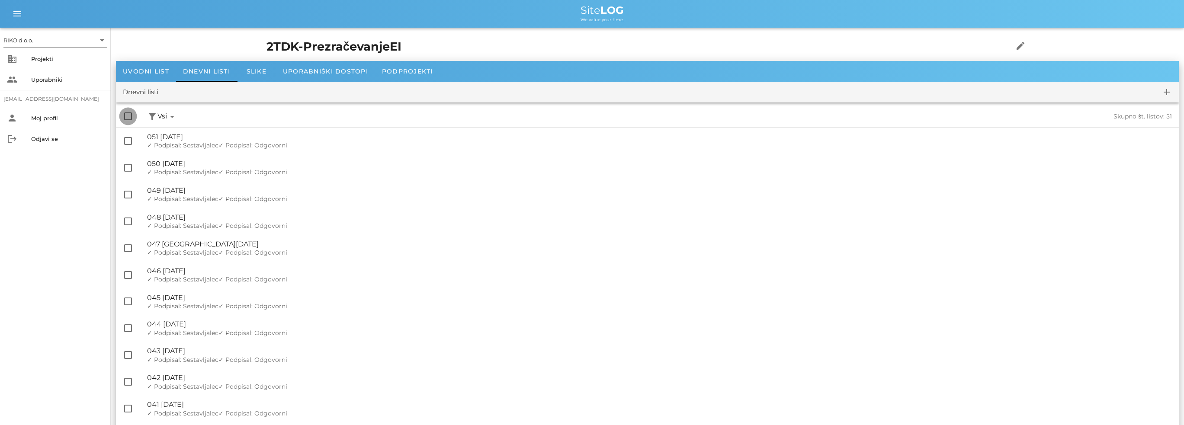
checkbox input "true"
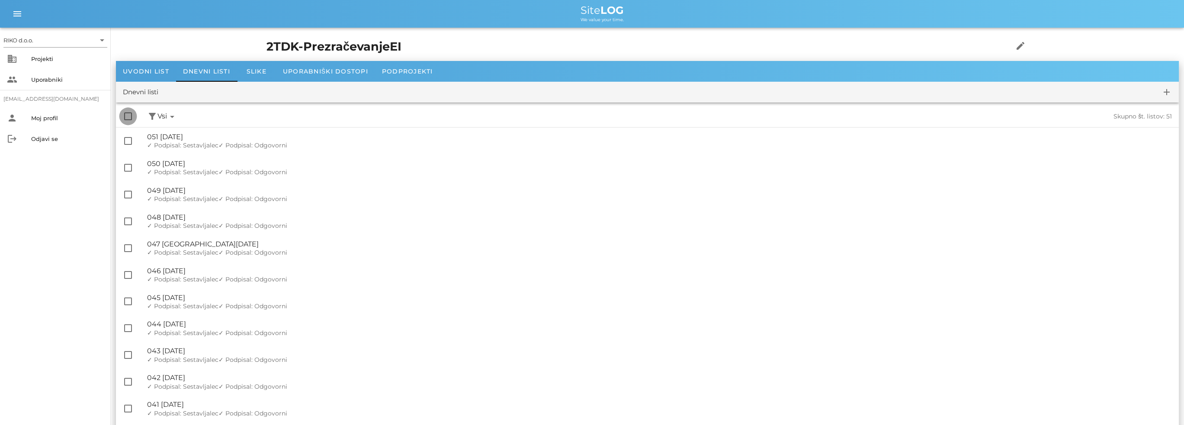
checkbox input "true"
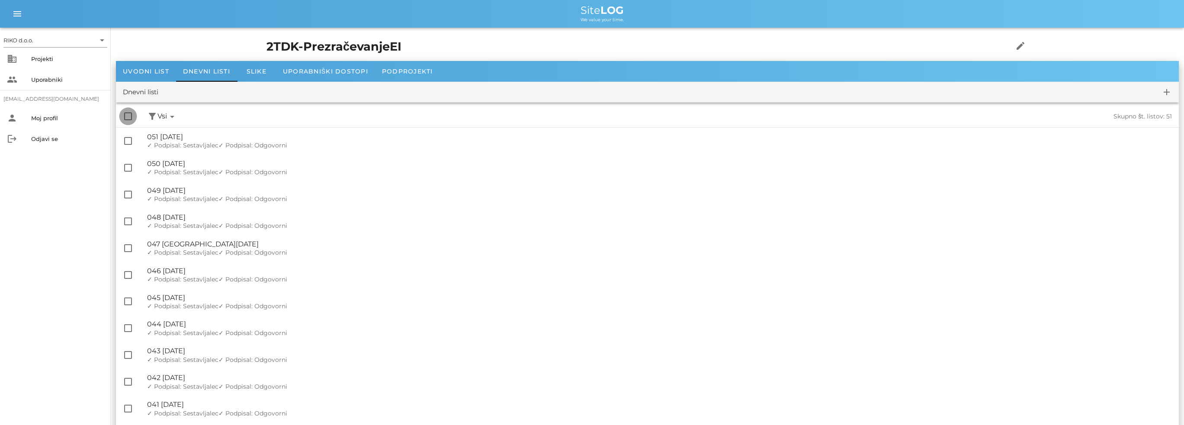
checkbox input "true"
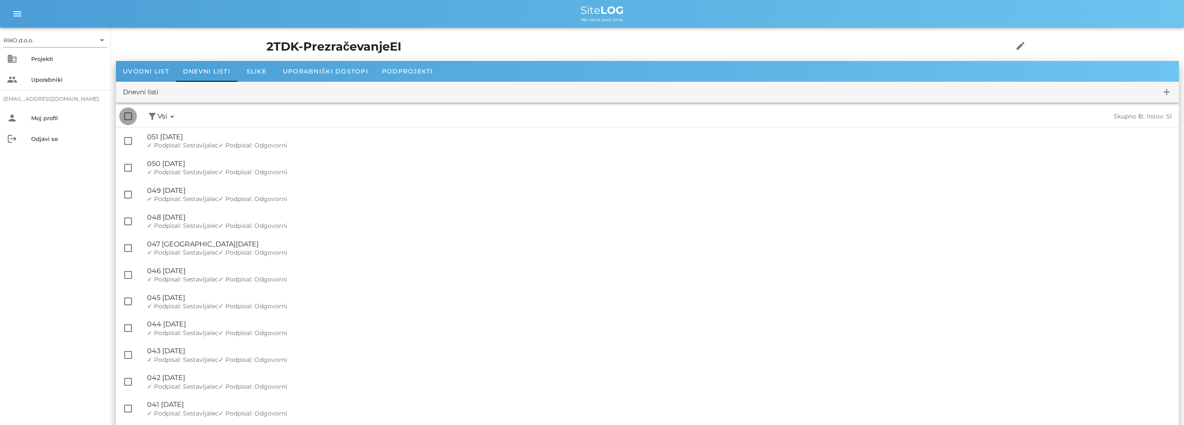
checkbox input "true"
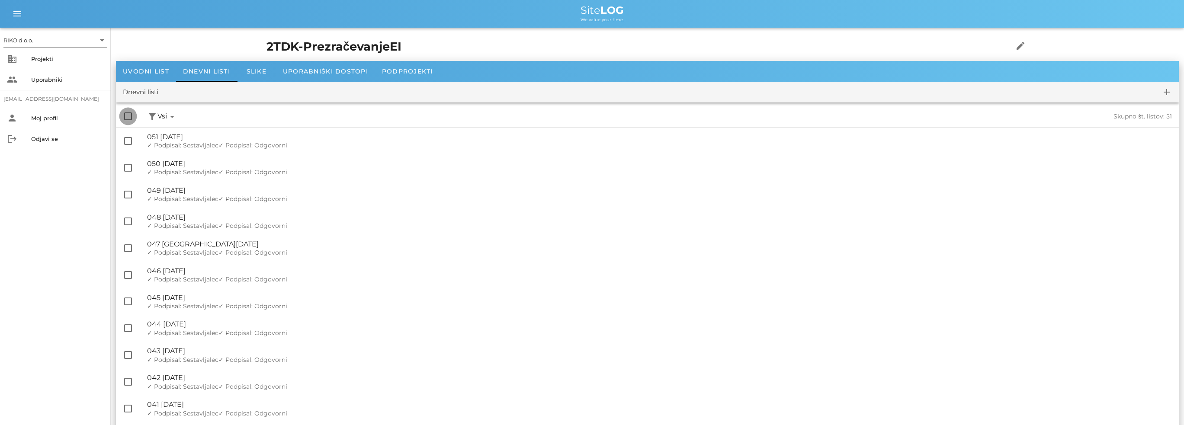
checkbox input "true"
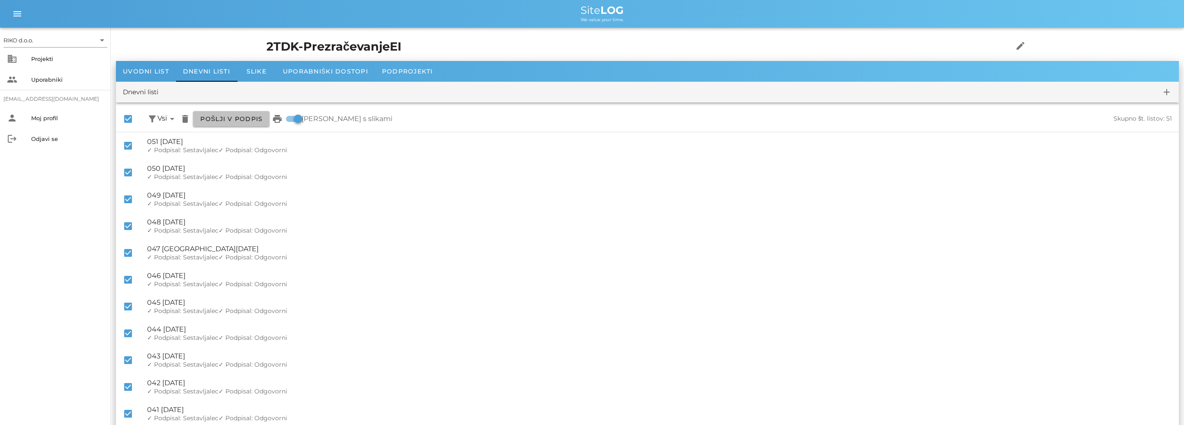
click at [240, 113] on button "Pošlji v podpis" at bounding box center [231, 119] width 77 height 16
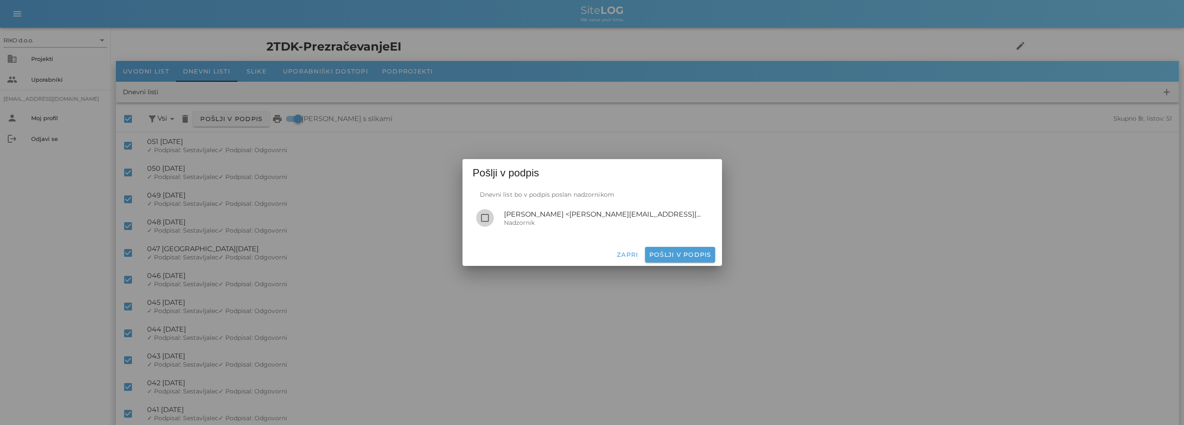
click at [484, 220] on div at bounding box center [485, 218] width 15 height 15
click at [675, 254] on span "Pošlji v podpis" at bounding box center [679, 255] width 63 height 8
checkbox input "false"
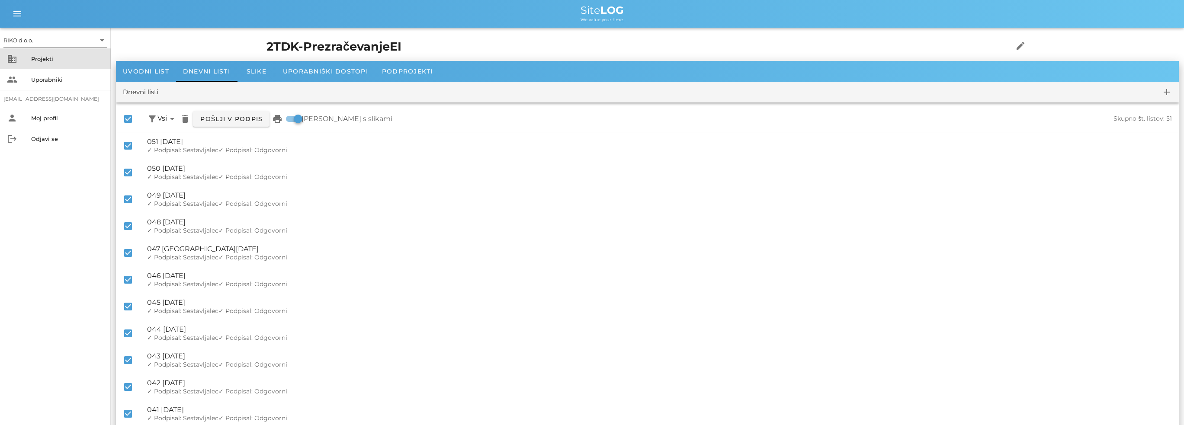
click at [45, 55] on div "Projekti" at bounding box center [67, 59] width 73 height 14
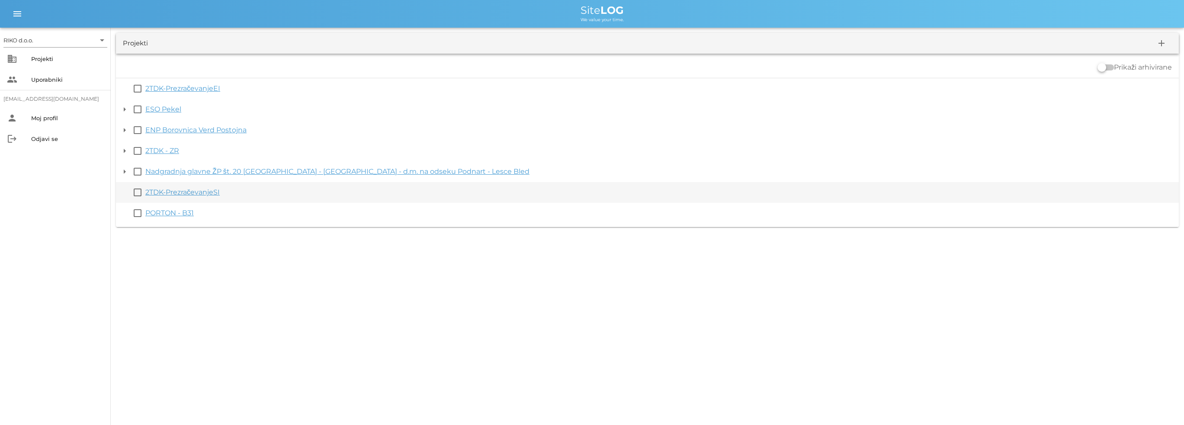
click at [213, 193] on link "2TDK-PrezračevanjeSI" at bounding box center [182, 192] width 74 height 8
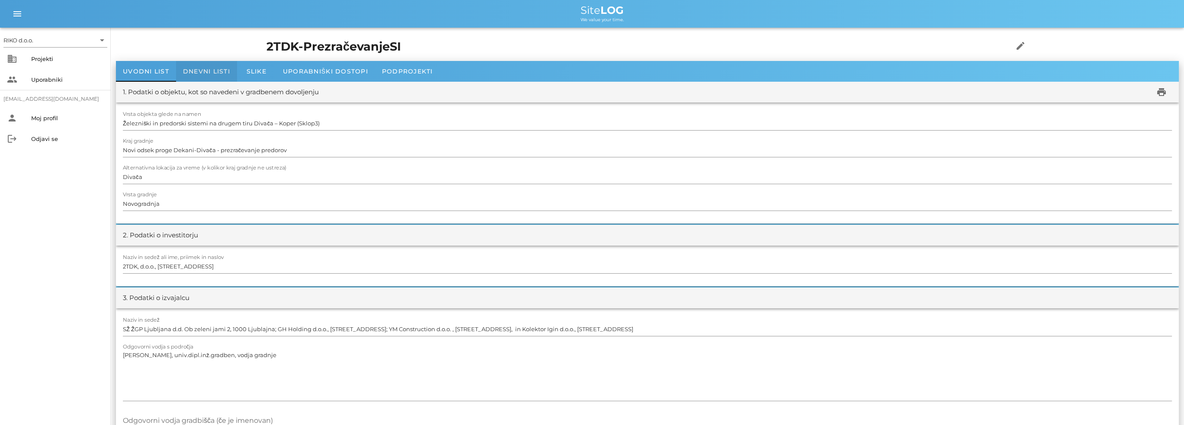
click at [219, 72] on span "Dnevni listi" at bounding box center [206, 71] width 47 height 8
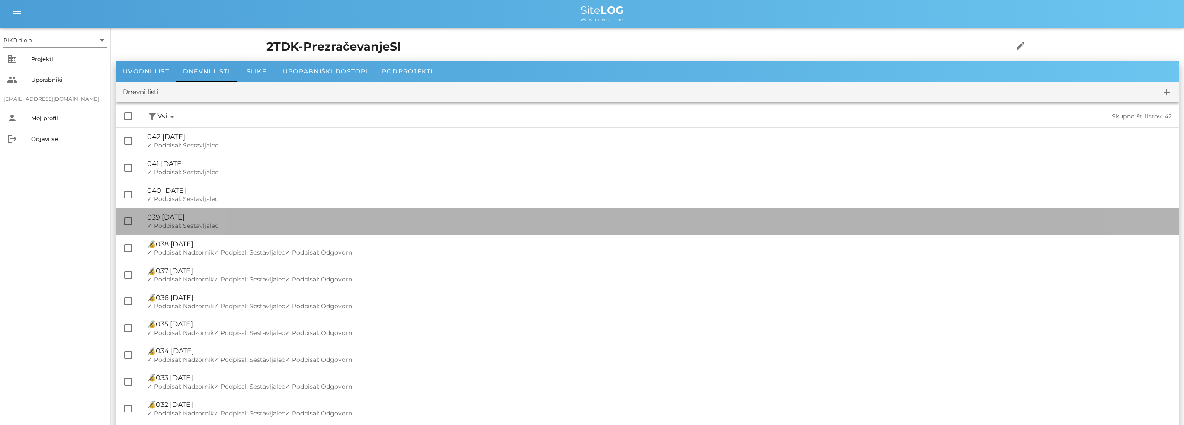
click at [224, 222] on div "🔏 039 [DATE] ✓ Podpisal: Nadzornik ✓ Podpisal: Sestavljalec ✓ Podpisal: Odgovor…" at bounding box center [659, 221] width 1025 height 27
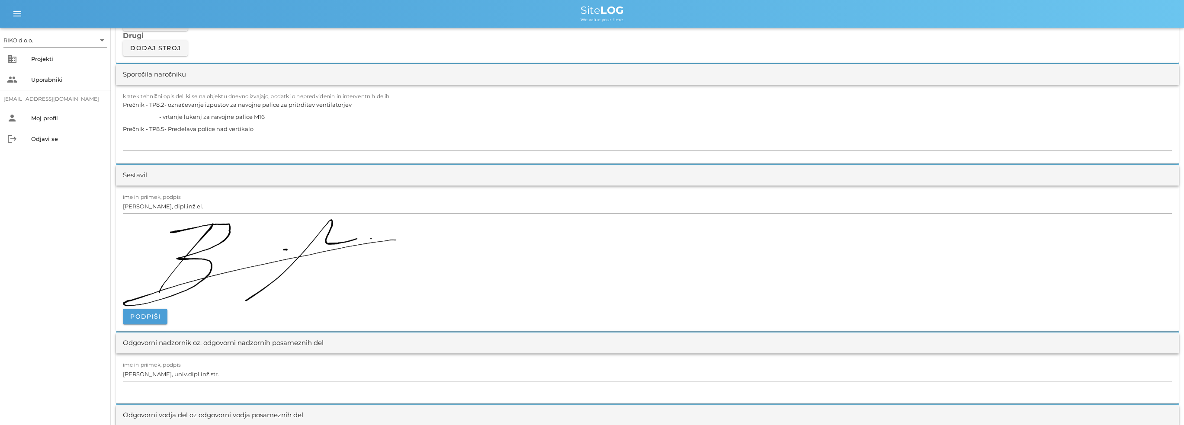
scroll to position [1081, 0]
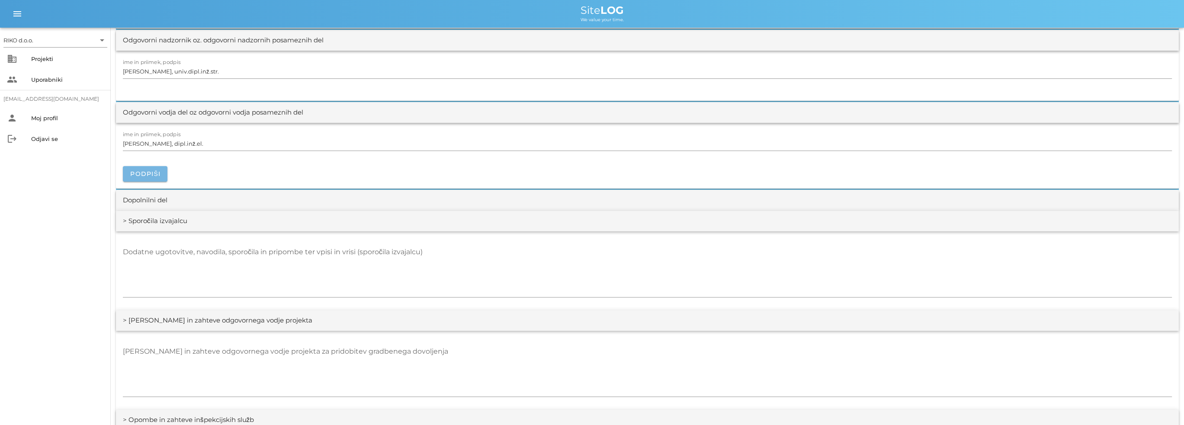
click at [150, 171] on span "Podpiši" at bounding box center [145, 174] width 31 height 8
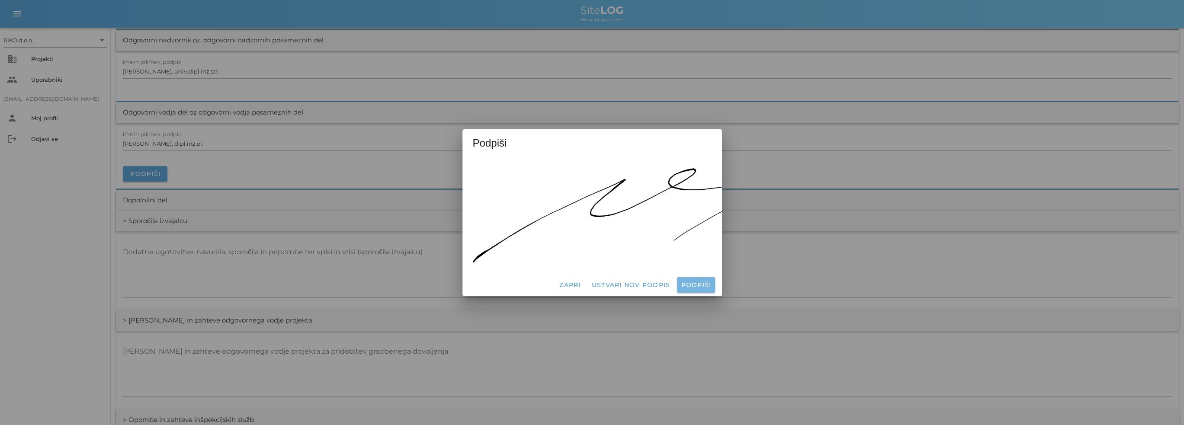
click at [701, 282] on span "Podpiši" at bounding box center [695, 285] width 31 height 8
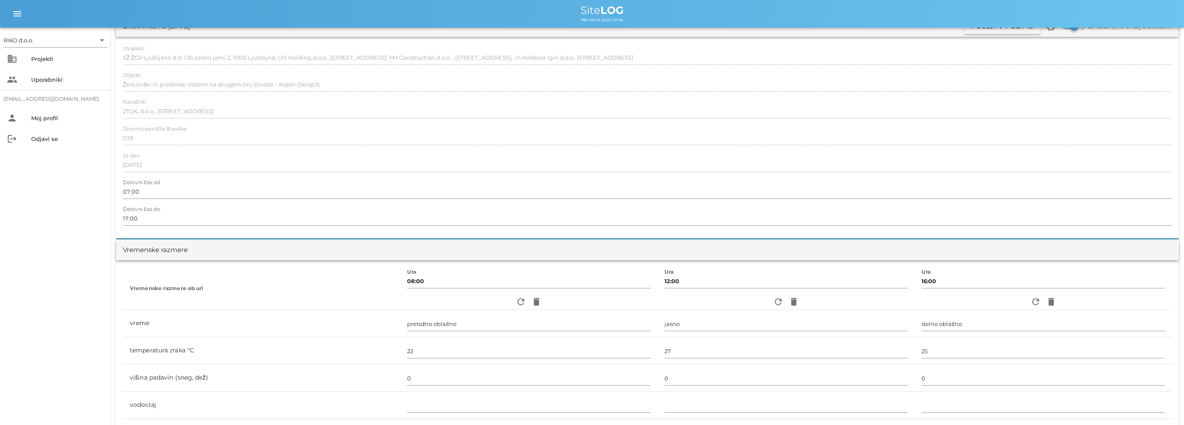
scroll to position [0, 0]
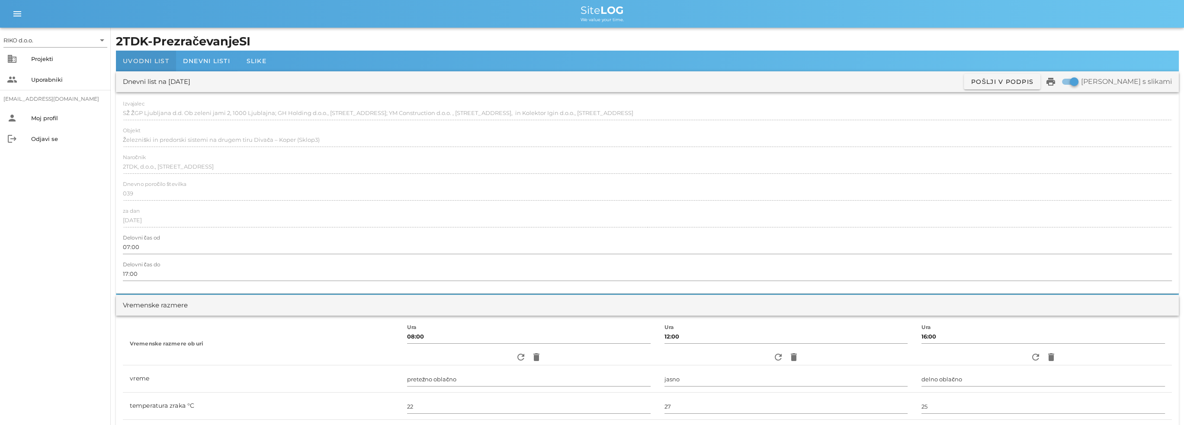
click at [141, 67] on div "Uvodni list" at bounding box center [146, 61] width 60 height 21
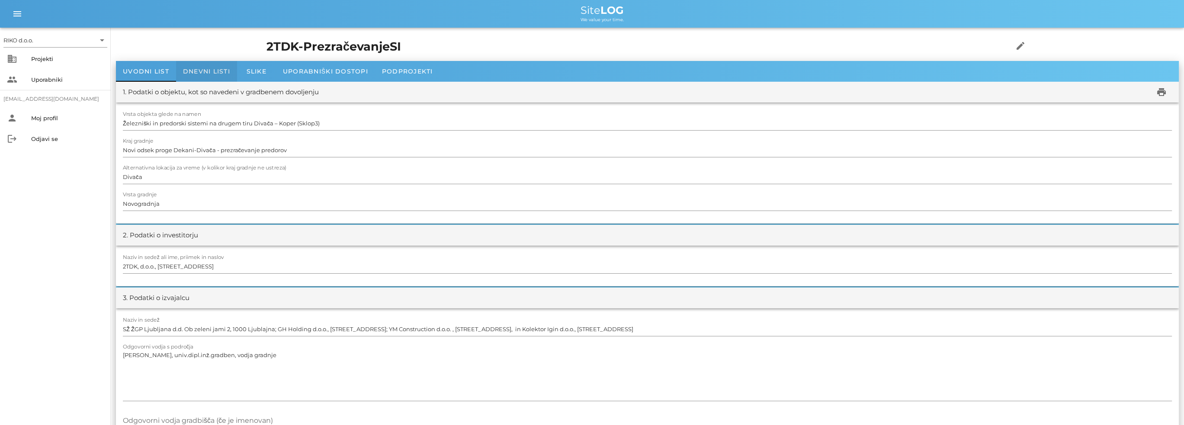
click at [200, 62] on div "Dnevni listi" at bounding box center [206, 71] width 61 height 21
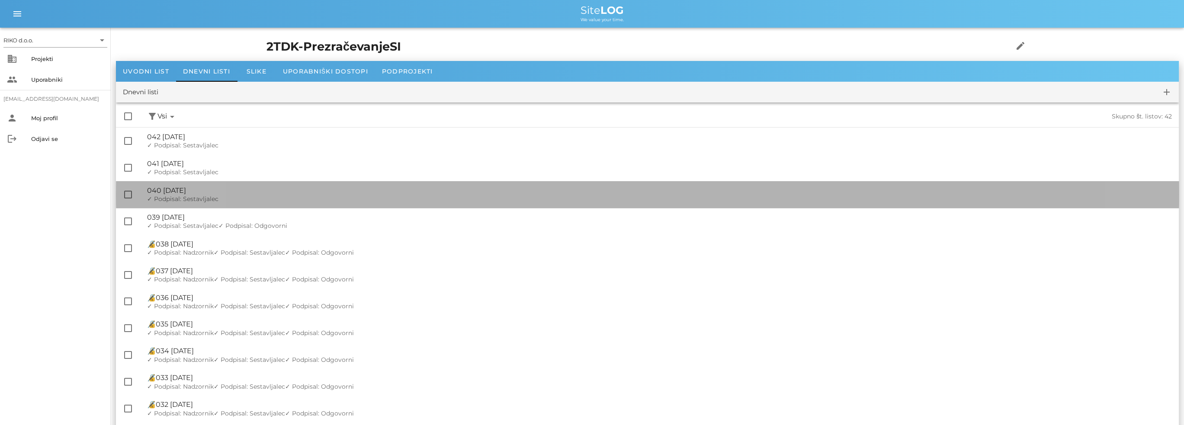
click at [201, 193] on div "🔏 040 [DATE]" at bounding box center [659, 190] width 1025 height 8
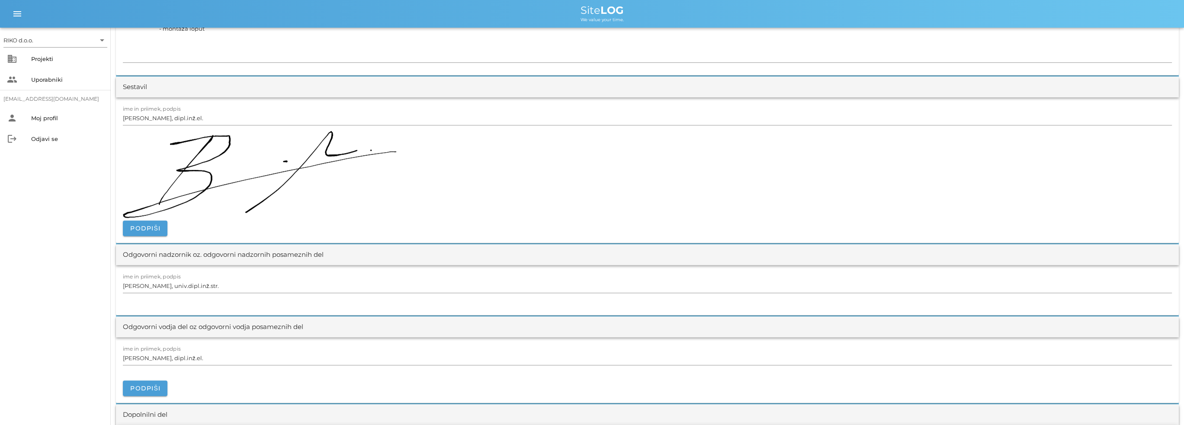
scroll to position [952, 0]
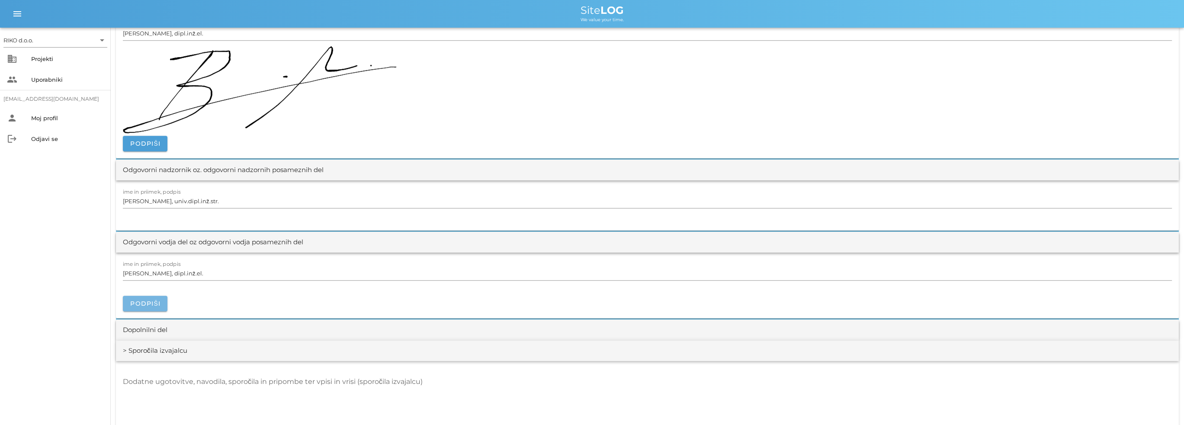
click at [147, 300] on span "Podpiši" at bounding box center [145, 304] width 31 height 8
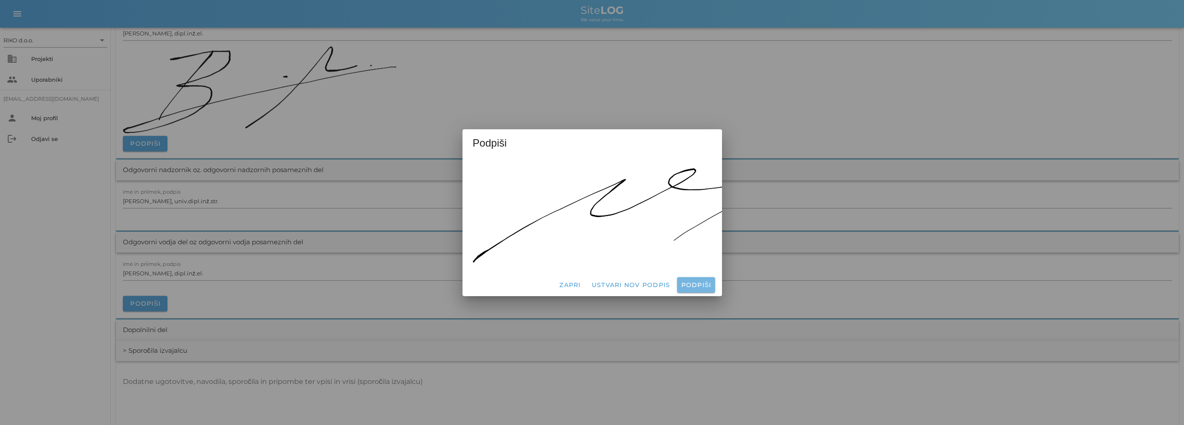
click at [708, 282] on span "Podpiši" at bounding box center [695, 285] width 31 height 8
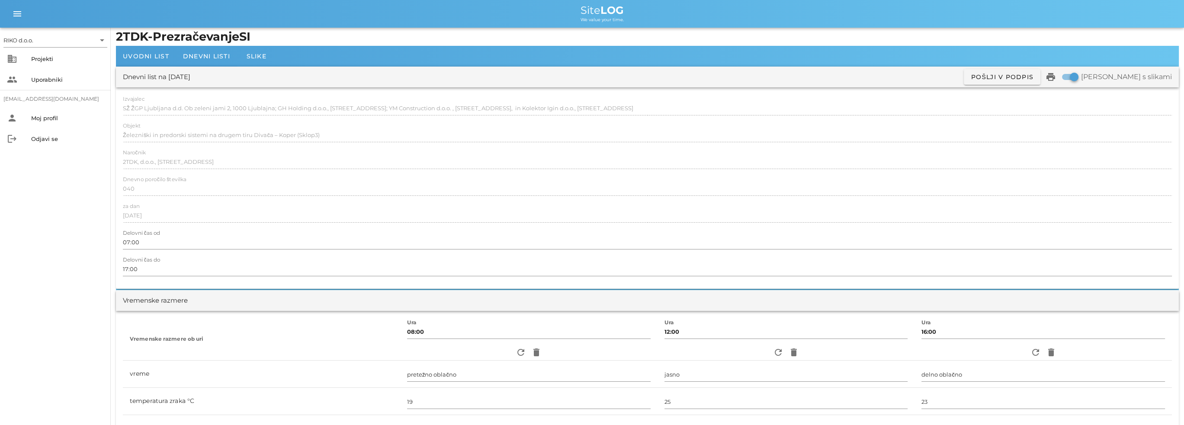
scroll to position [0, 0]
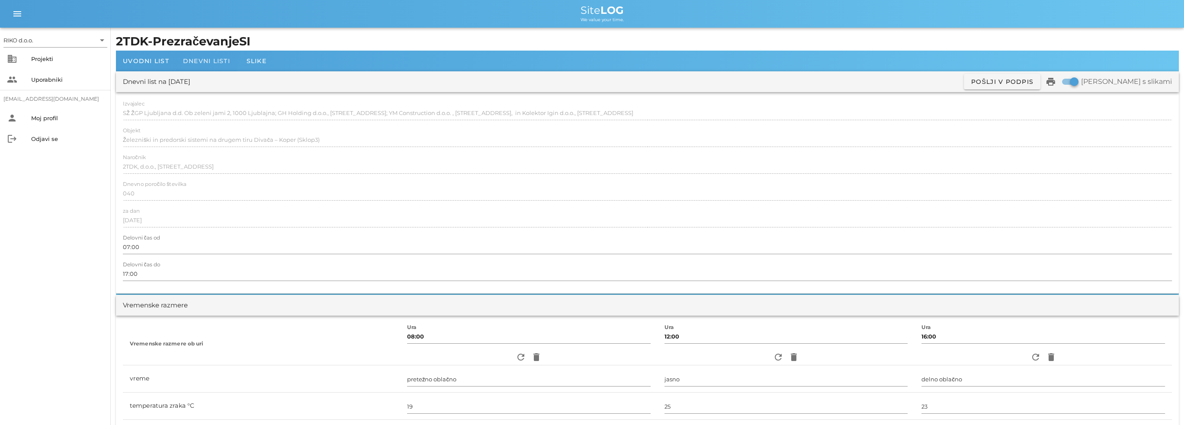
click at [215, 58] on span "Dnevni listi" at bounding box center [206, 61] width 47 height 8
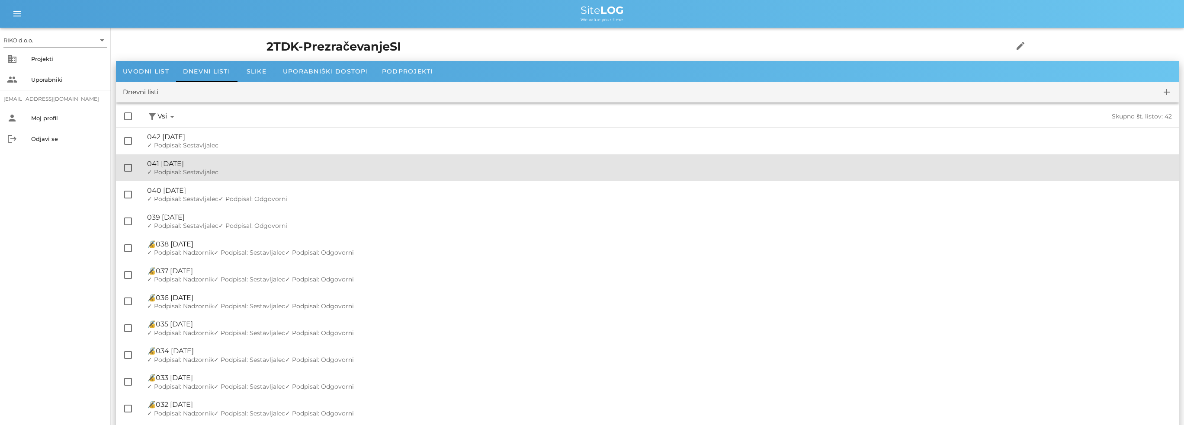
click at [254, 170] on div "✓ Podpisal: Nadzornik ✓ Podpisal: Sestavljalec ✓ Podpisal: Odgovorni" at bounding box center [659, 172] width 1025 height 7
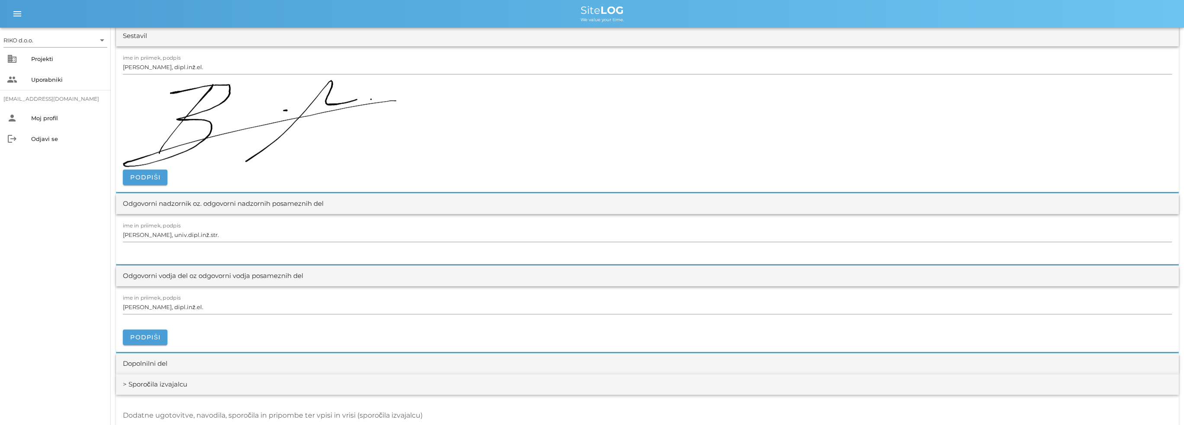
scroll to position [952, 0]
click at [148, 333] on span "Podpiši" at bounding box center [145, 337] width 31 height 8
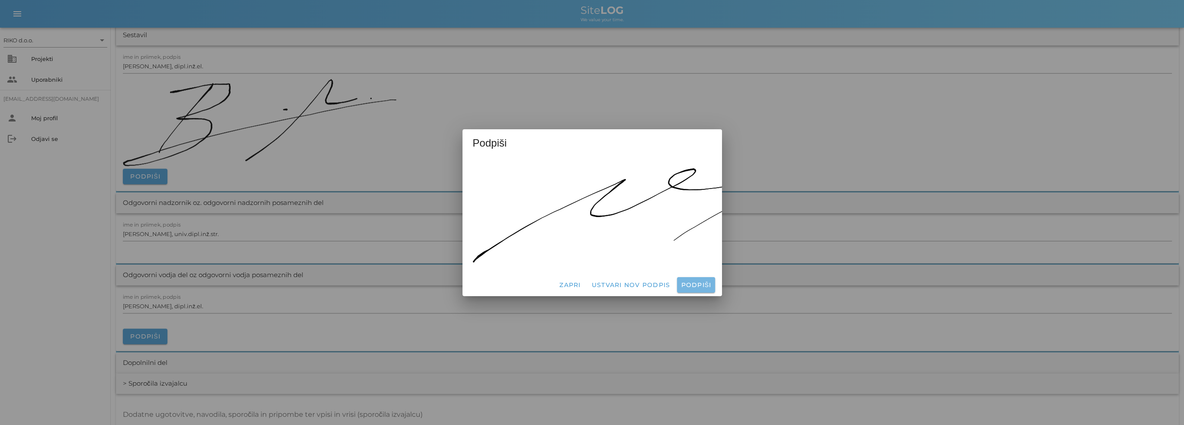
click at [699, 285] on span "Podpiši" at bounding box center [695, 285] width 31 height 8
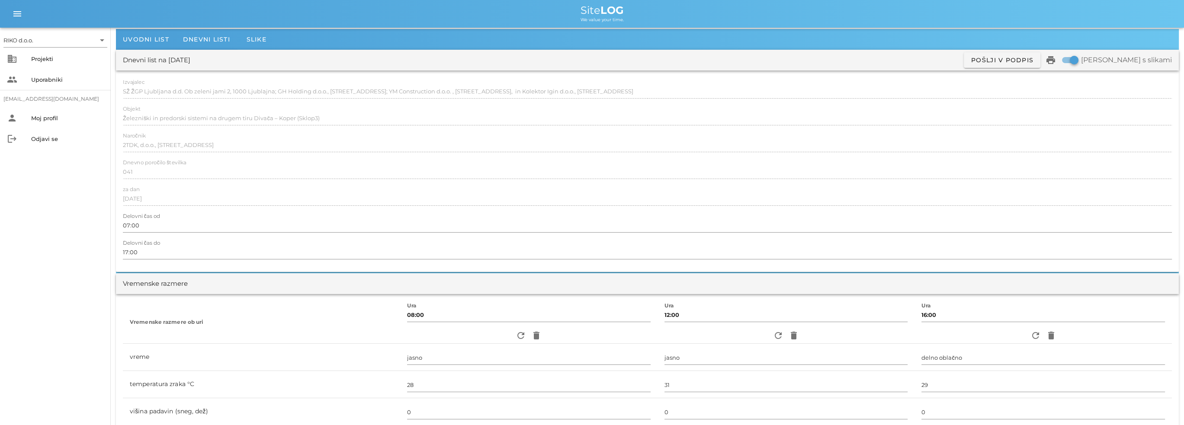
scroll to position [0, 0]
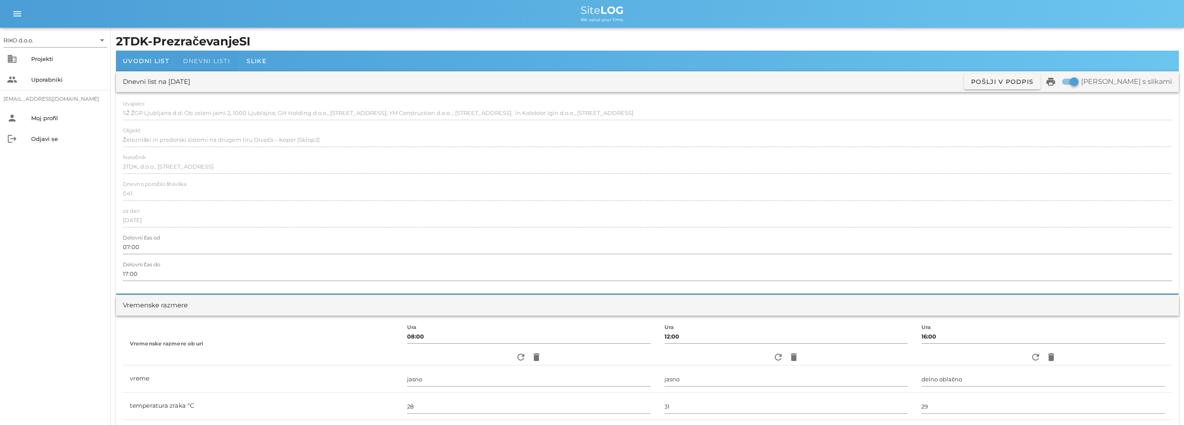
click at [224, 58] on span "Dnevni listi" at bounding box center [206, 61] width 47 height 8
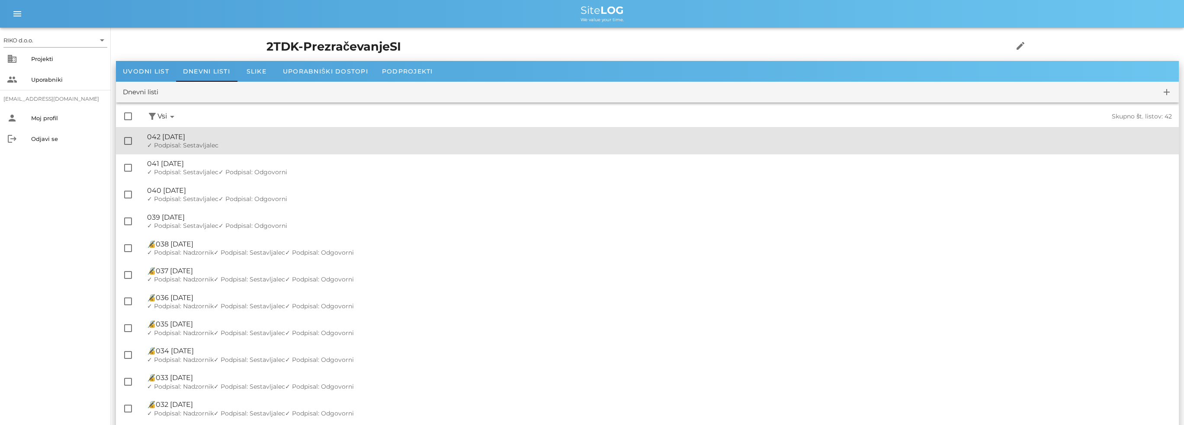
click at [221, 143] on div "✓ Podpisal: Nadzornik ✓ Podpisal: Sestavljalec ✓ Podpisal: Odgovorni" at bounding box center [659, 145] width 1025 height 7
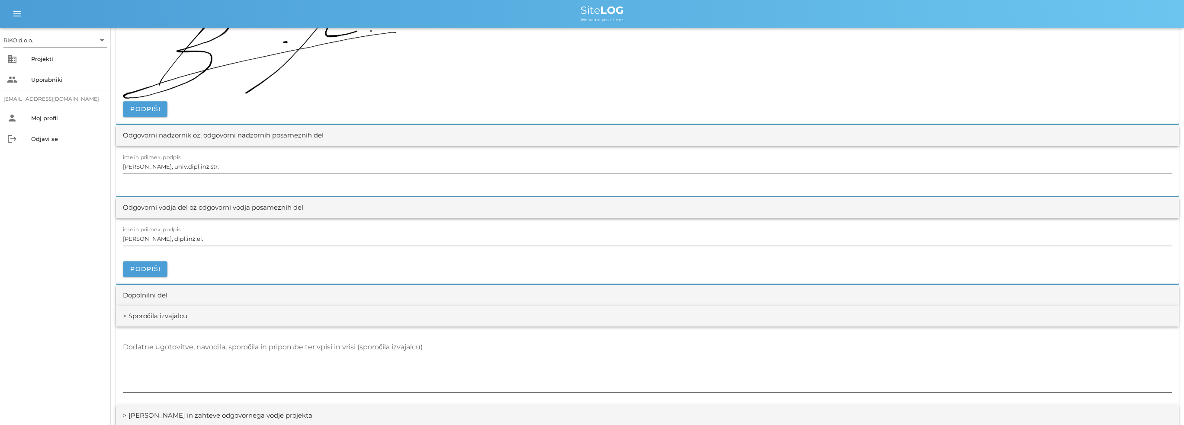
scroll to position [995, 0]
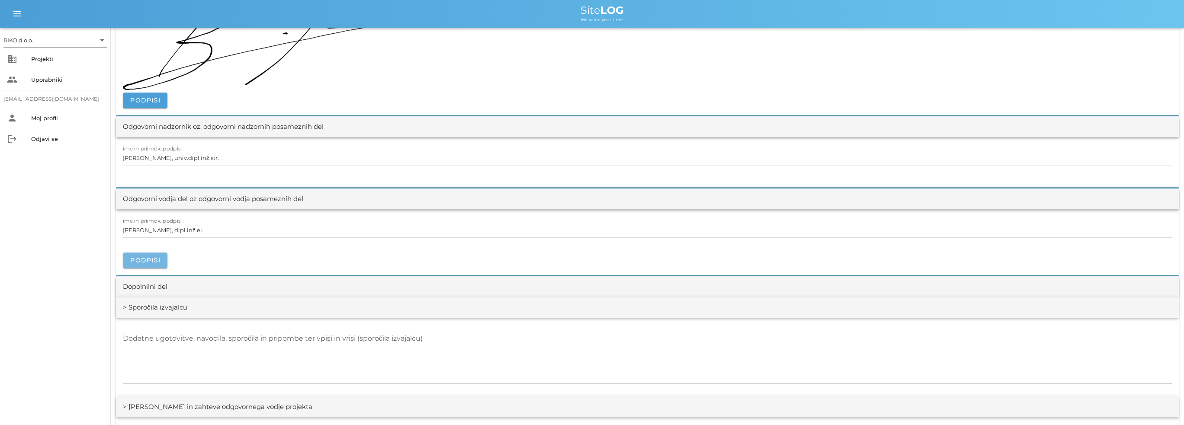
click at [149, 258] on span "Podpiši" at bounding box center [145, 260] width 31 height 8
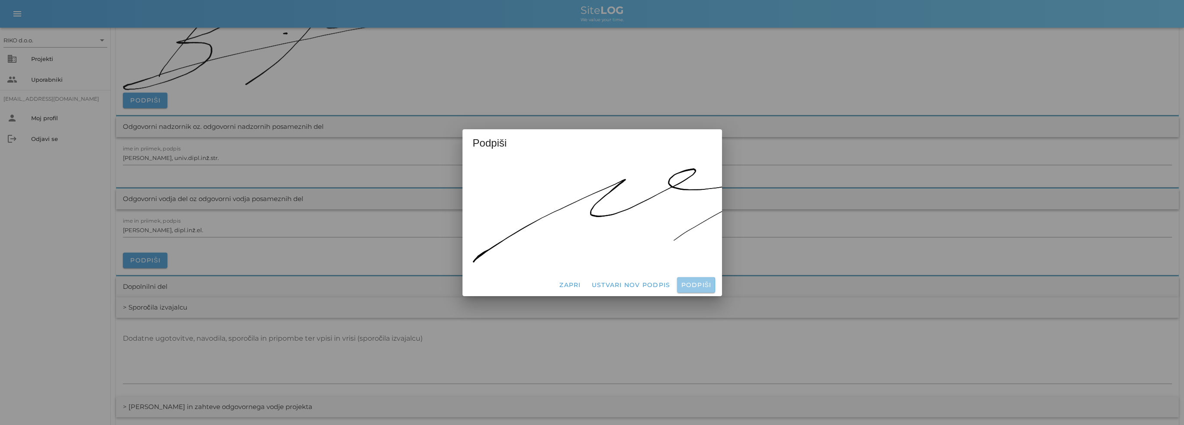
click at [704, 284] on span "Podpiši" at bounding box center [695, 285] width 31 height 8
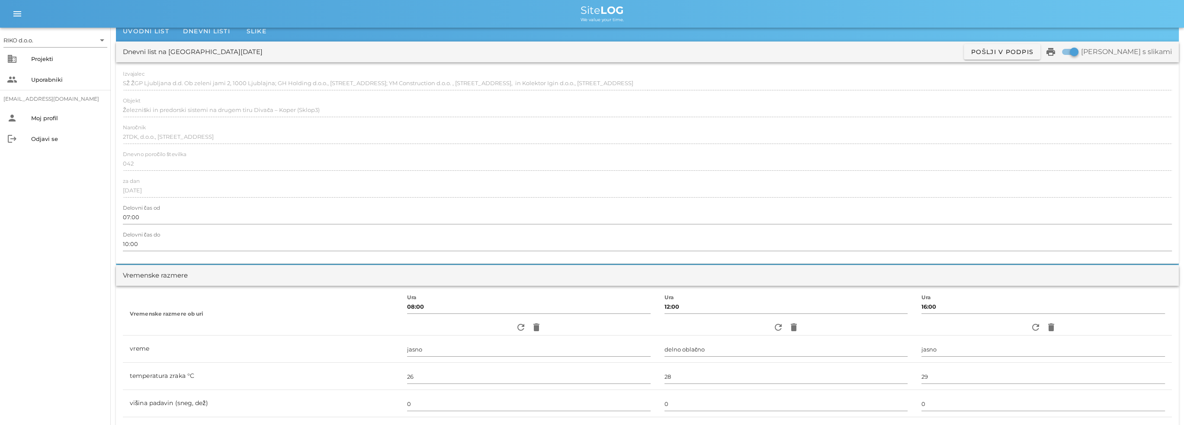
scroll to position [0, 0]
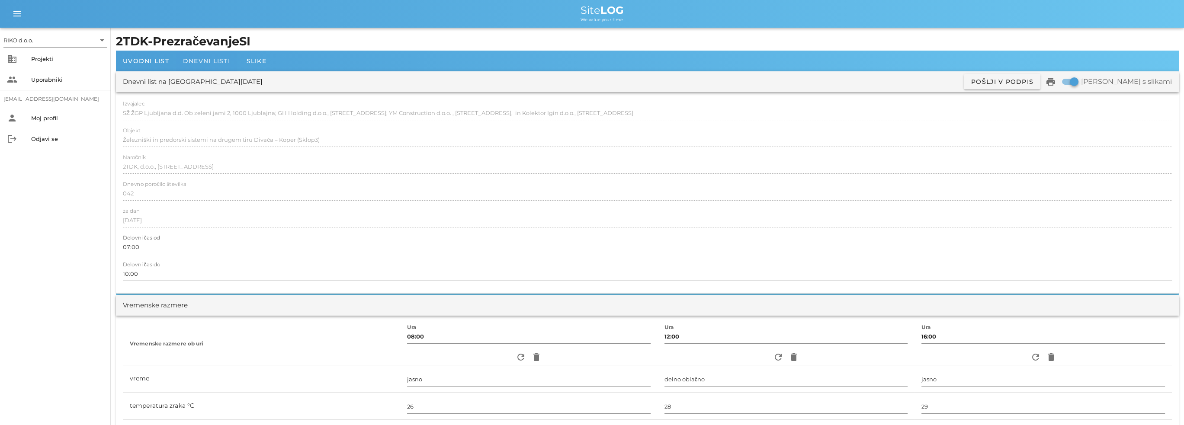
click at [211, 53] on div "Dnevni listi" at bounding box center [206, 61] width 61 height 21
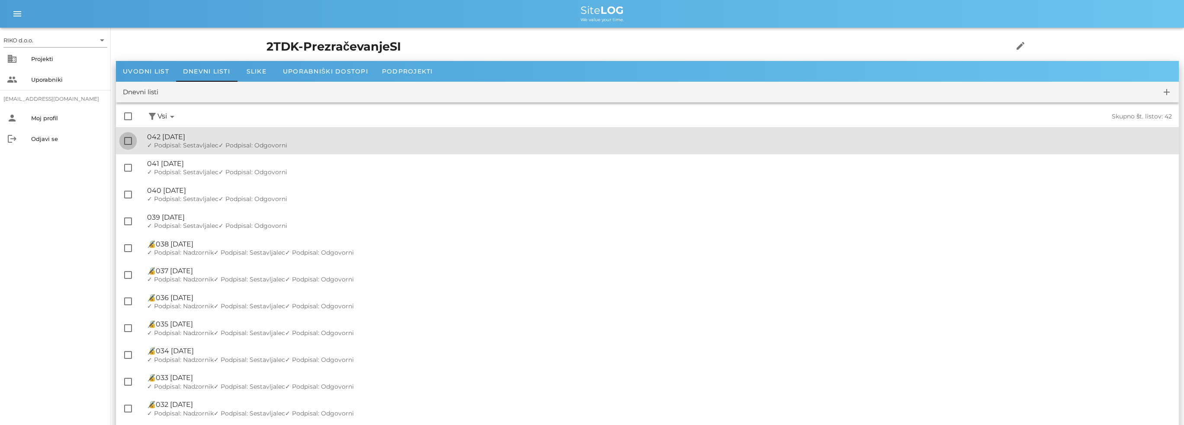
click at [131, 138] on div at bounding box center [128, 141] width 15 height 15
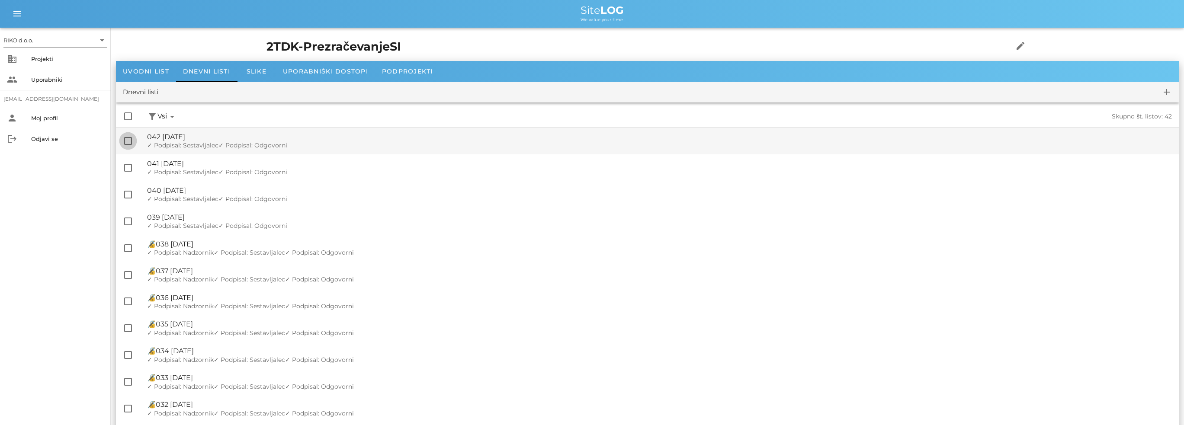
checkbox input "true"
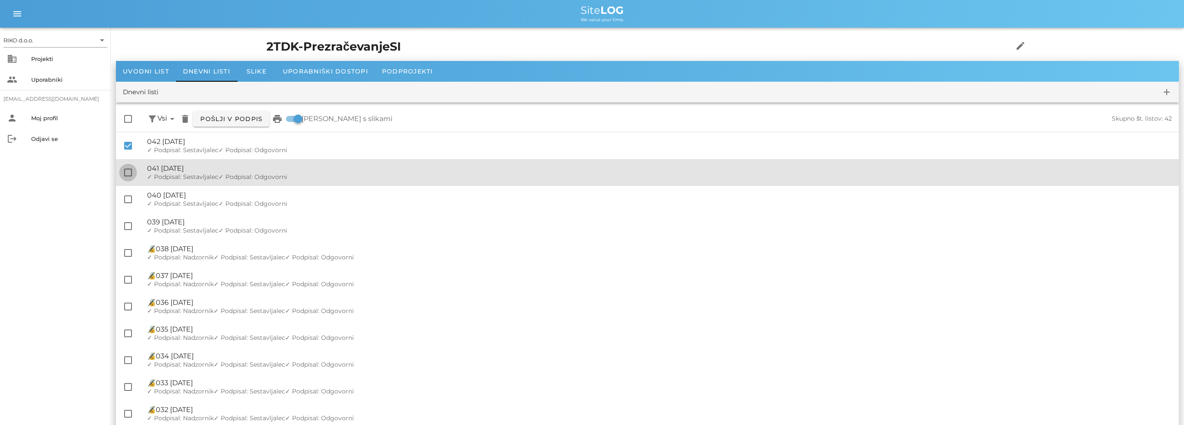
click at [130, 171] on div at bounding box center [128, 172] width 15 height 15
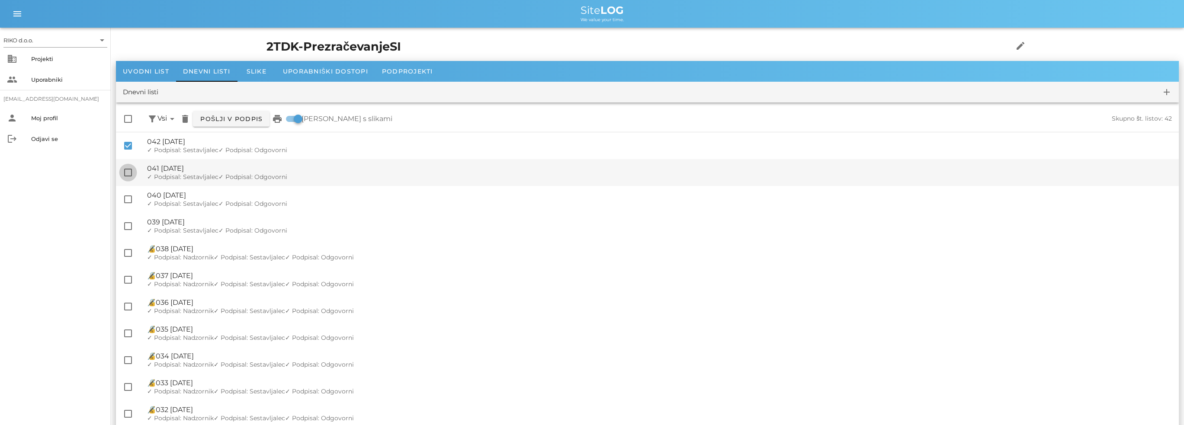
checkbox input "true"
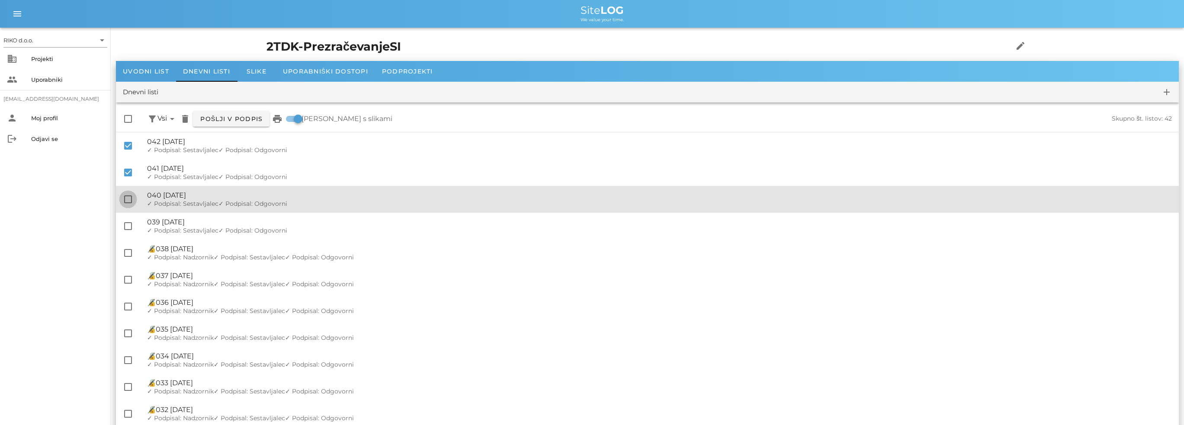
click at [125, 199] on div at bounding box center [128, 199] width 15 height 15
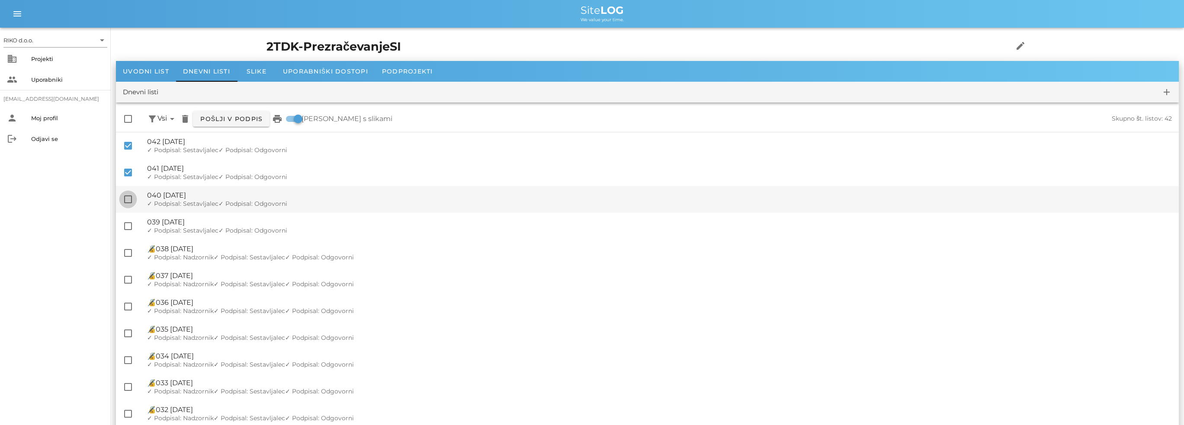
checkbox input "true"
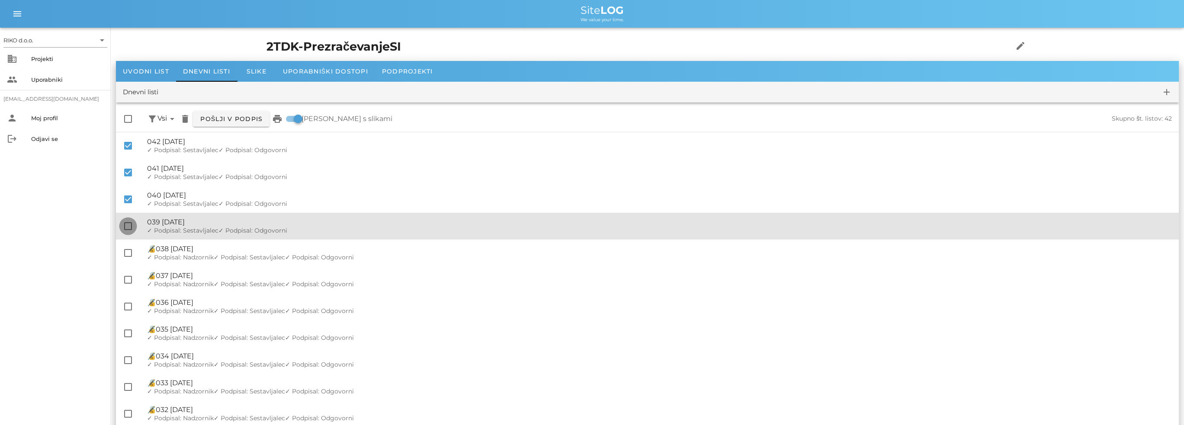
click at [125, 226] on div at bounding box center [128, 226] width 15 height 15
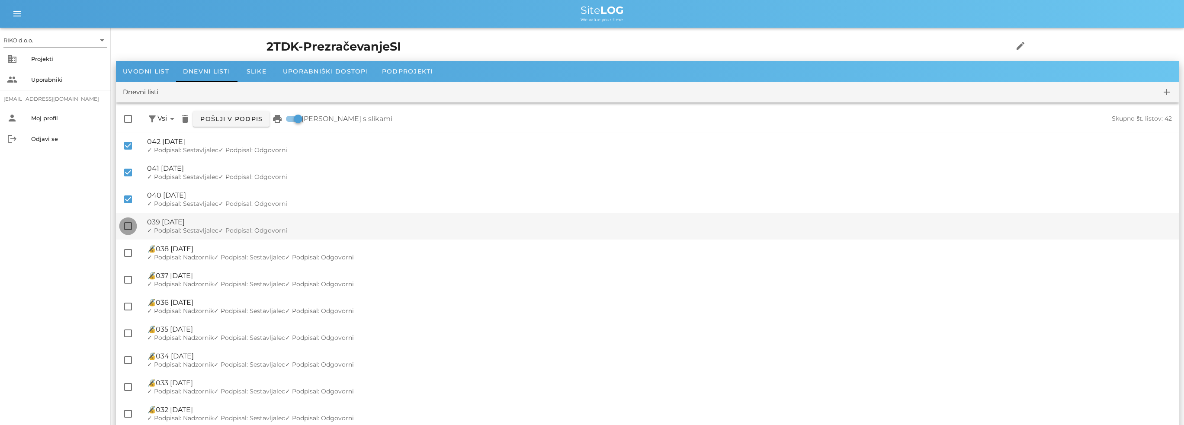
checkbox input "true"
click at [239, 120] on span "Pošlji v podpis" at bounding box center [231, 119] width 63 height 8
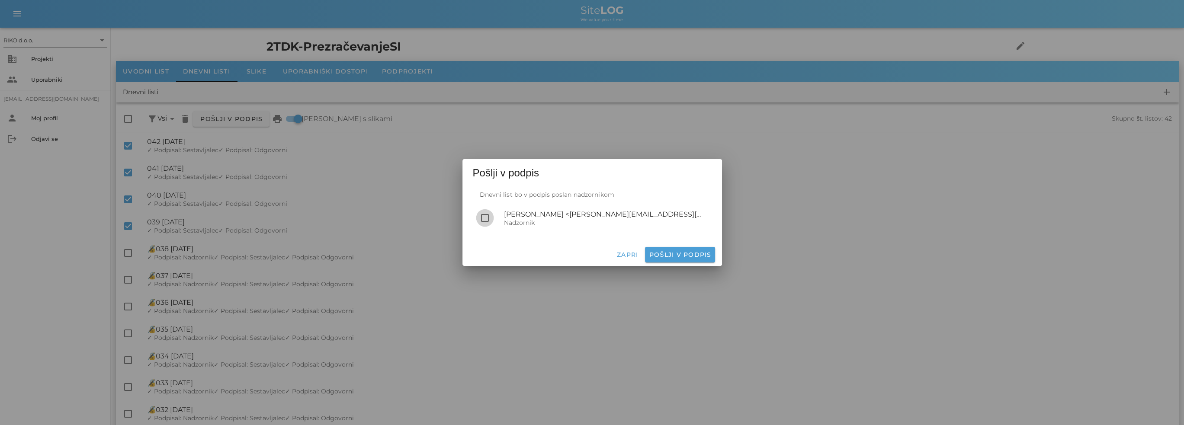
click at [487, 218] on div at bounding box center [485, 218] width 15 height 15
click at [680, 253] on span "Pošlji v podpis" at bounding box center [679, 255] width 63 height 8
checkbox input "false"
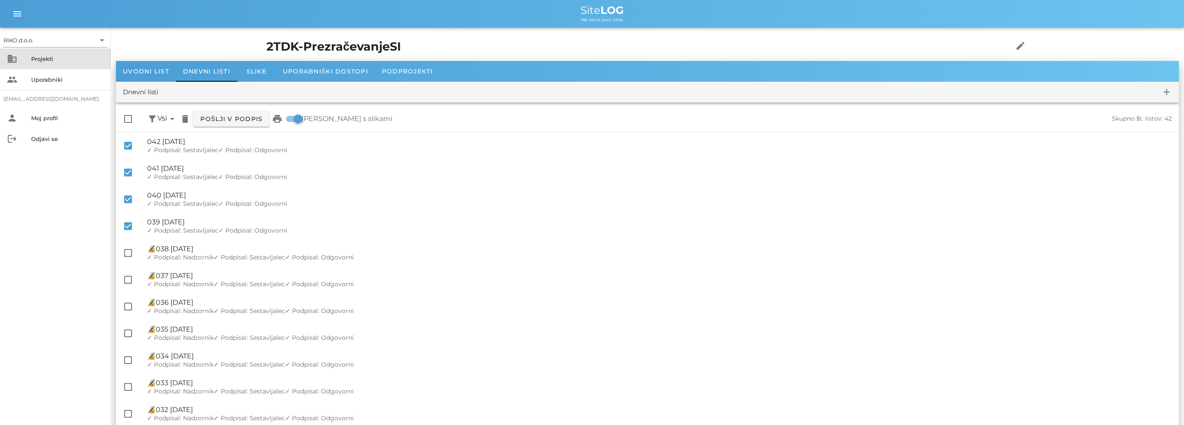
click at [21, 57] on div "business Projekti" at bounding box center [55, 58] width 111 height 21
